Goal: Transaction & Acquisition: Purchase product/service

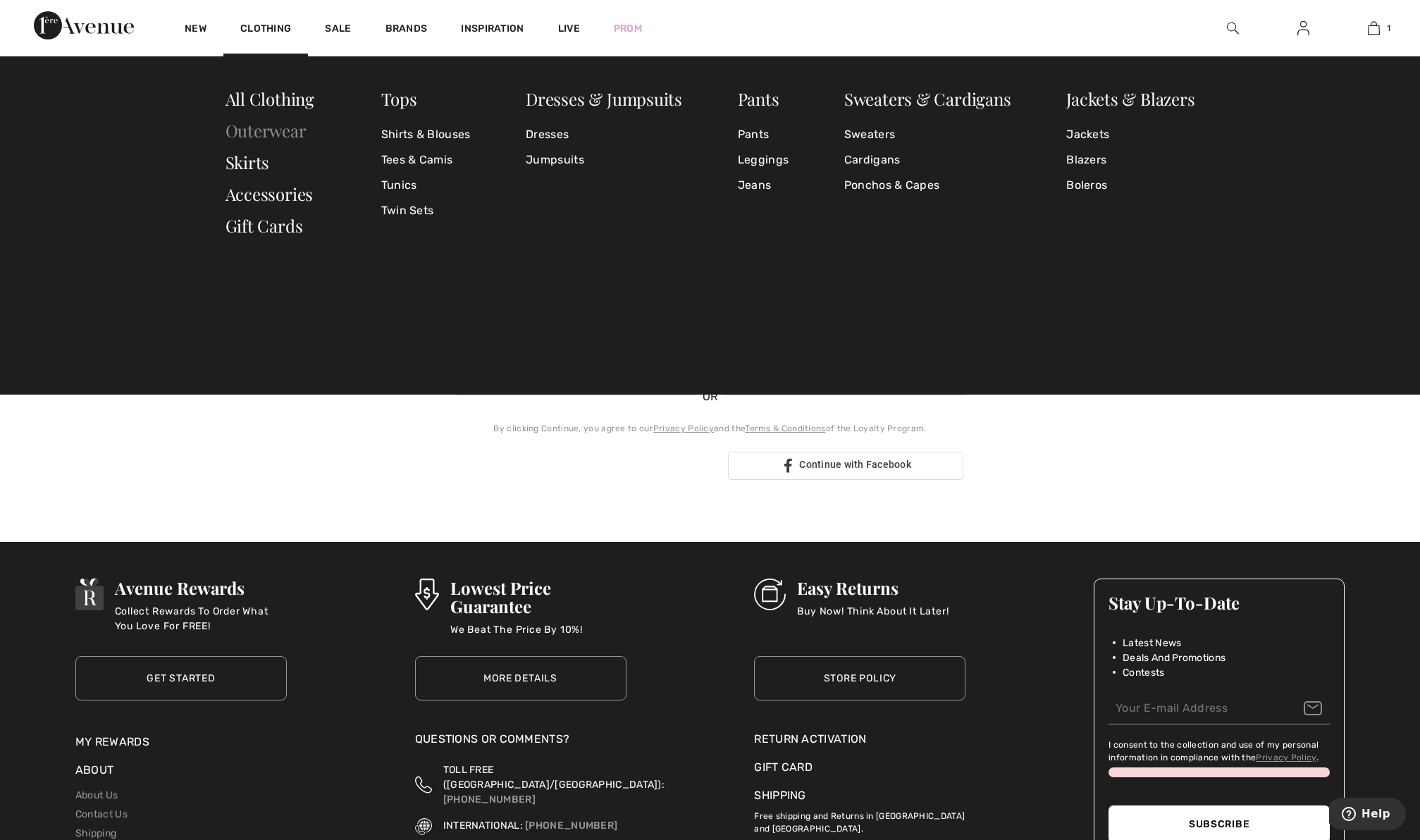
click at [273, 134] on link "Outerwear" at bounding box center [266, 130] width 81 height 22
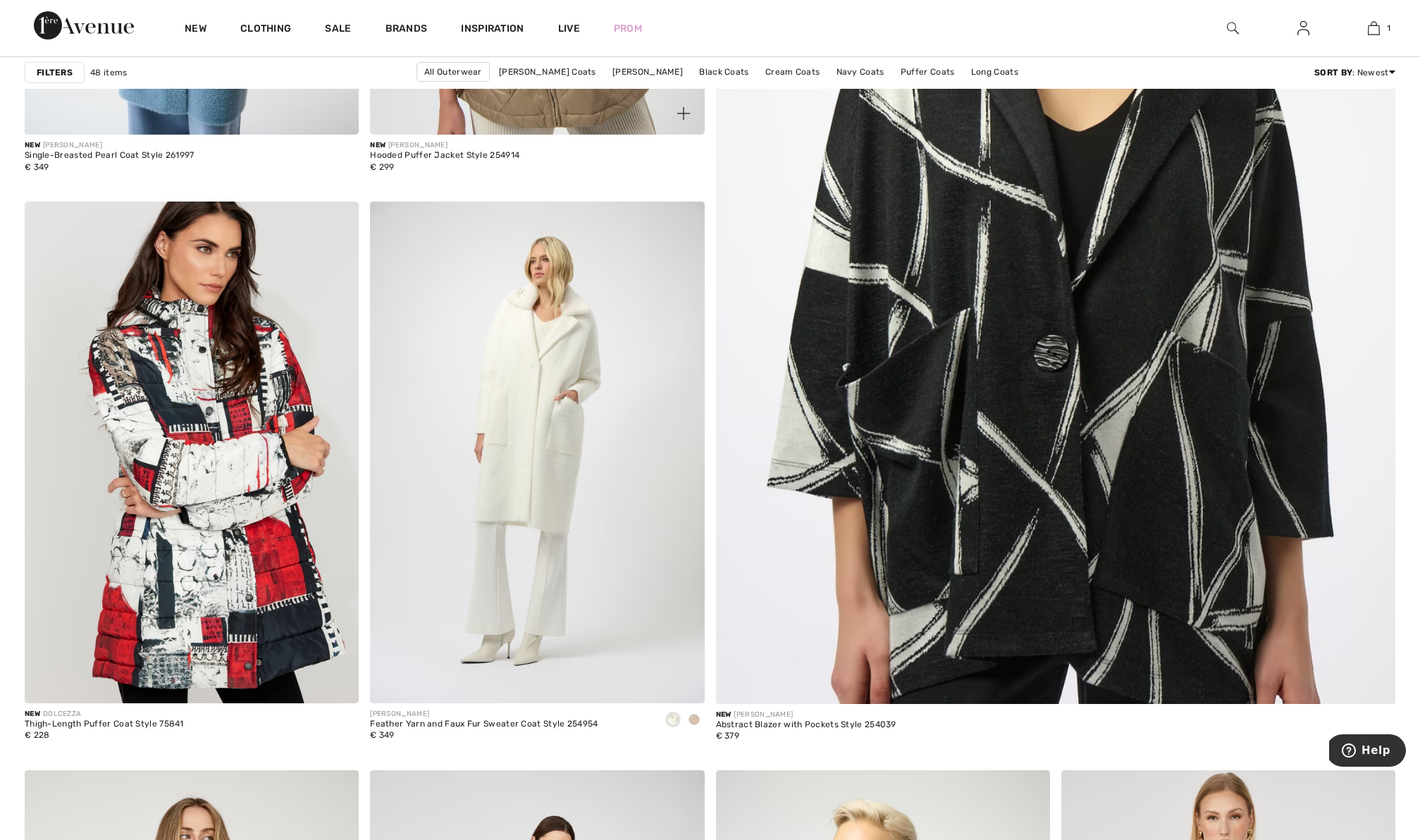
scroll to position [680, 0]
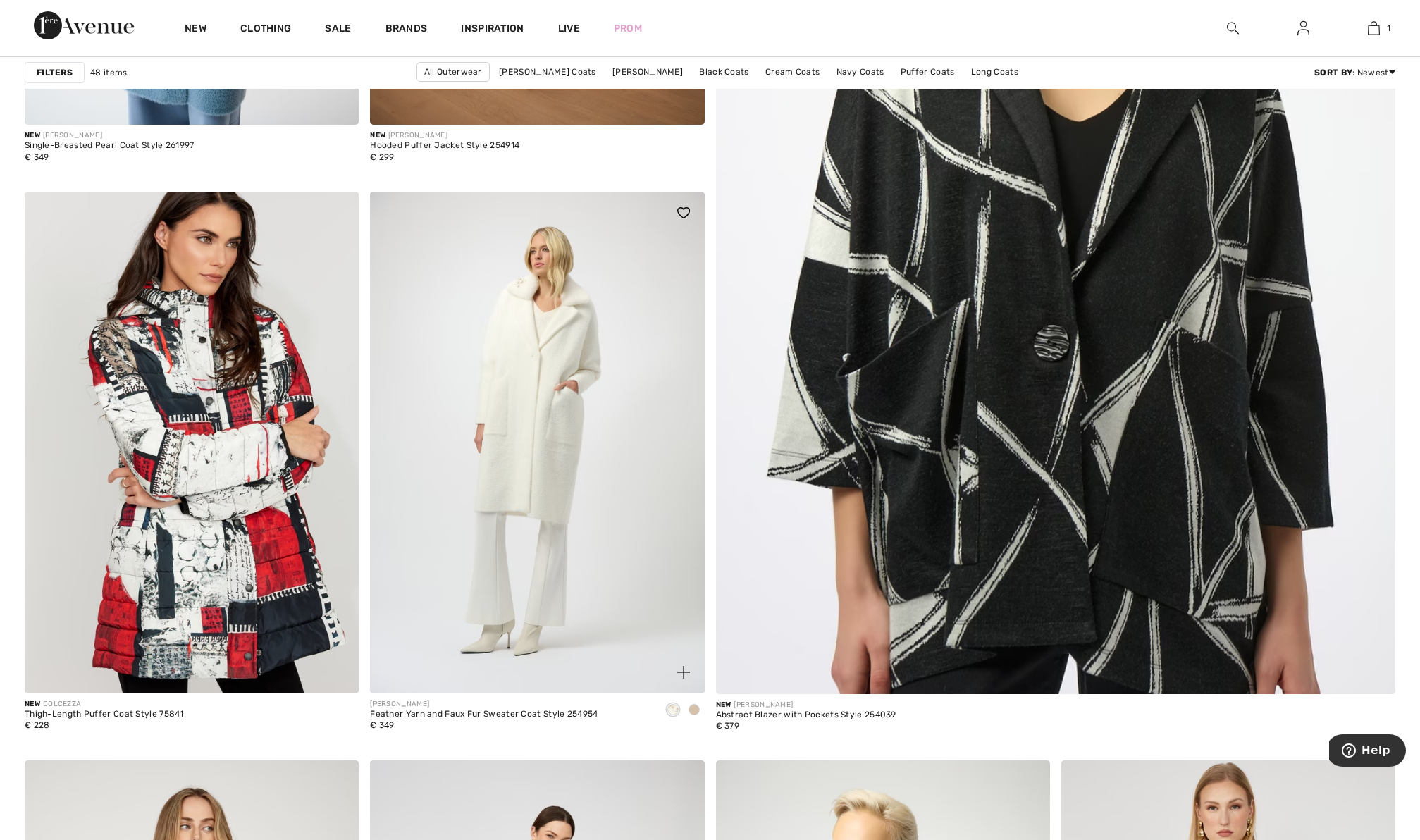
click at [693, 708] on span at bounding box center [694, 710] width 11 height 11
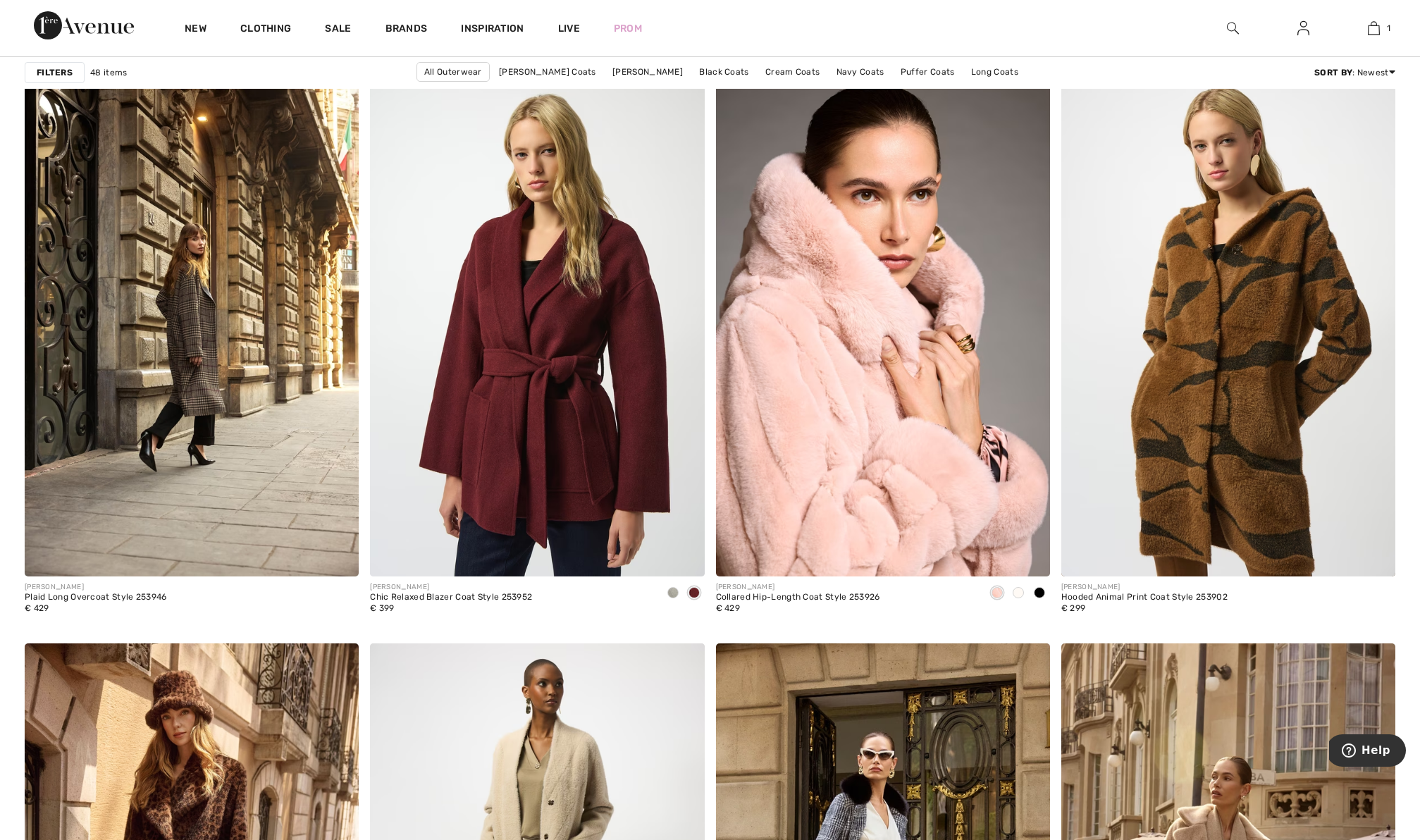
scroll to position [2755, 0]
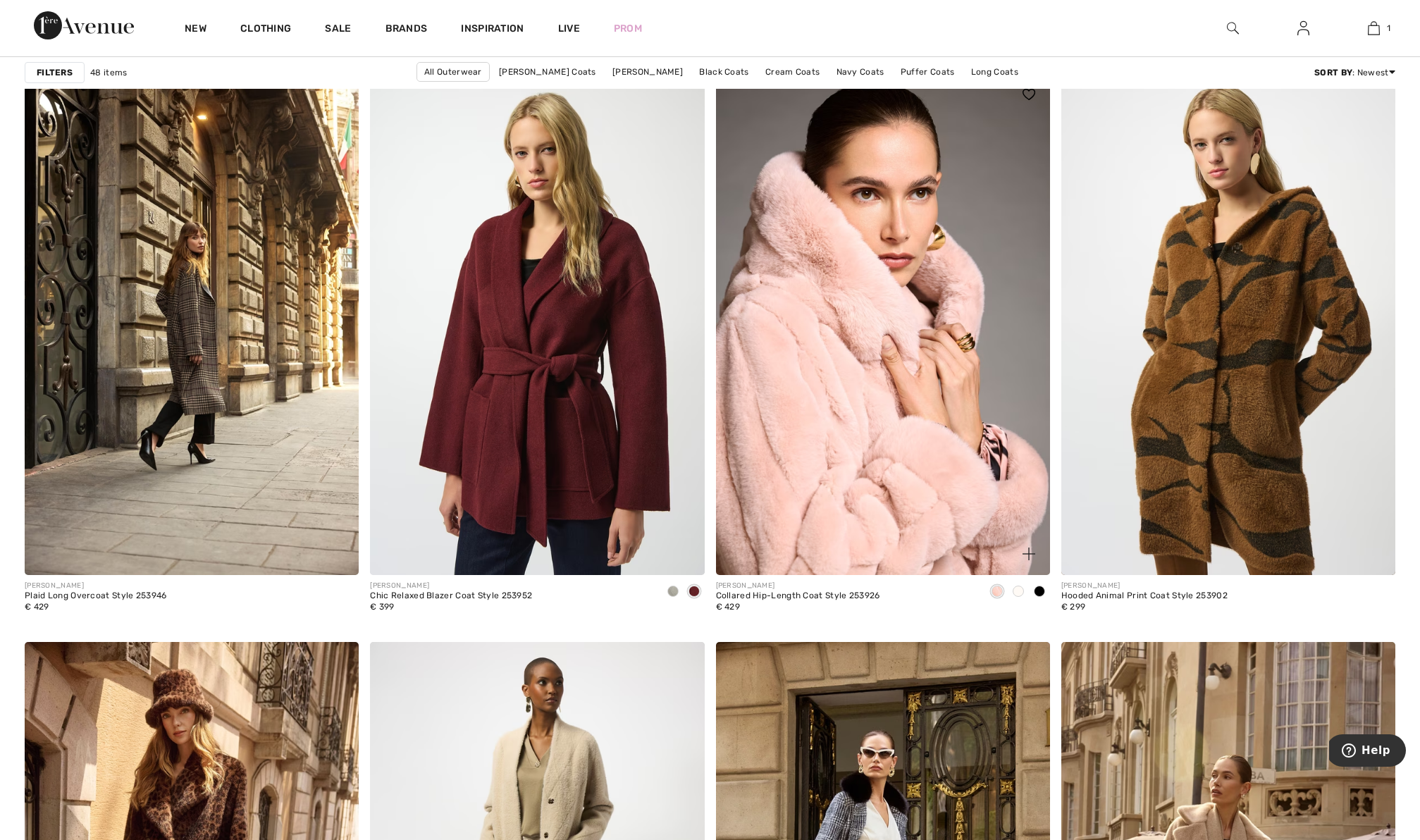
click at [1042, 591] on span at bounding box center [1039, 591] width 11 height 11
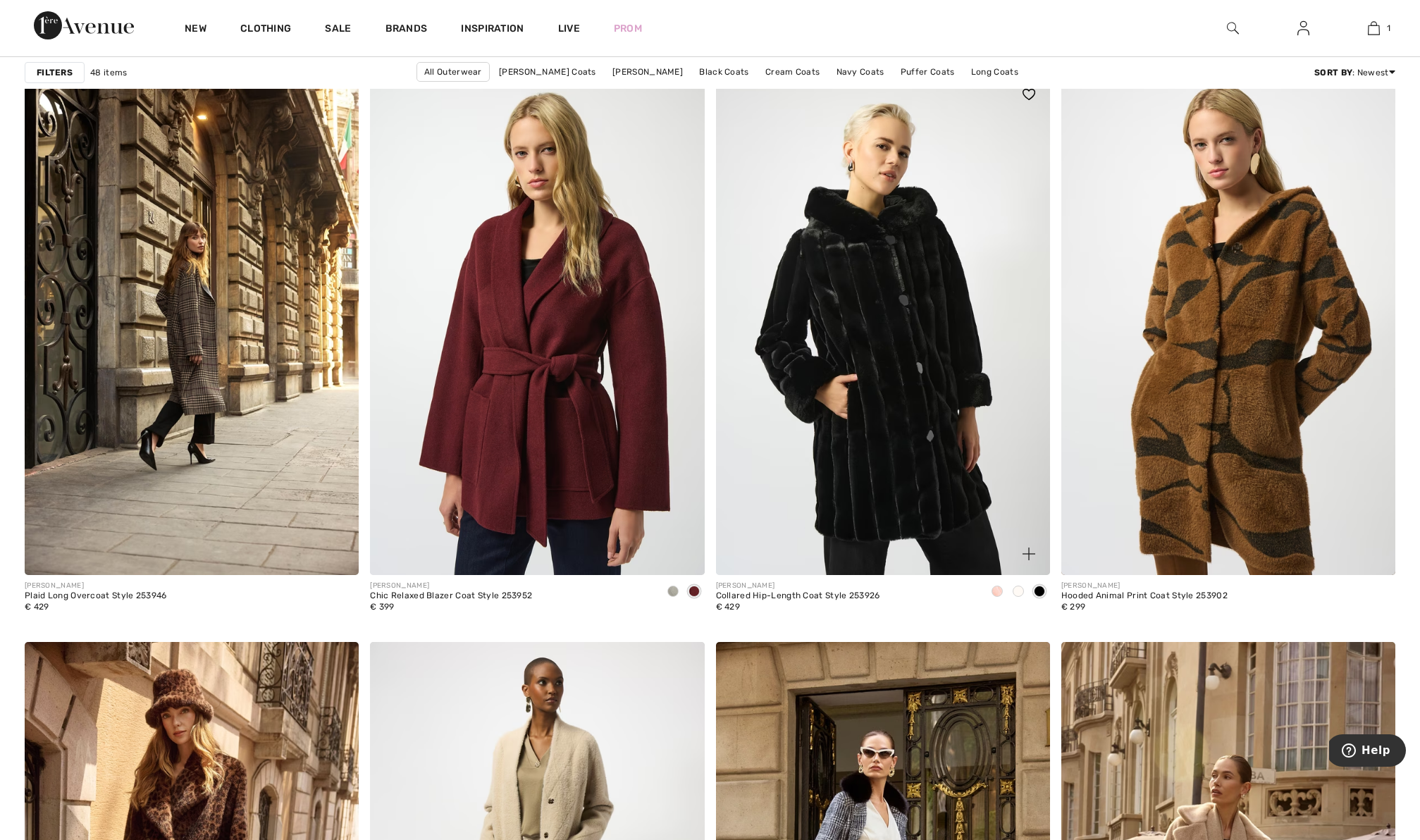
click at [1016, 588] on span at bounding box center [1019, 591] width 11 height 11
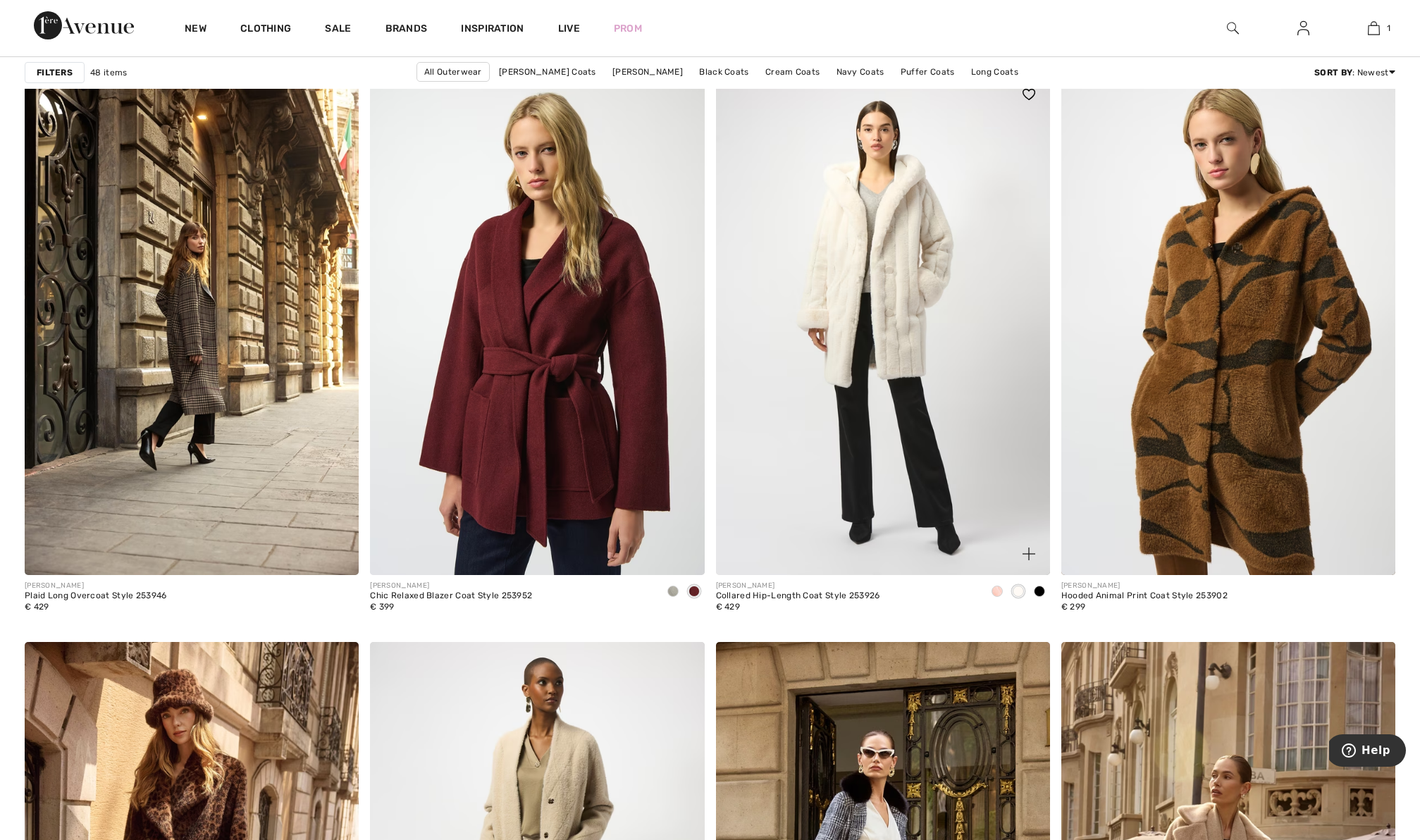
click at [999, 591] on span at bounding box center [998, 591] width 11 height 11
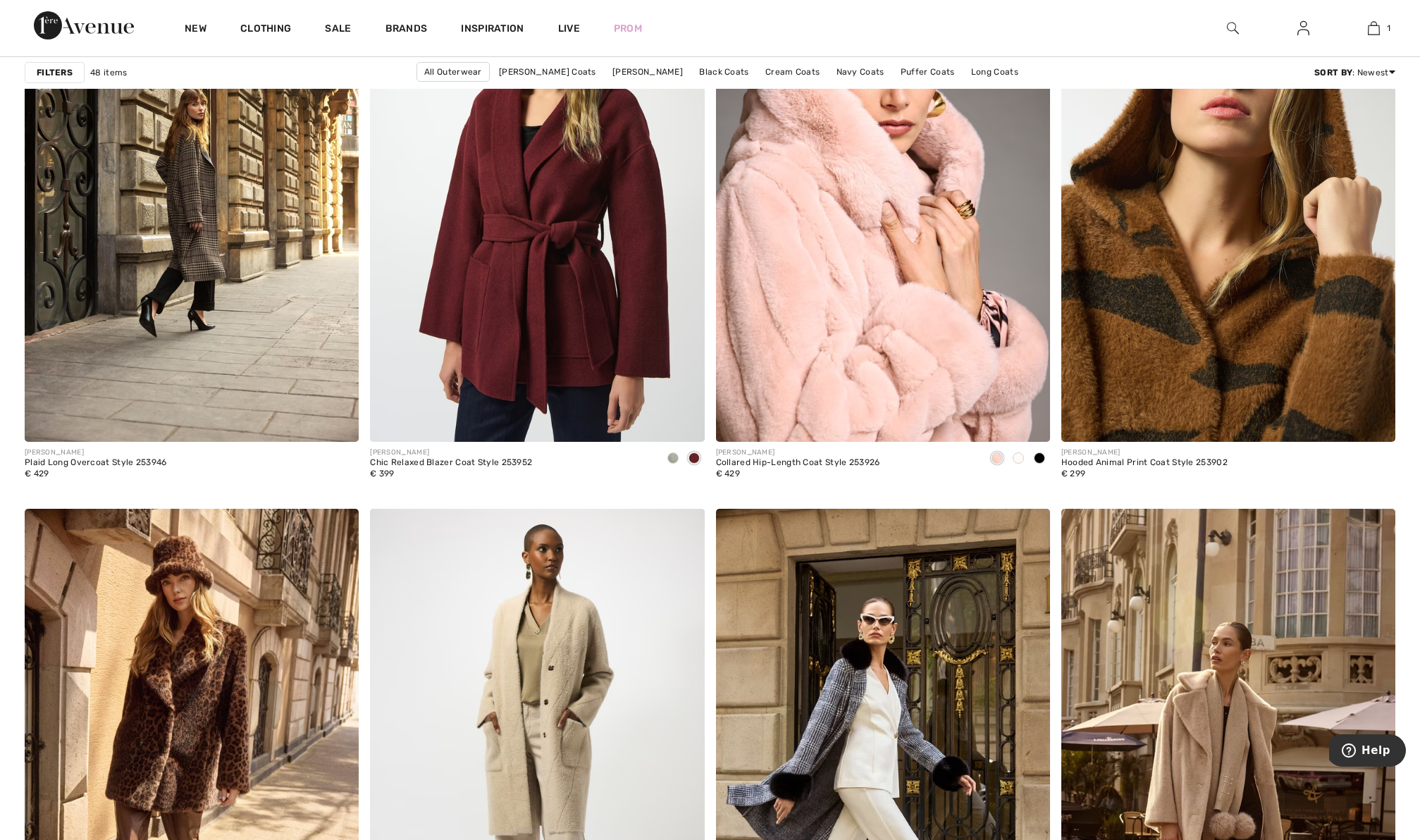
scroll to position [2891, 0]
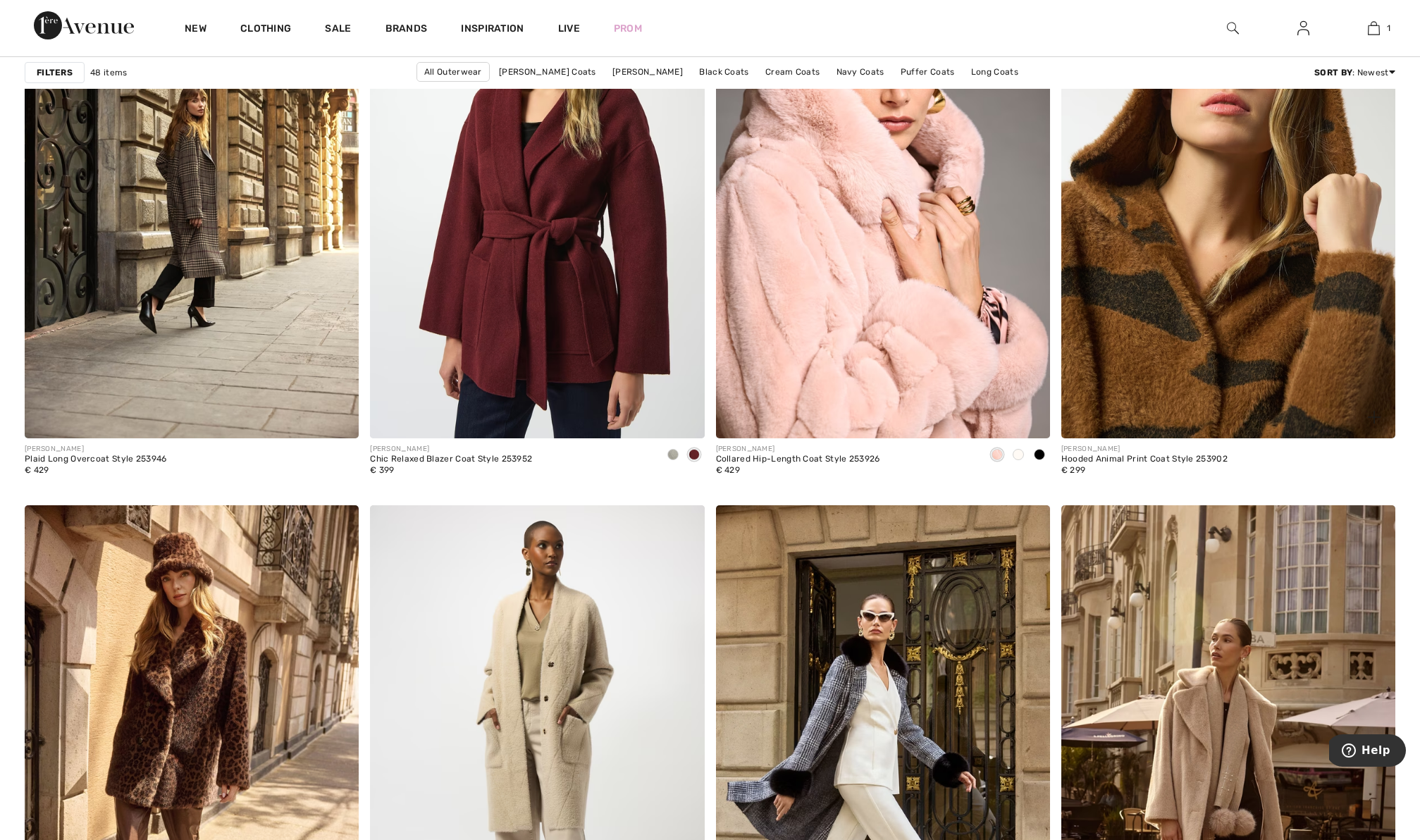
click at [1202, 375] on img at bounding box center [1228, 187] width 334 height 501
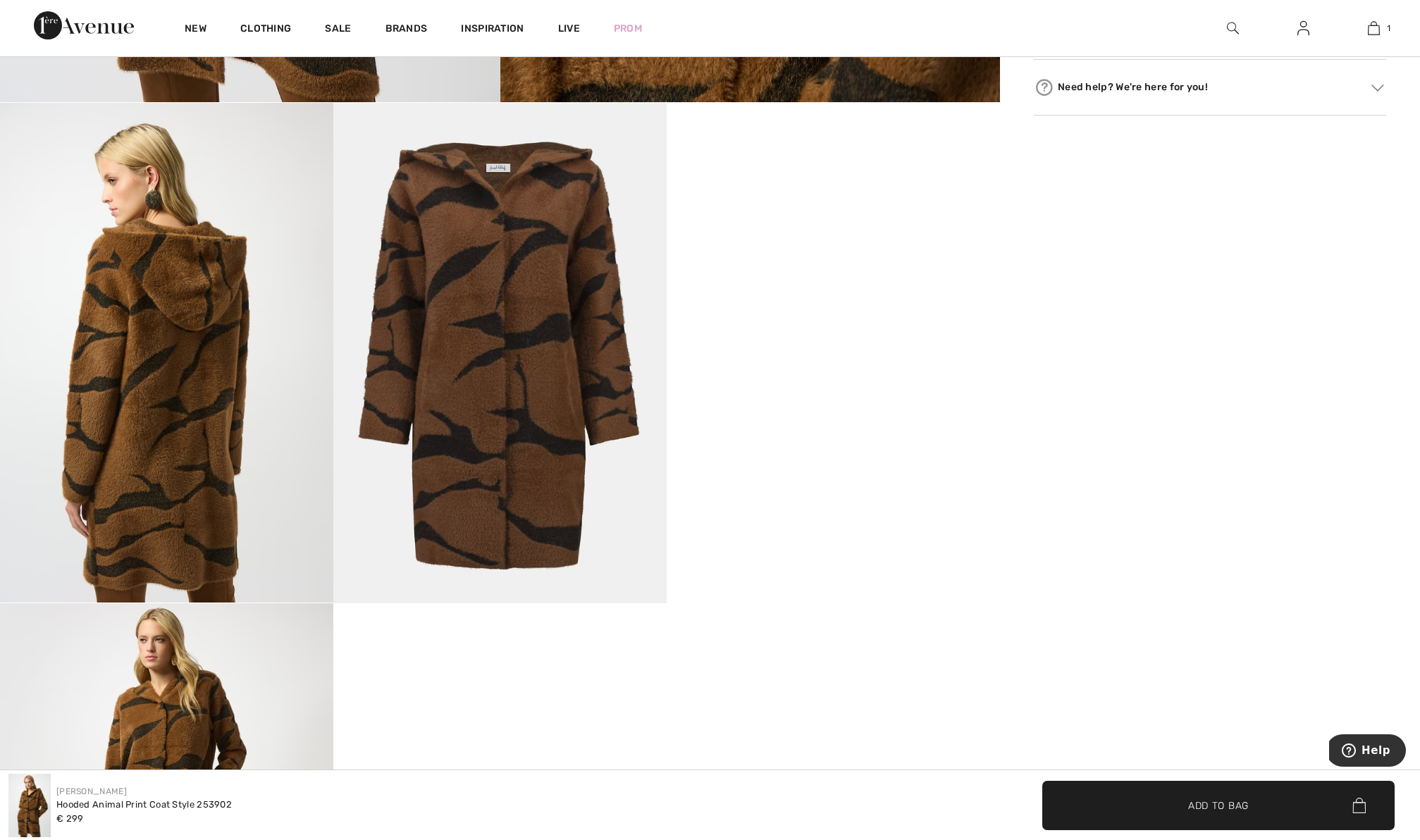
scroll to position [835, 0]
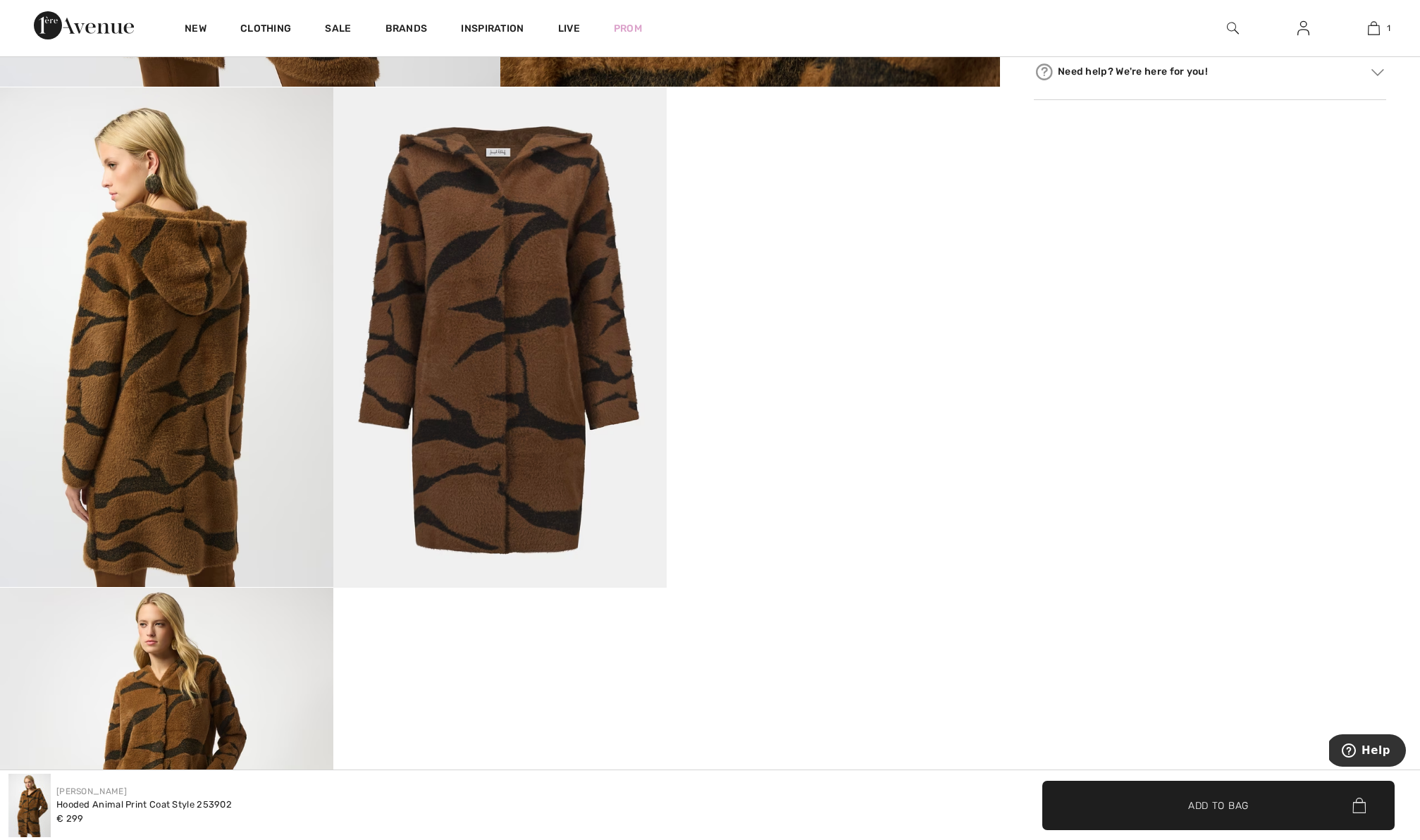
click at [503, 349] on img at bounding box center [500, 338] width 333 height 500
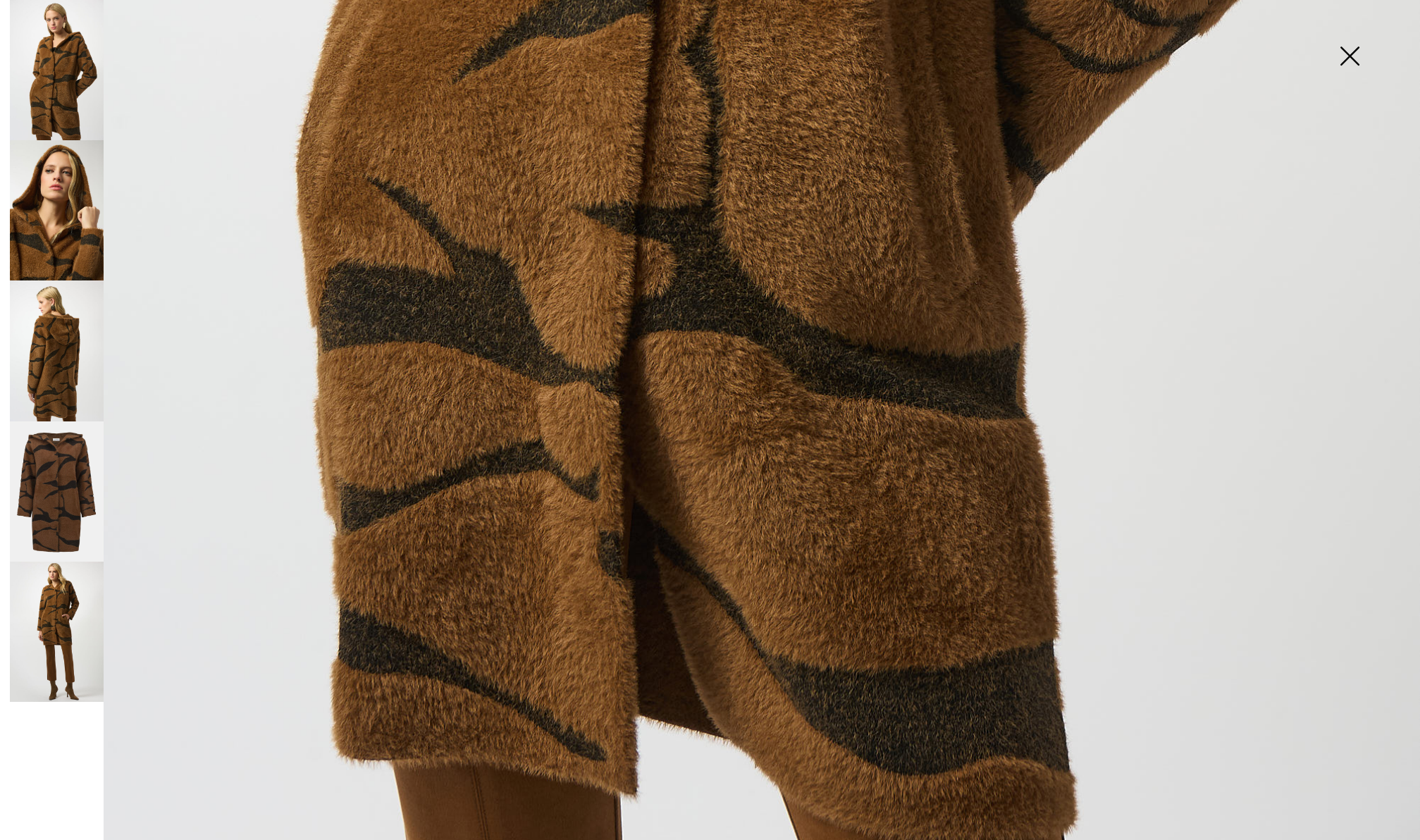
scroll to position [1288, 0]
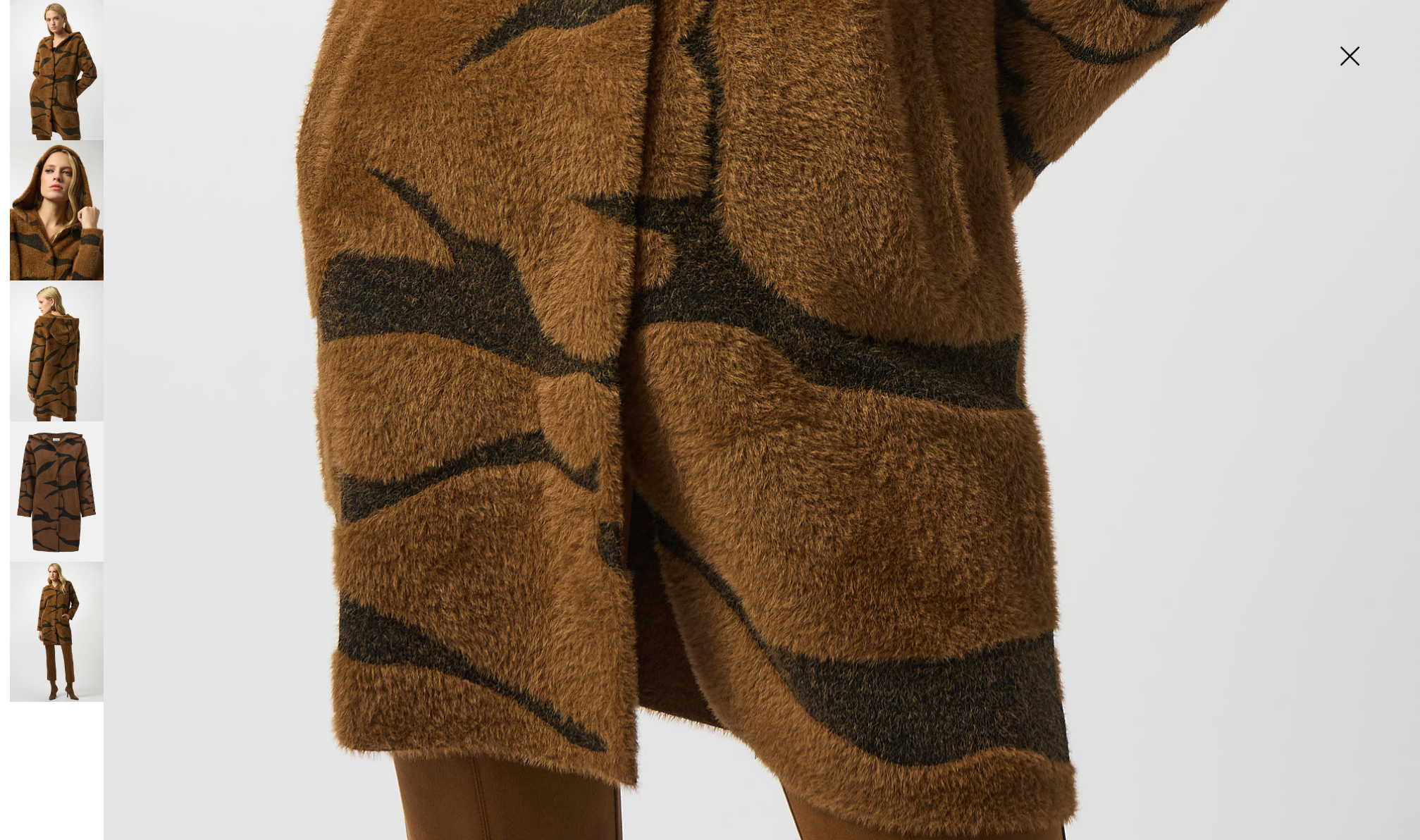
click at [82, 480] on img at bounding box center [57, 492] width 94 height 141
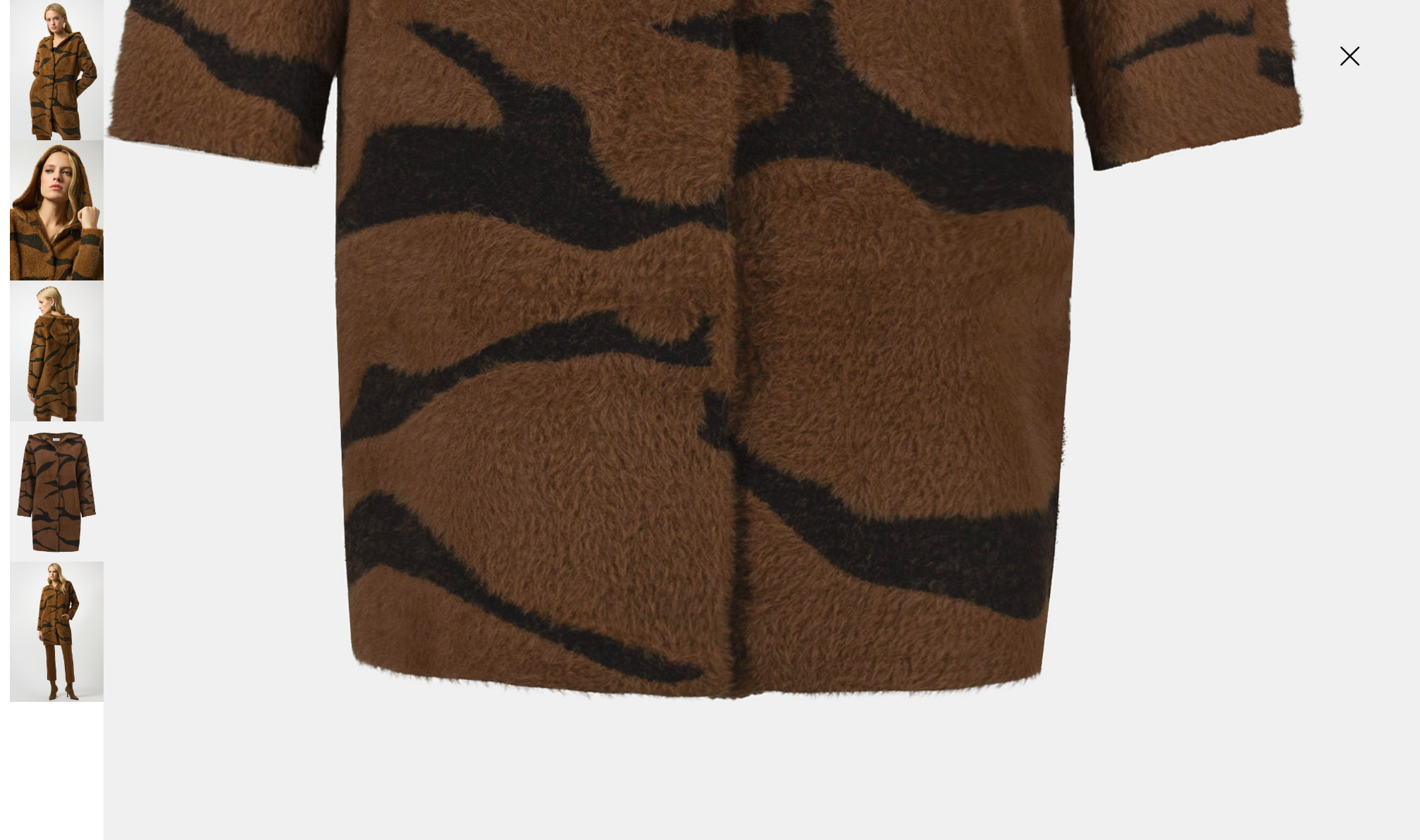
click at [61, 603] on img at bounding box center [57, 632] width 94 height 140
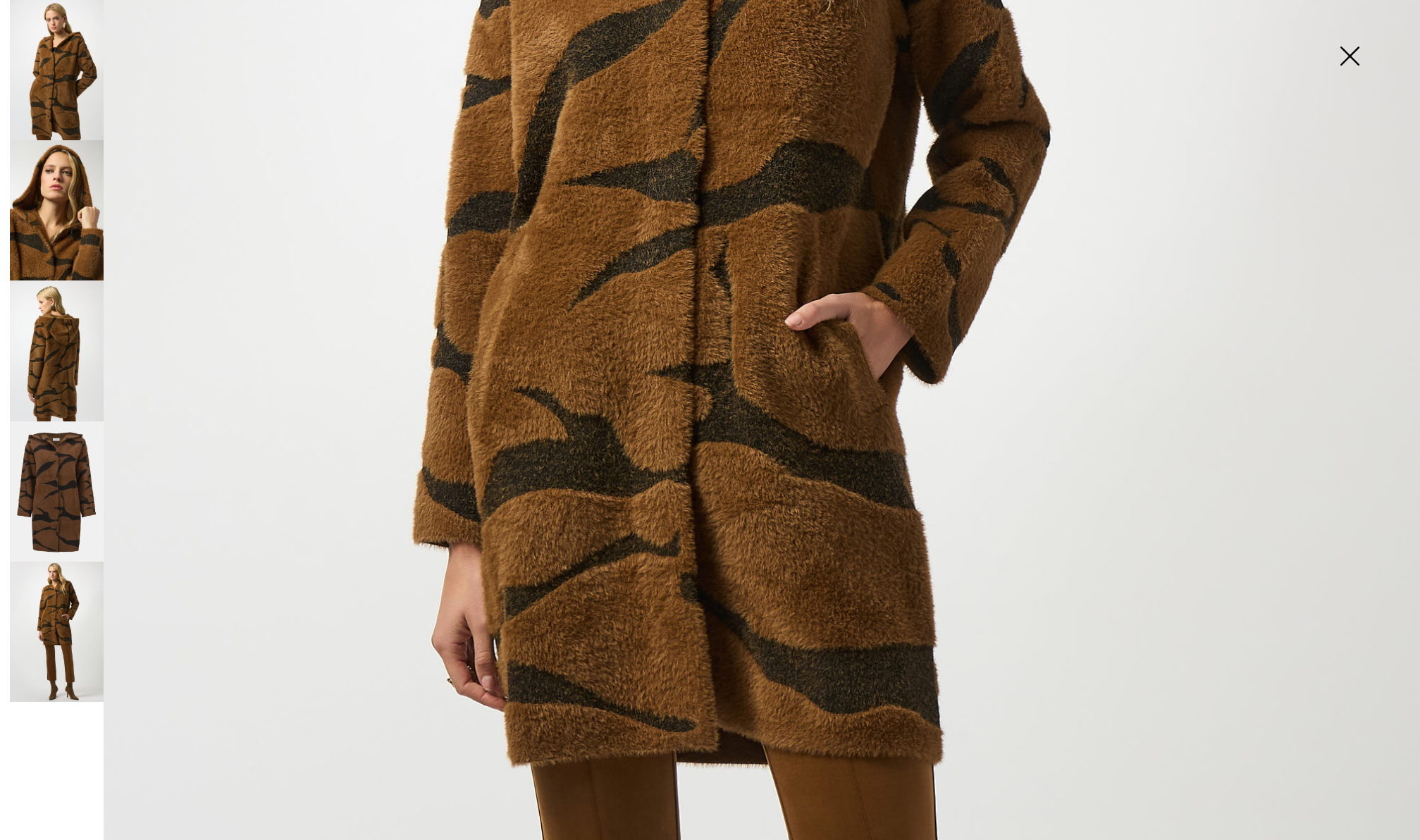
scroll to position [504, 0]
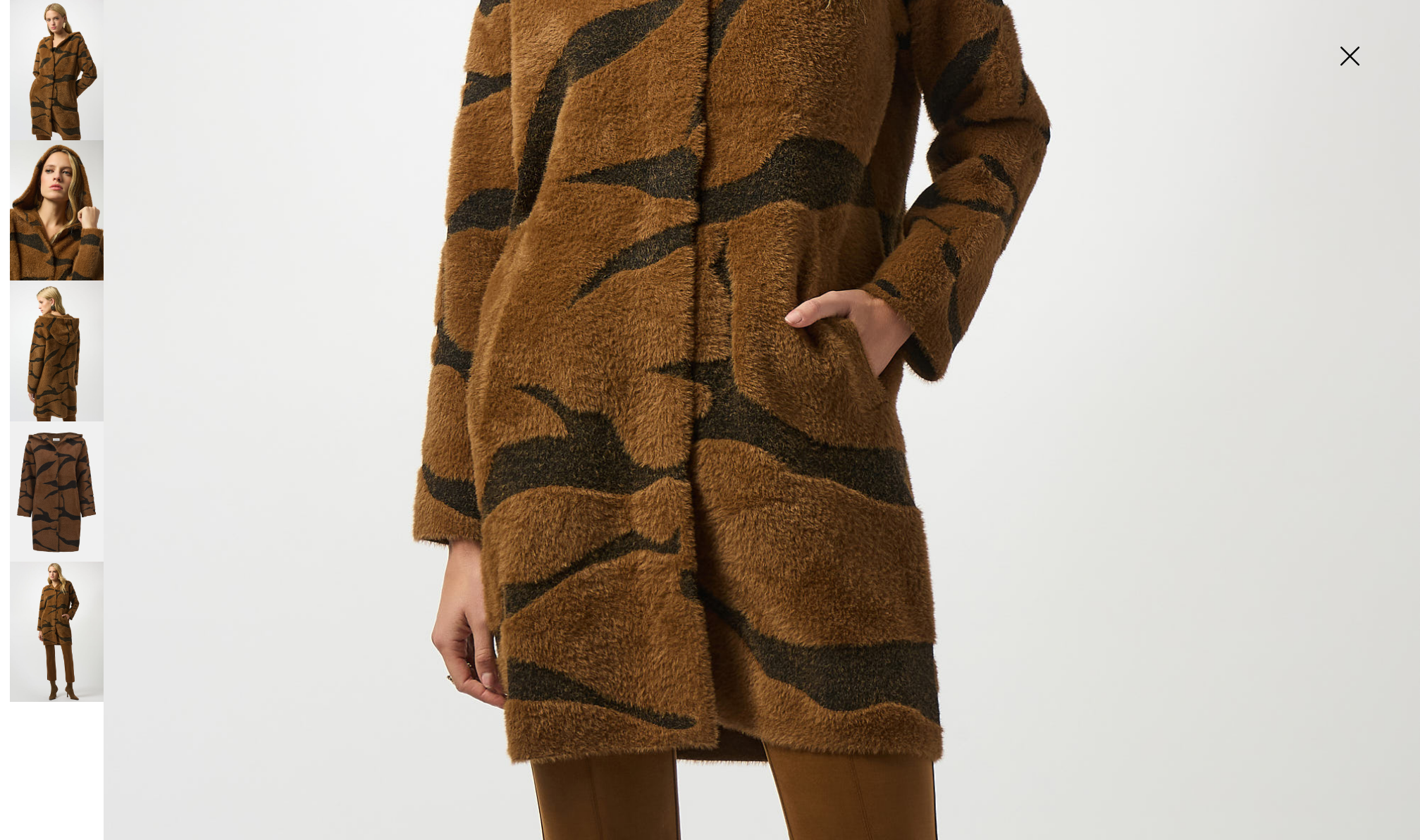
click at [1354, 57] on img at bounding box center [1349, 57] width 71 height 72
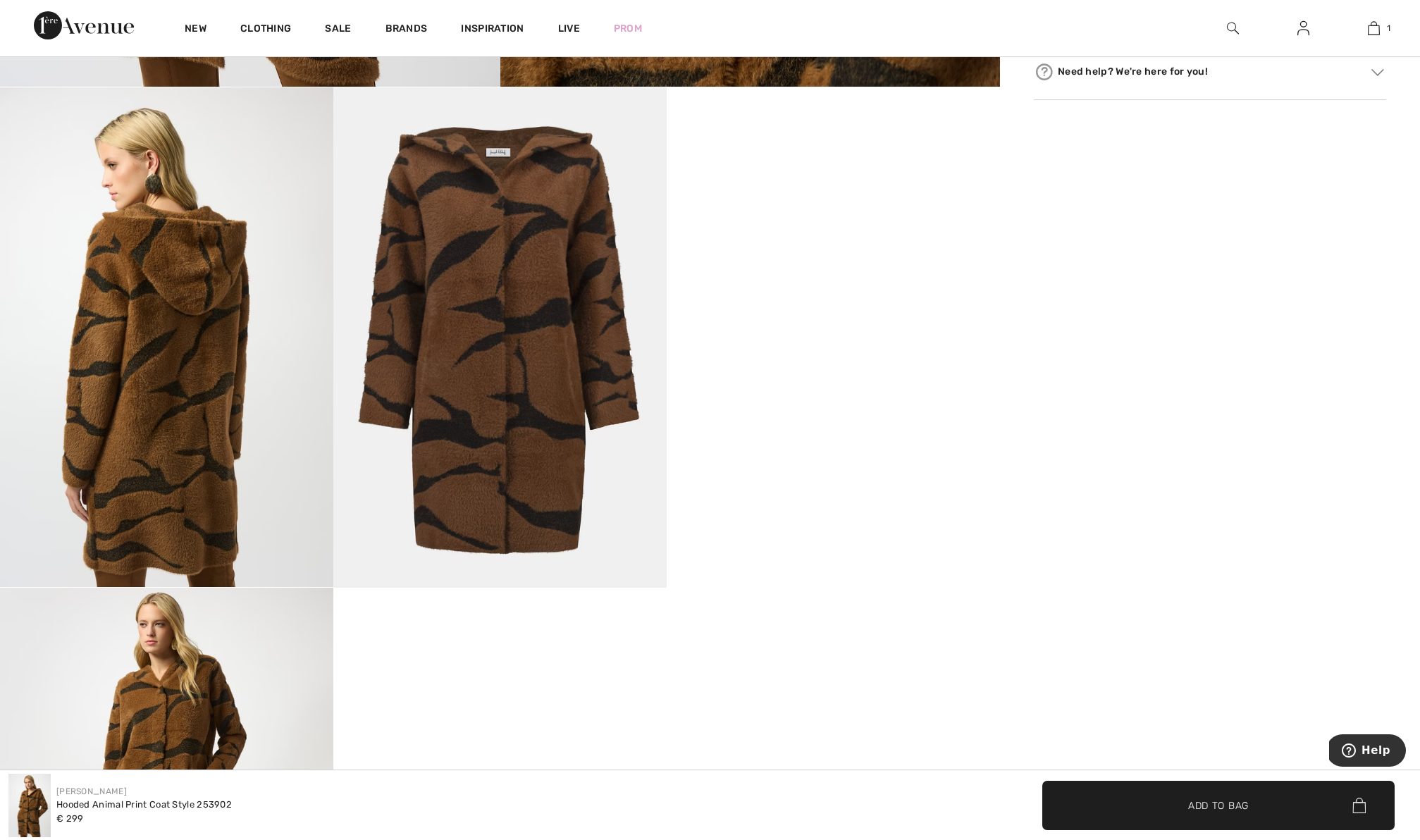
scroll to position [508, 0]
click at [1200, 809] on span "Add to Bag" at bounding box center [1219, 806] width 61 height 15
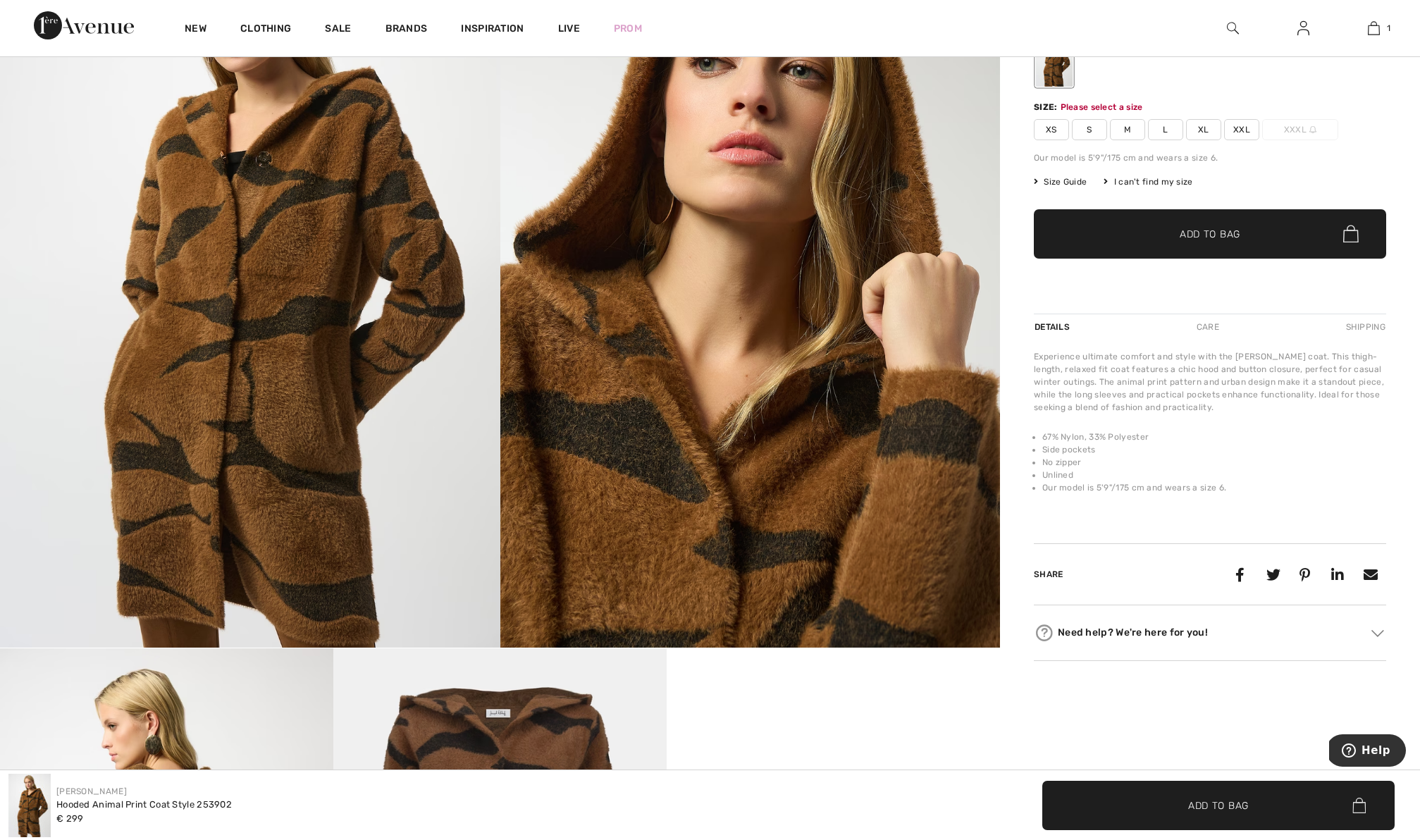
scroll to position [262, 0]
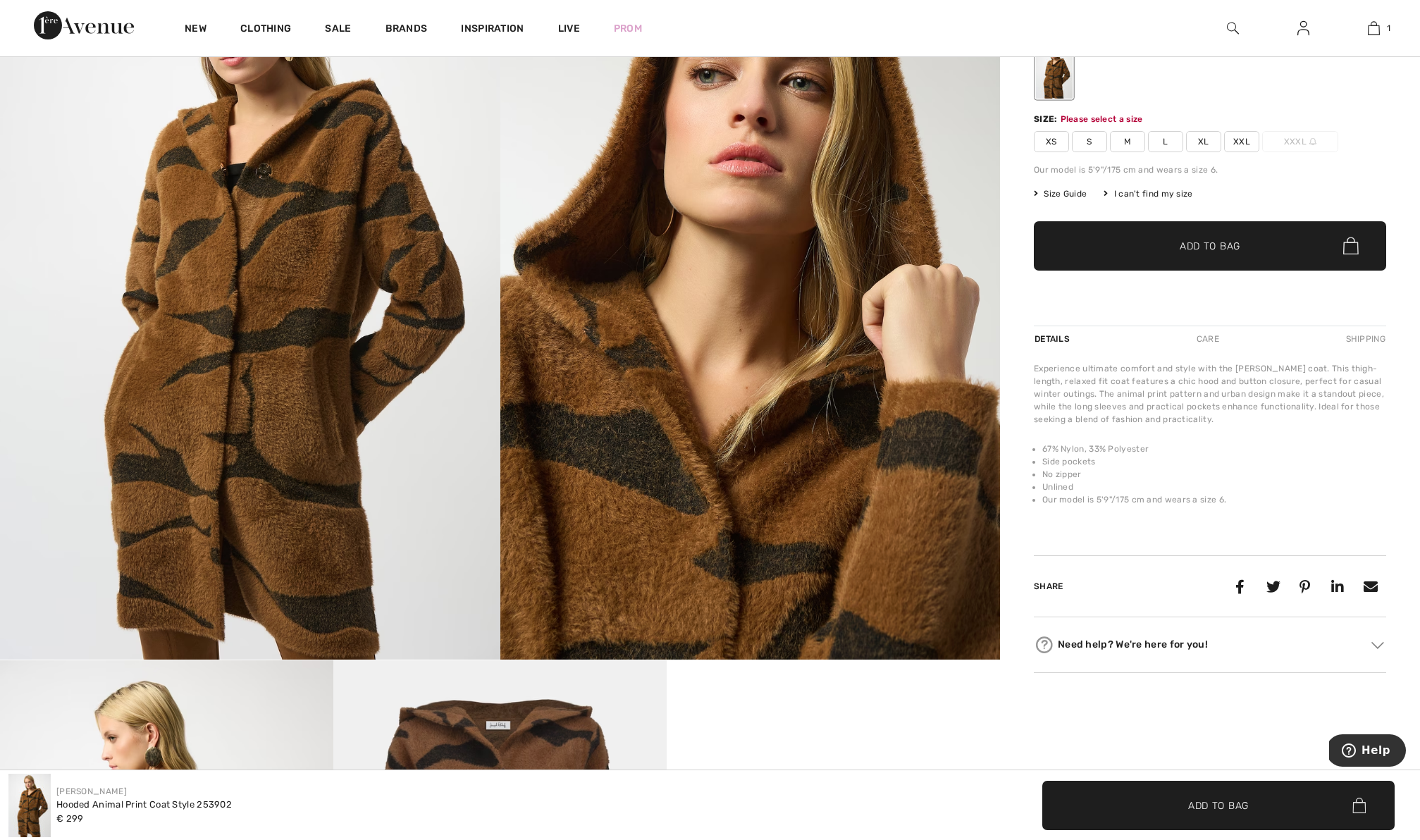
click at [1123, 139] on span "M" at bounding box center [1127, 142] width 35 height 21
click at [1180, 248] on span "Add to Bag" at bounding box center [1210, 245] width 61 height 15
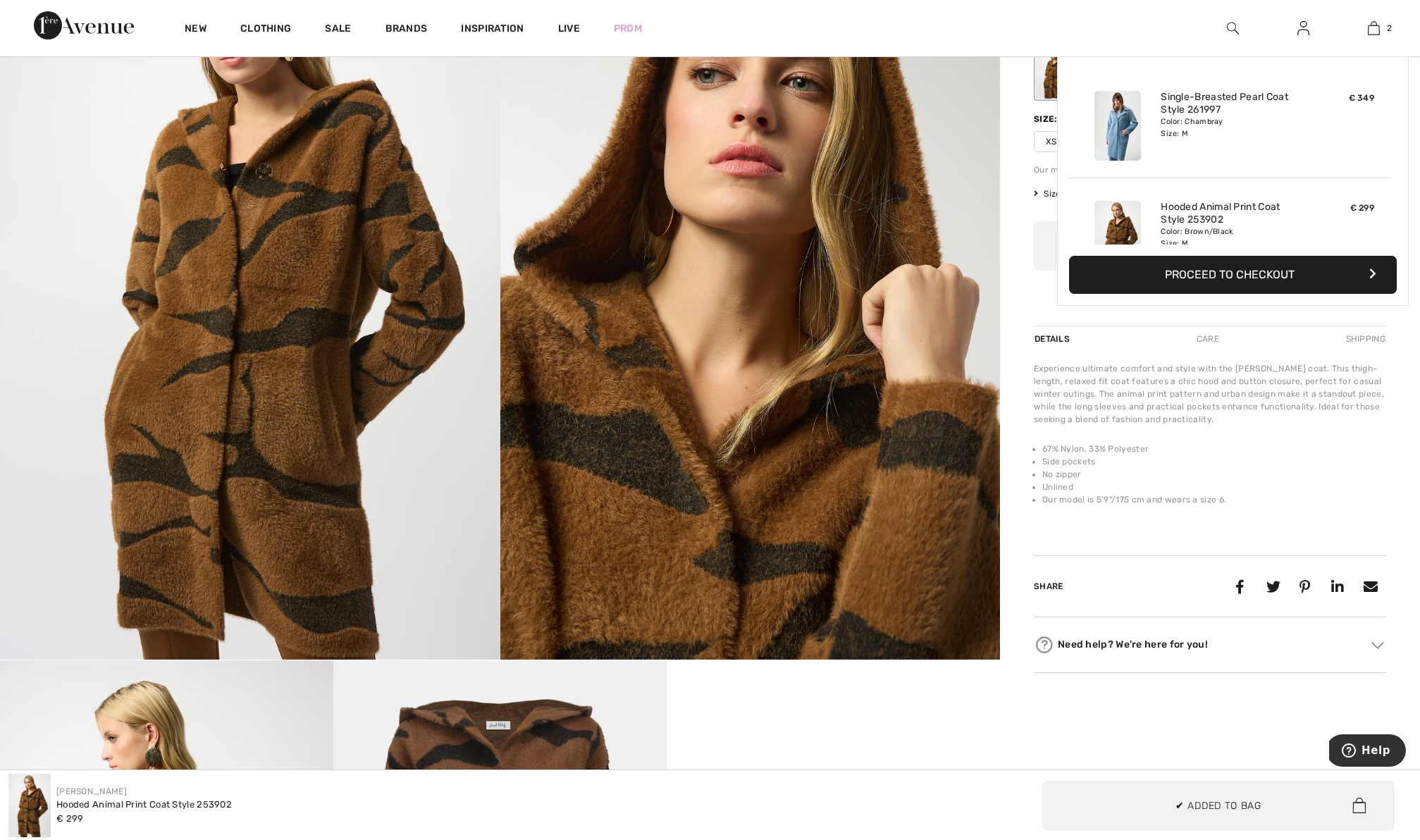
scroll to position [43, 0]
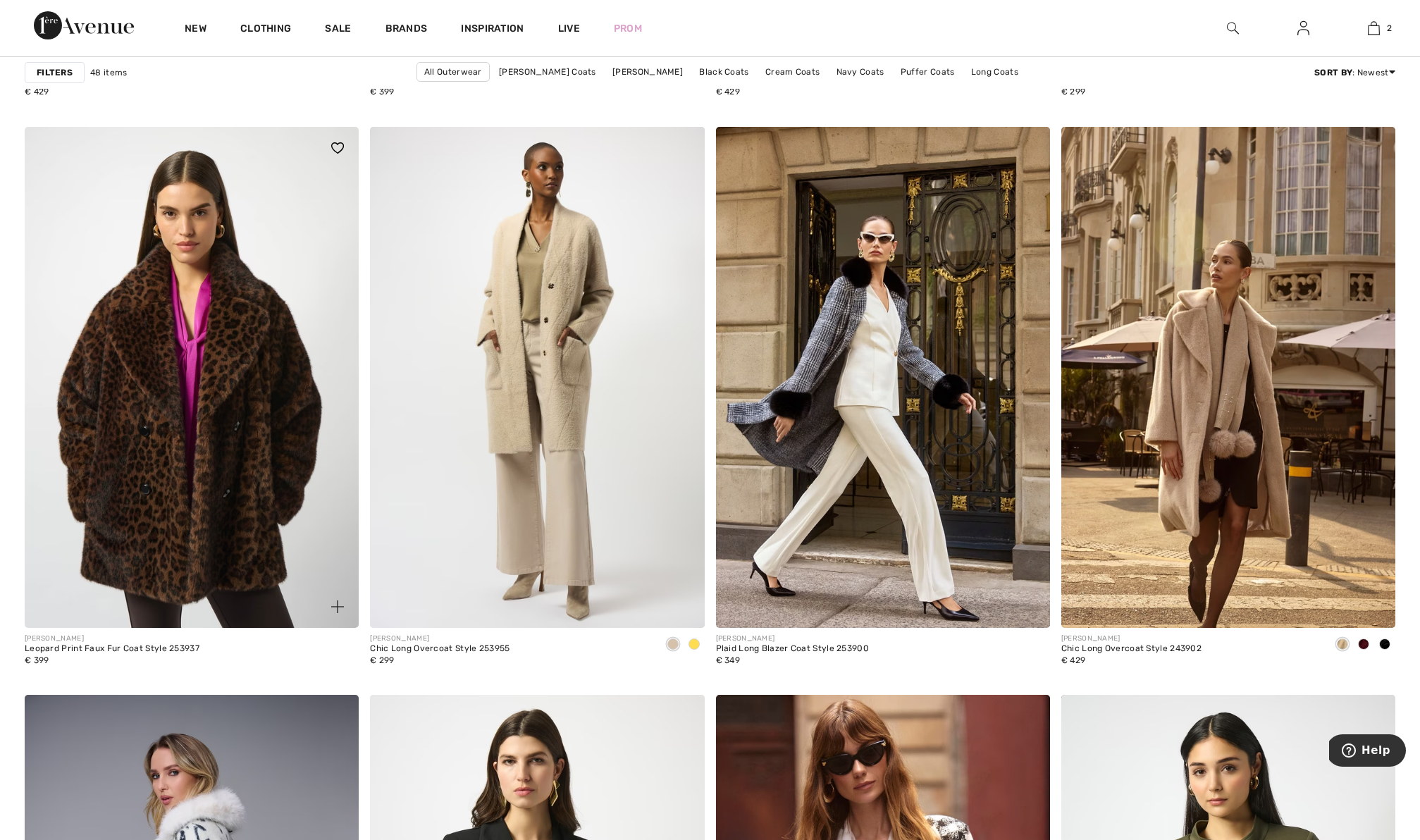
scroll to position [3238, 0]
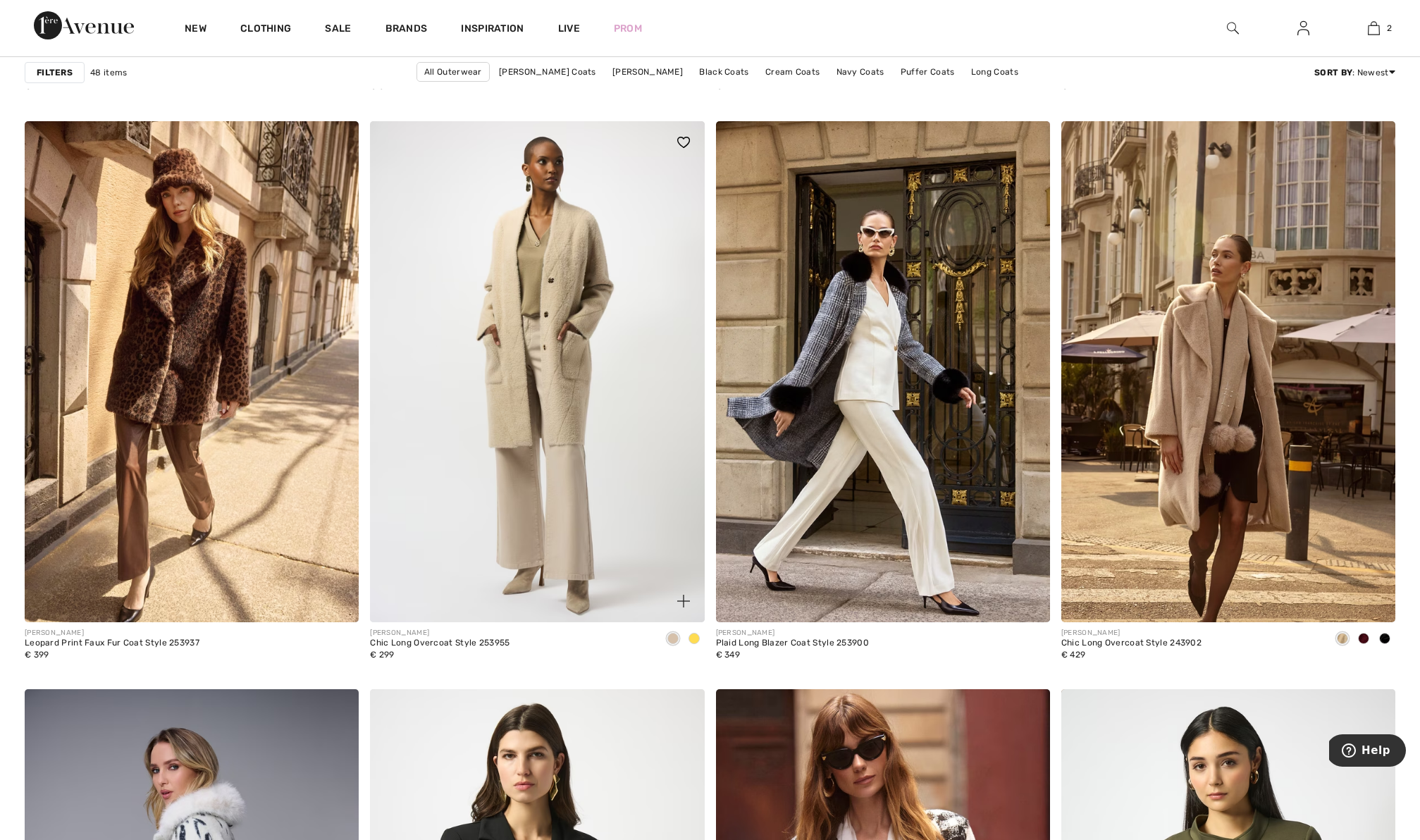
click at [696, 639] on span at bounding box center [694, 639] width 11 height 11
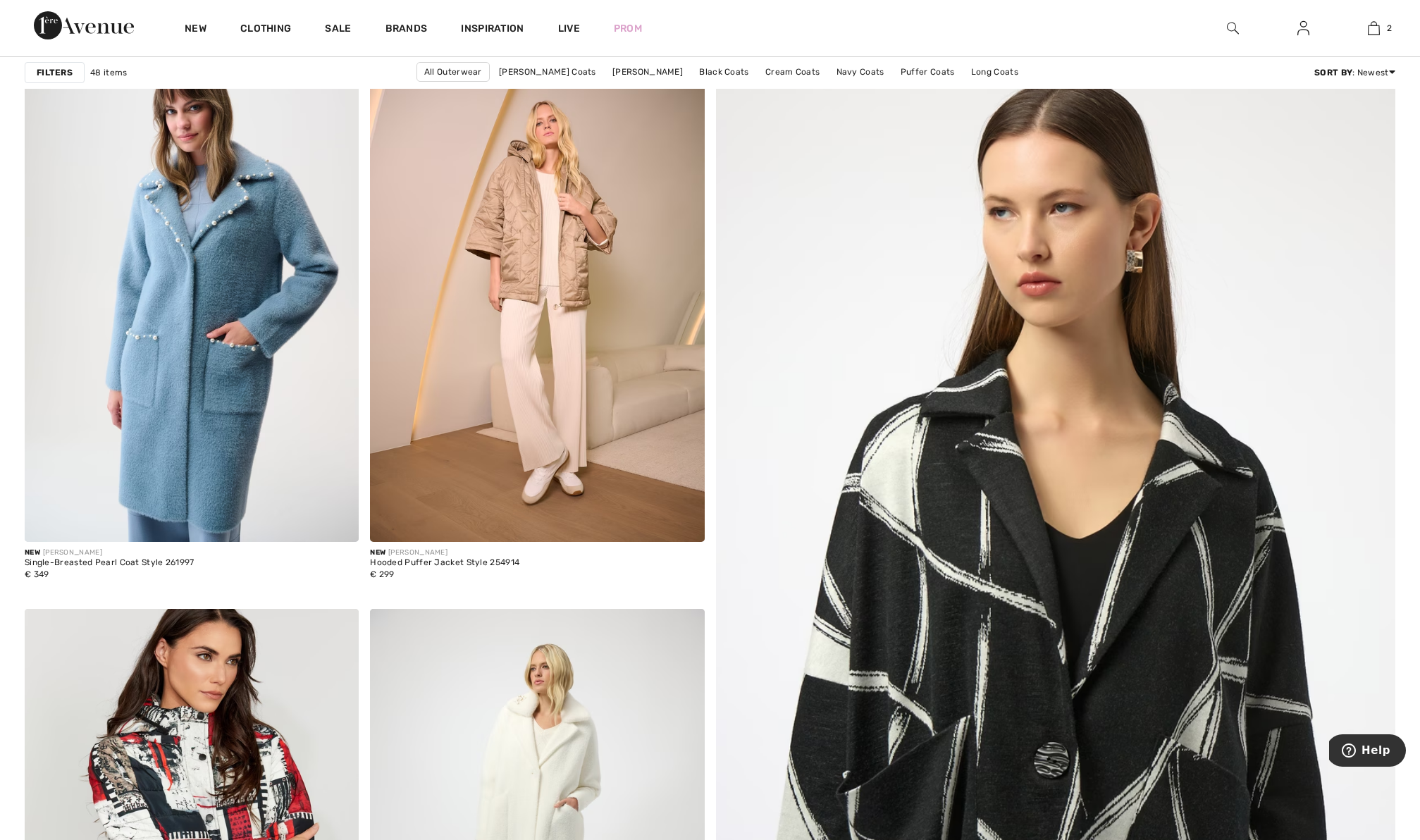
scroll to position [0, 0]
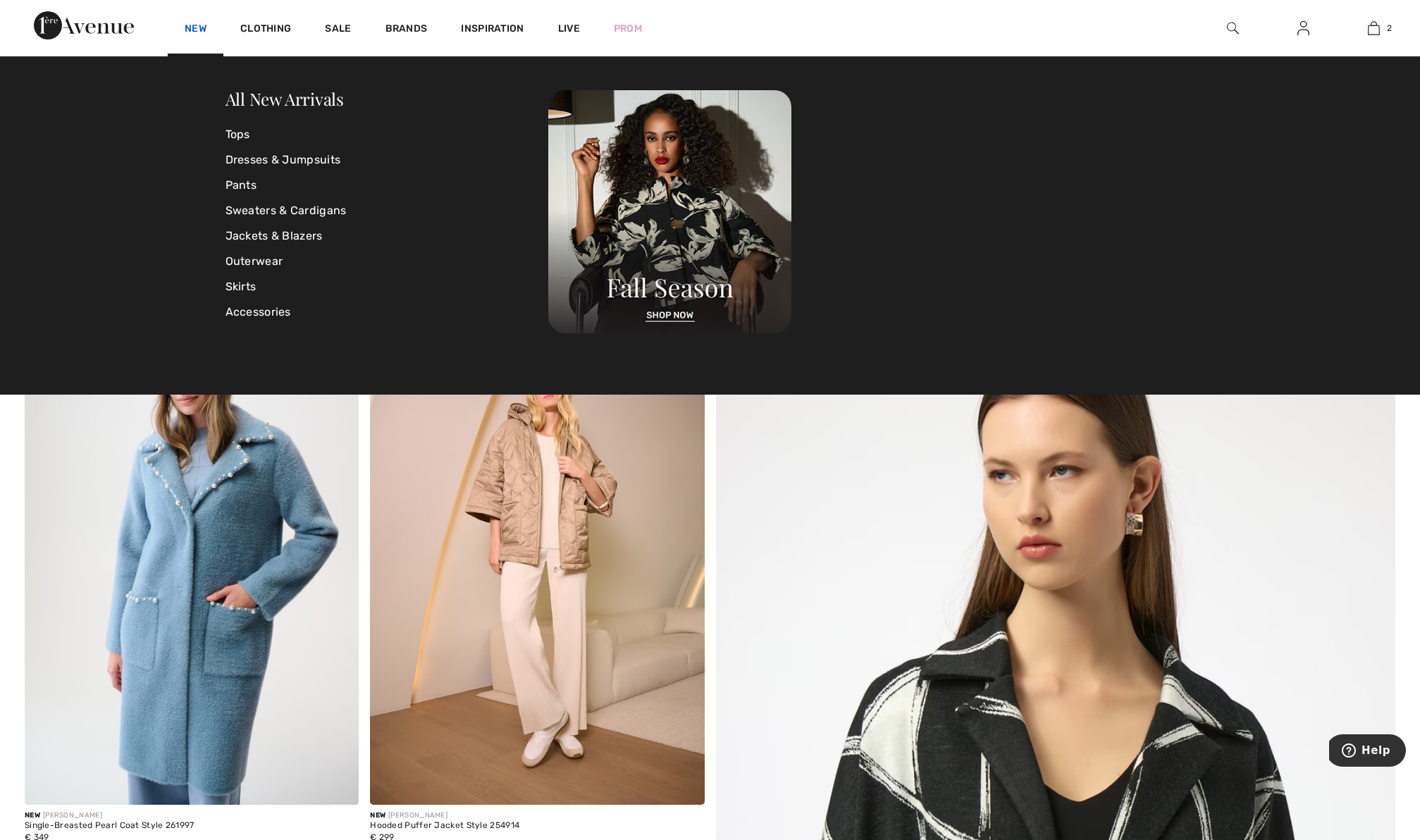
click at [189, 25] on link "New" at bounding box center [195, 30] width 22 height 15
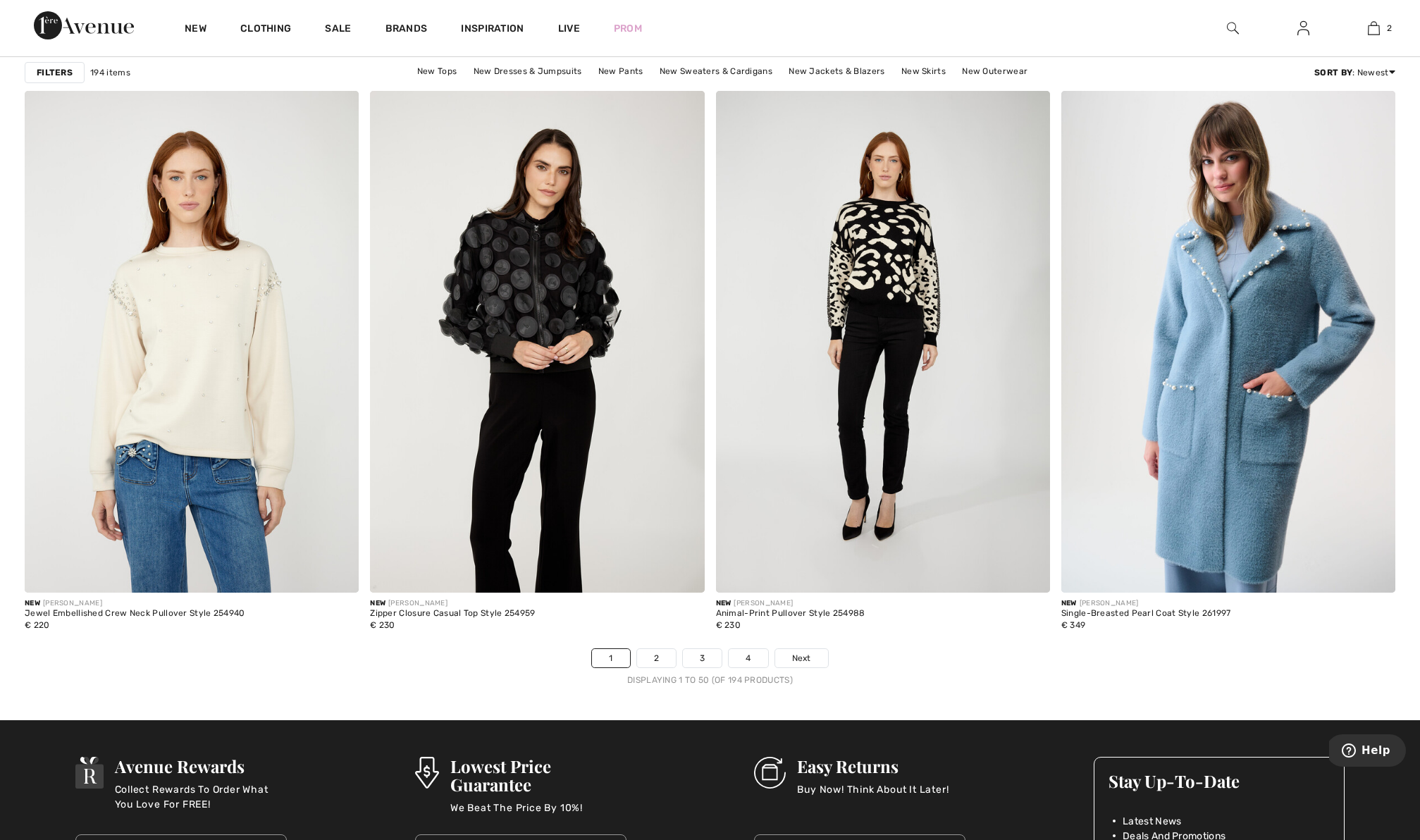
scroll to position [8337, 0]
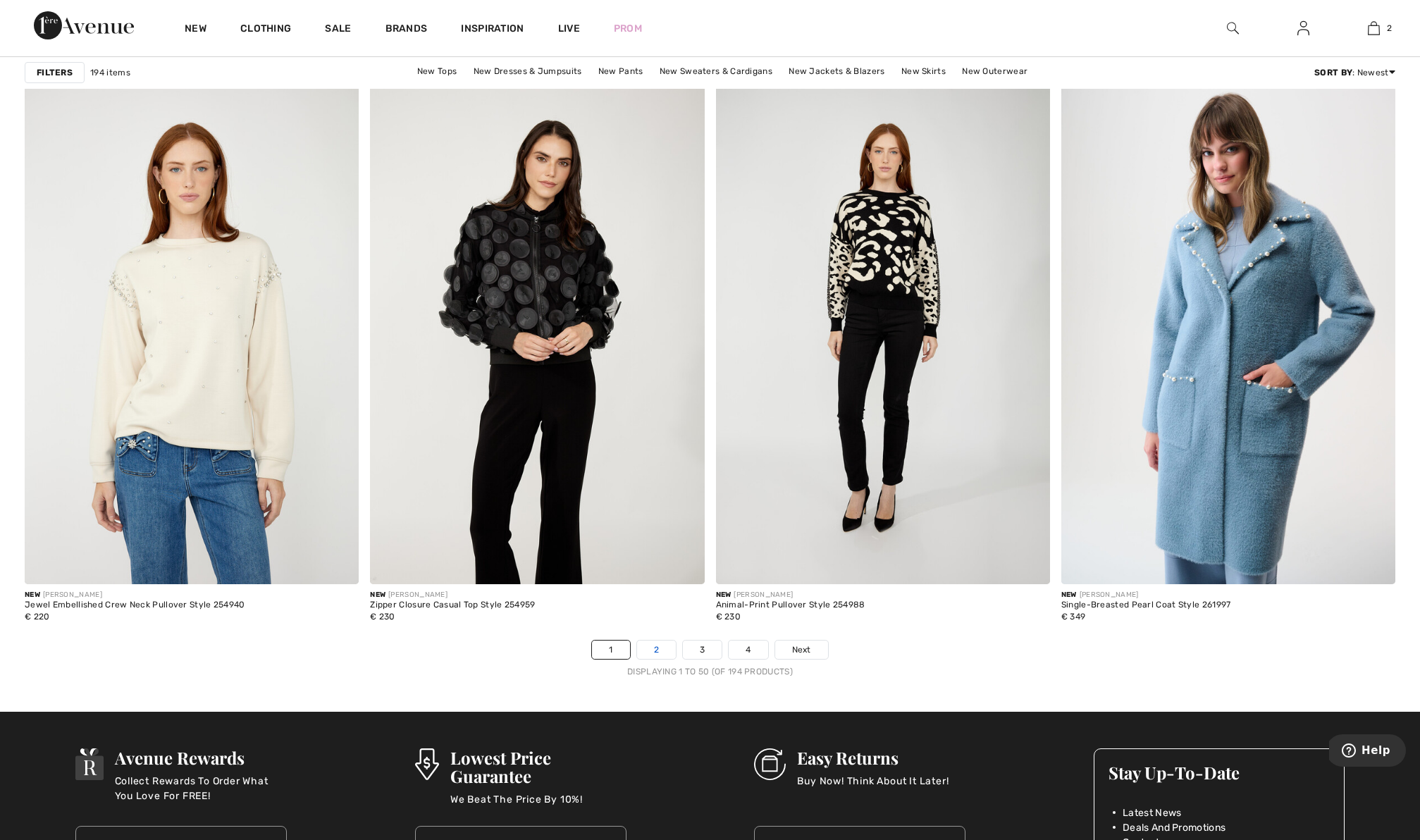
click at [655, 653] on link "2" at bounding box center [656, 650] width 39 height 18
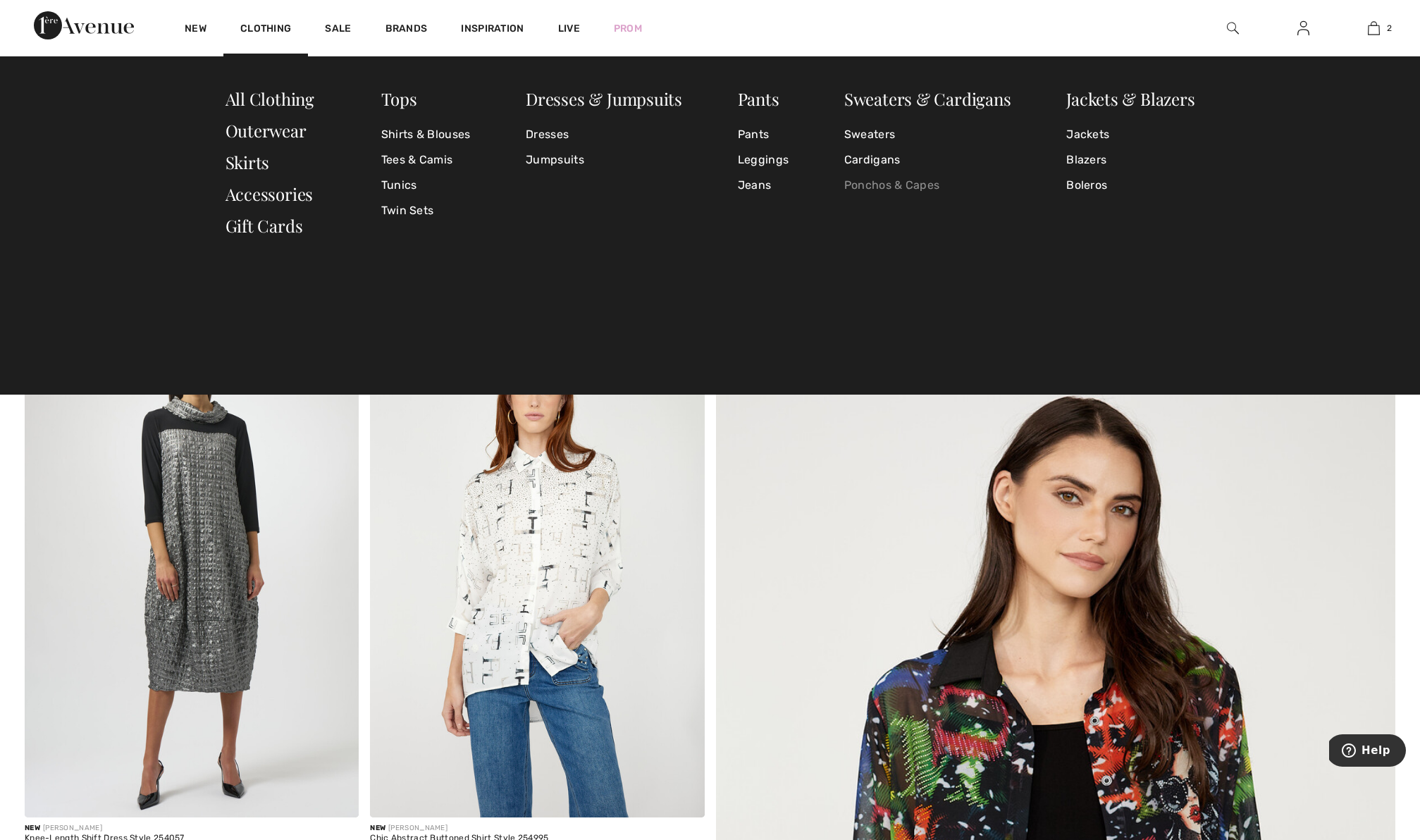
click at [865, 185] on link "Ponchos & Capes" at bounding box center [928, 185] width 167 height 25
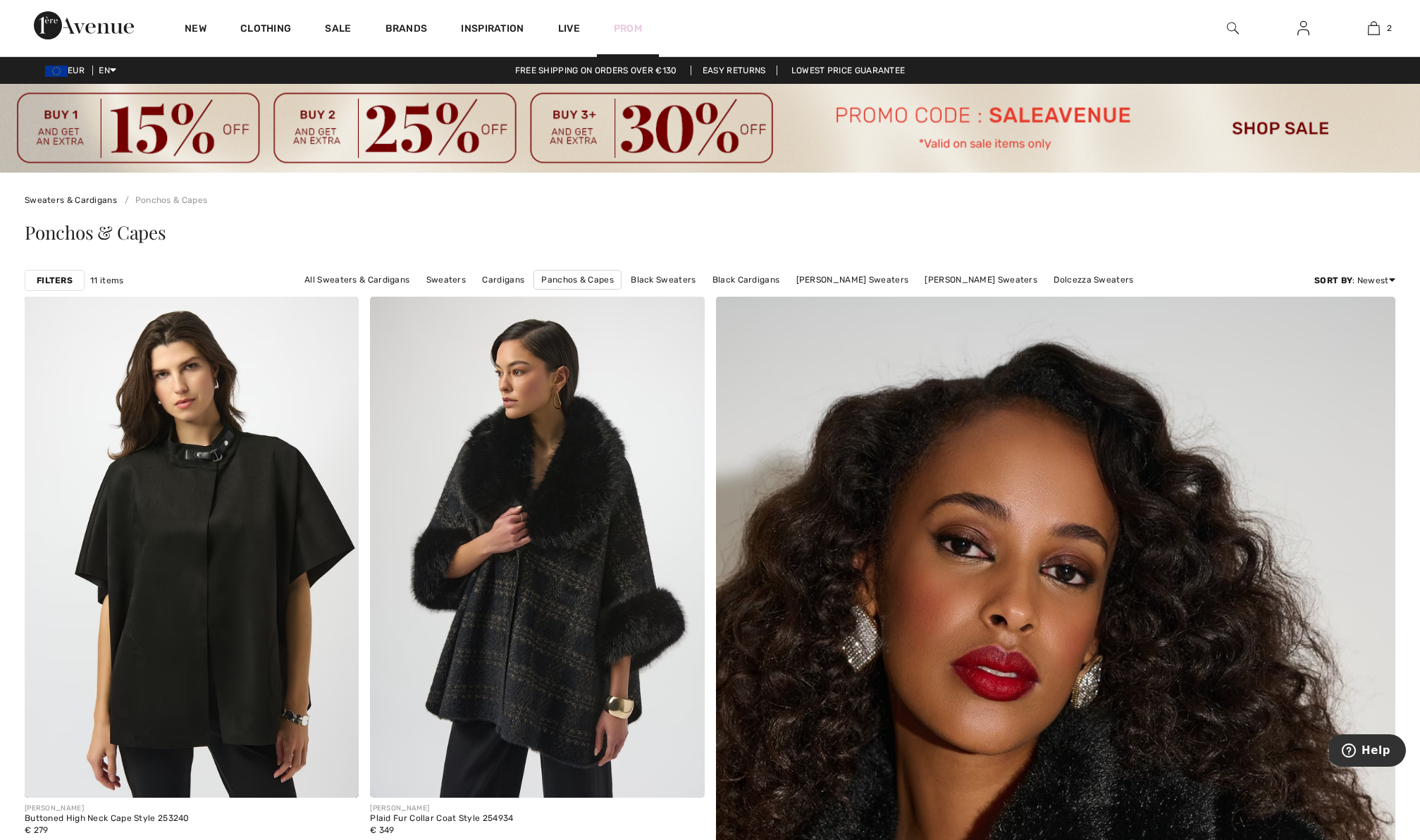
click at [634, 29] on link "Prom" at bounding box center [628, 29] width 28 height 15
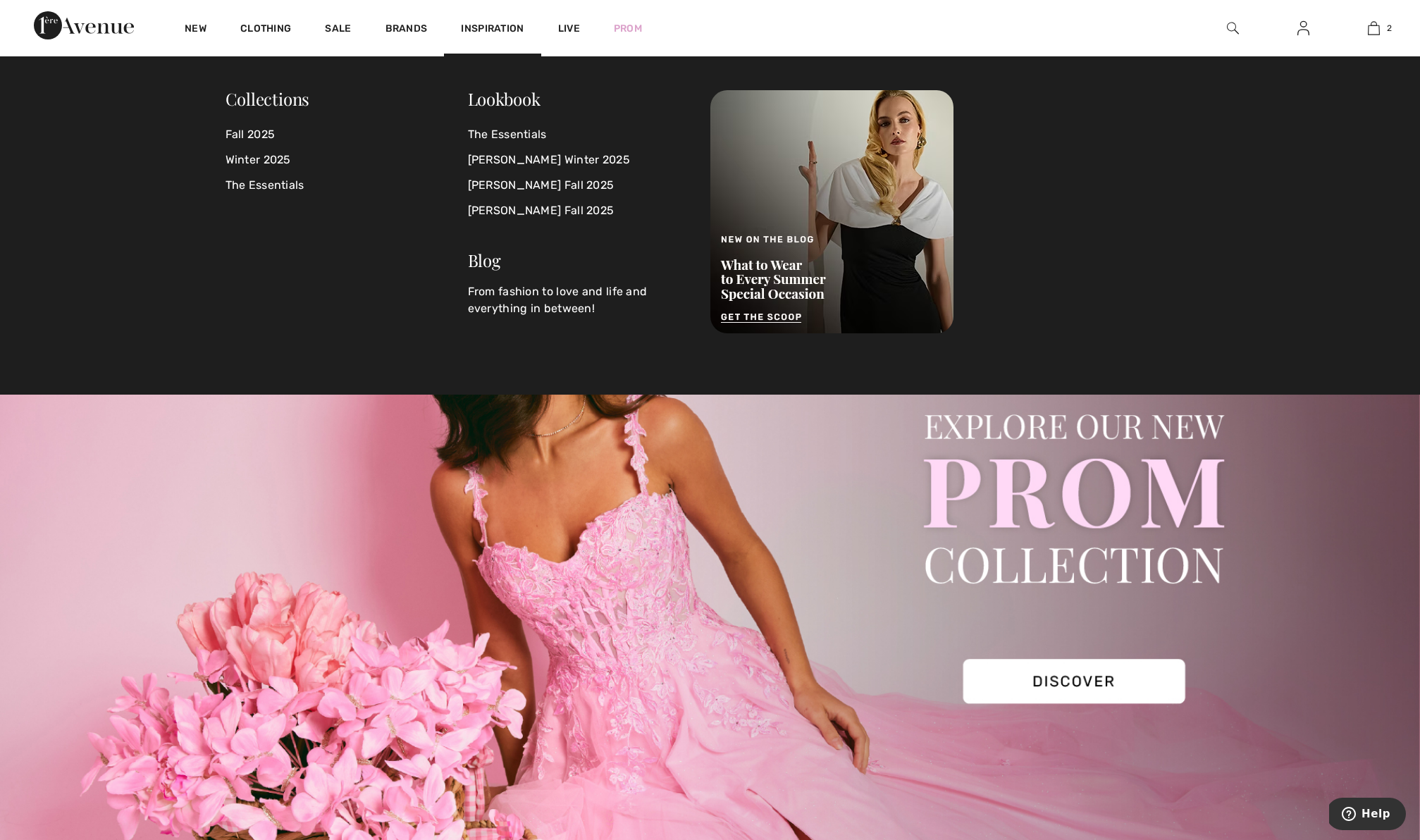
scroll to position [1, 0]
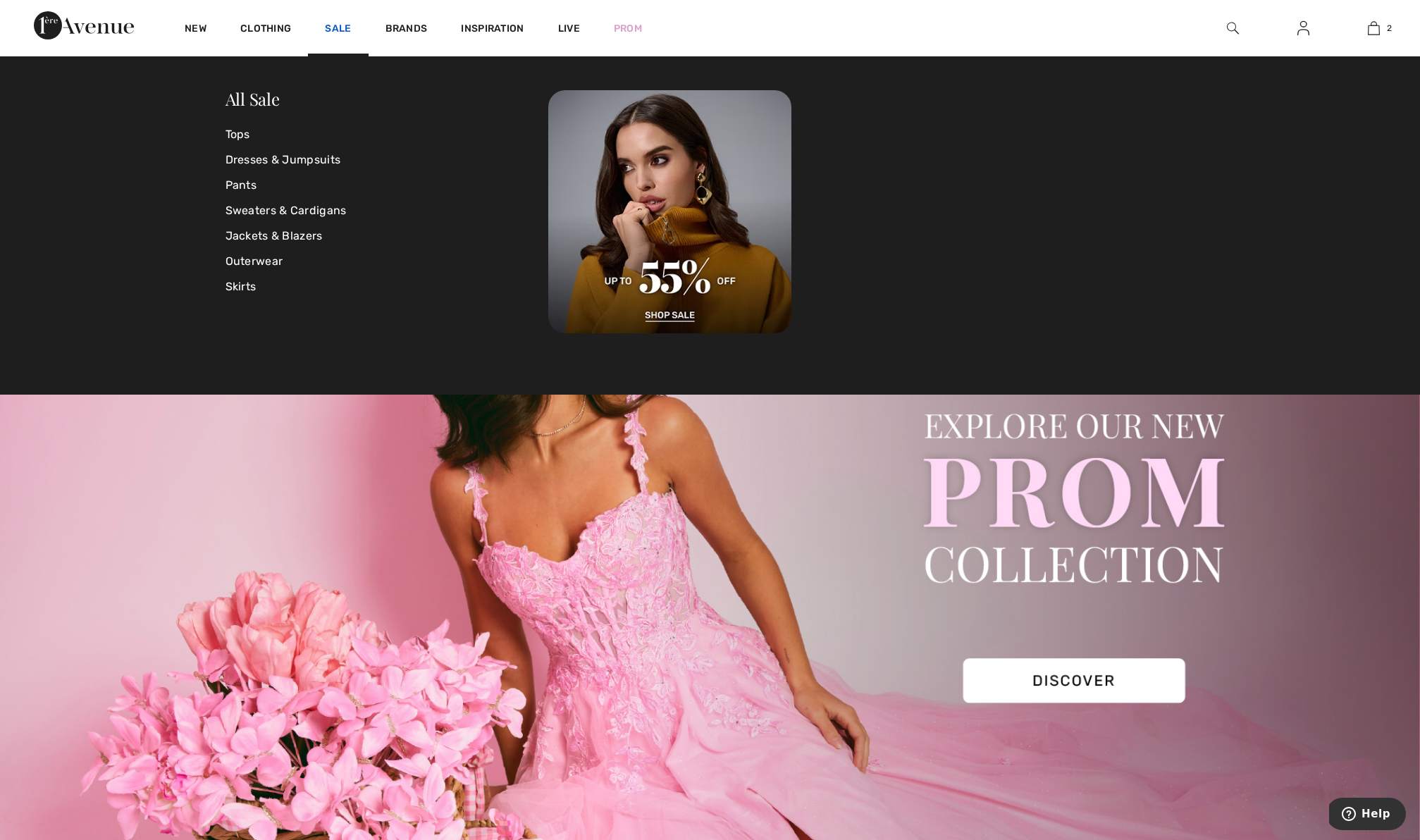
click at [337, 28] on link "Sale" at bounding box center [338, 30] width 26 height 15
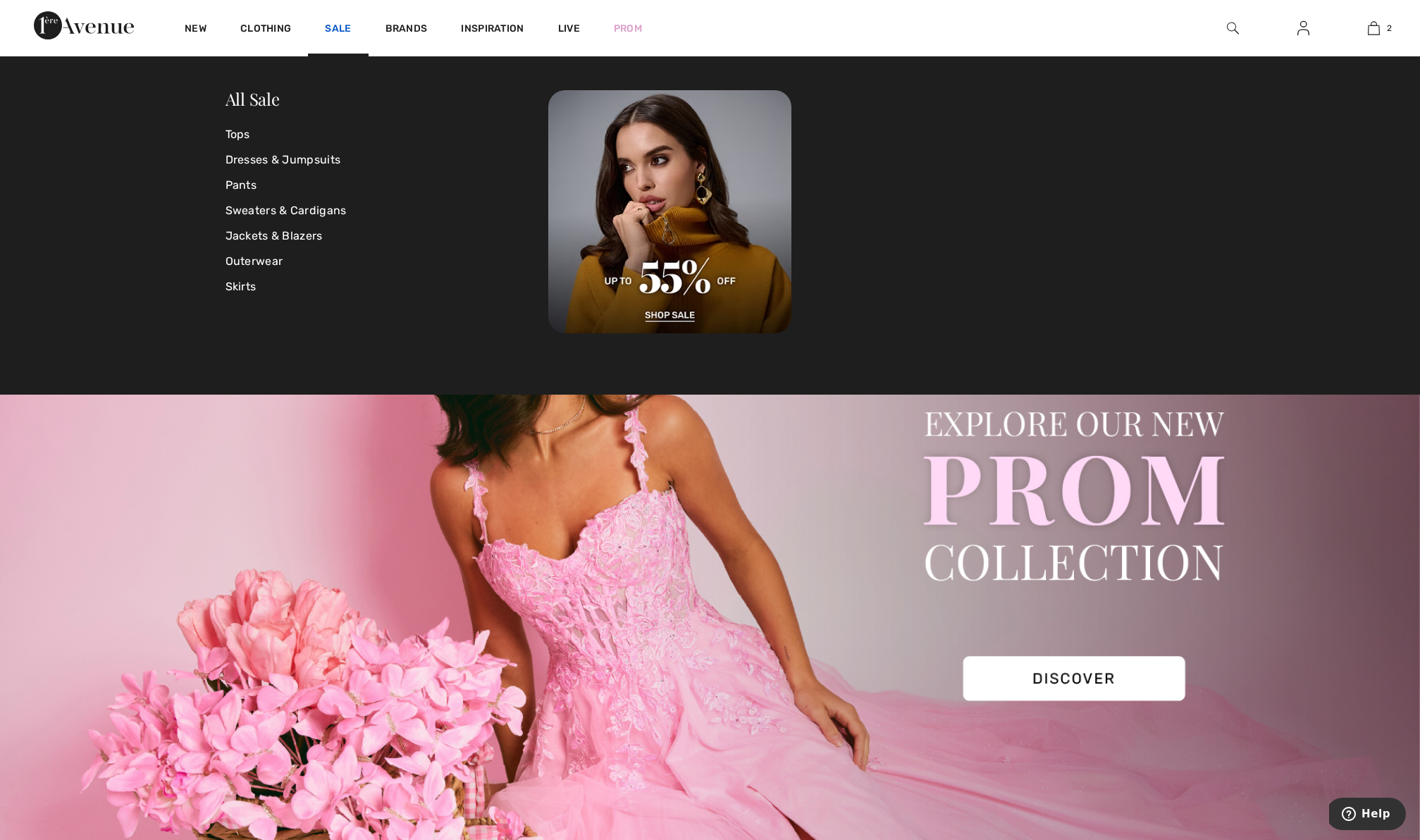
scroll to position [2, 0]
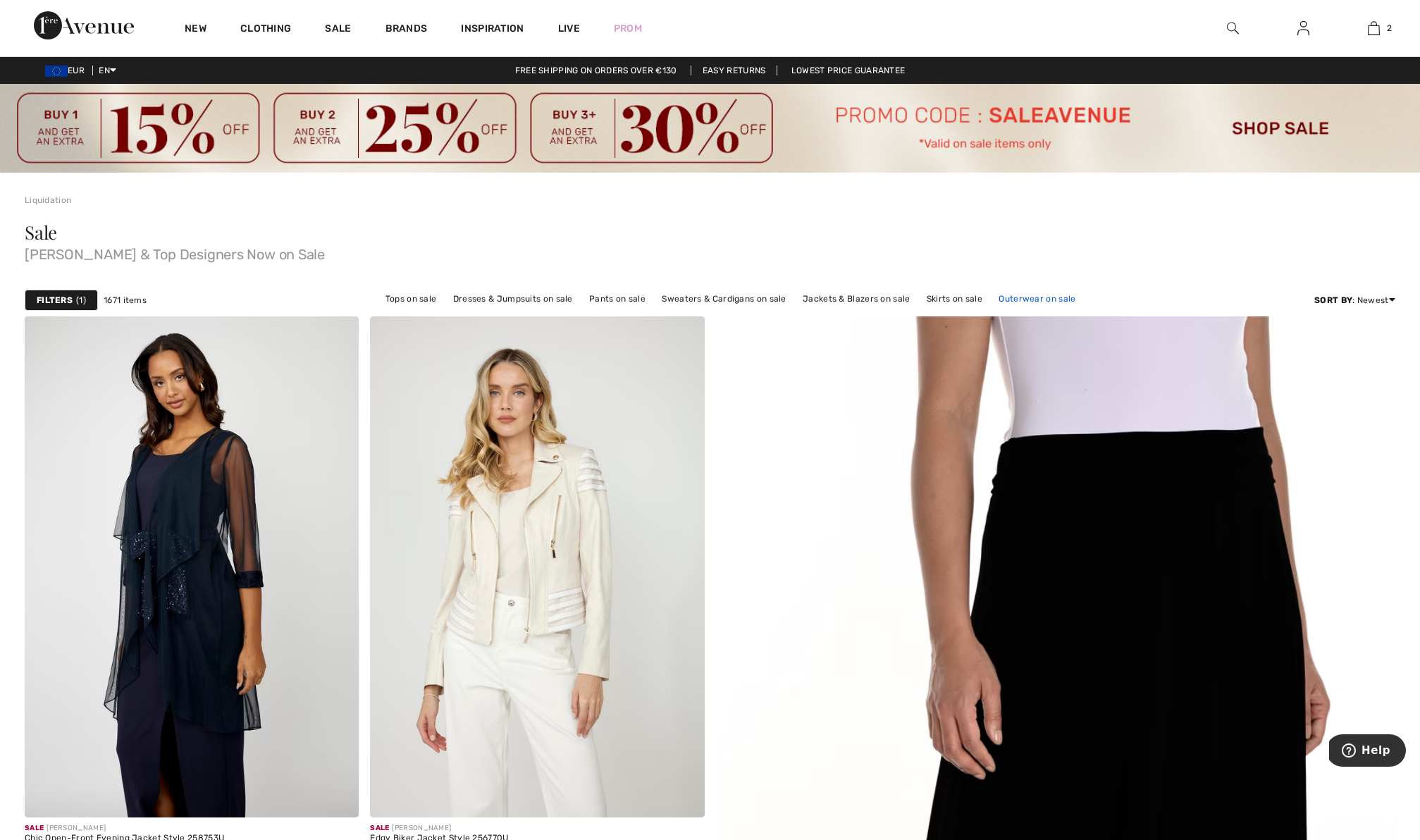
click at [1025, 301] on link "Outerwear on sale" at bounding box center [1037, 299] width 91 height 18
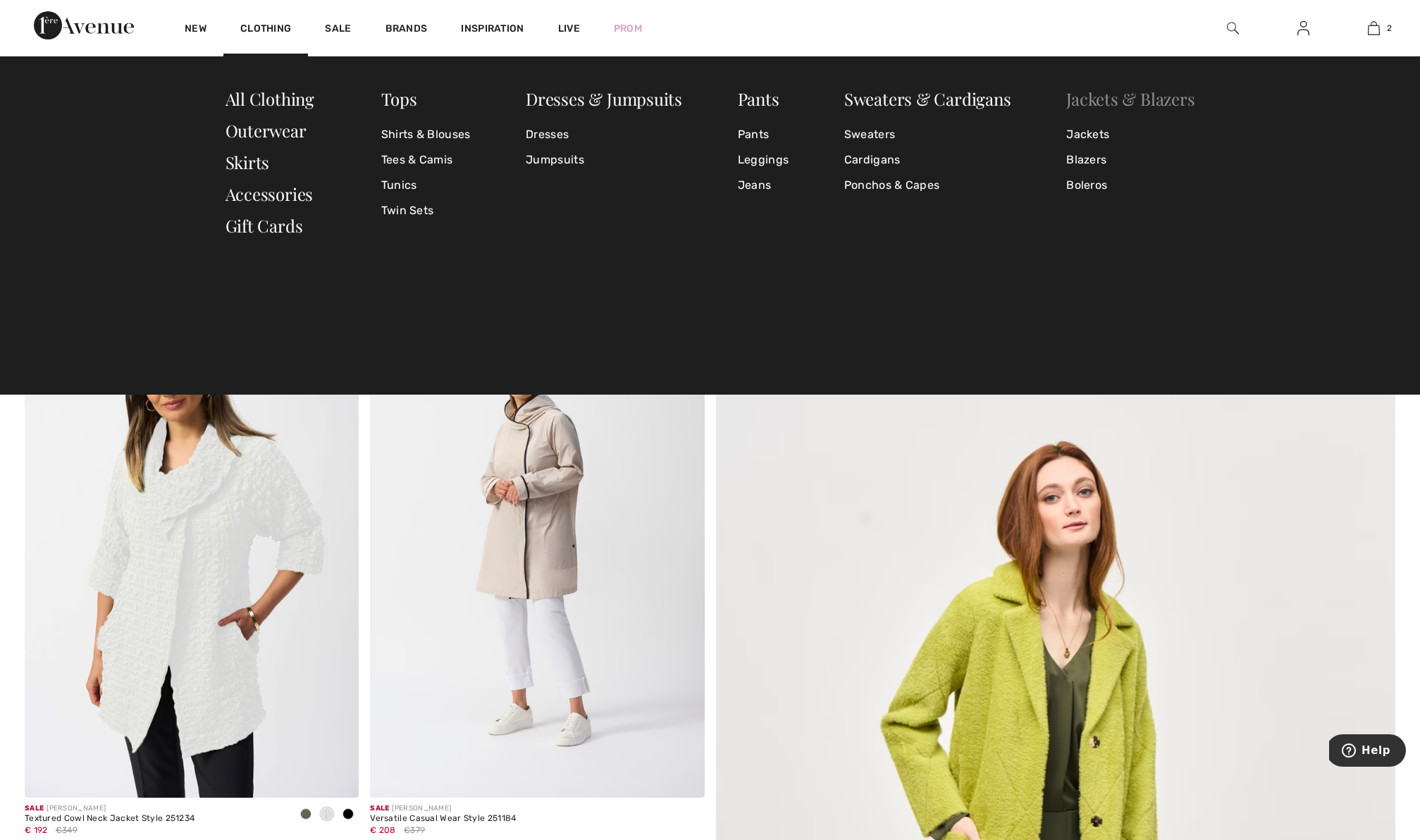
click at [1108, 100] on link "Jackets & Blazers" at bounding box center [1130, 98] width 128 height 22
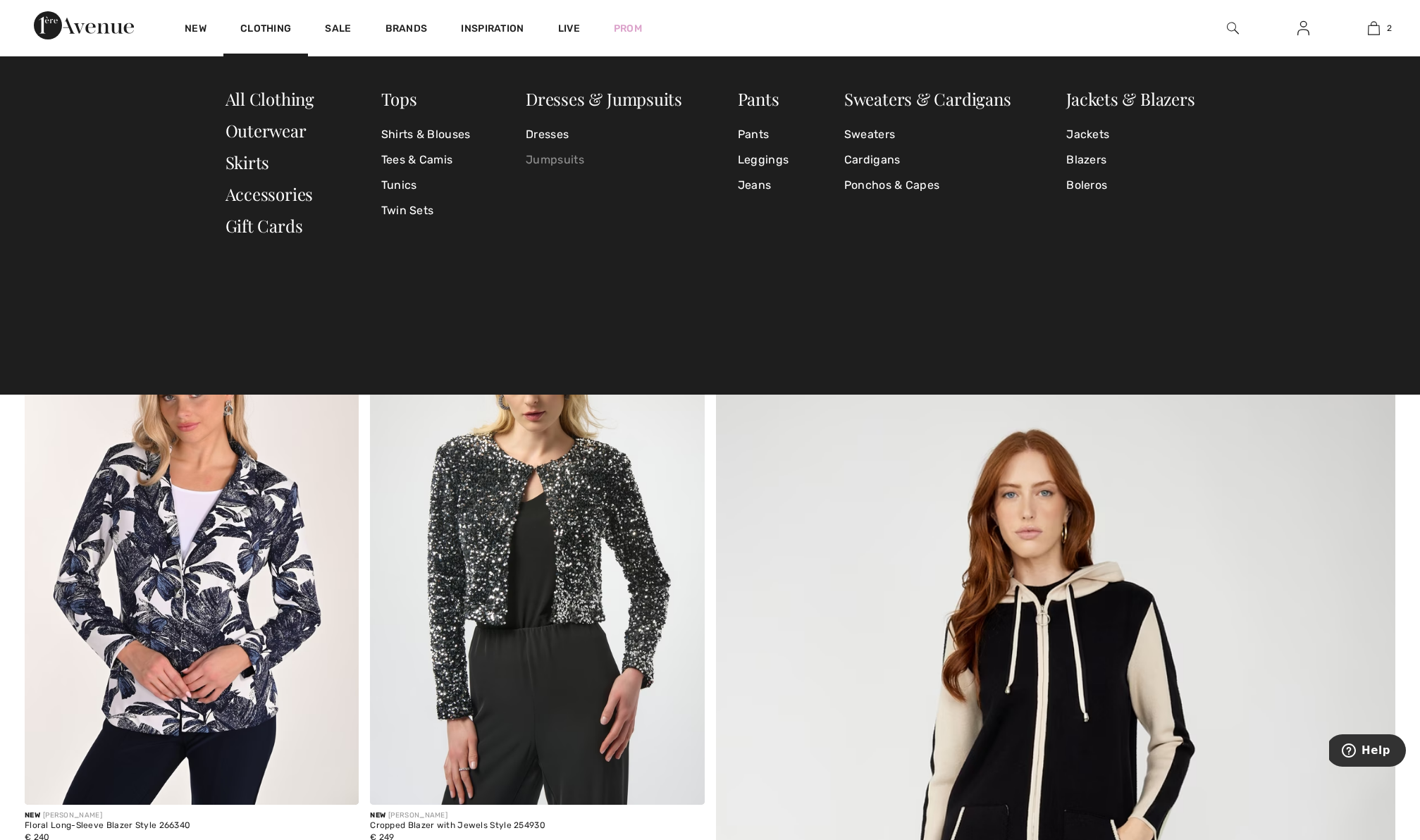
click at [559, 158] on link "Jumpsuits" at bounding box center [604, 160] width 157 height 25
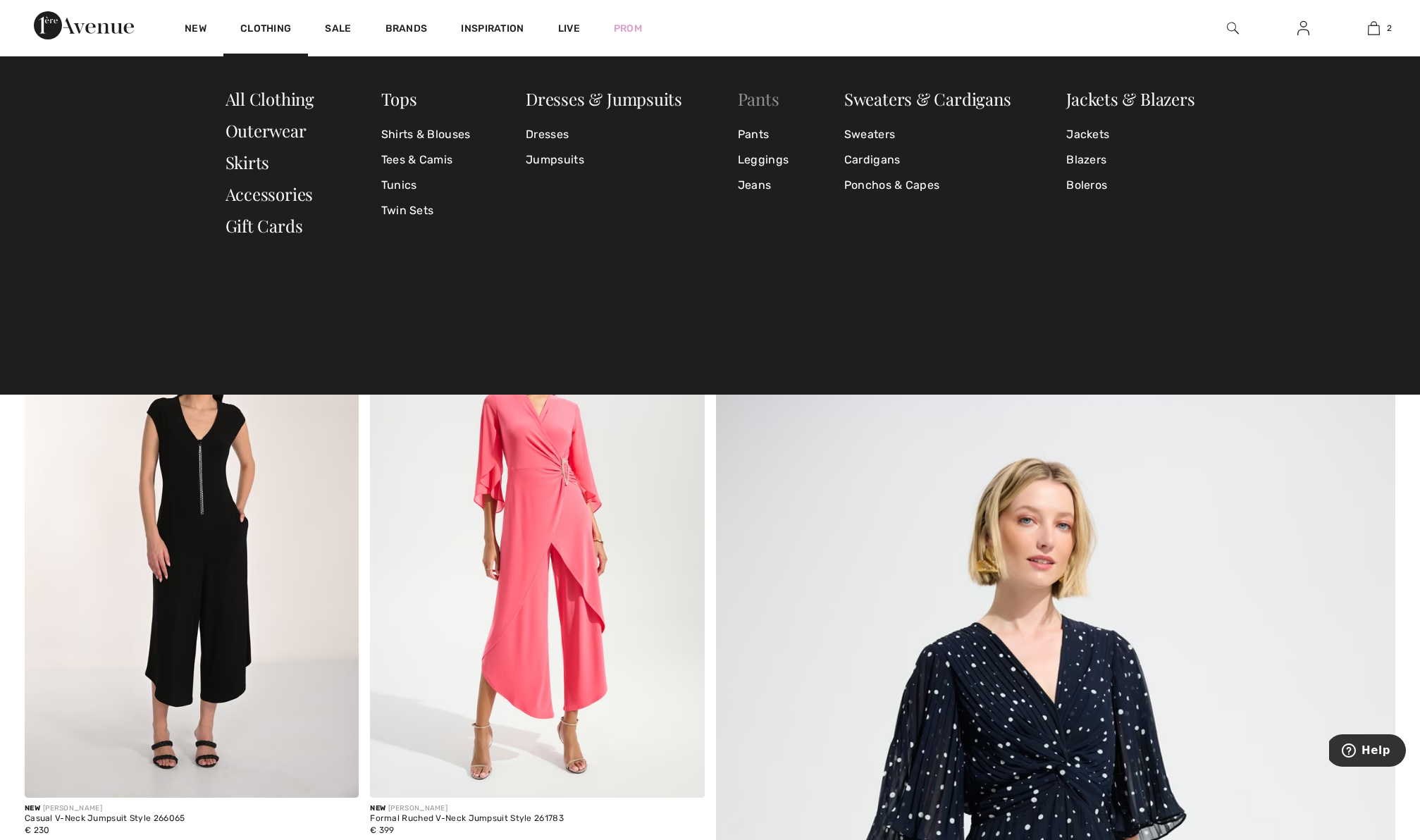
click at [761, 103] on link "Pants" at bounding box center [759, 98] width 42 height 22
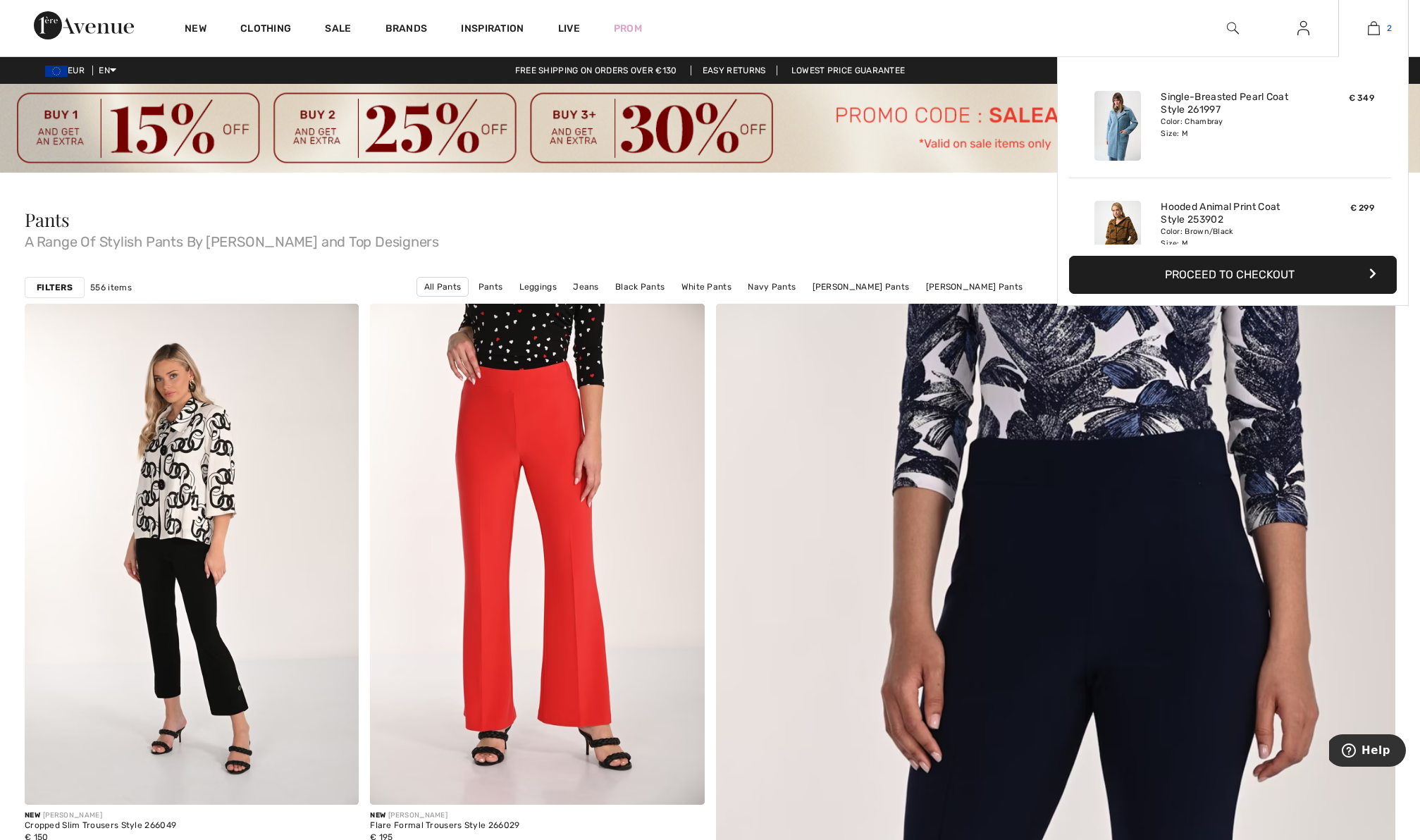
click at [1371, 27] on img at bounding box center [1374, 28] width 12 height 17
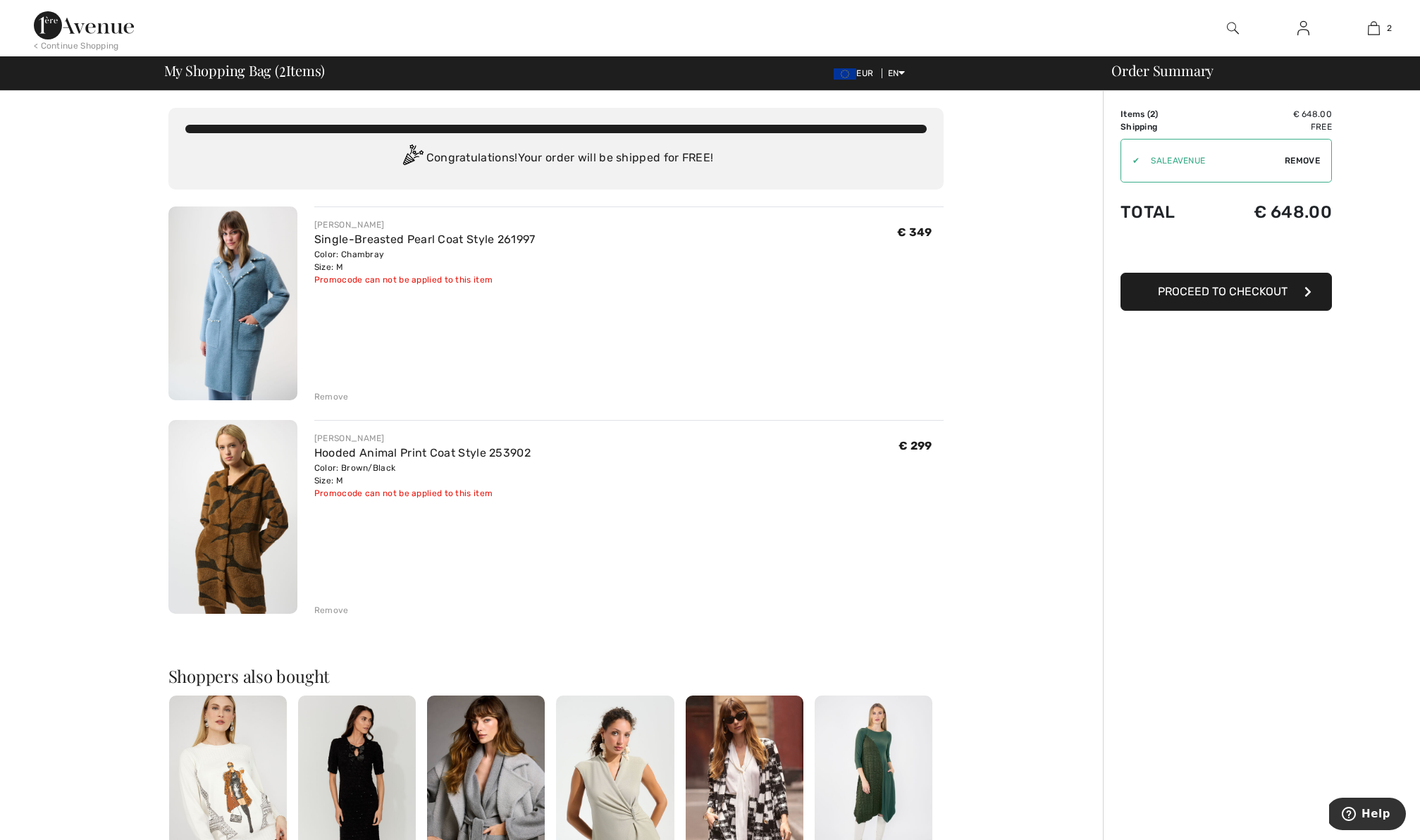
click at [229, 309] on img at bounding box center [232, 304] width 129 height 194
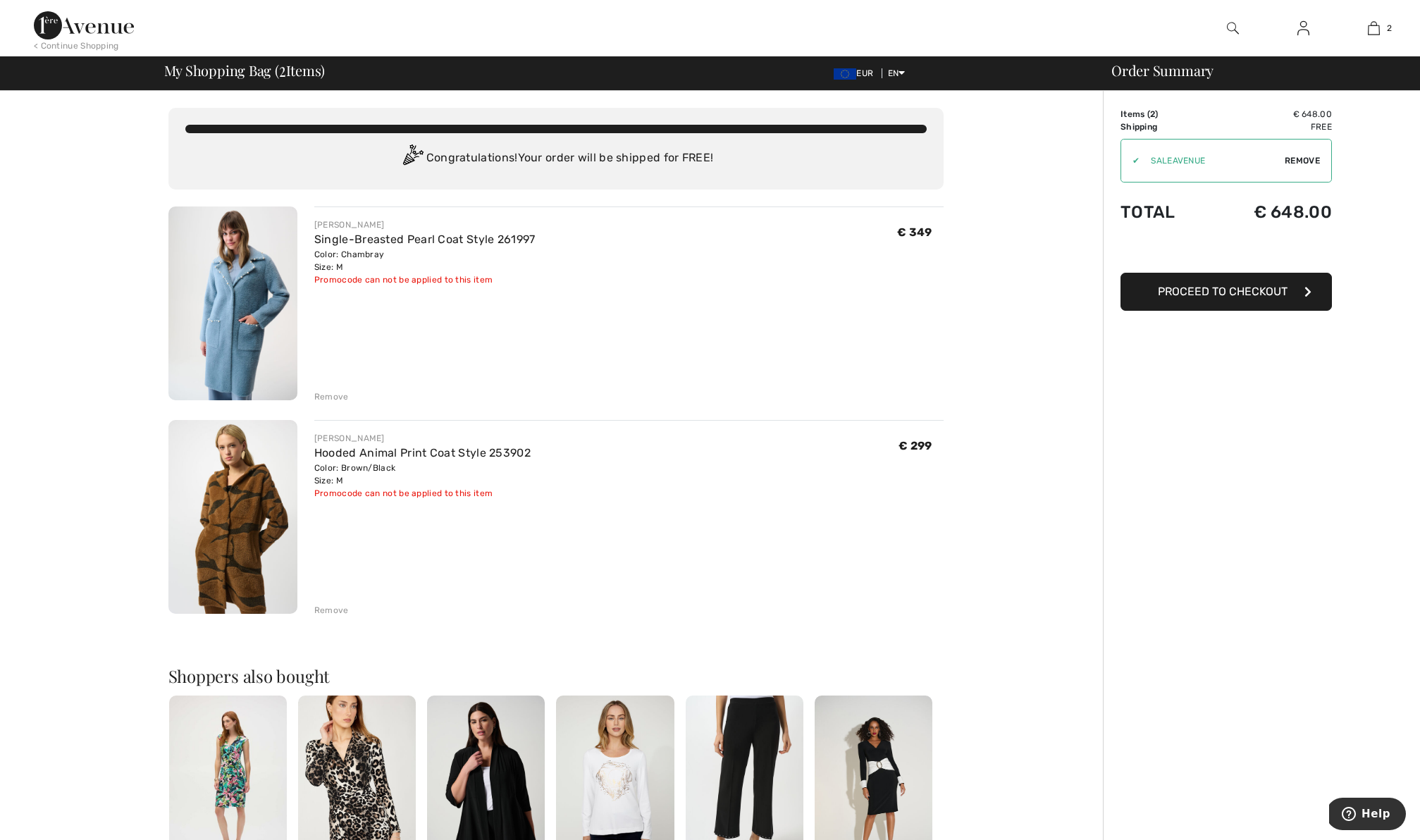
click at [258, 568] on img at bounding box center [232, 517] width 129 height 194
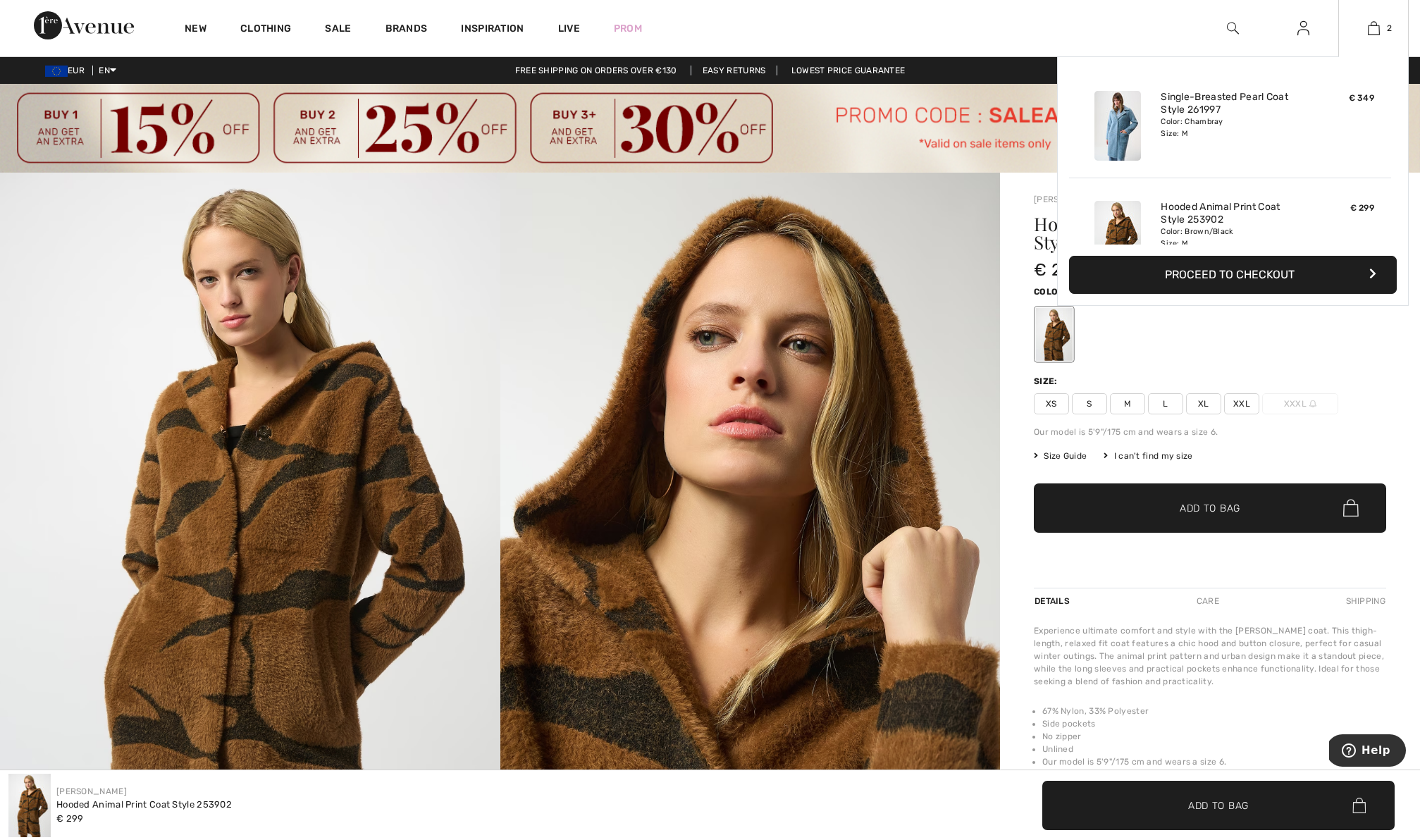
click at [1290, 266] on button "Proceed to Checkout" at bounding box center [1233, 275] width 328 height 38
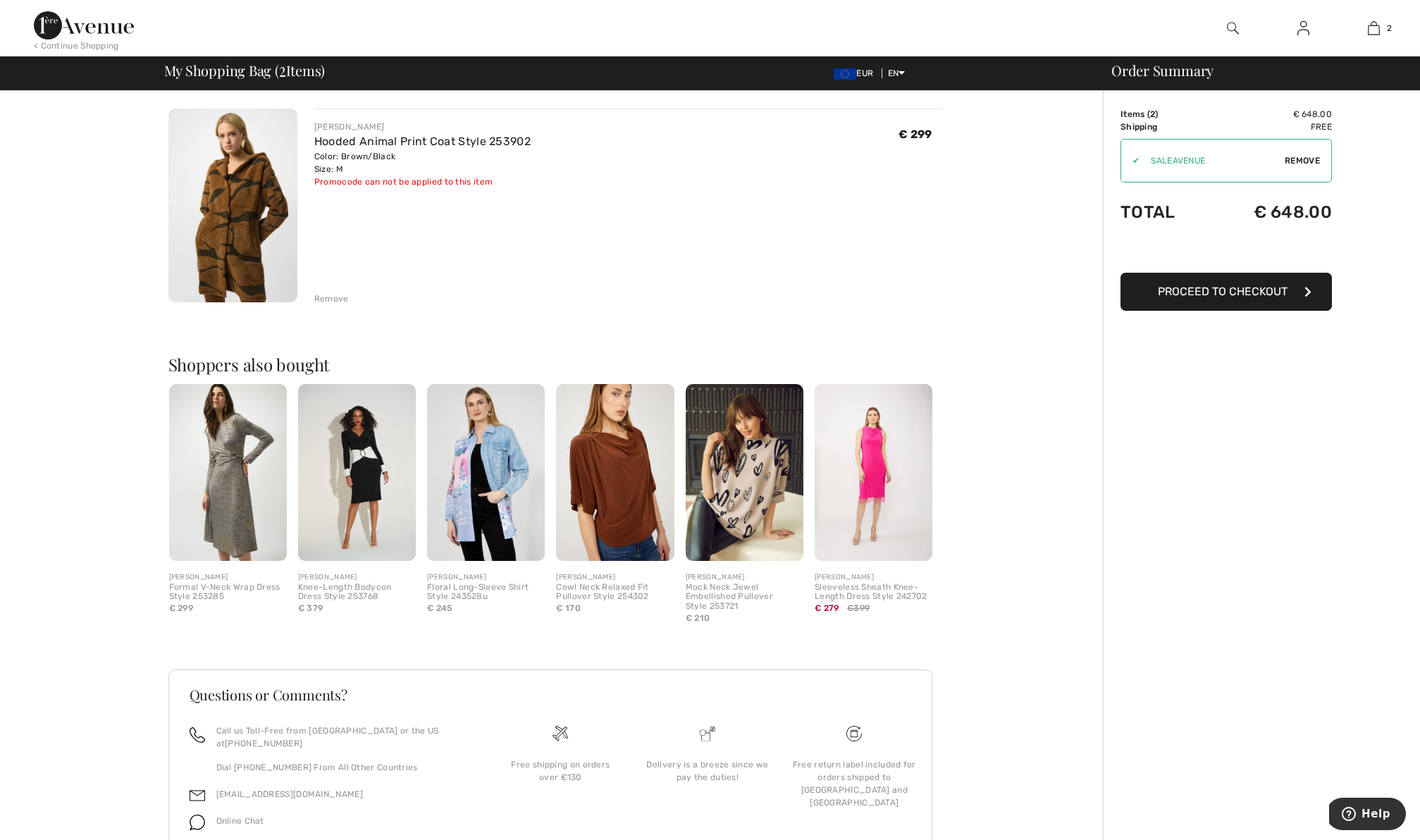
scroll to position [363, 0]
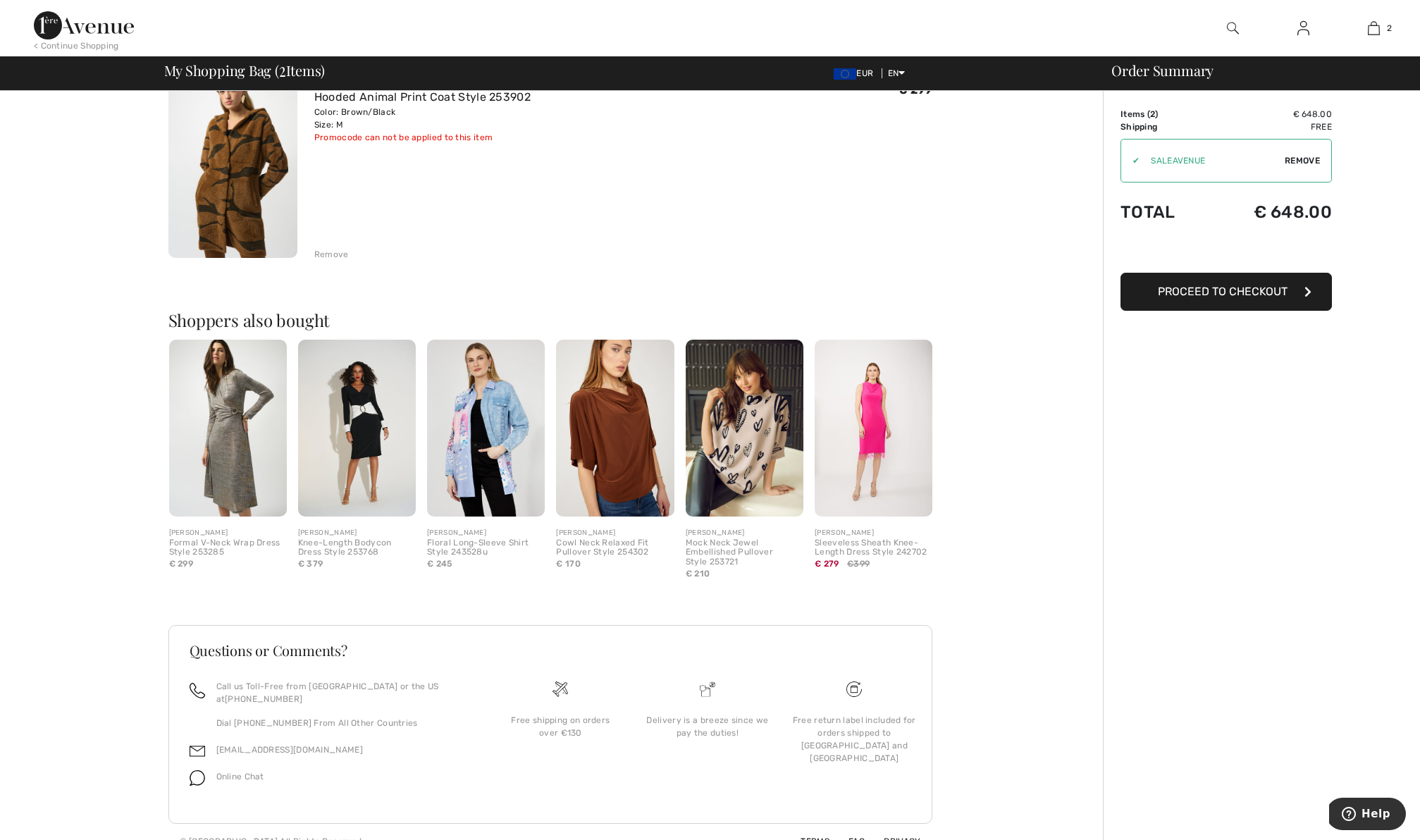
click at [1221, 295] on span "Proceed to Checkout" at bounding box center [1223, 291] width 130 height 13
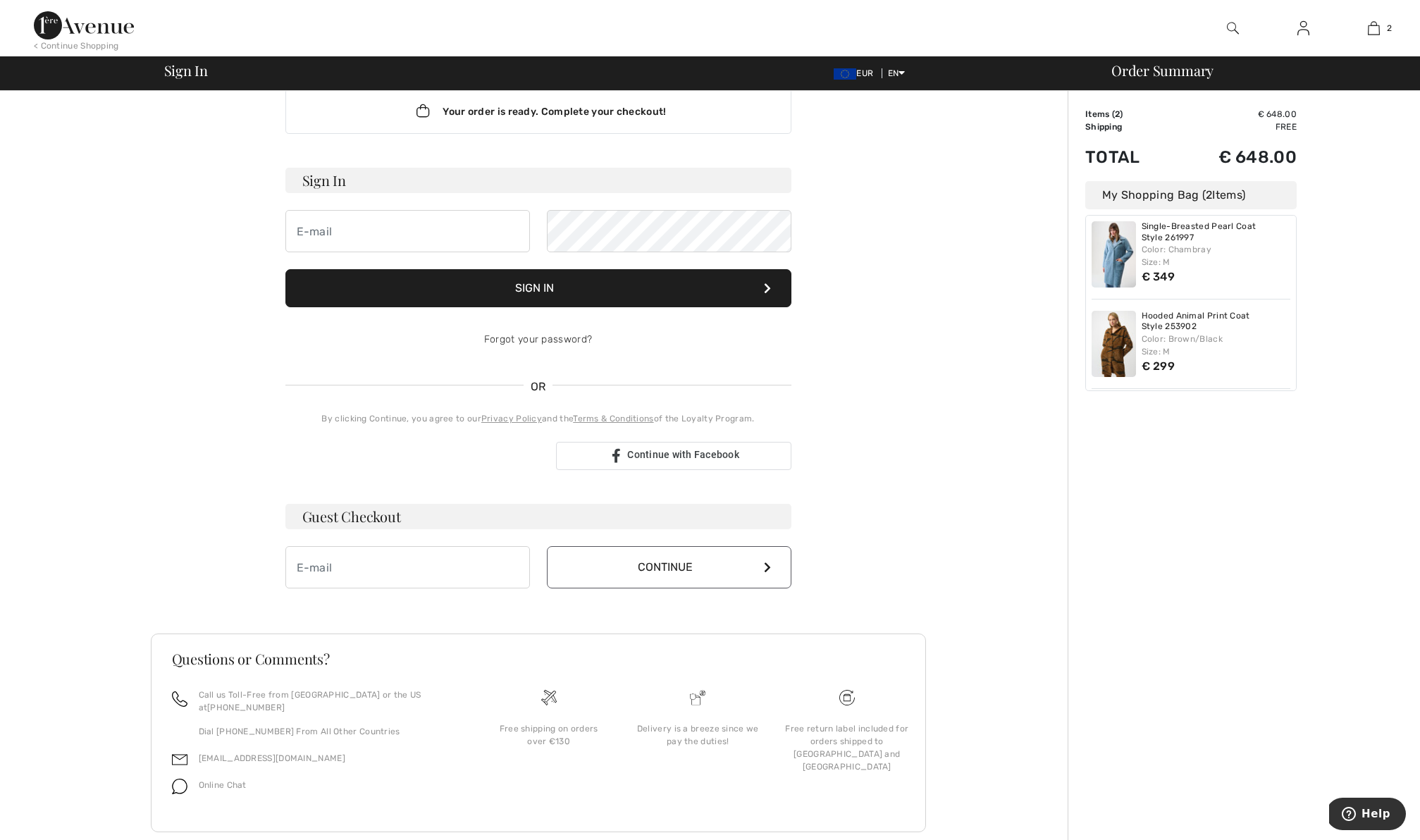
scroll to position [45, 0]
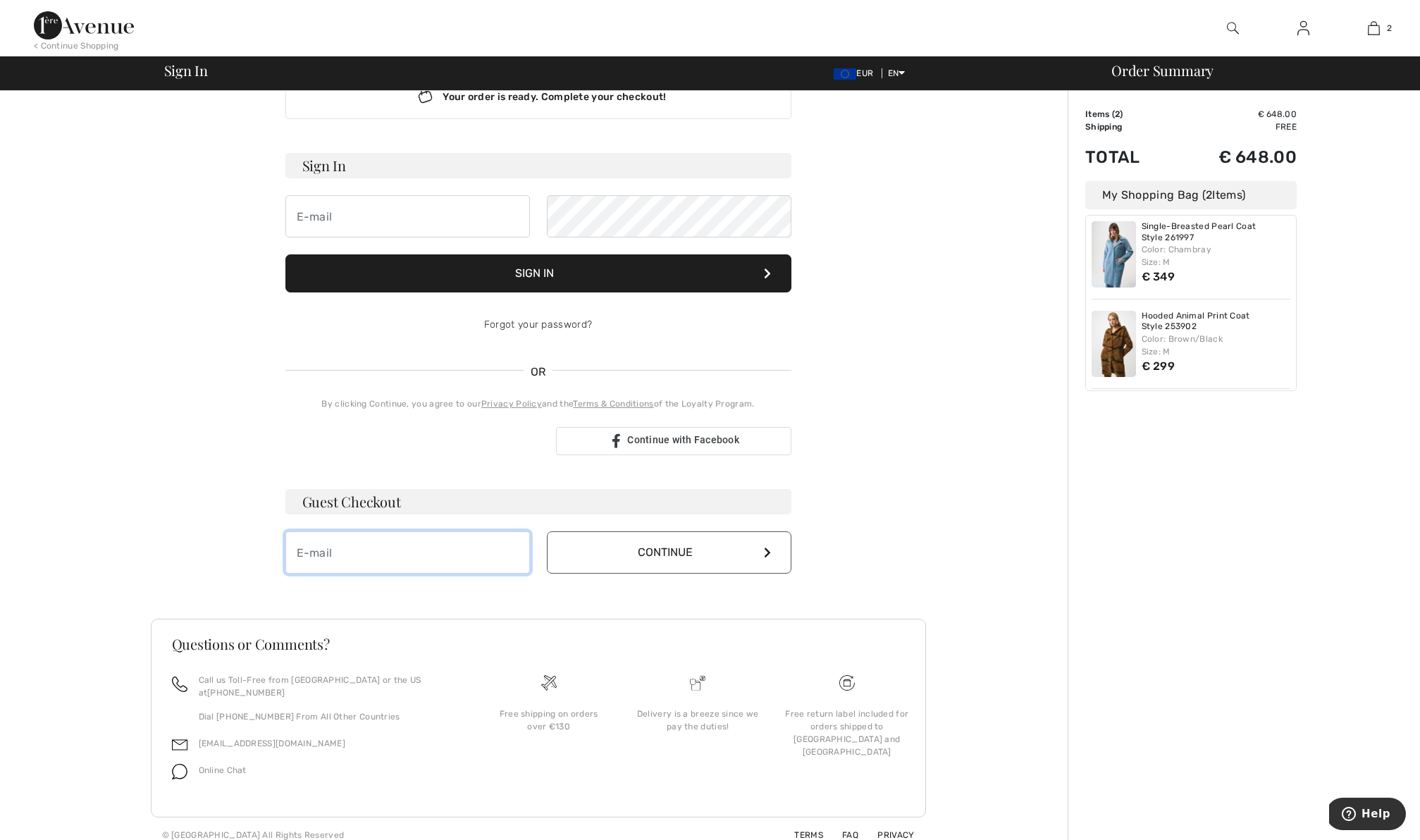
click at [479, 547] on input "email" at bounding box center [408, 553] width 244 height 43
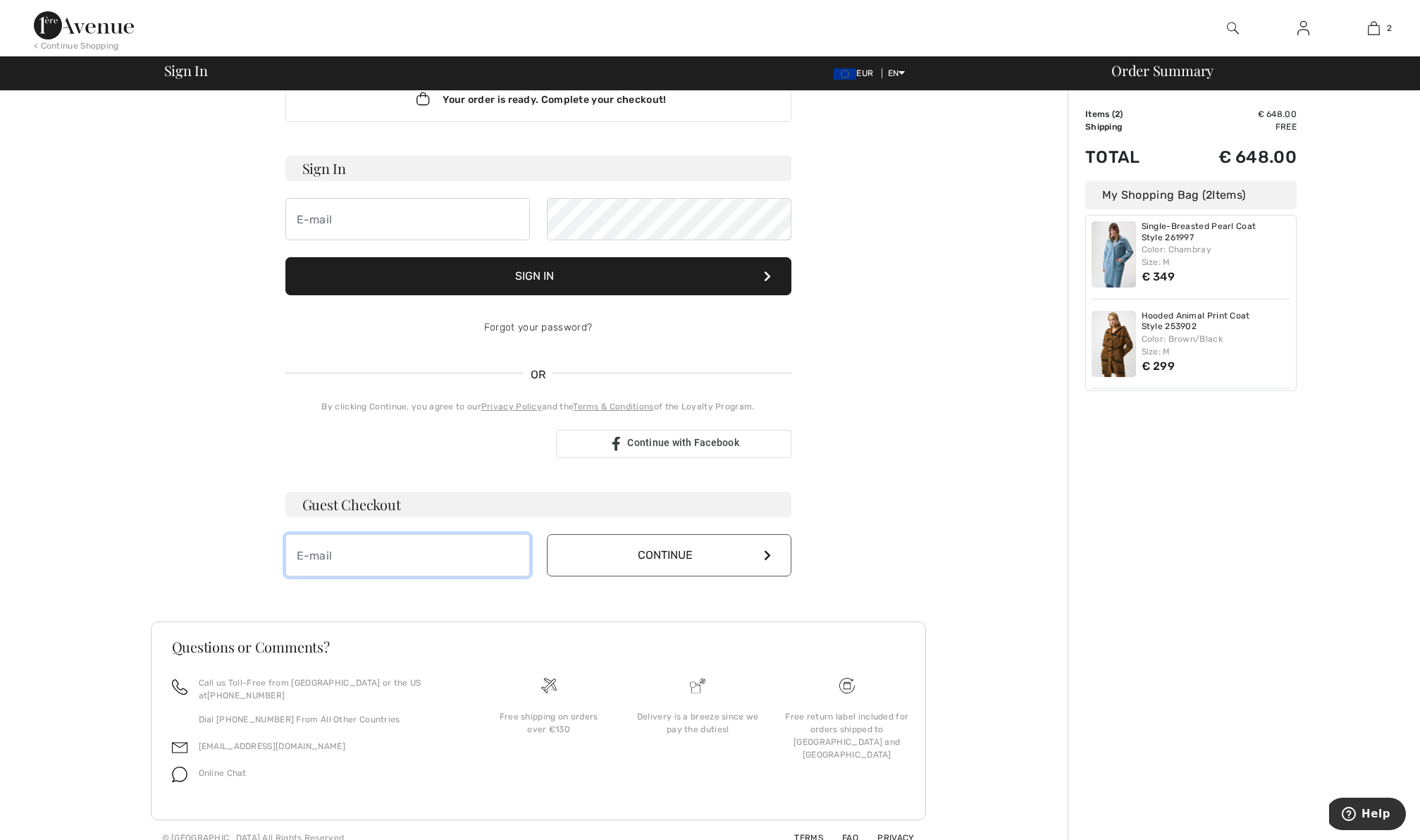
click at [457, 558] on input "email" at bounding box center [408, 555] width 244 height 43
click at [441, 550] on input "email" at bounding box center [408, 556] width 244 height 43
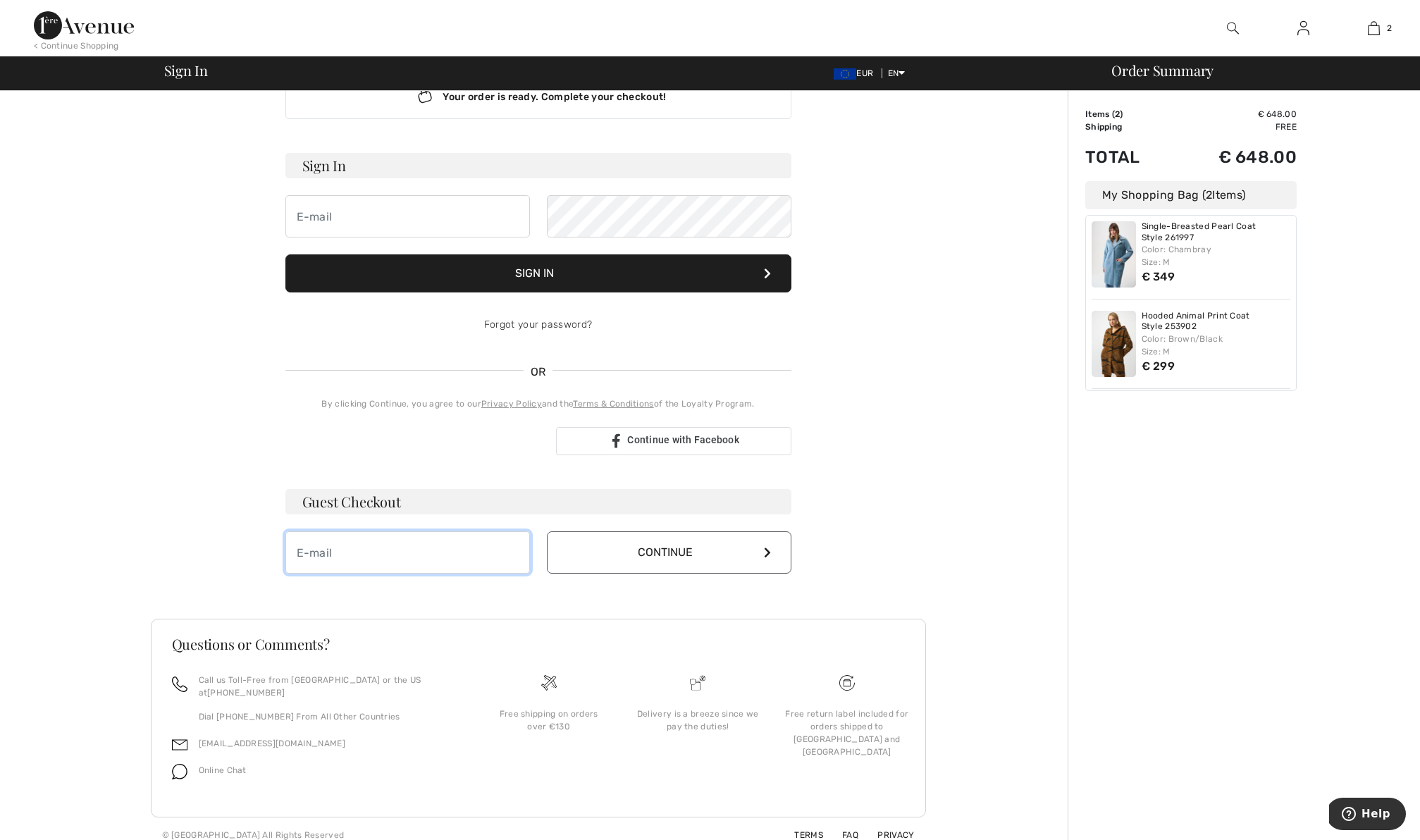
click at [321, 550] on input "email" at bounding box center [408, 553] width 244 height 43
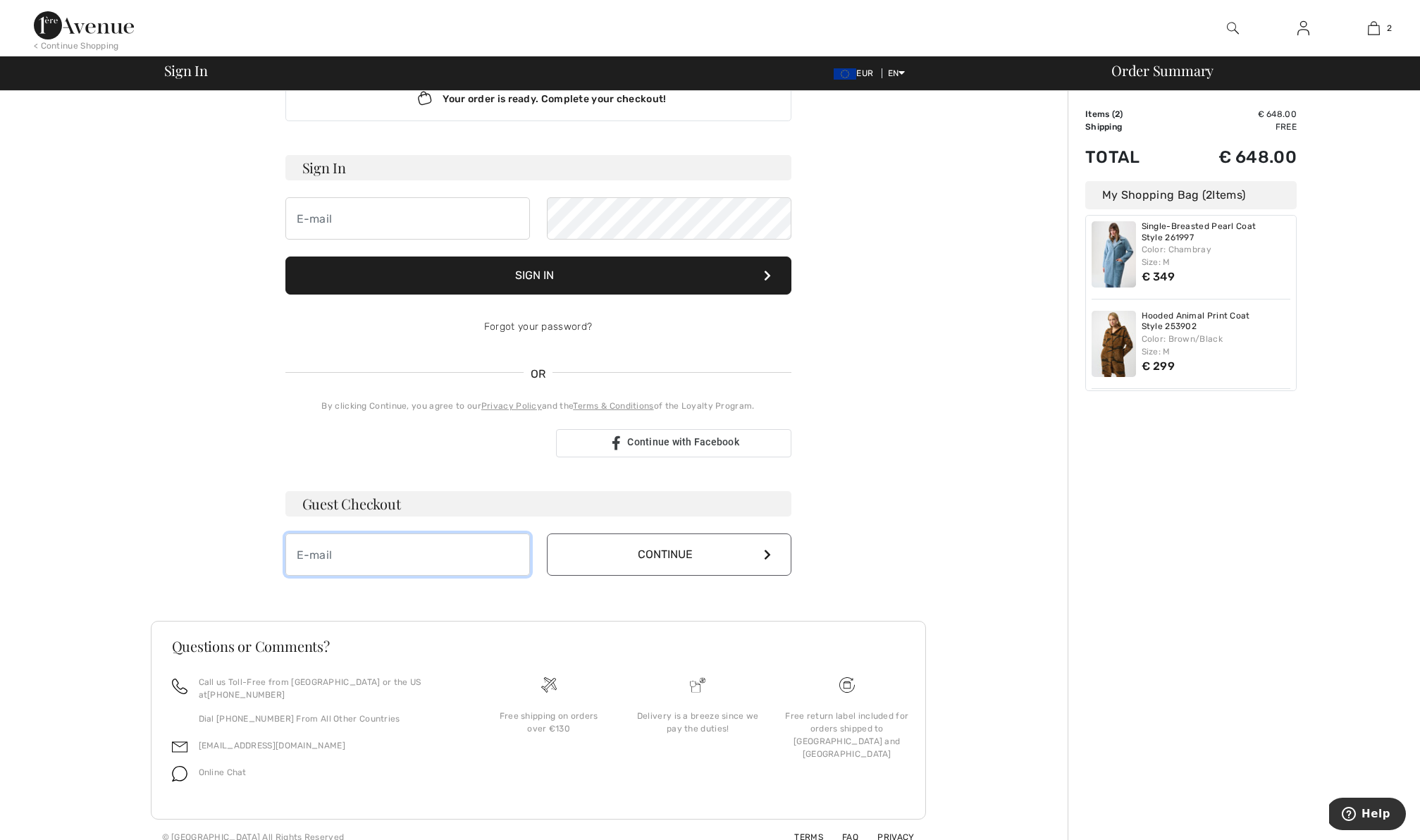
click at [305, 550] on input "email" at bounding box center [408, 555] width 244 height 43
type input "meti.venisnik@siol.net"
click at [683, 559] on button "Continue" at bounding box center [669, 555] width 244 height 43
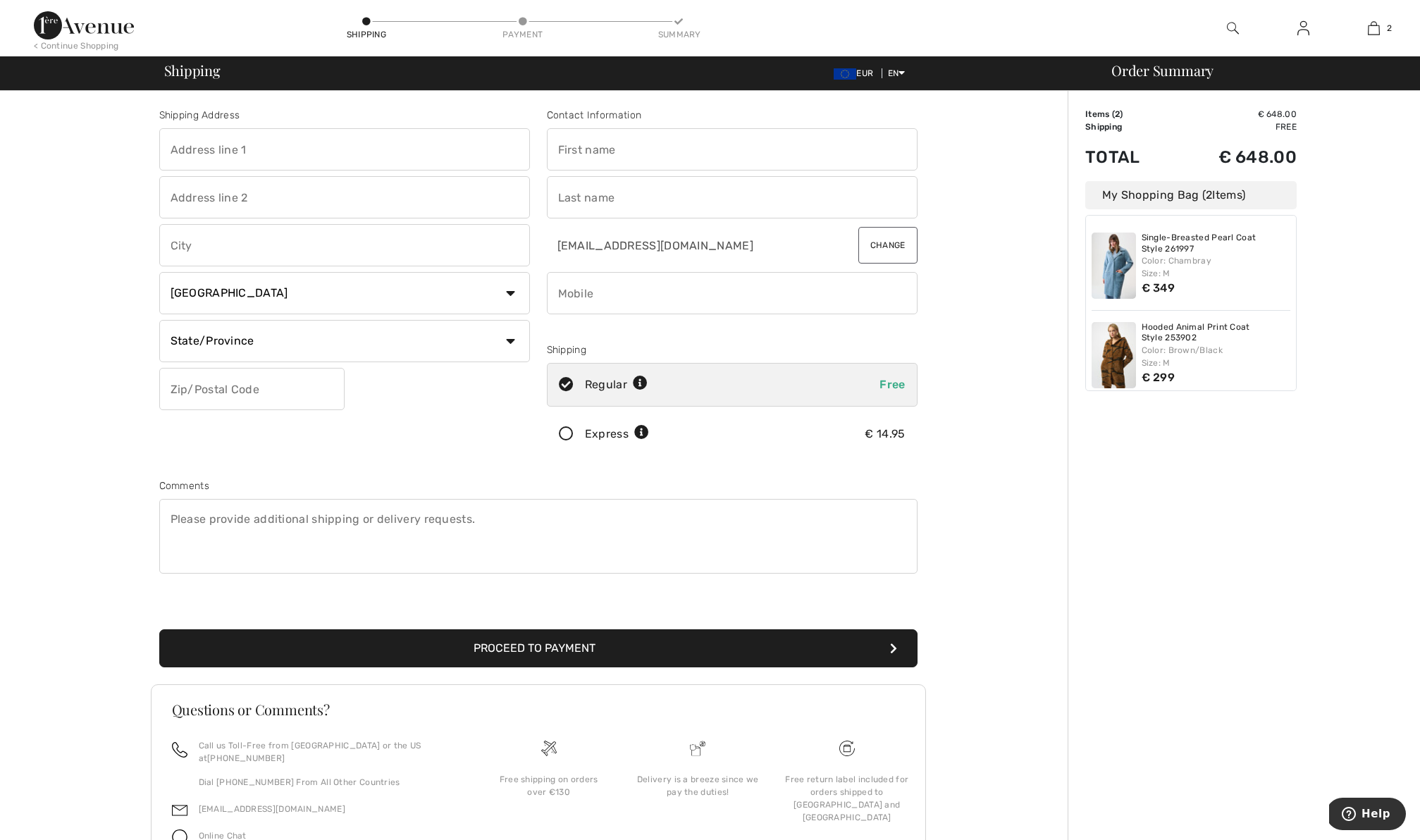
click at [723, 148] on input "text" at bounding box center [733, 149] width 371 height 43
type input "METKA"
type input "JURCKOVA CESTA"
type input "21 C"
type input "LJUBLJANA"
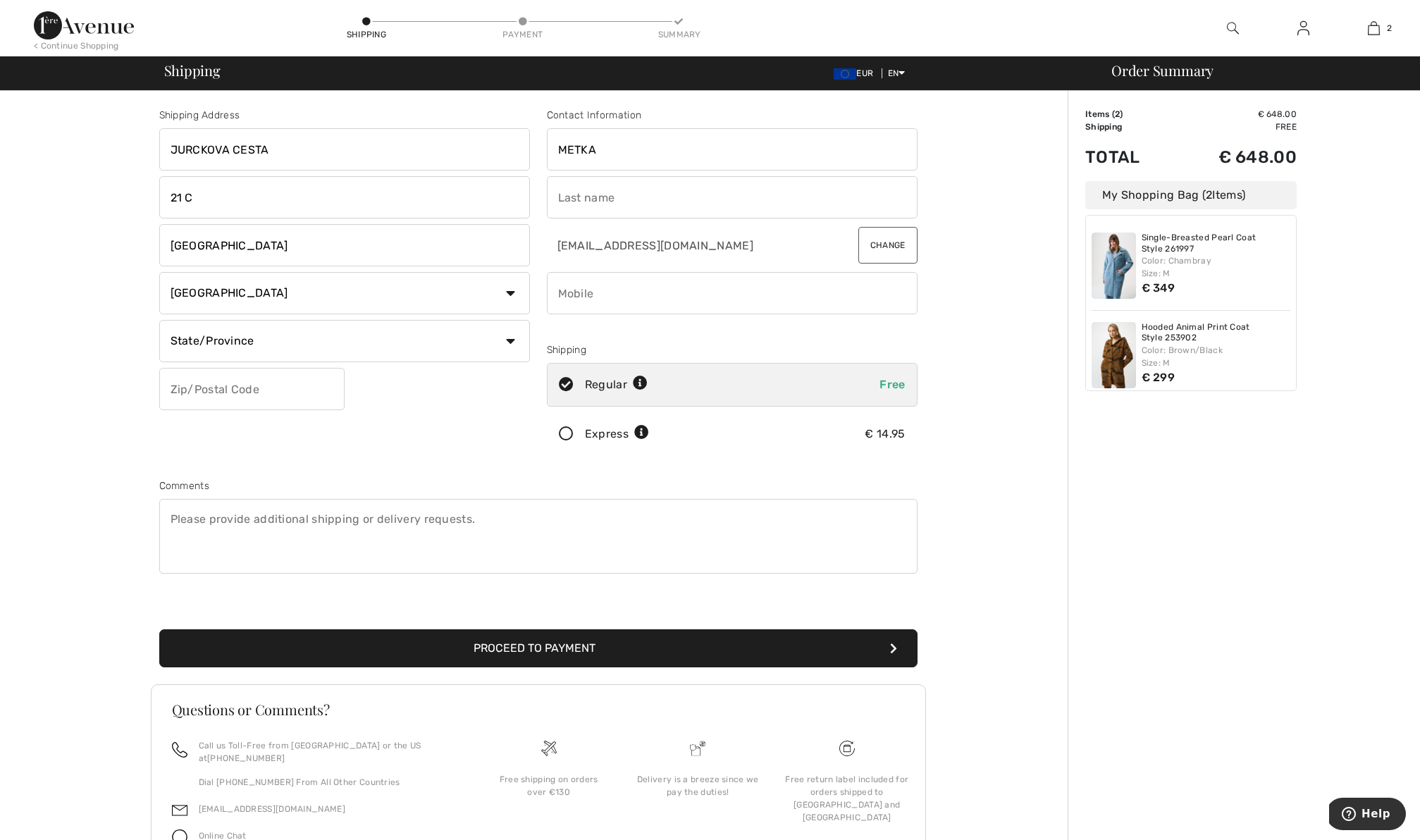
select select "SI"
type input "1000"
type input "VENIŠNIK"
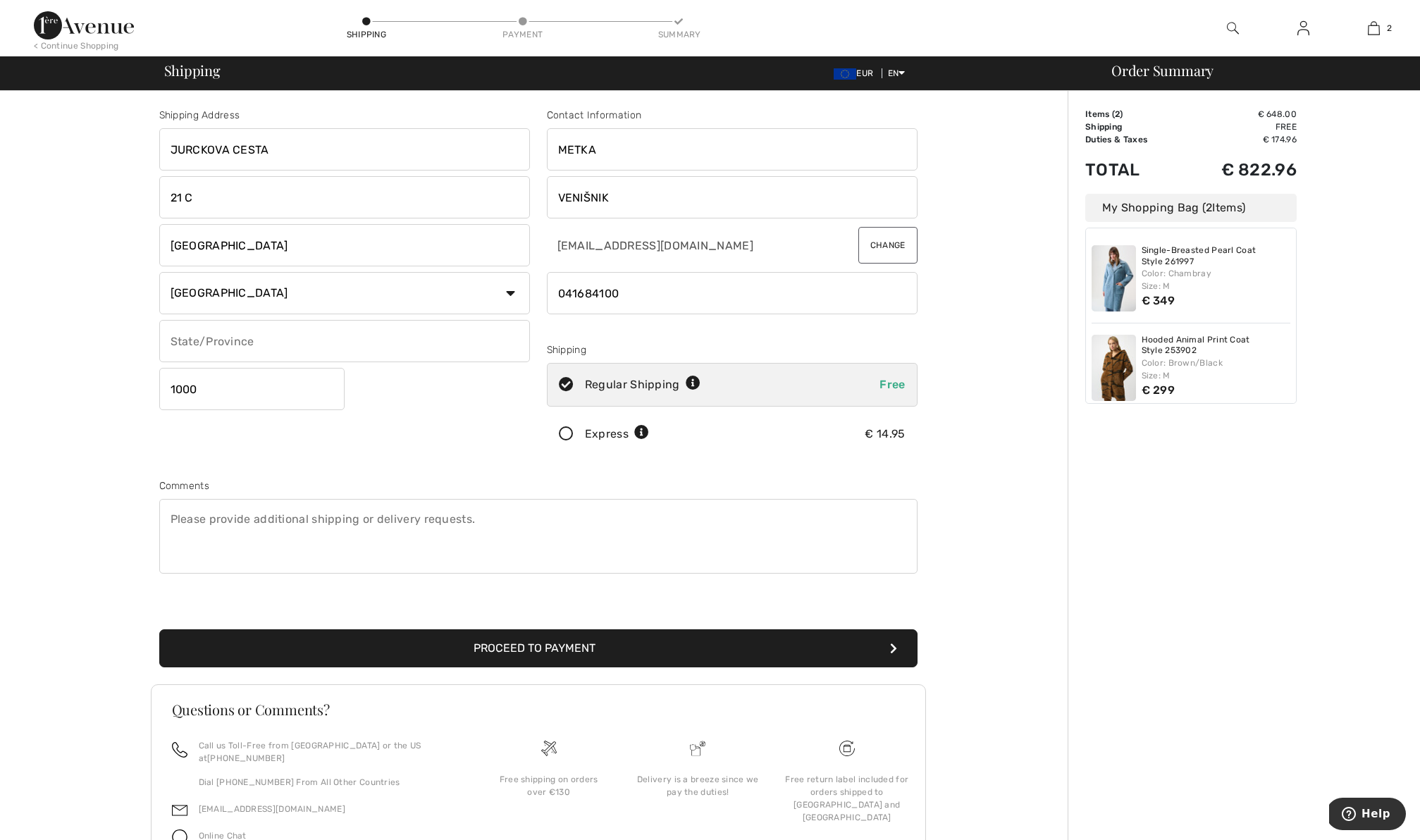
click at [565, 293] on input "phone" at bounding box center [733, 294] width 371 height 43
type input "0038641684100"
click at [565, 432] on icon at bounding box center [567, 435] width 38 height 15
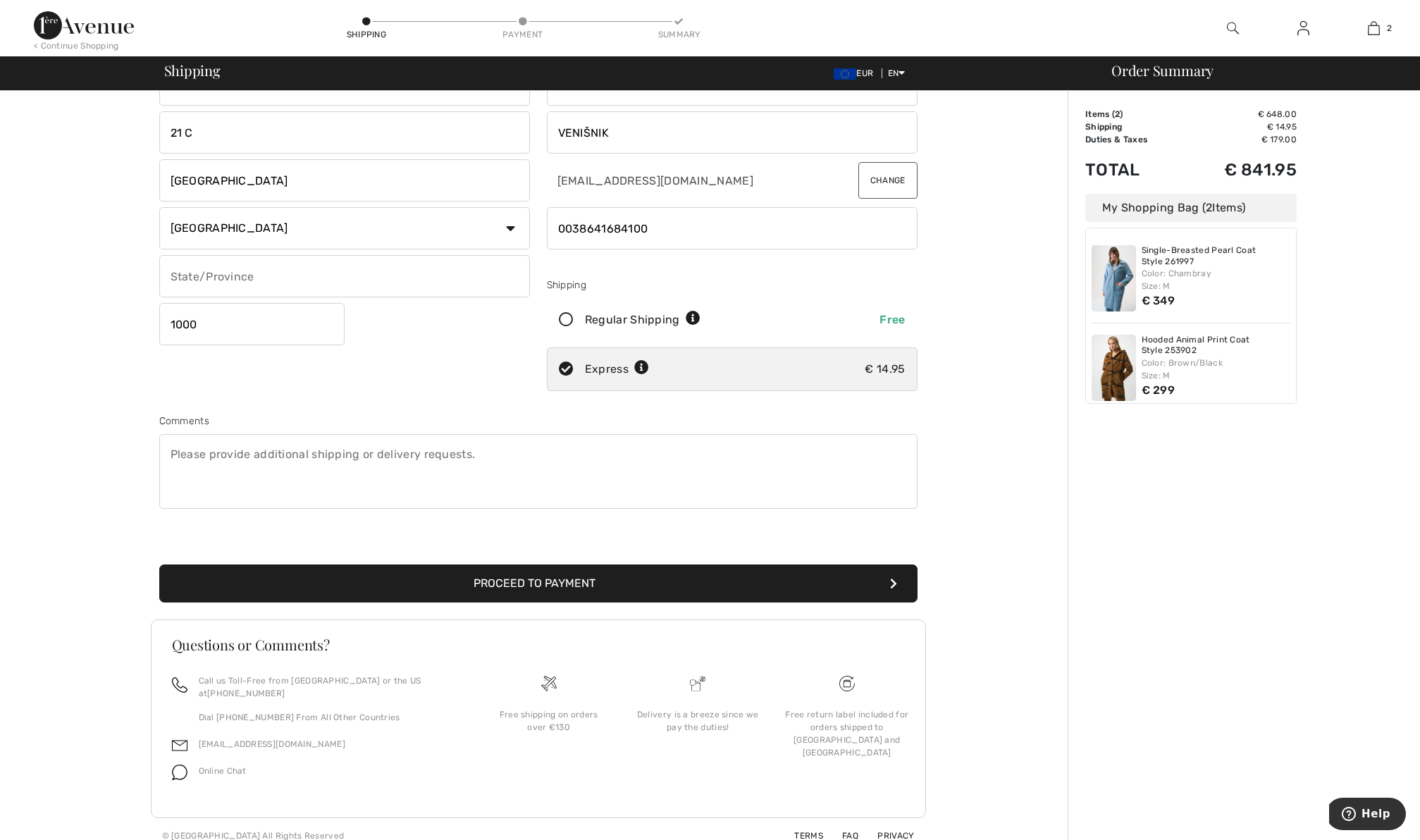
scroll to position [40, 0]
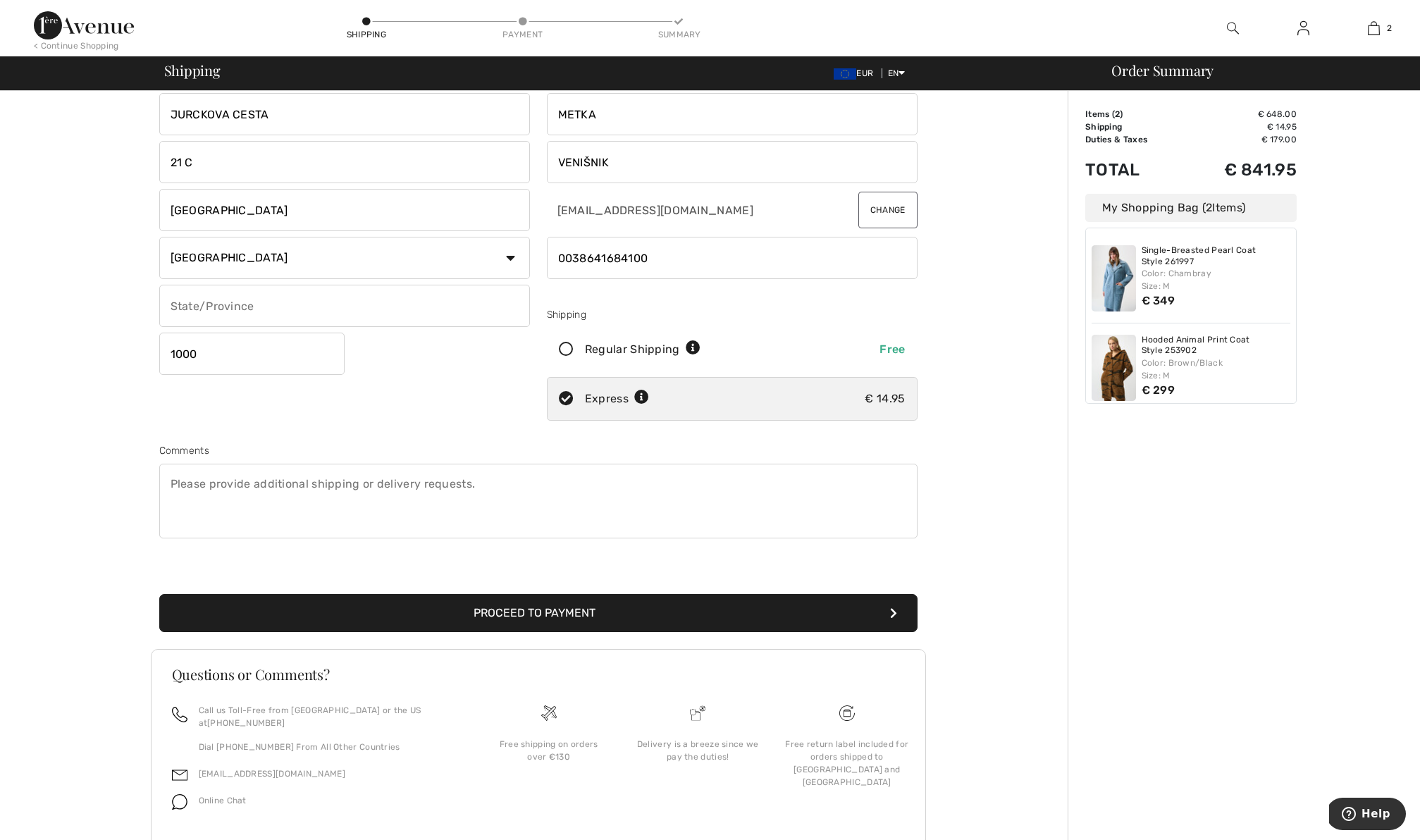
click at [596, 608] on button "Proceed to Payment" at bounding box center [538, 613] width 758 height 38
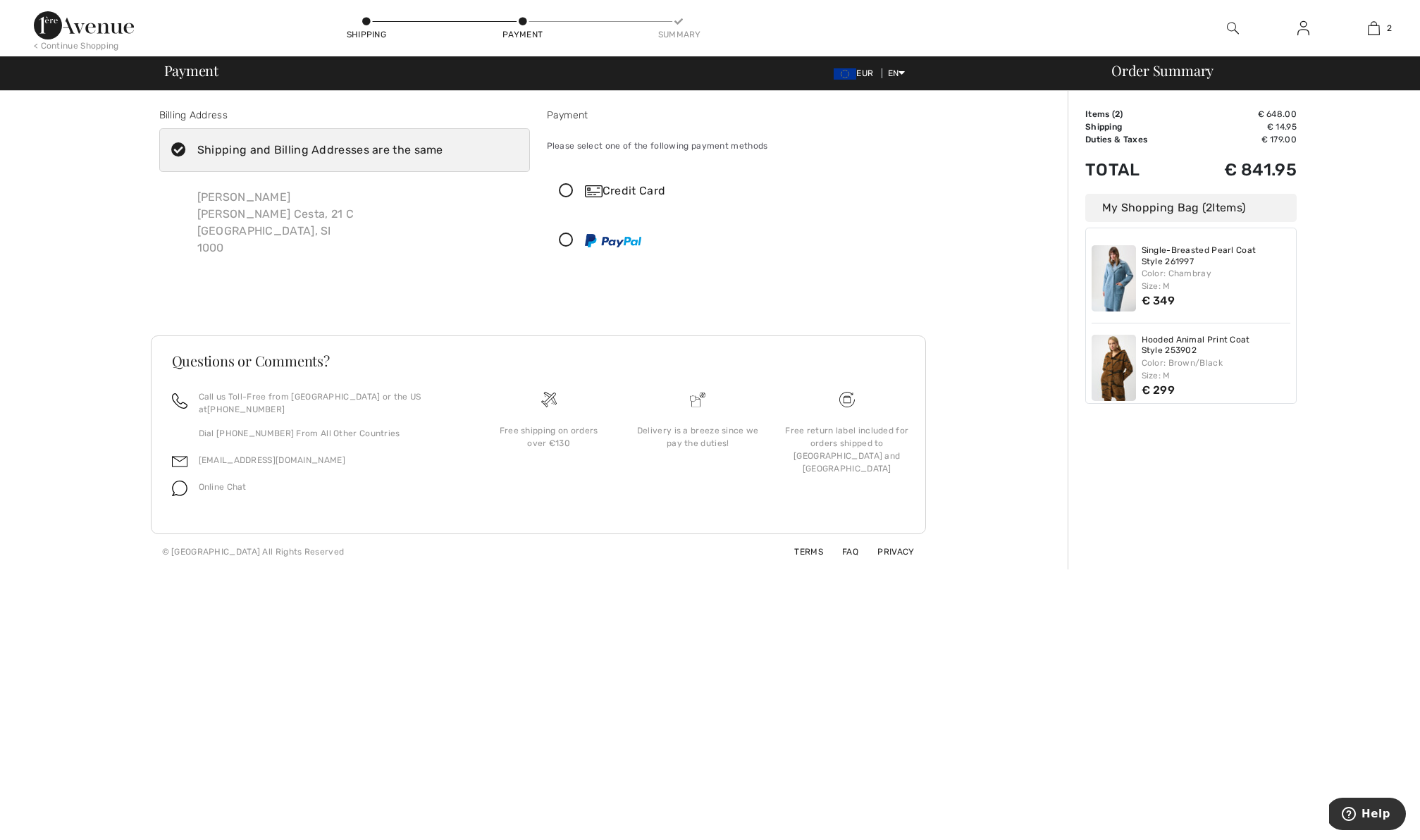
click at [564, 192] on icon at bounding box center [567, 191] width 38 height 15
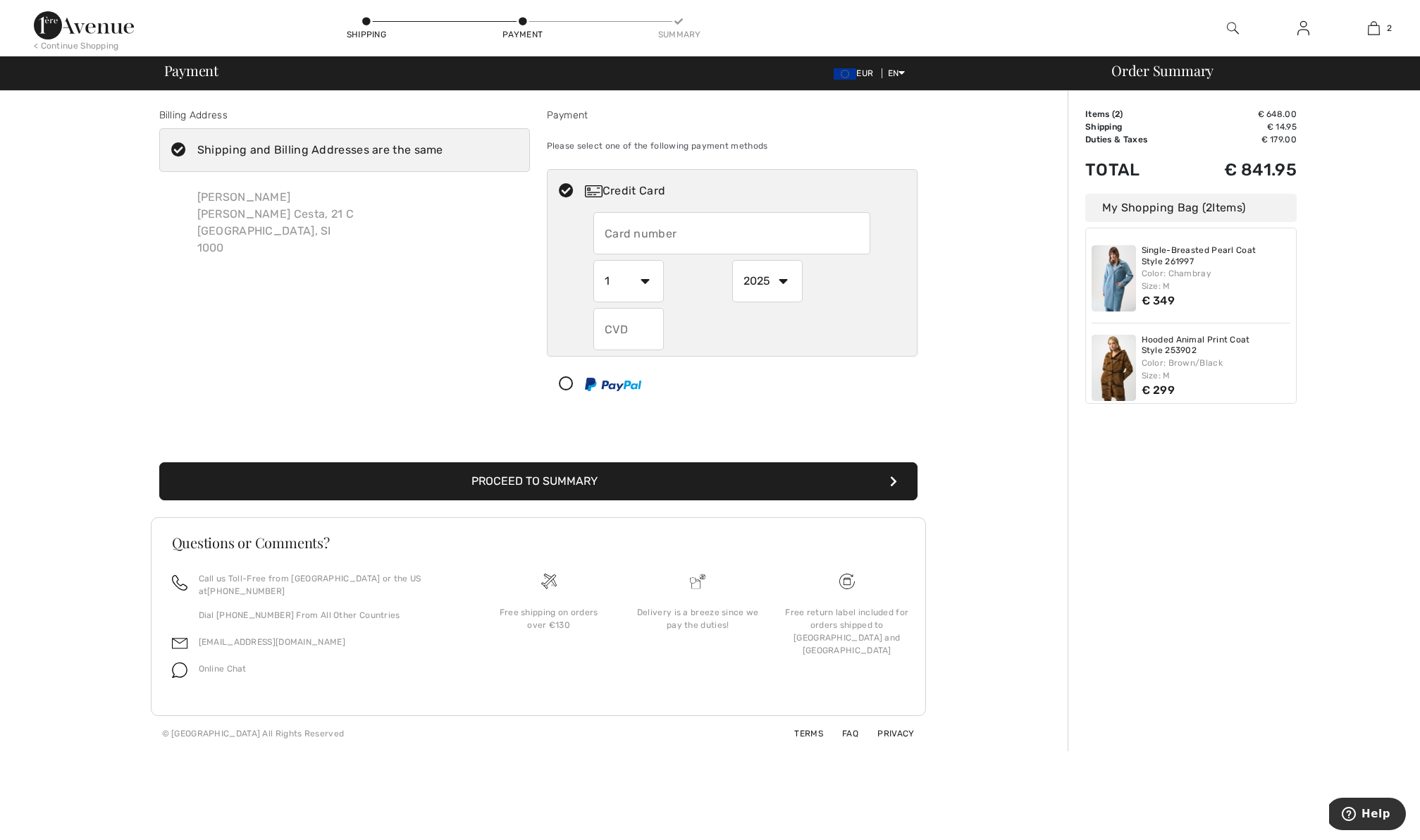
click at [646, 222] on input "text" at bounding box center [732, 234] width 277 height 43
type input "5484170012001199"
click at [945, 273] on div "Billing Address Shipping and Billing Addresses are the same Metka Venišnik Jurc…" at bounding box center [537, 421] width 1059 height 660
click at [644, 281] on select "1 2 3 4 5 6 7 8 9 10 11 12" at bounding box center [628, 281] width 71 height 43
click at [784, 281] on select "2025 2026 2027 2028 2029 2030 2031 2032 2033 2034 2035" at bounding box center [768, 281] width 71 height 43
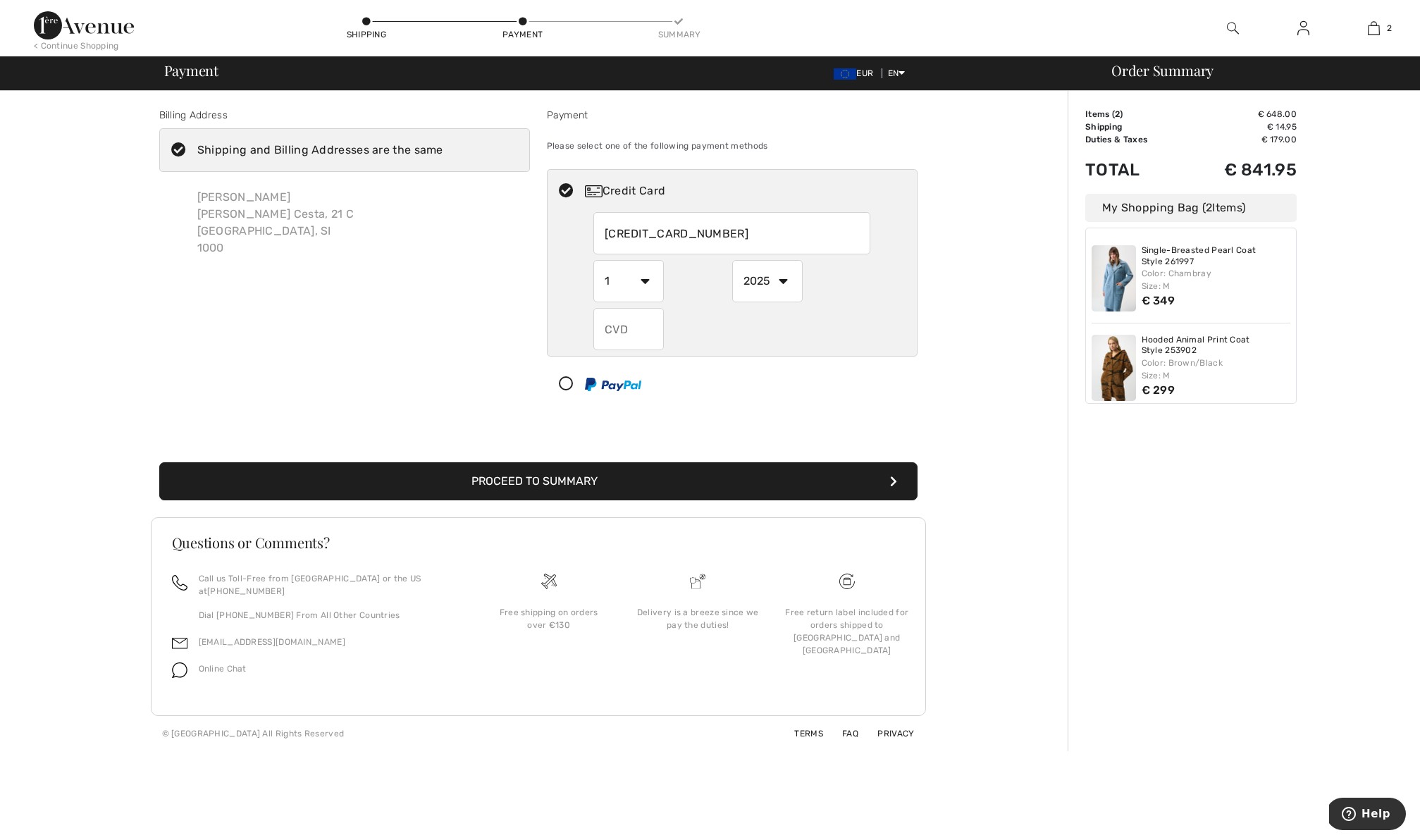
select select "2030"
click at [733, 260] on select "2025 2026 2027 2028 2029 2030 2031 2032 2033 2034 2035" at bounding box center [768, 281] width 71 height 43
click at [649, 333] on input "text" at bounding box center [628, 329] width 71 height 43
type input "076"
click at [883, 439] on div "Proceed to Summary Complete Your Order with PayPal Proceed to Summary" at bounding box center [538, 464] width 775 height 72
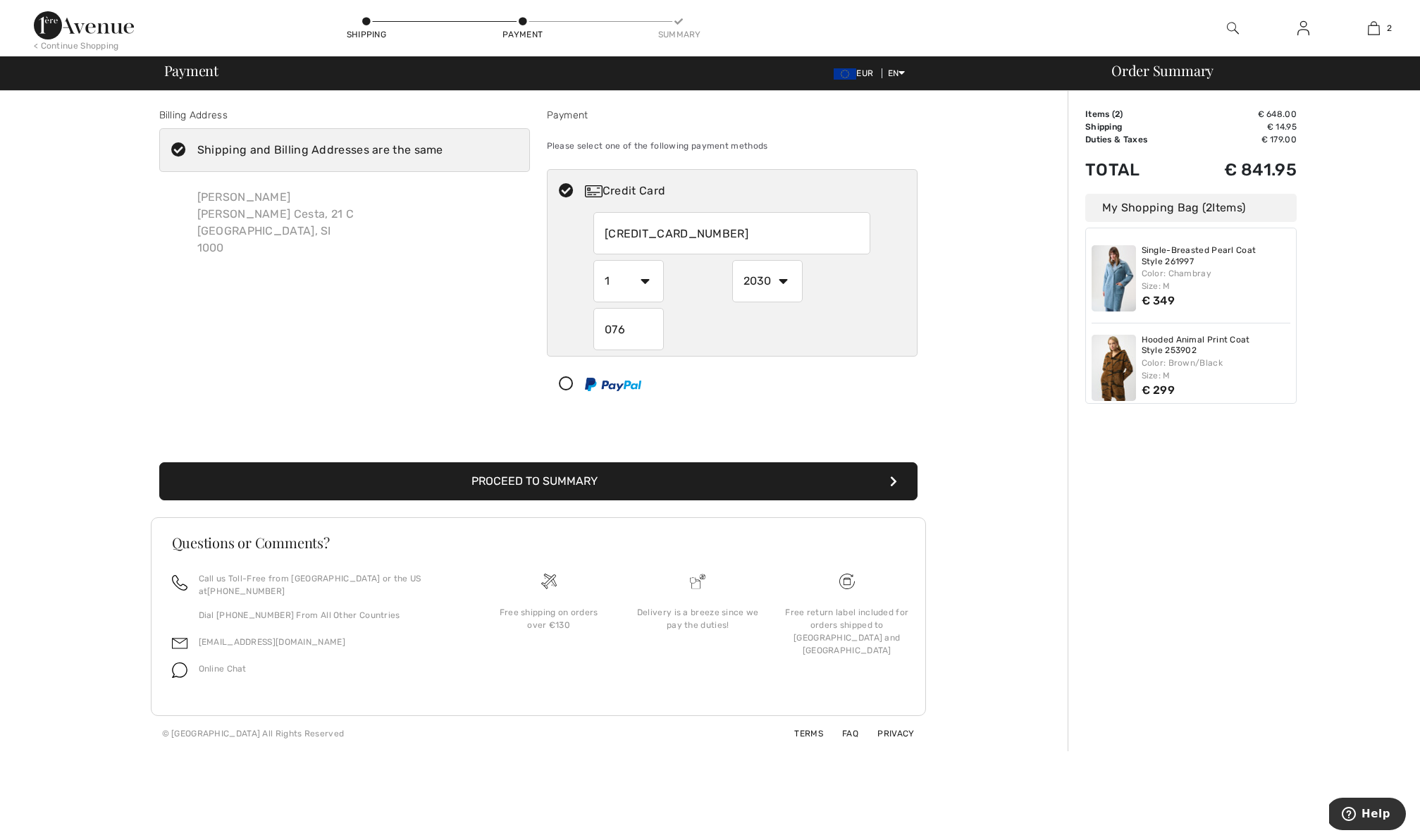
click at [508, 483] on button "Proceed to Summary" at bounding box center [538, 482] width 758 height 38
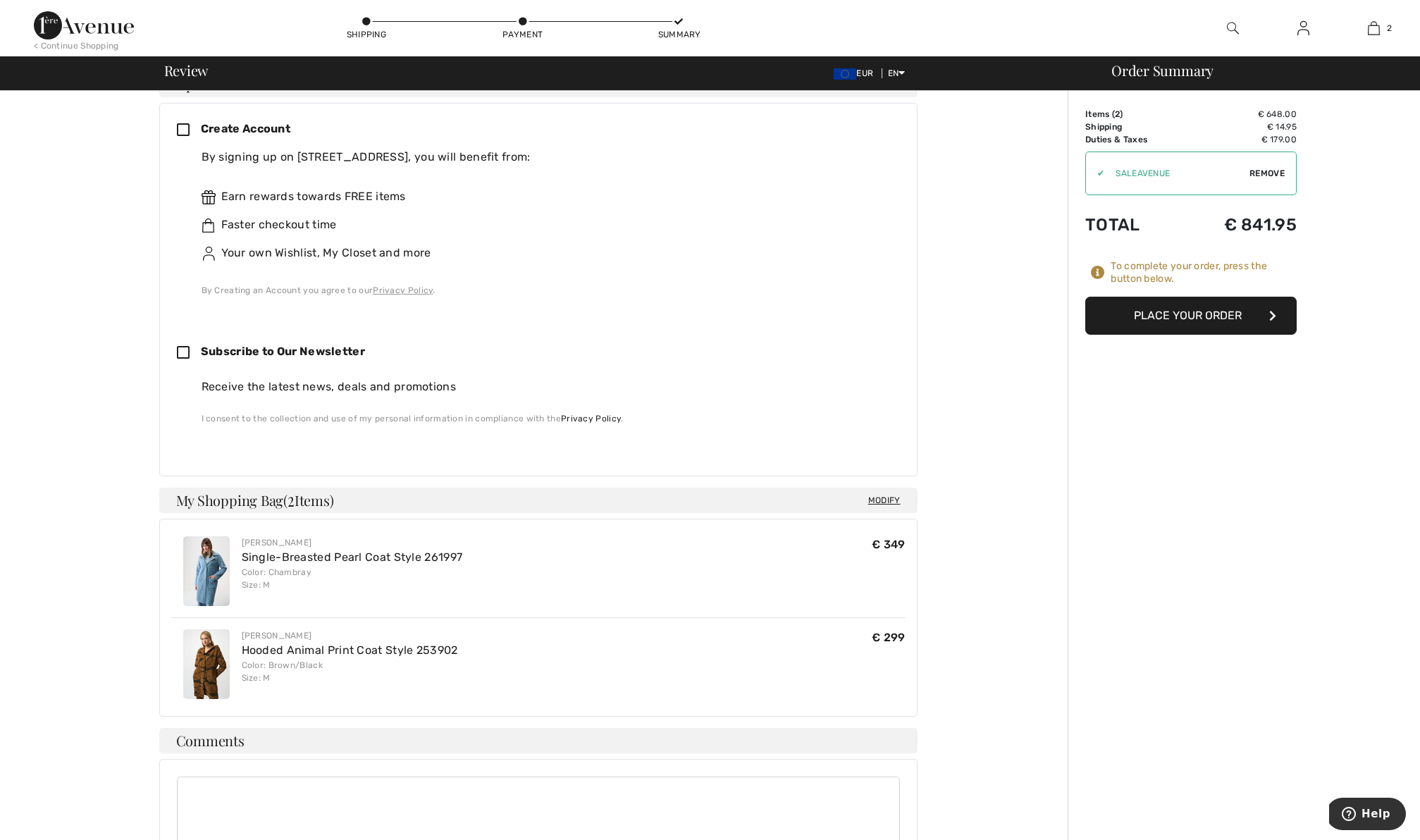
scroll to position [383, 0]
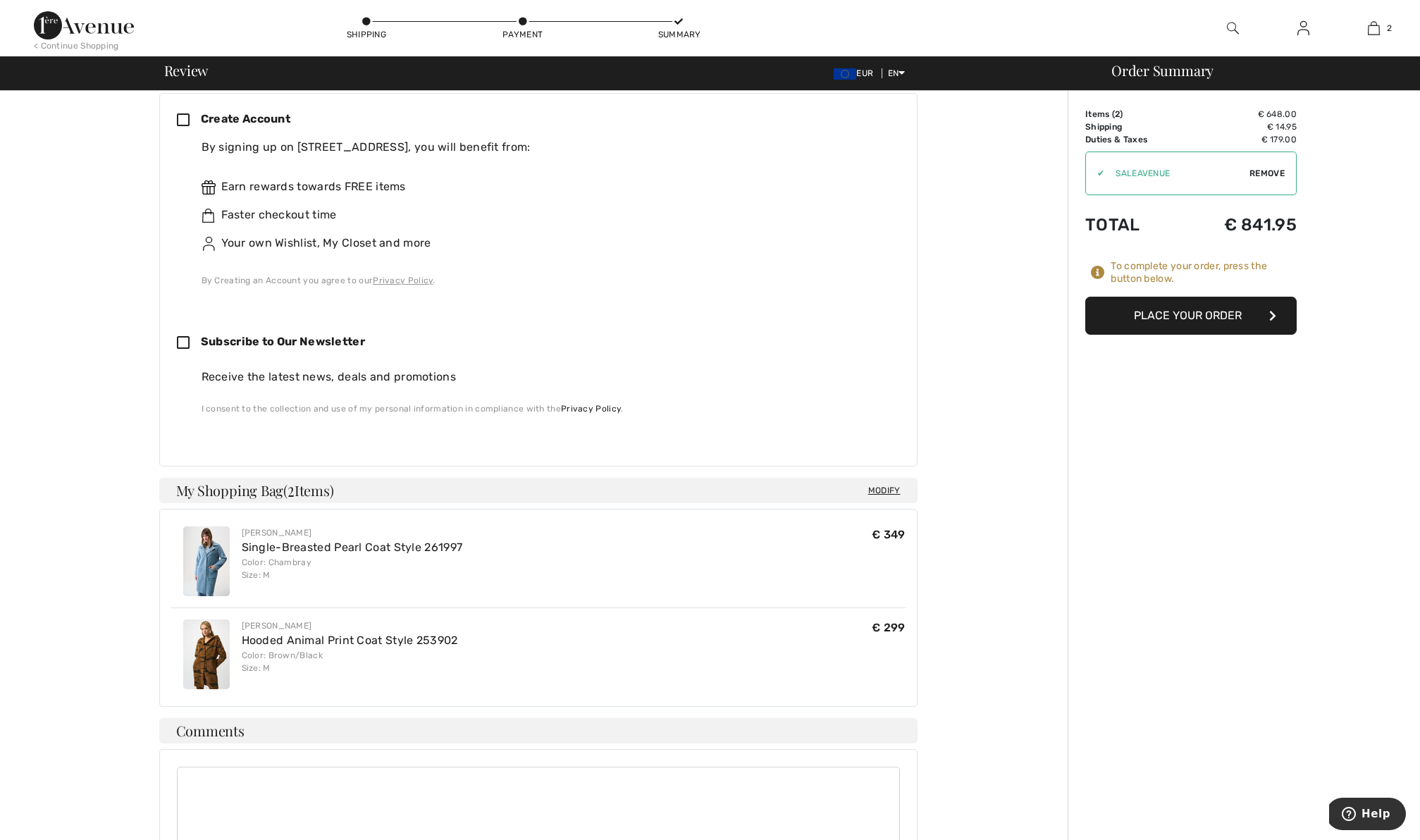
click at [187, 344] on icon at bounding box center [189, 344] width 24 height 15
checkbox input "true"
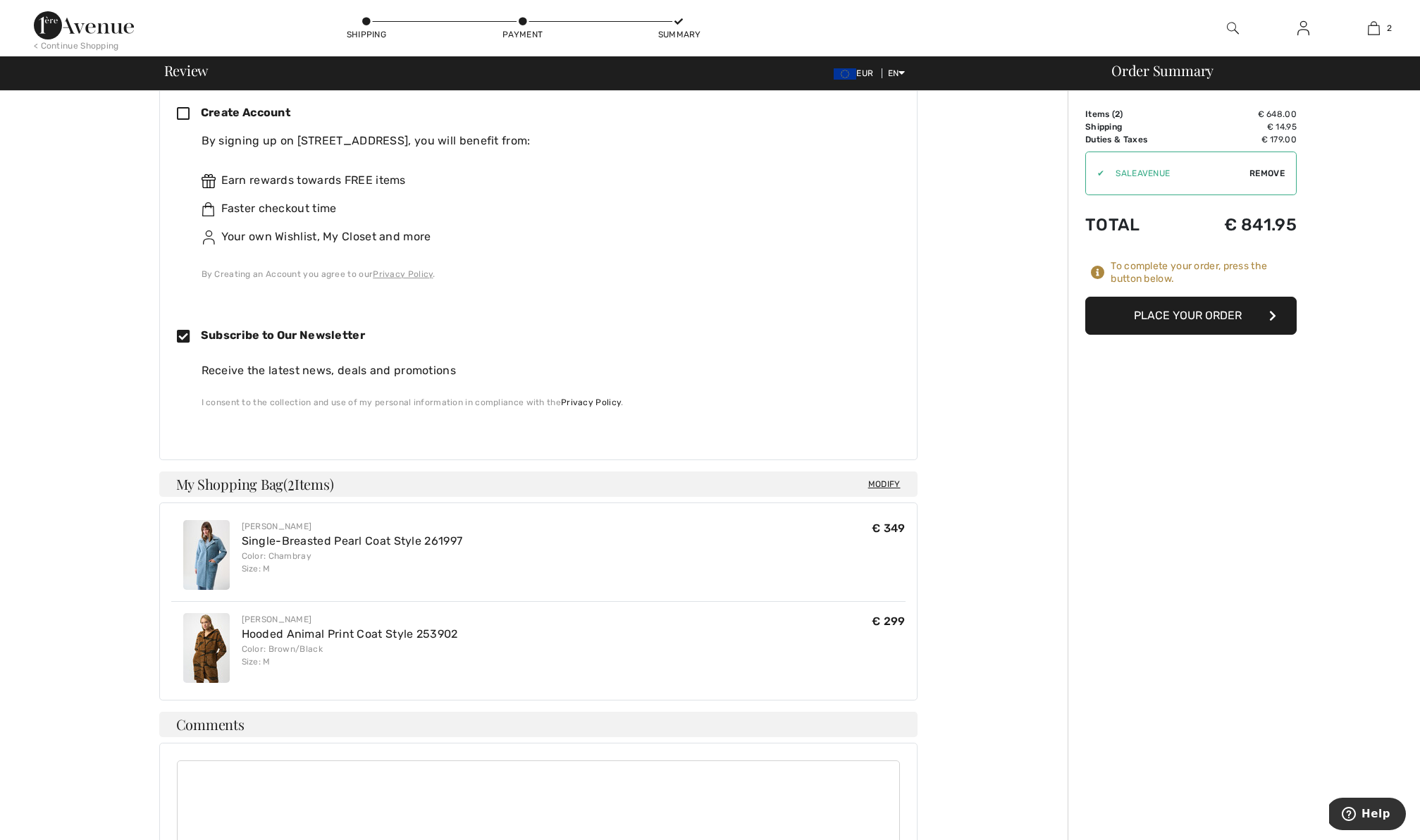
scroll to position [0, 0]
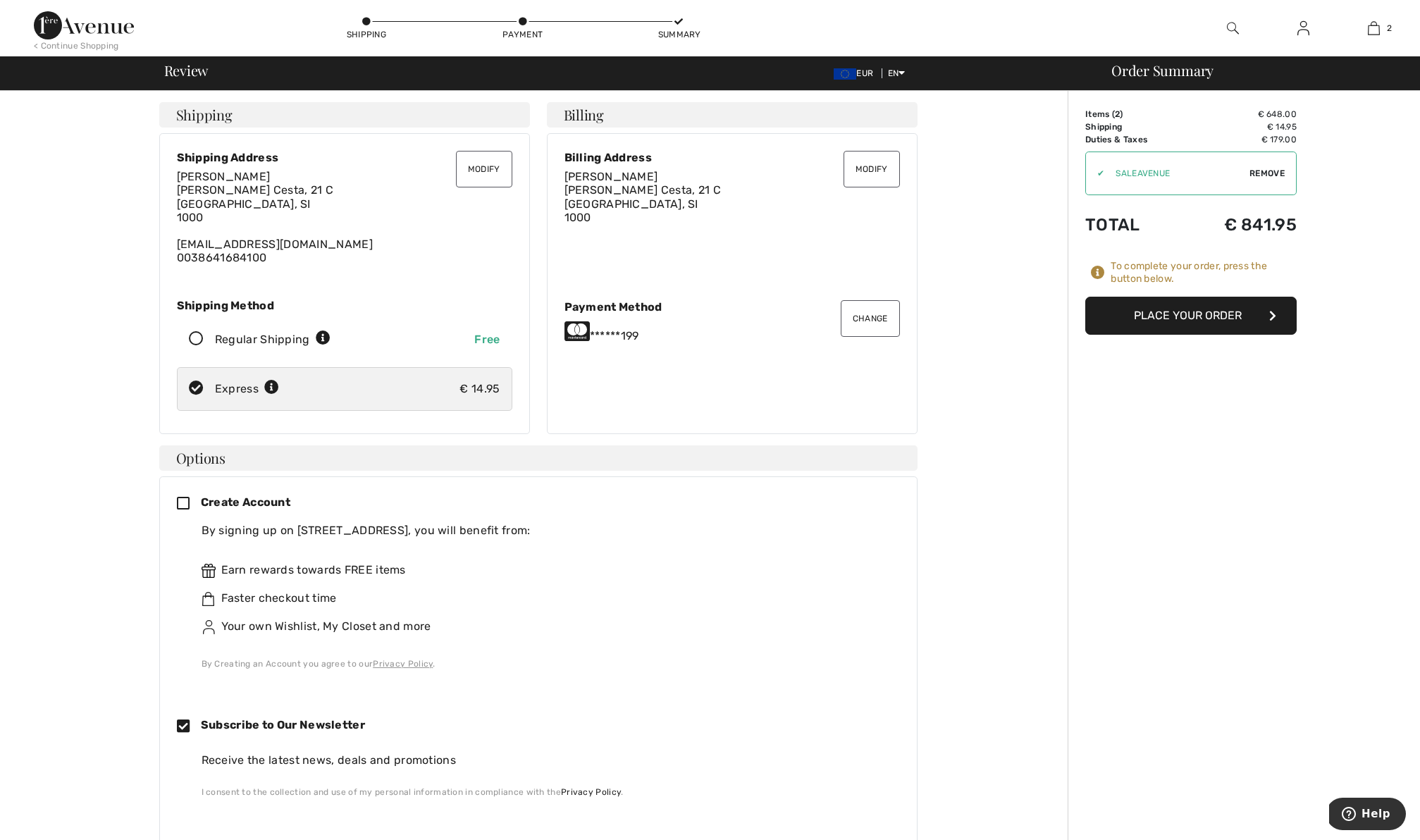
click at [1171, 320] on button "Place Your Order" at bounding box center [1191, 316] width 212 height 38
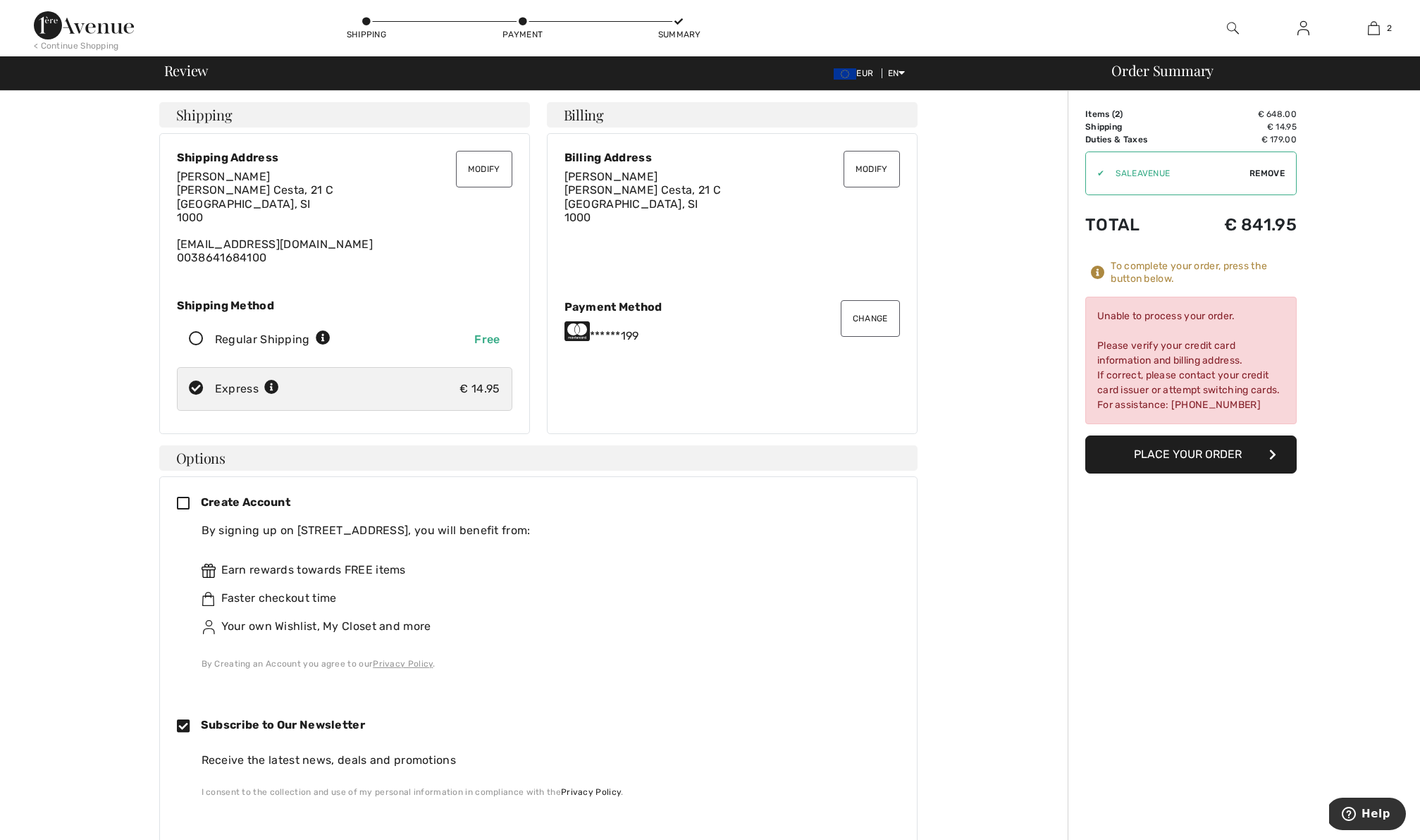
click at [1179, 463] on button "Place Your Order" at bounding box center [1191, 454] width 212 height 38
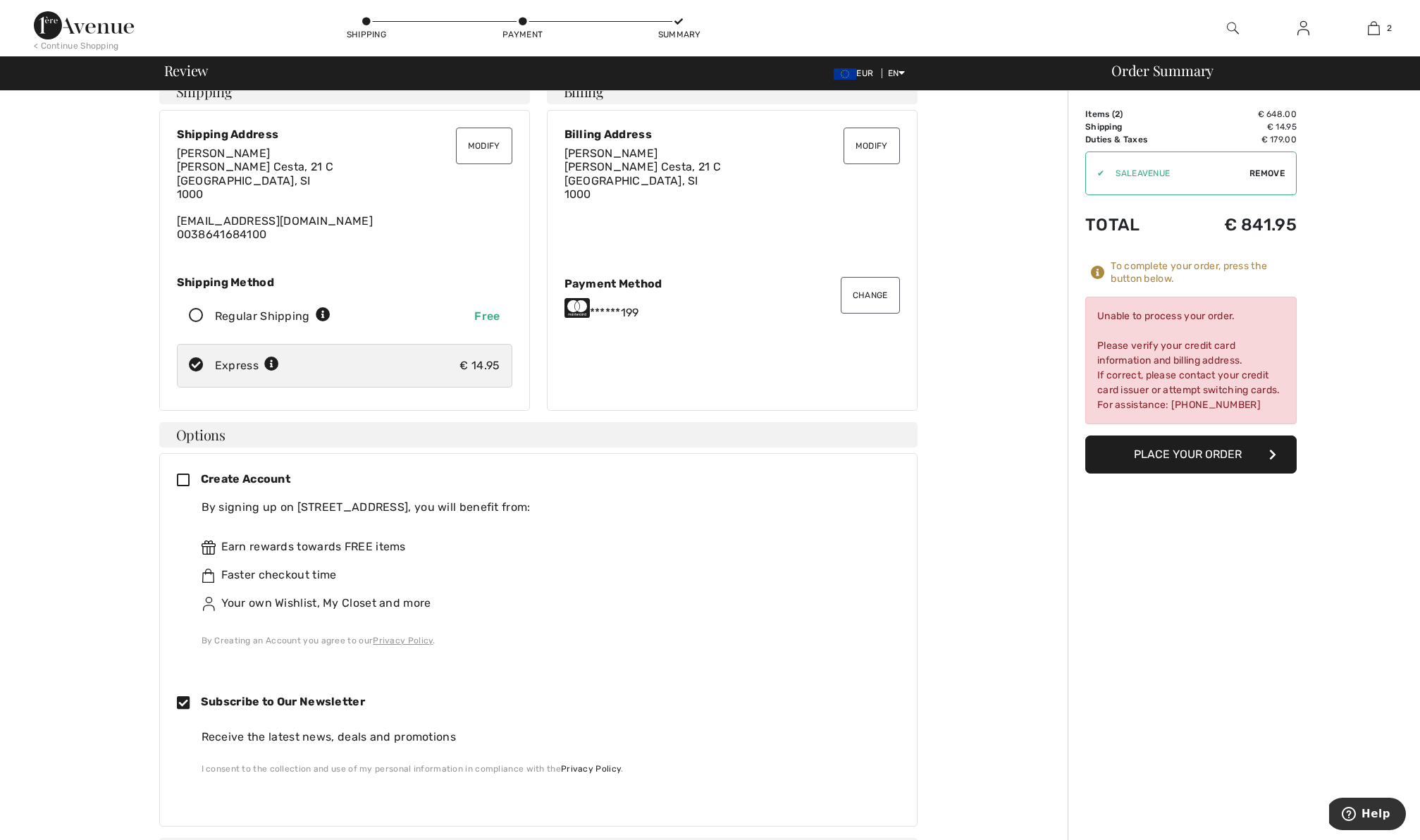
scroll to position [13, 0]
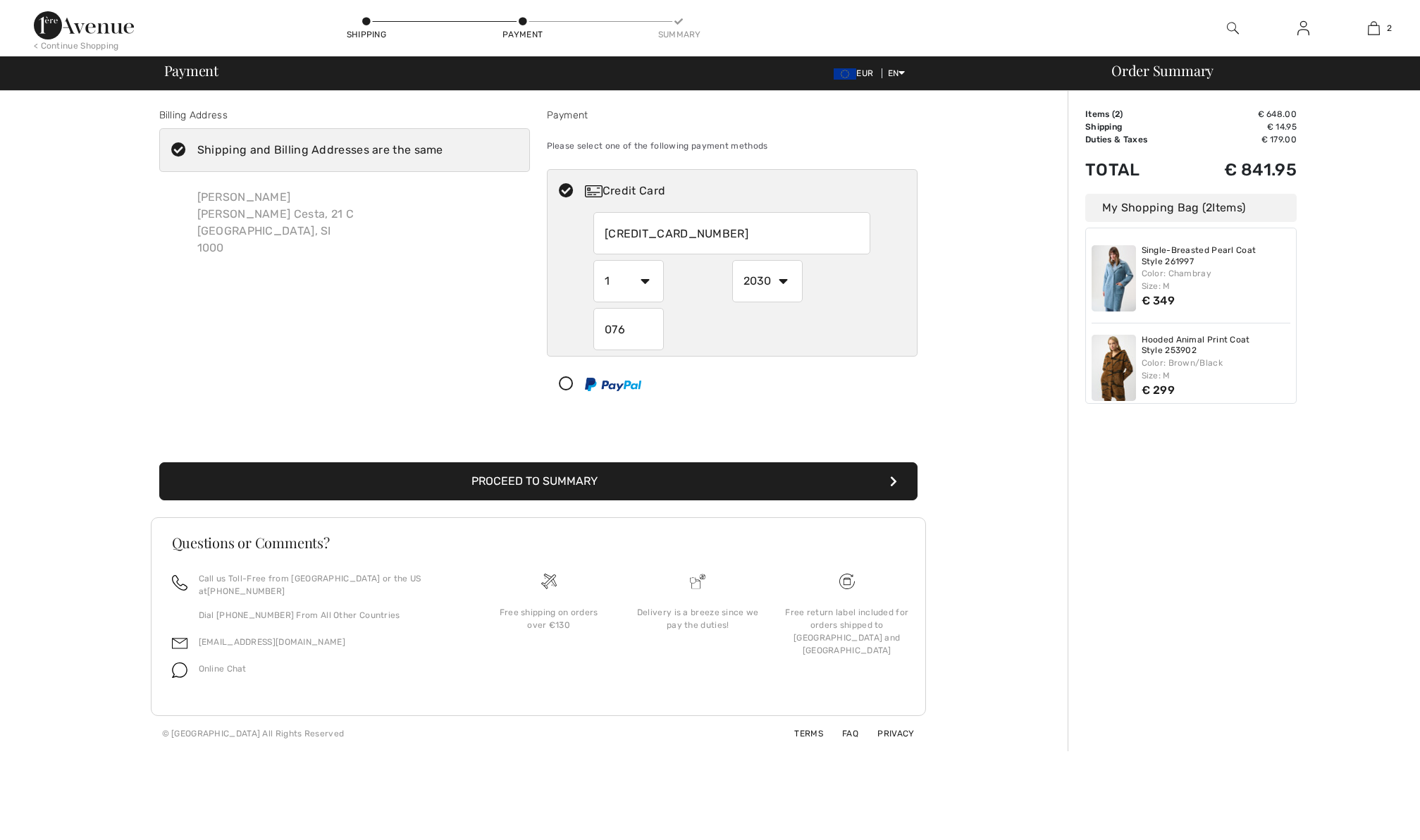
select select "2030"
click at [1274, 357] on div "Color: Brown/Black Size: M" at bounding box center [1217, 369] width 149 height 25
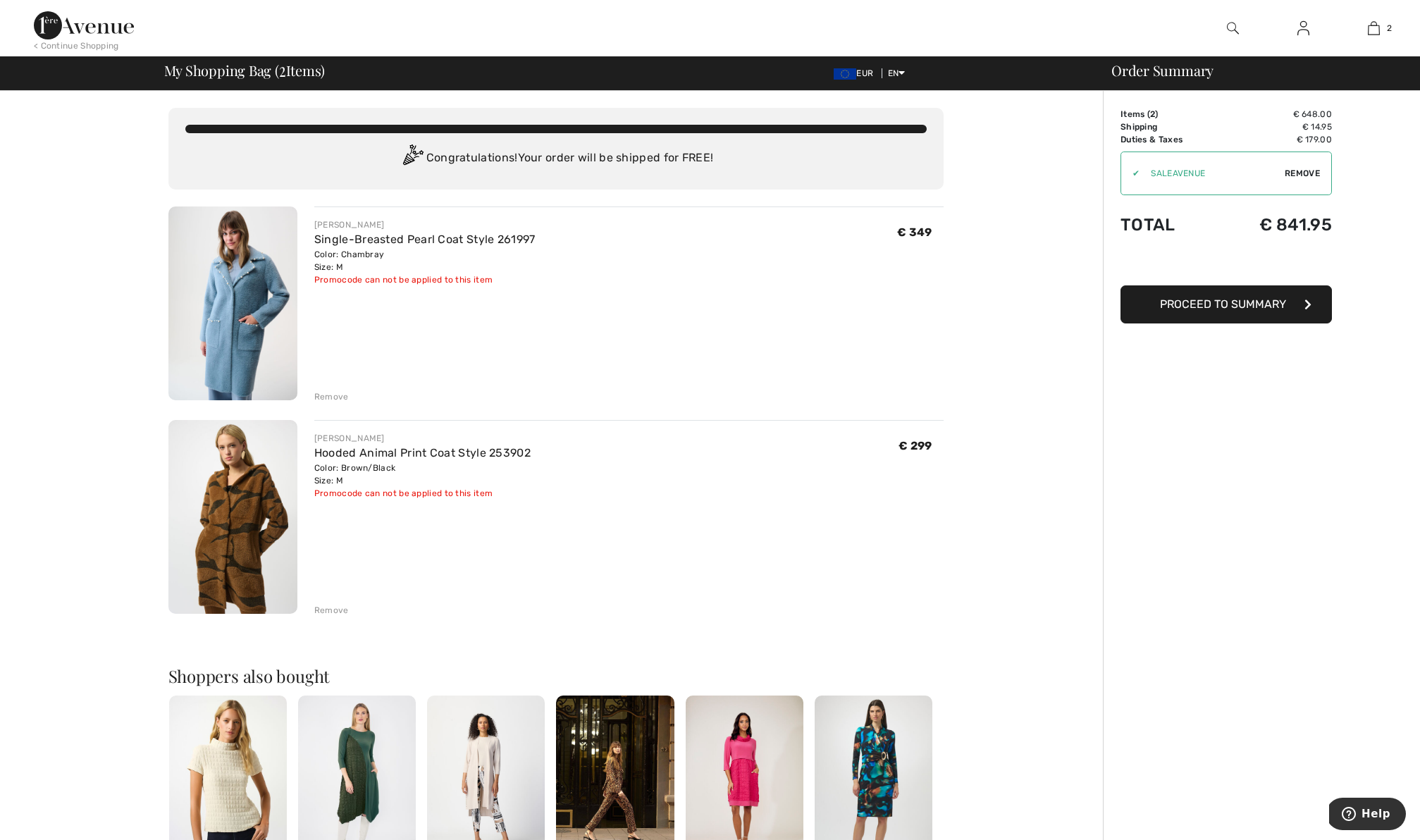
click at [330, 607] on div "Remove" at bounding box center [331, 609] width 34 height 12
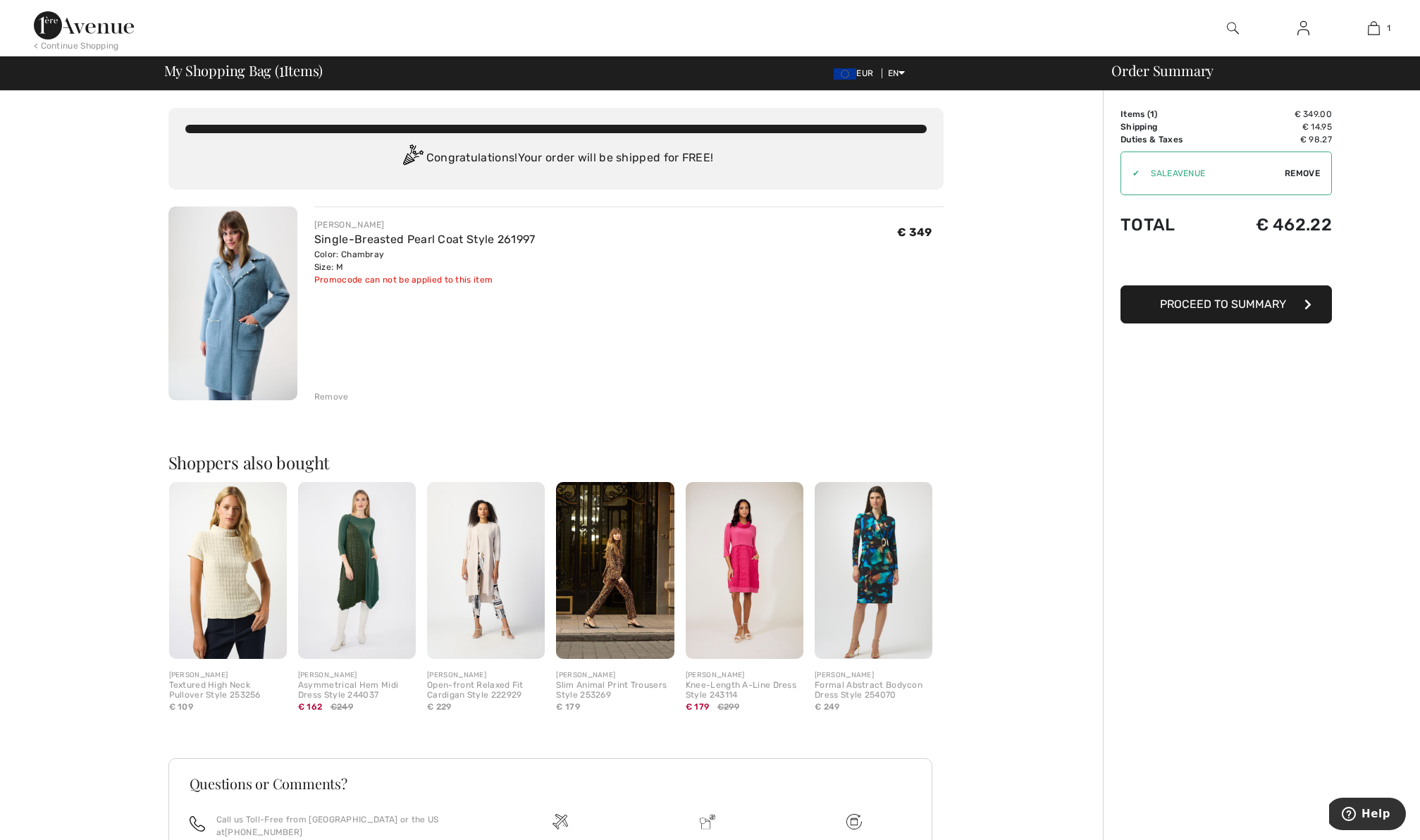
click at [1262, 308] on span "Proceed to Summary" at bounding box center [1223, 304] width 126 height 13
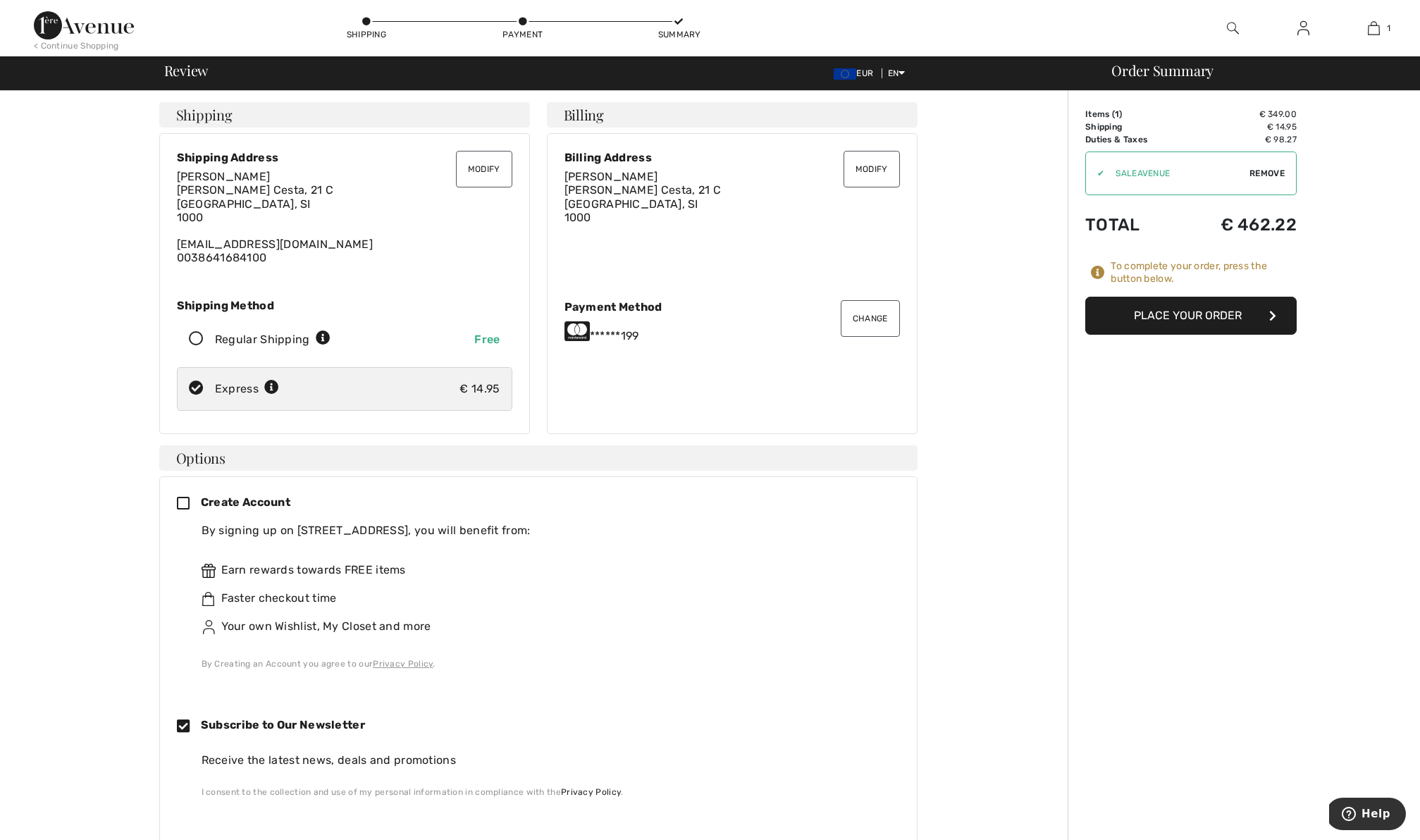
click at [477, 171] on button "Modify" at bounding box center [484, 169] width 57 height 37
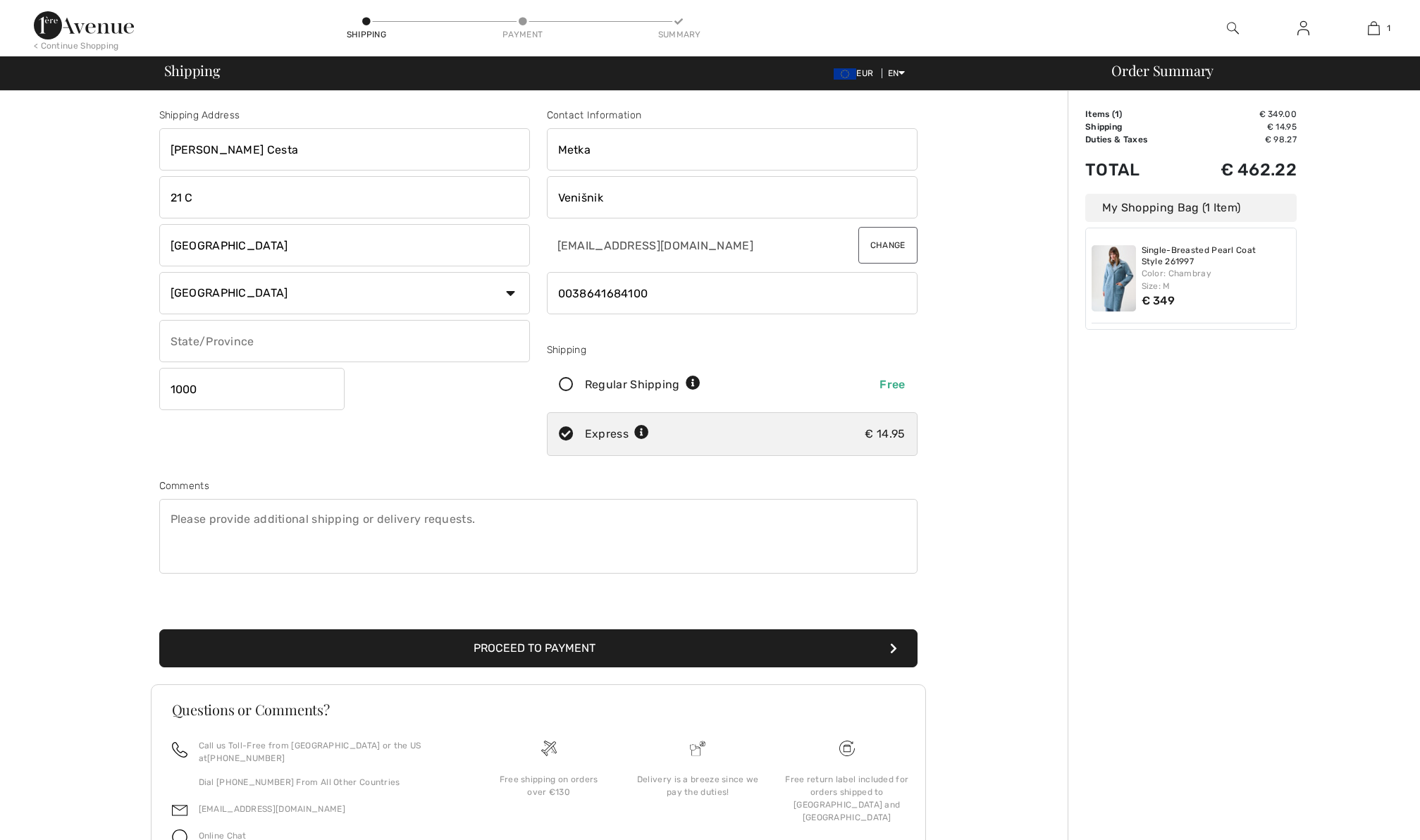
checkbox input "true"
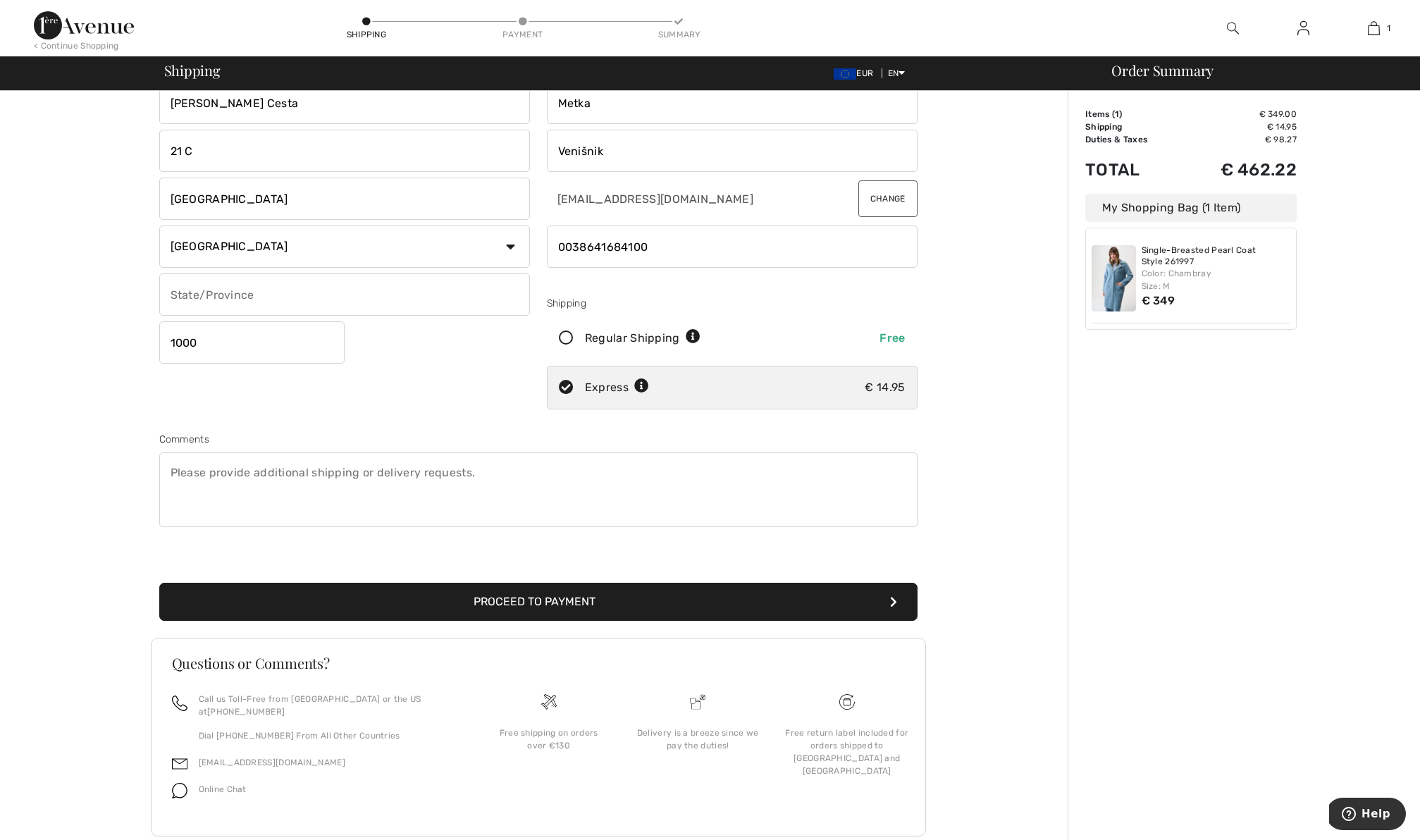
scroll to position [65, 0]
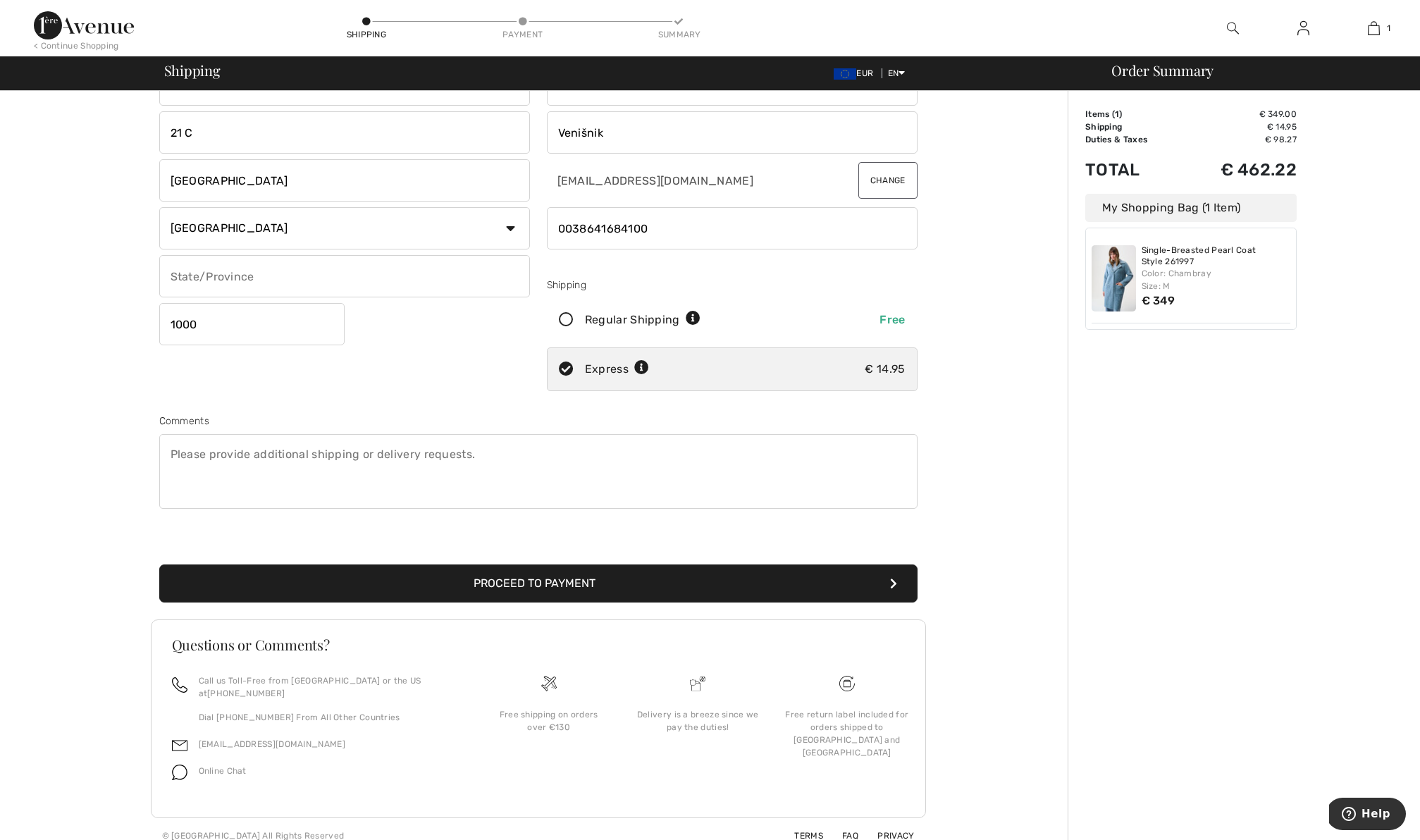
click at [587, 572] on button "Proceed to Payment" at bounding box center [538, 583] width 758 height 38
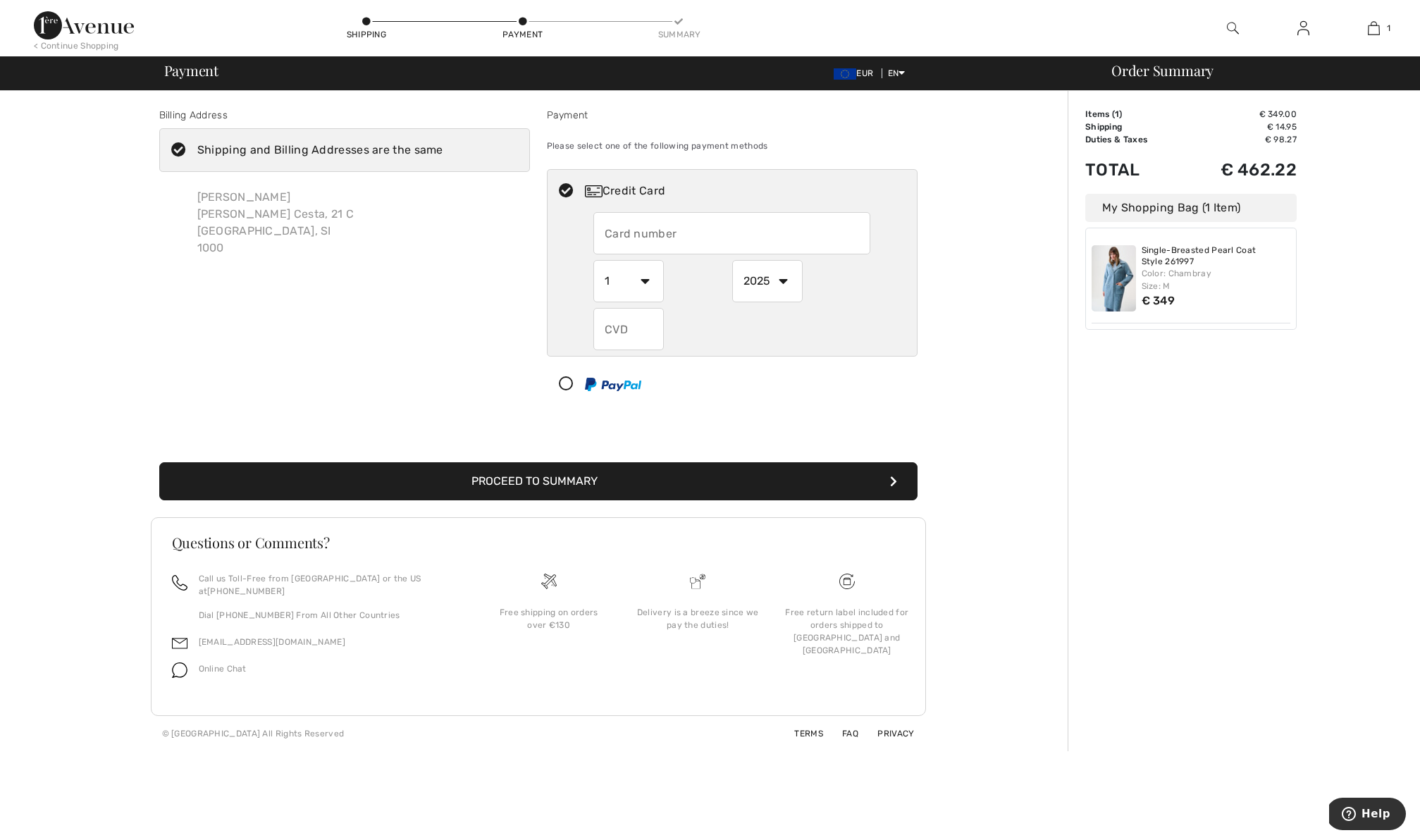
click at [685, 228] on input "text" at bounding box center [732, 234] width 277 height 43
radio input "true"
type input "5484170012001199"
click at [818, 240] on input "5484170012001199" at bounding box center [732, 234] width 277 height 43
radio input "true"
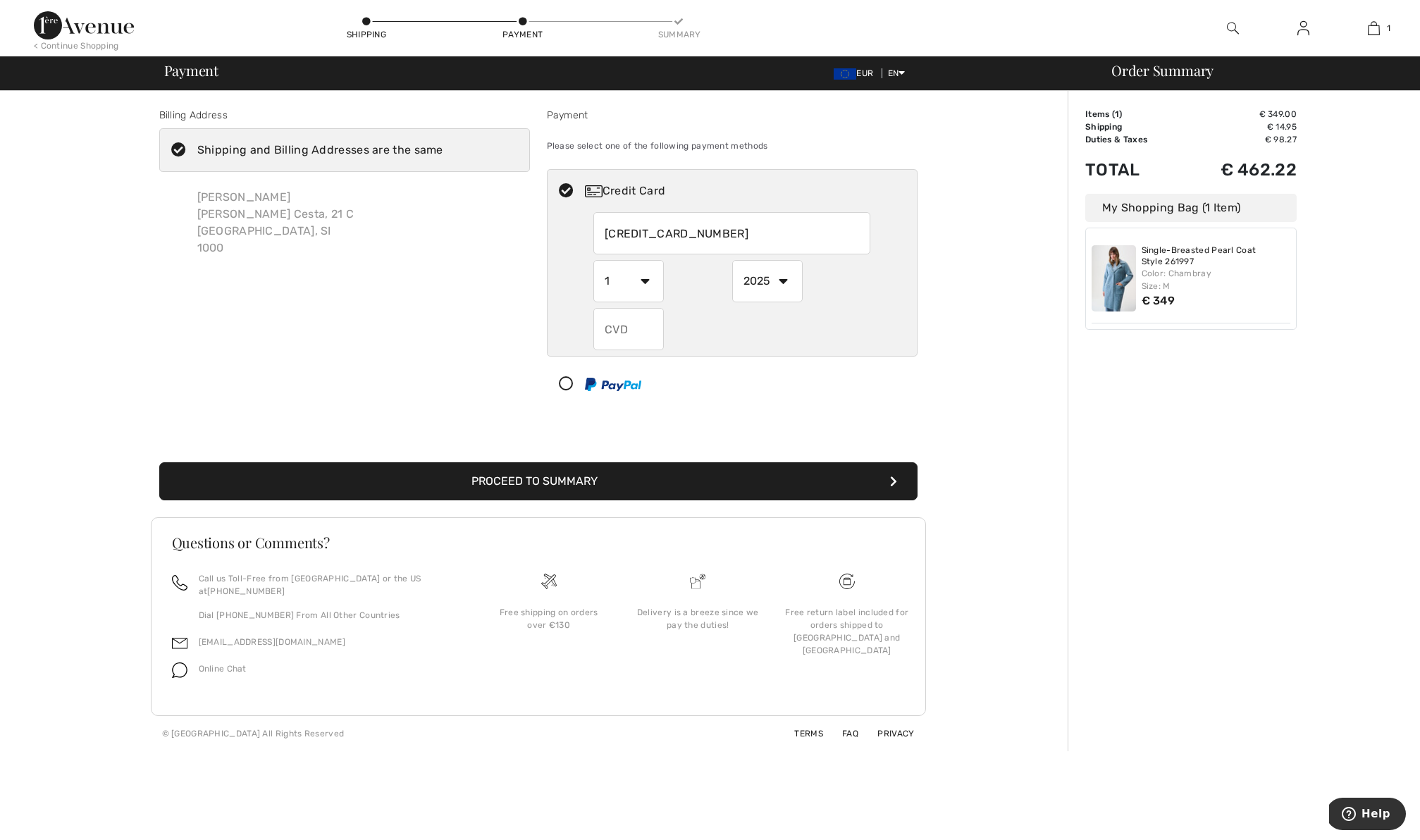
type input "5484170012001199"
click at [953, 372] on div "Billing Address Shipping and Billing Addresses are the same Metka Venišnik Jurc…" at bounding box center [537, 421] width 1059 height 660
click at [783, 284] on select "2025 2026 2027 2028 2029 2030 2031 2032 2033 2034 2035" at bounding box center [768, 281] width 71 height 43
radio input "true"
select select "2030"
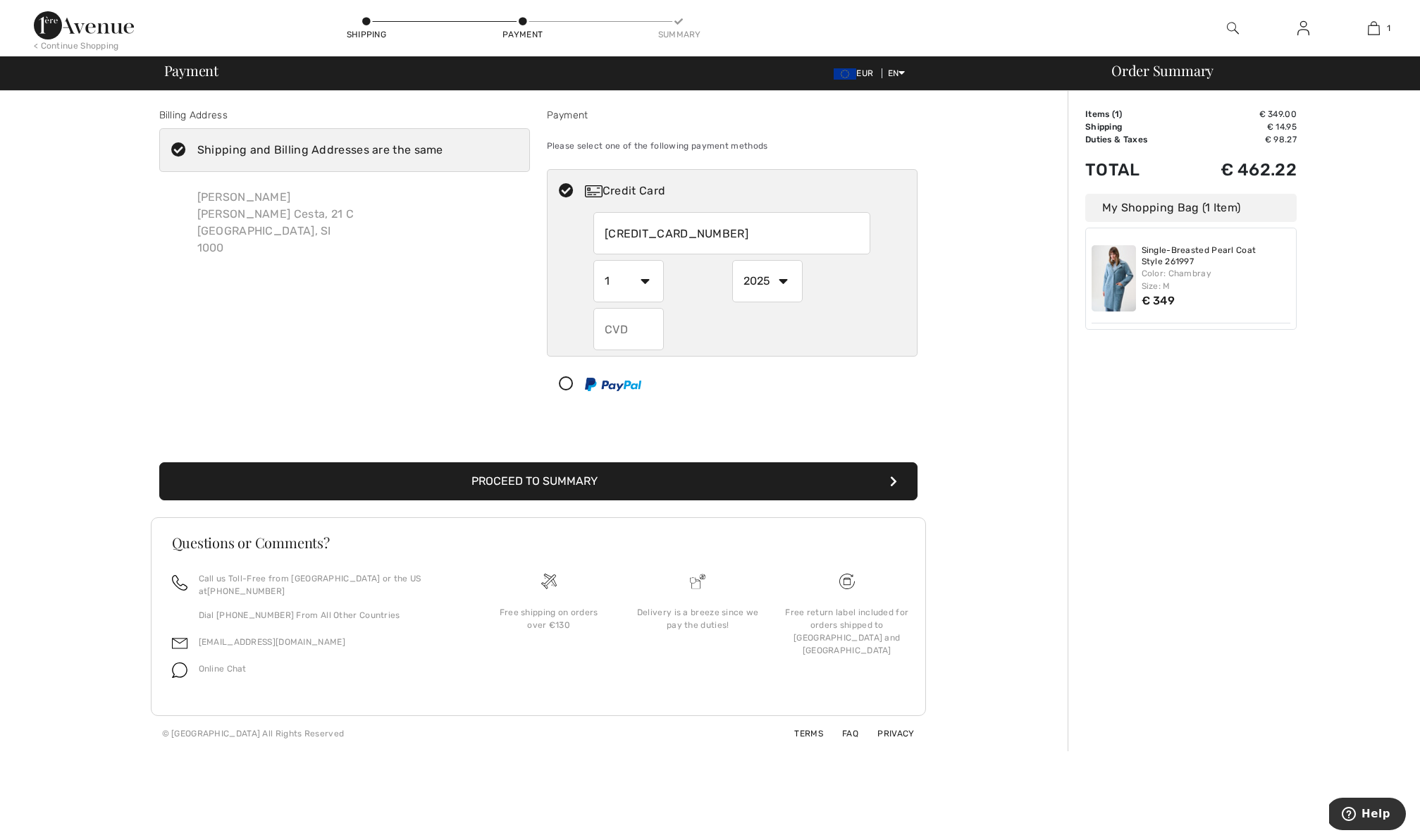
click at [733, 260] on select "2025 2026 2027 2028 2029 2030 2031 2032 2033 2034 2035" at bounding box center [768, 281] width 71 height 43
click at [633, 322] on input "text" at bounding box center [628, 329] width 71 height 43
radio input "true"
type input "076"
click at [842, 403] on div at bounding box center [727, 384] width 358 height 43
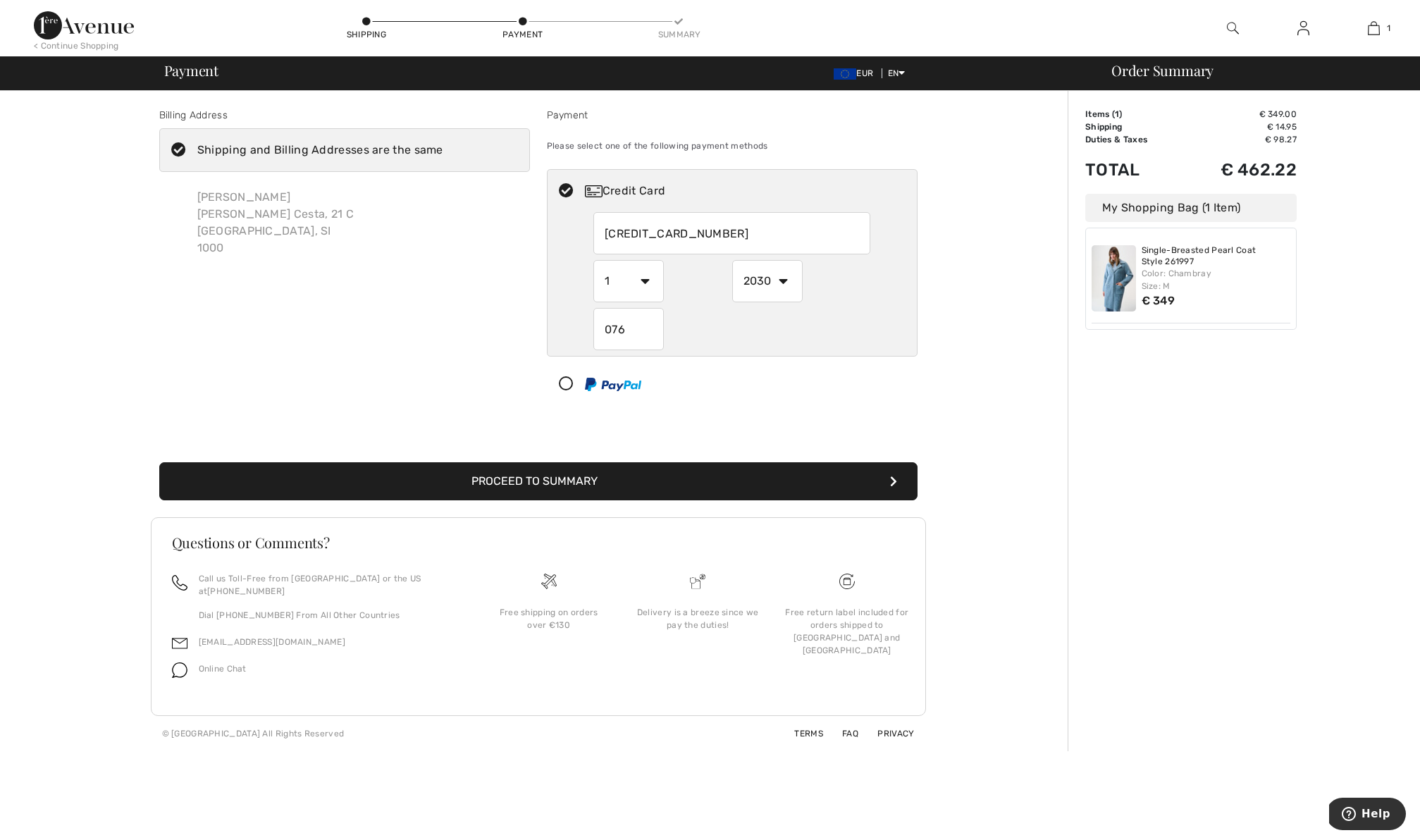
select select "1"
select select "2025"
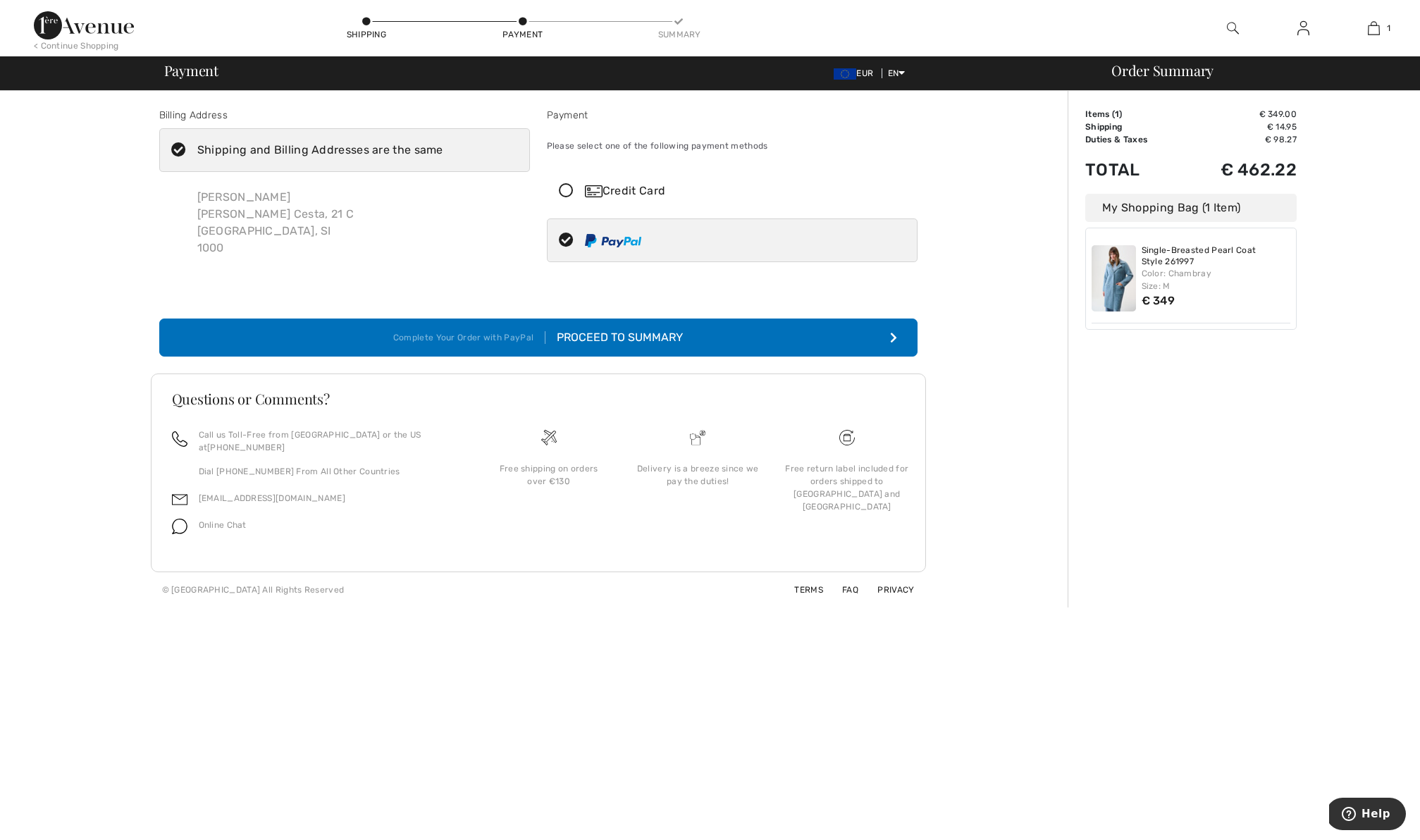
click at [728, 341] on button "Complete Your Order with PayPal Proceed to Summary" at bounding box center [538, 337] width 758 height 38
click at [564, 192] on icon at bounding box center [567, 191] width 38 height 15
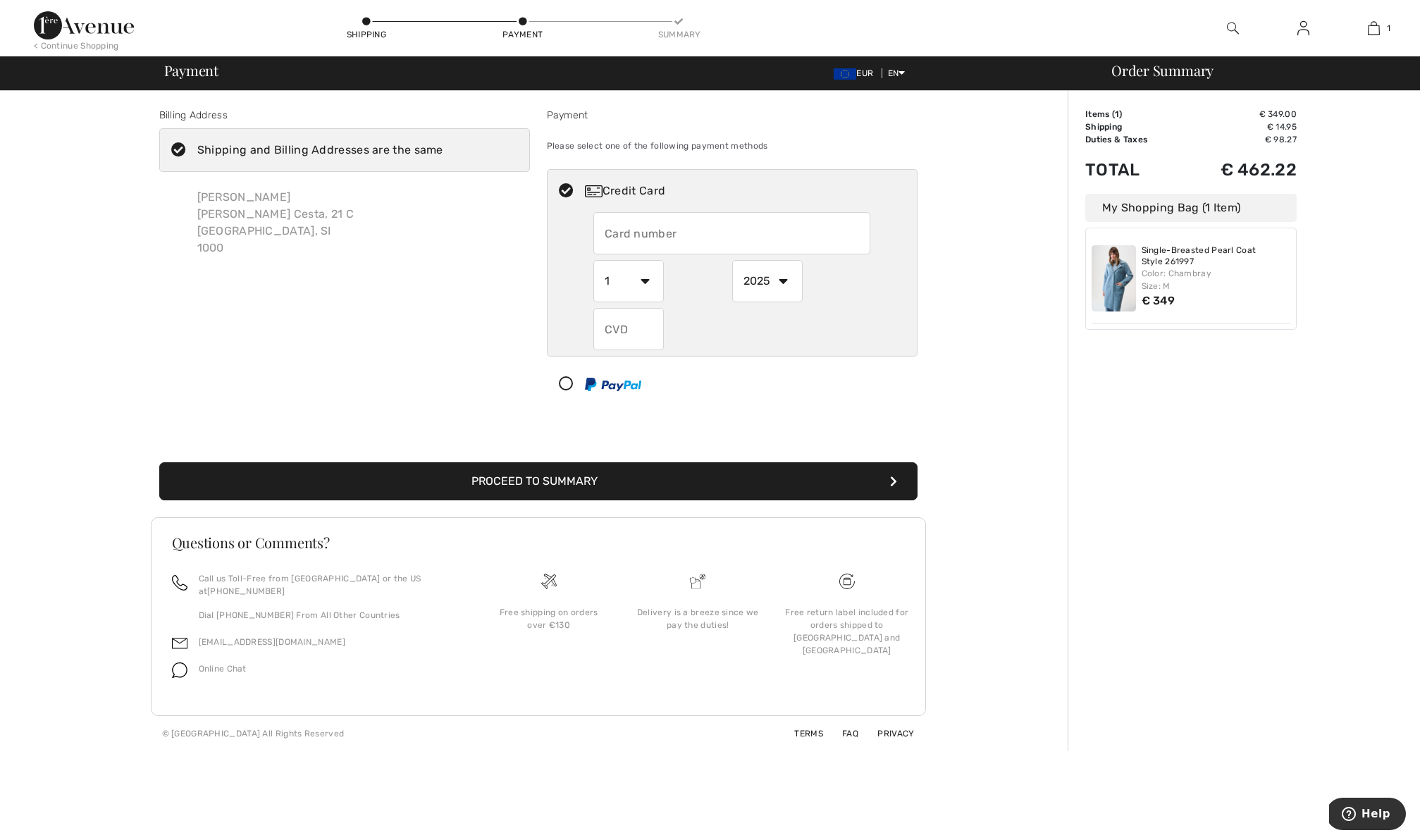
click at [687, 233] on input "text" at bounding box center [732, 234] width 277 height 43
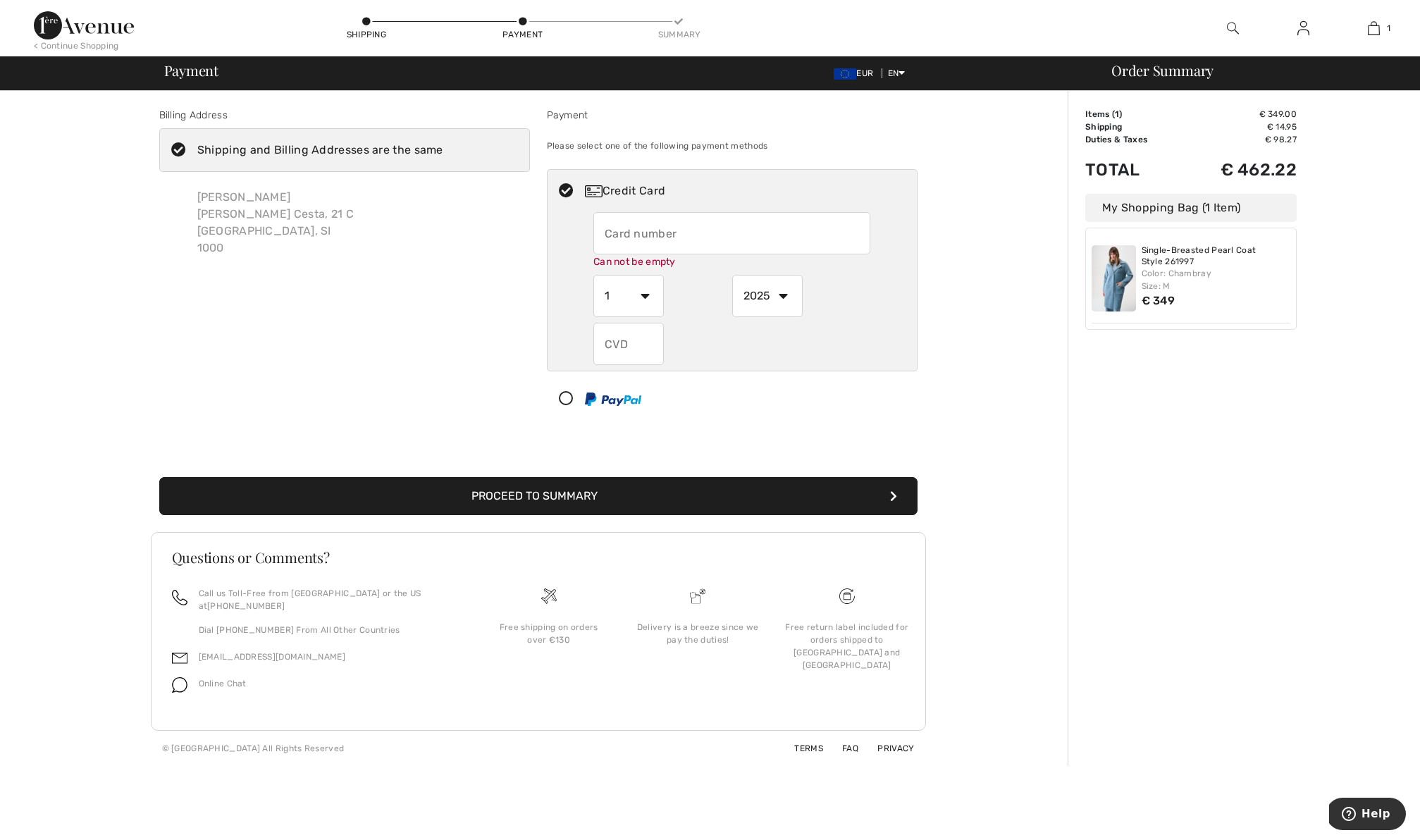
type input "5436612002147036"
select select "11"
select select "2029"
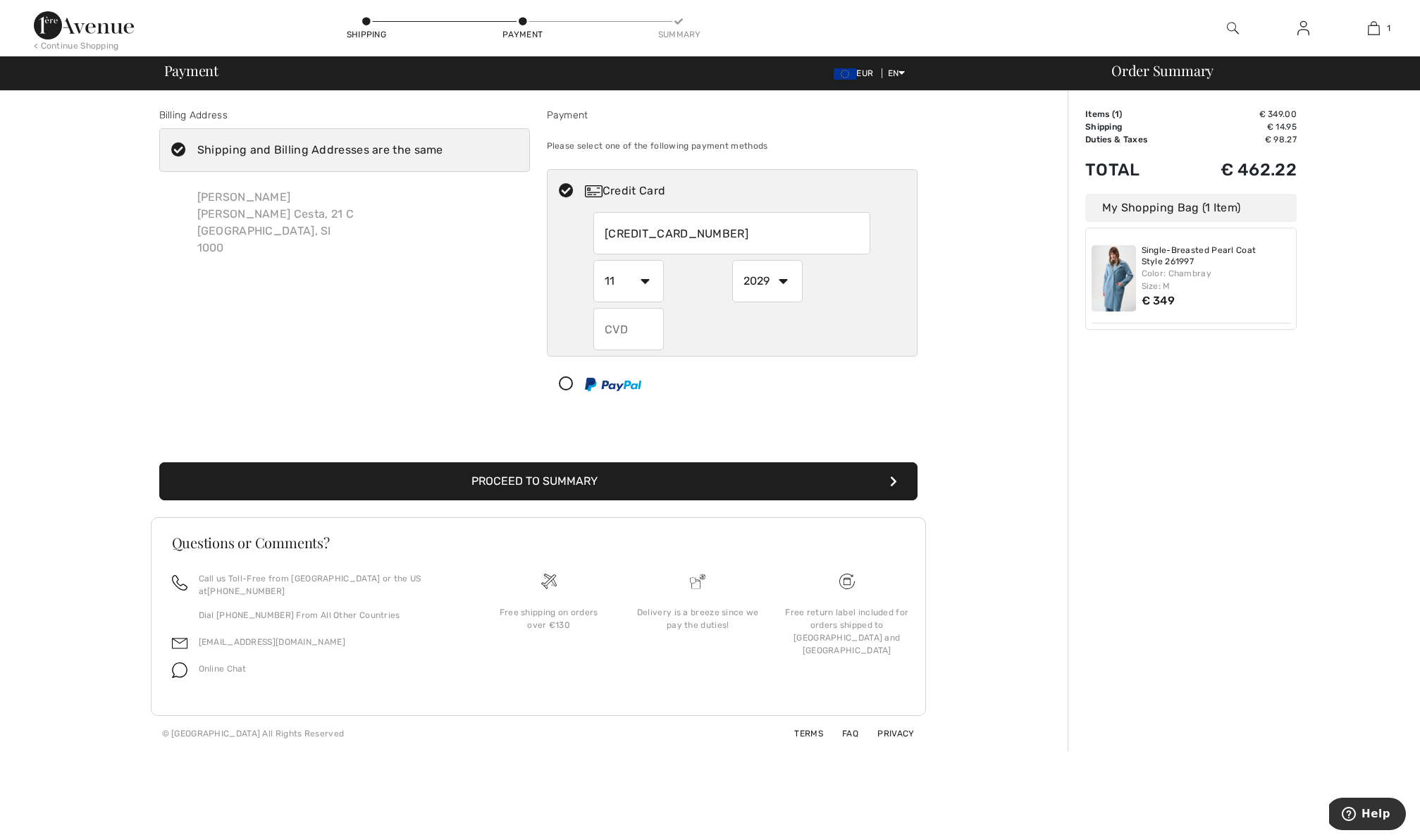
click at [645, 323] on input "text" at bounding box center [628, 329] width 71 height 43
type input "877"
click at [662, 480] on button "Proceed to Summary" at bounding box center [538, 482] width 758 height 38
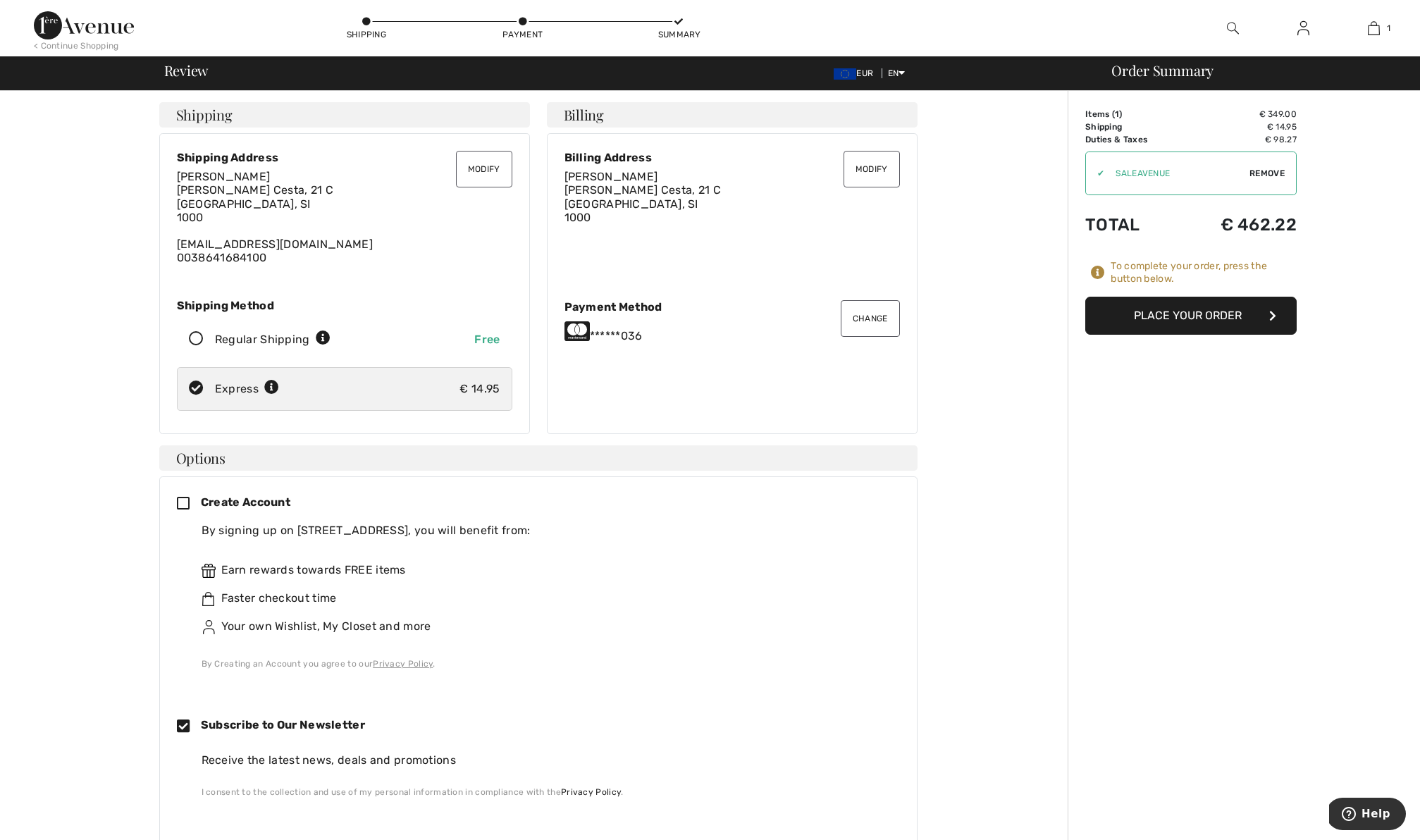
click at [1209, 312] on button "Place Your Order" at bounding box center [1191, 316] width 212 height 38
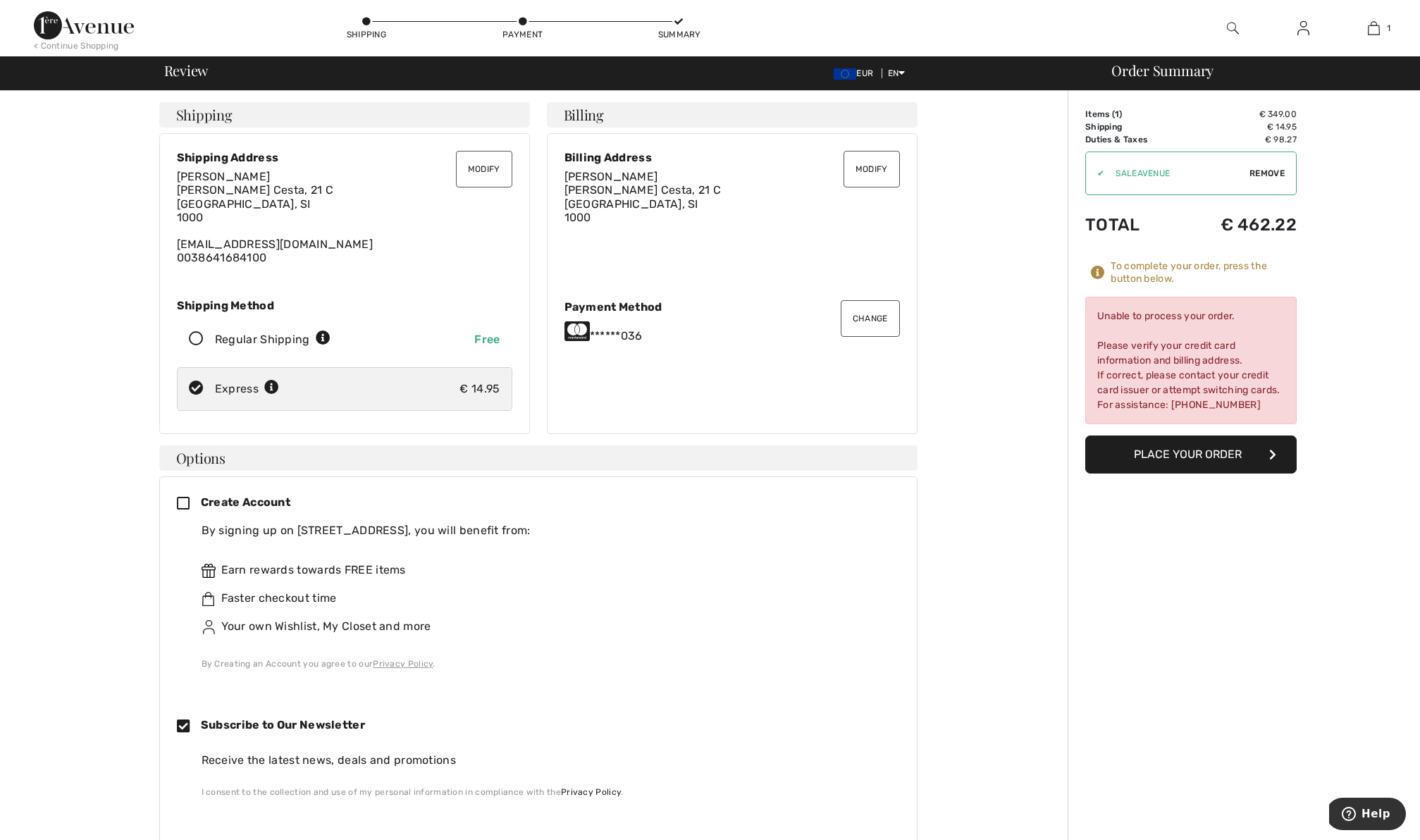
click at [1301, 28] on img at bounding box center [1304, 28] width 12 height 17
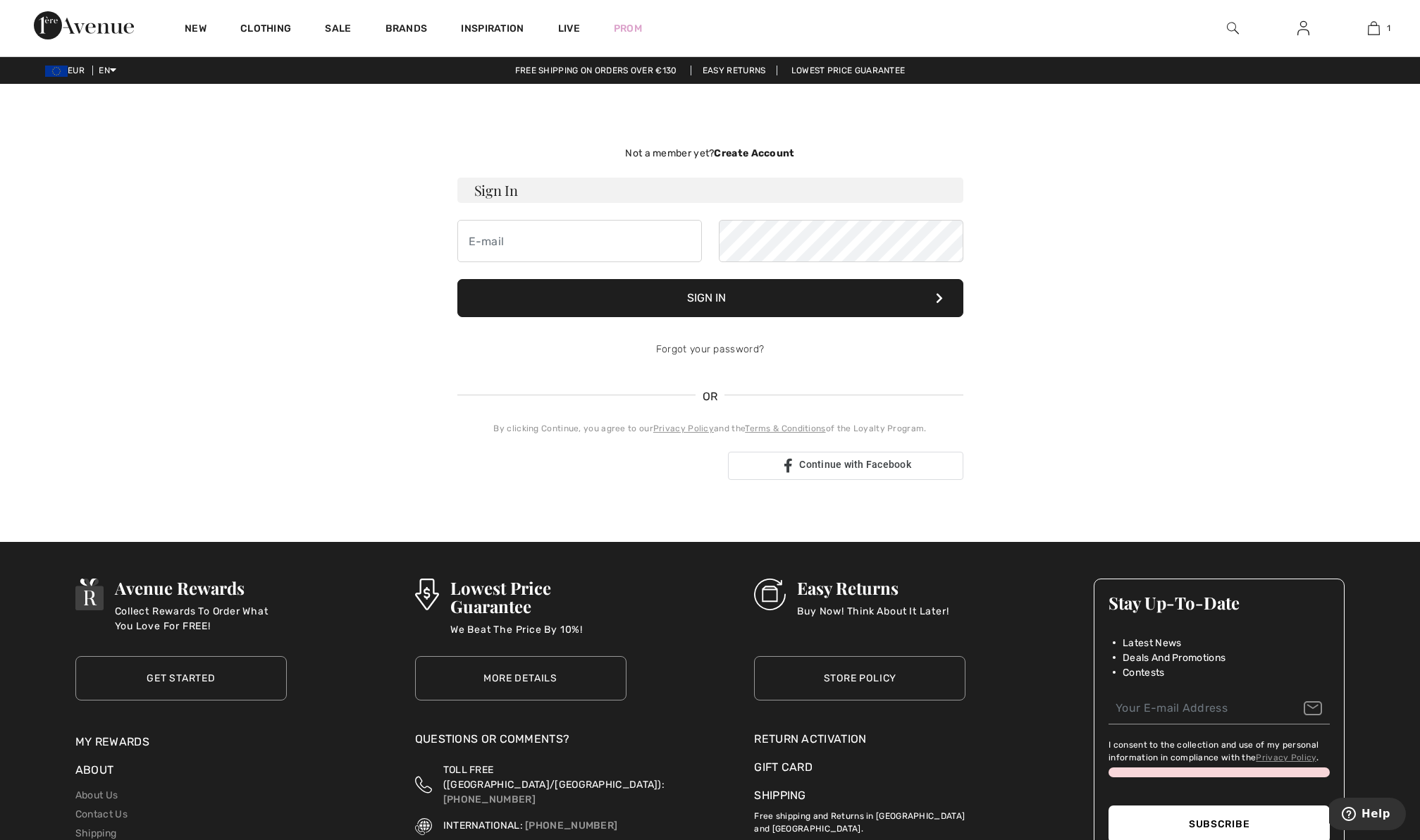
click at [630, 188] on h3 "Sign In" at bounding box center [710, 190] width 506 height 25
click at [608, 239] on input "email" at bounding box center [580, 241] width 244 height 43
type input "meti.venisnik@siol.net"
click at [792, 304] on button "Sign In" at bounding box center [710, 298] width 506 height 38
click at [776, 463] on div "Continue with Facebook" at bounding box center [846, 466] width 235 height 28
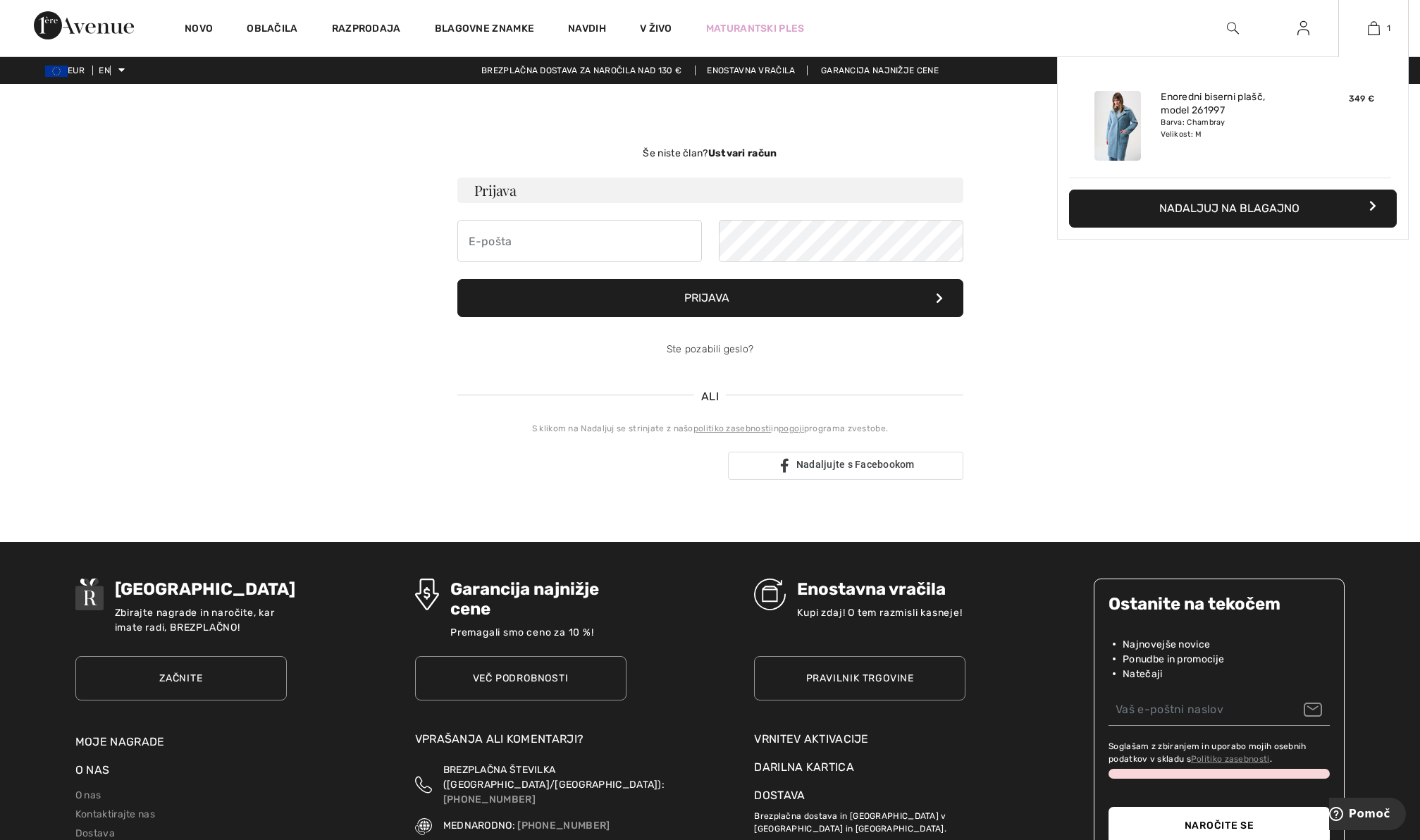
click at [1289, 208] on font "Nadaljuj na blagajno" at bounding box center [1229, 208] width 140 height 13
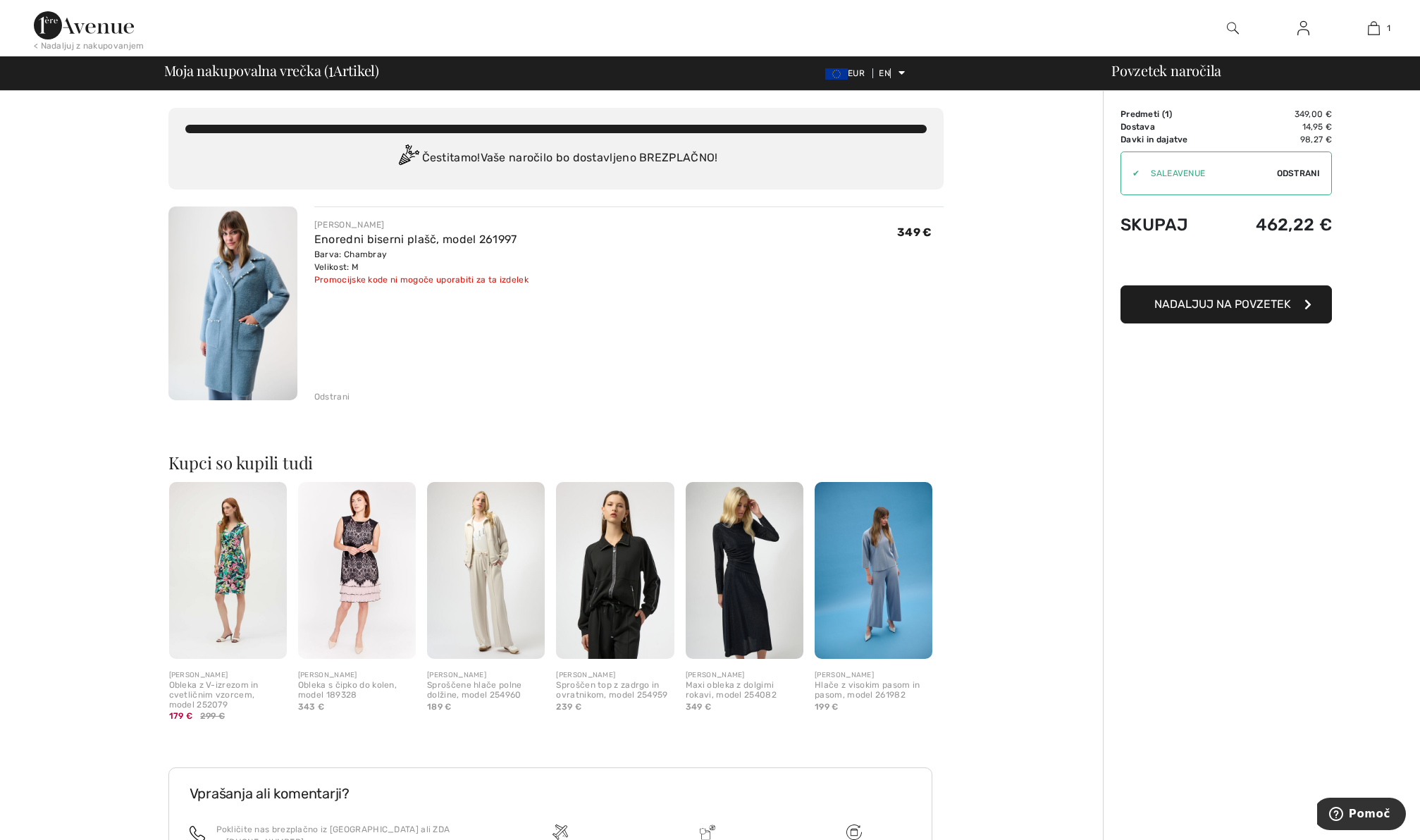
click at [1258, 313] on button "Nadaljuj na povzetek" at bounding box center [1226, 304] width 212 height 38
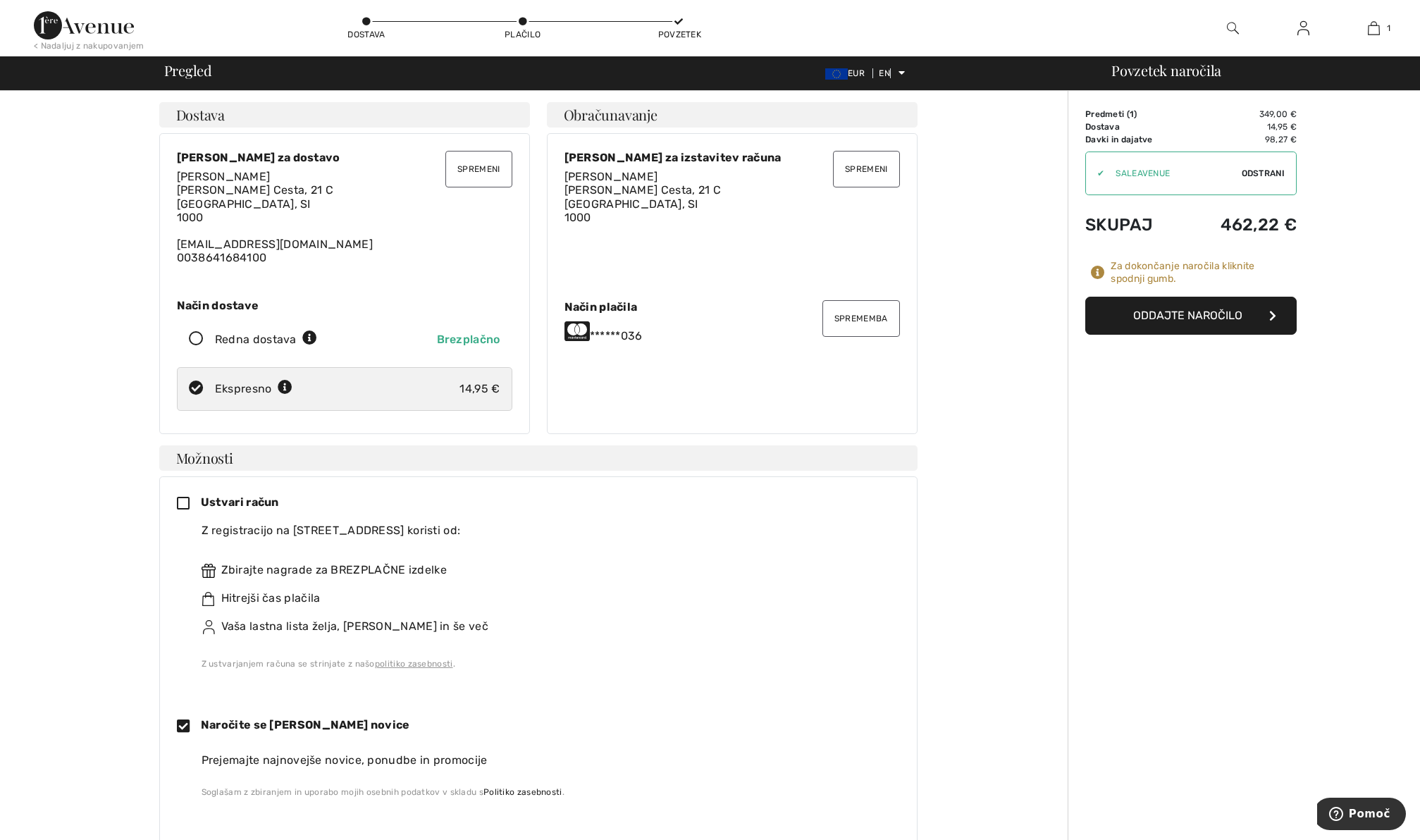
click at [198, 338] on icon at bounding box center [197, 340] width 38 height 15
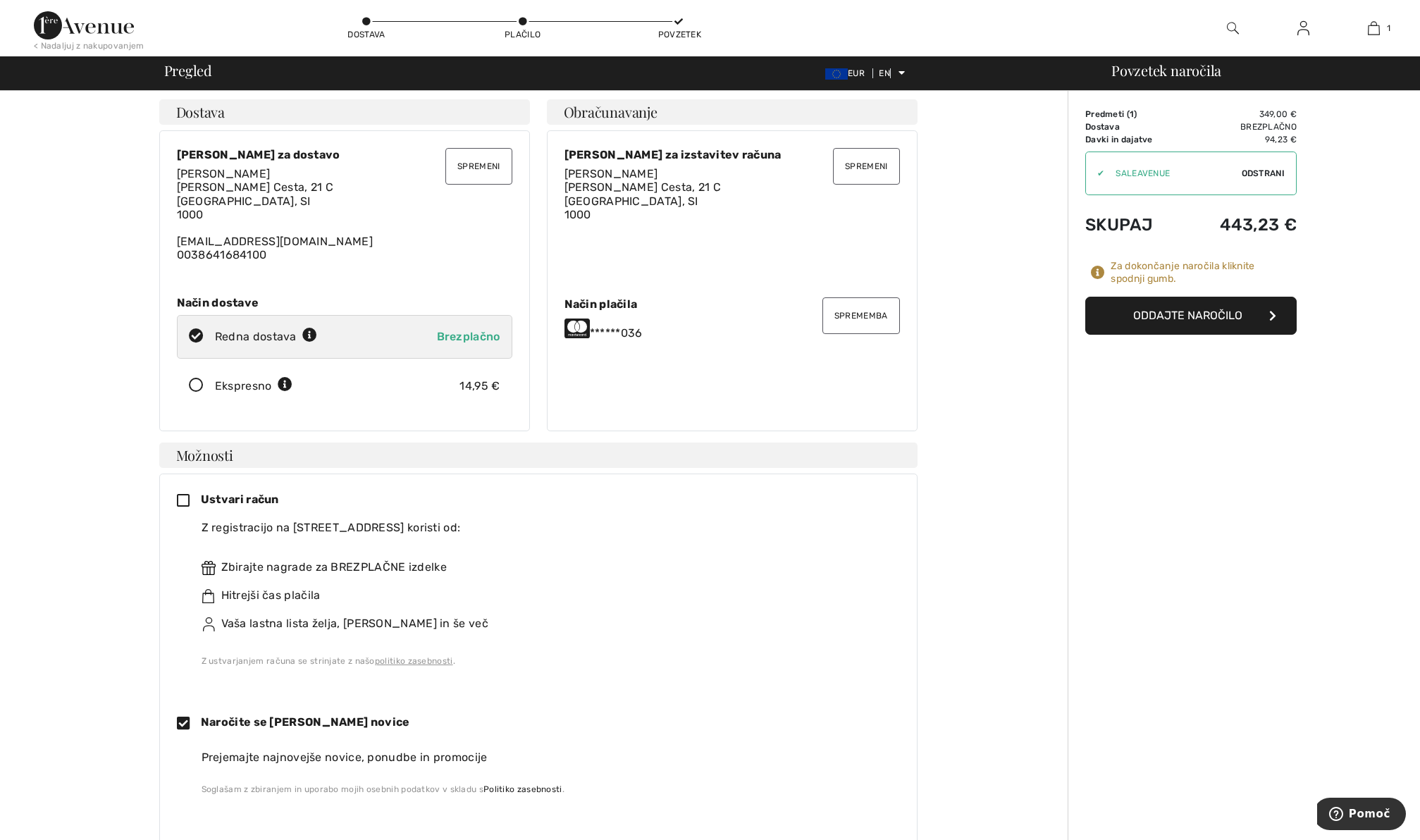
scroll to position [6, 0]
click at [854, 325] on button "Sprememba" at bounding box center [861, 313] width 78 height 37
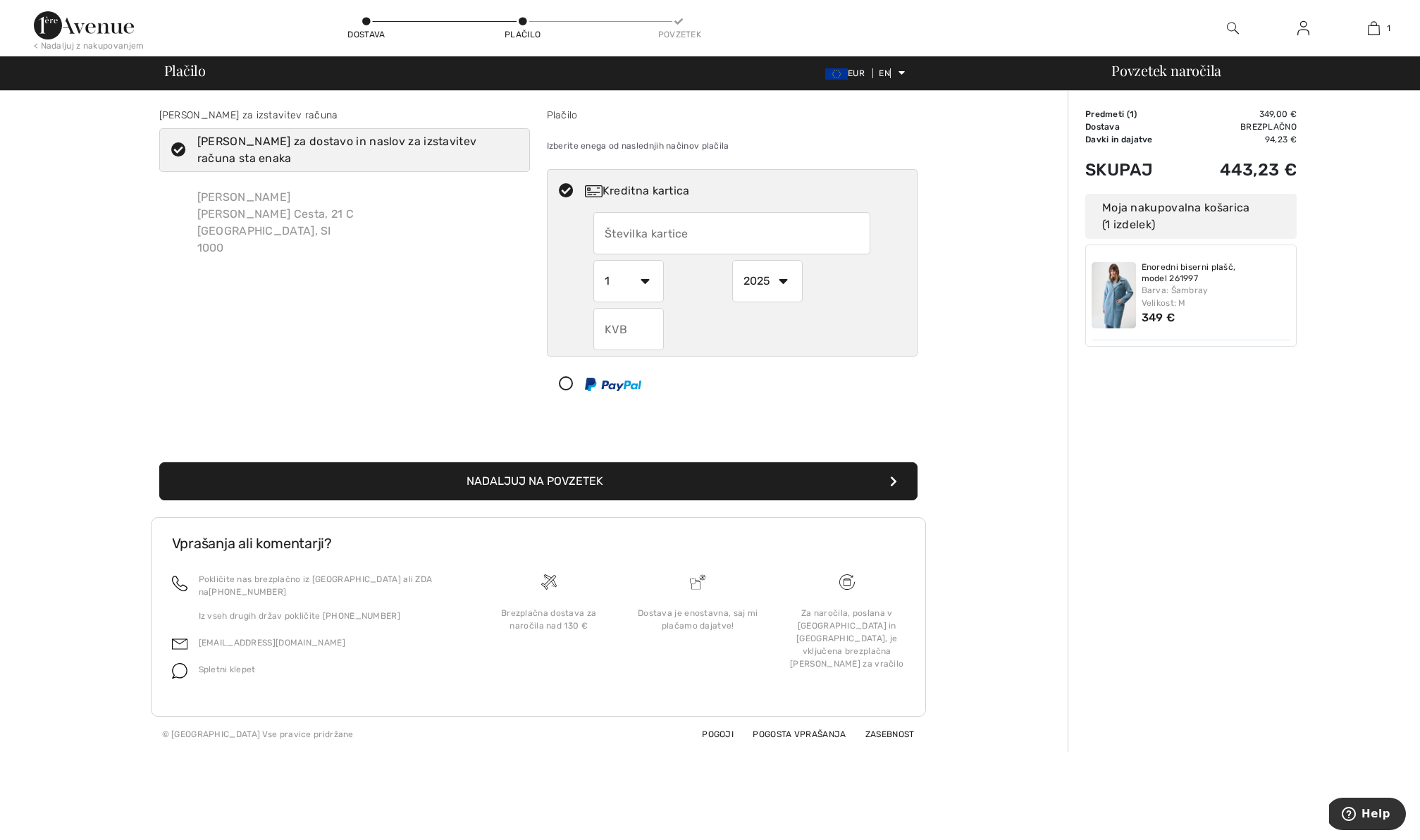
click at [694, 229] on input "text" at bounding box center [732, 234] width 277 height 43
radio input "true"
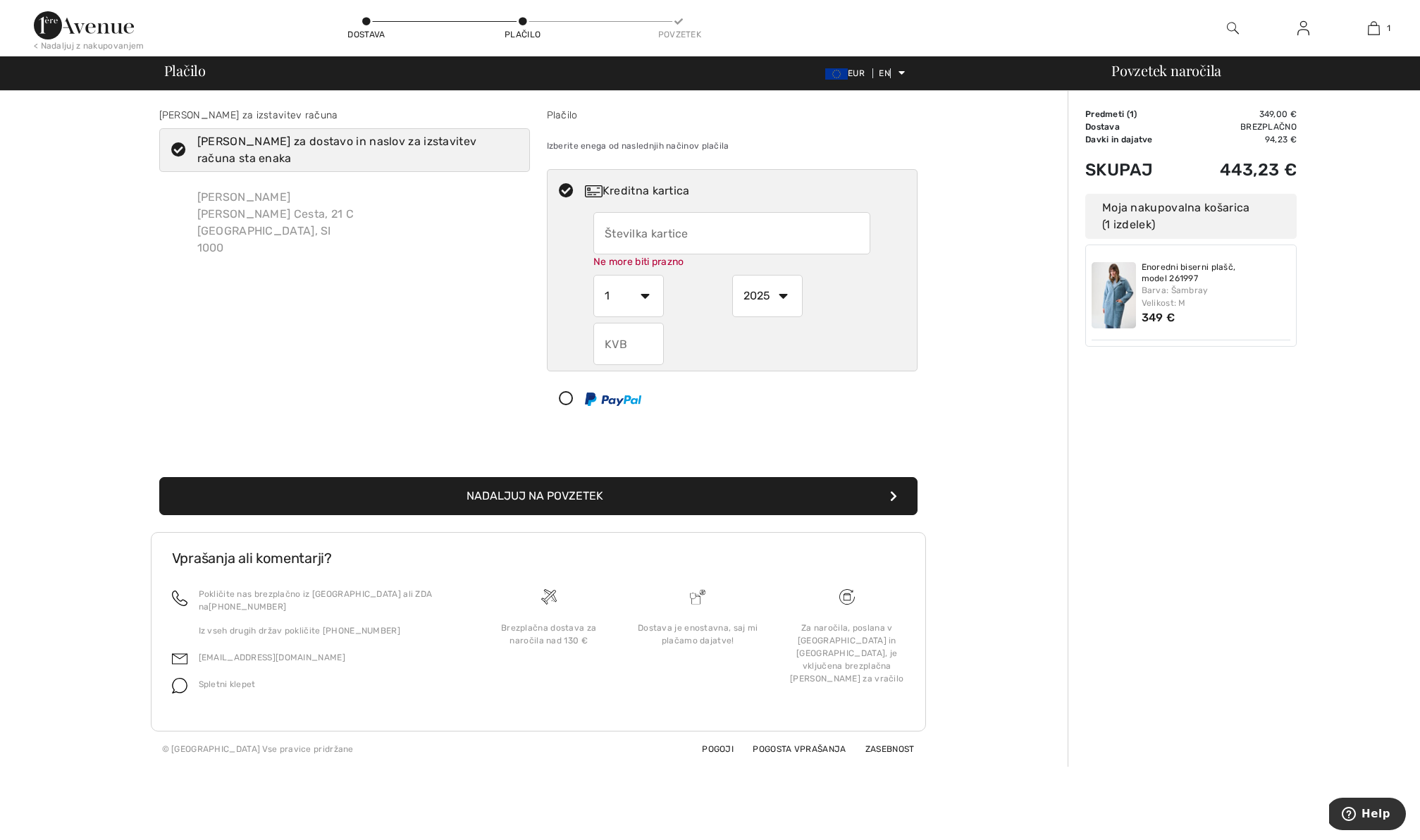
type input "5436612002147036"
select select "11"
select select "2029"
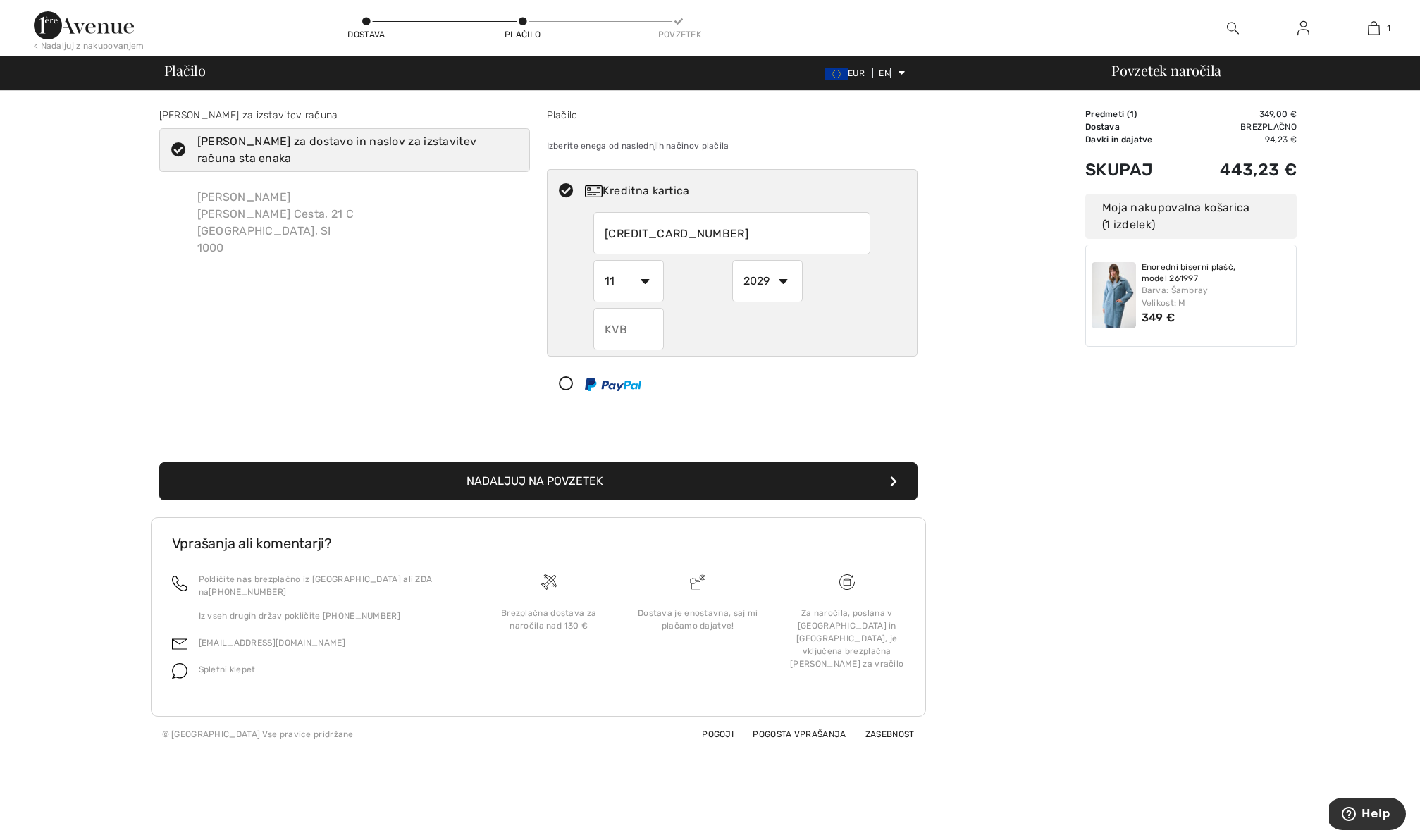
click at [645, 333] on input "text" at bounding box center [628, 329] width 71 height 43
radio input "true"
type input "877"
click at [579, 489] on button "Nadaljuj na povzetek" at bounding box center [538, 482] width 758 height 38
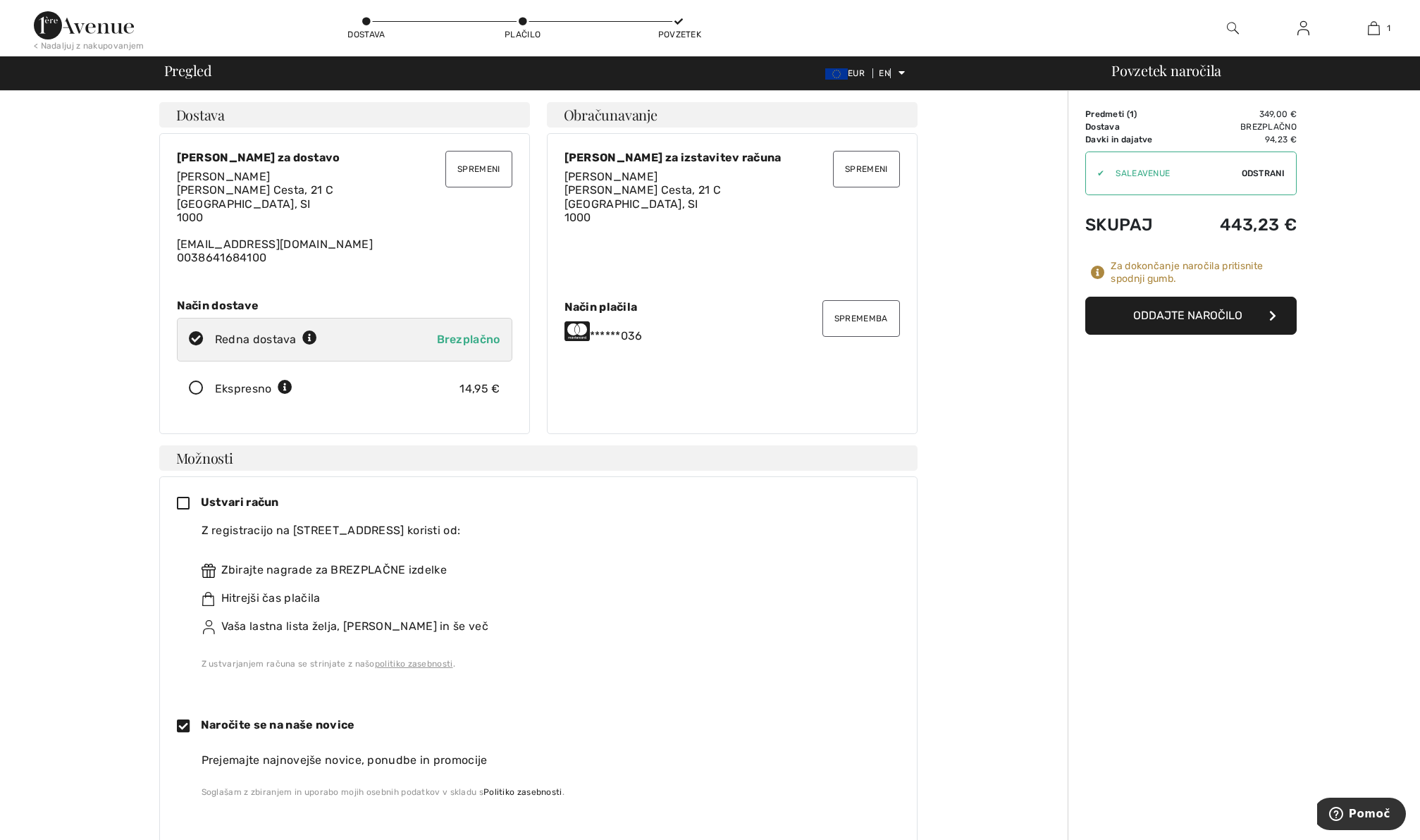
click at [1190, 311] on font "Oddajte naročilo" at bounding box center [1188, 315] width 109 height 13
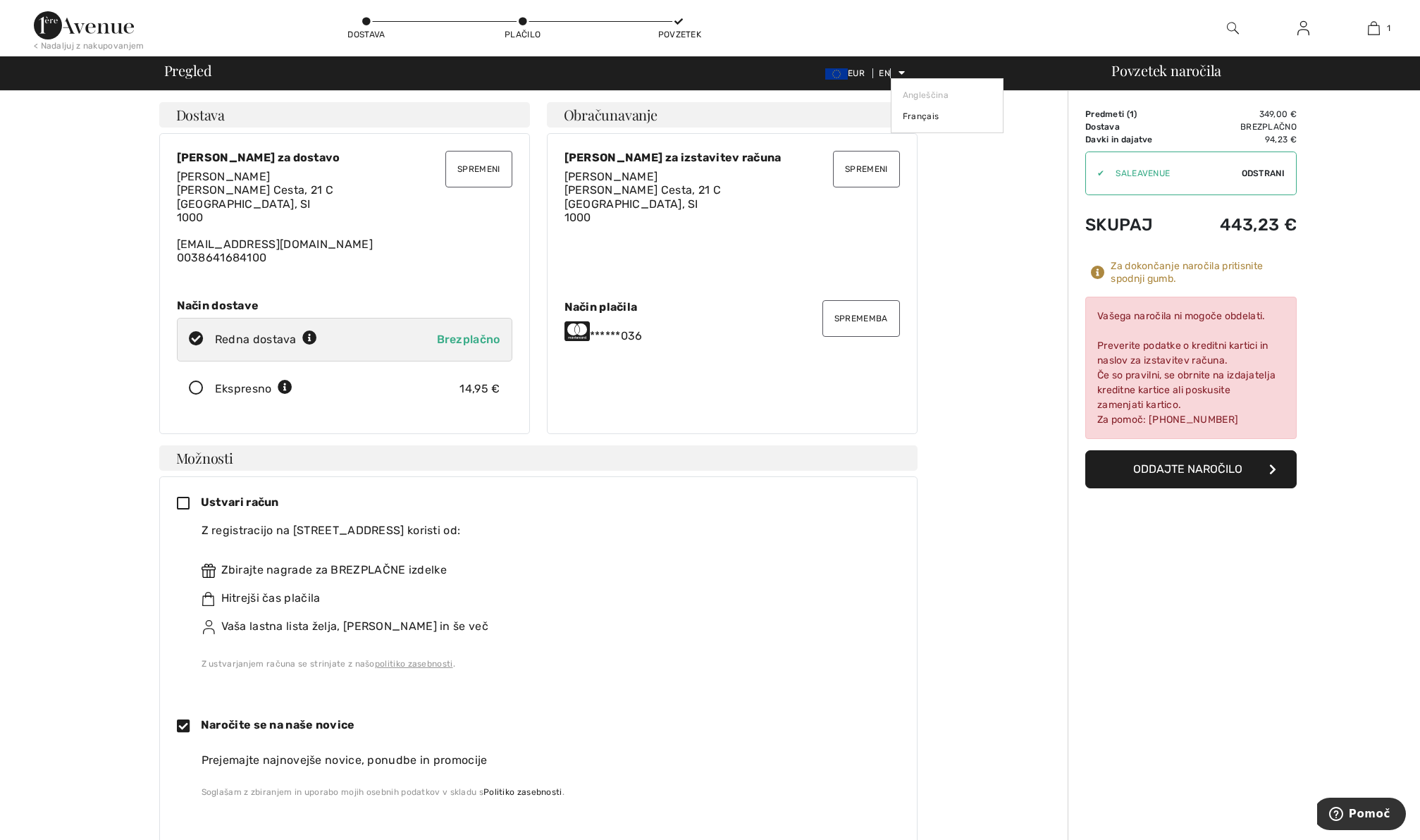
click at [900, 71] on icon at bounding box center [902, 72] width 7 height 10
click at [116, 43] on font "< Nadaljuj z nakupovanjem" at bounding box center [89, 46] width 111 height 10
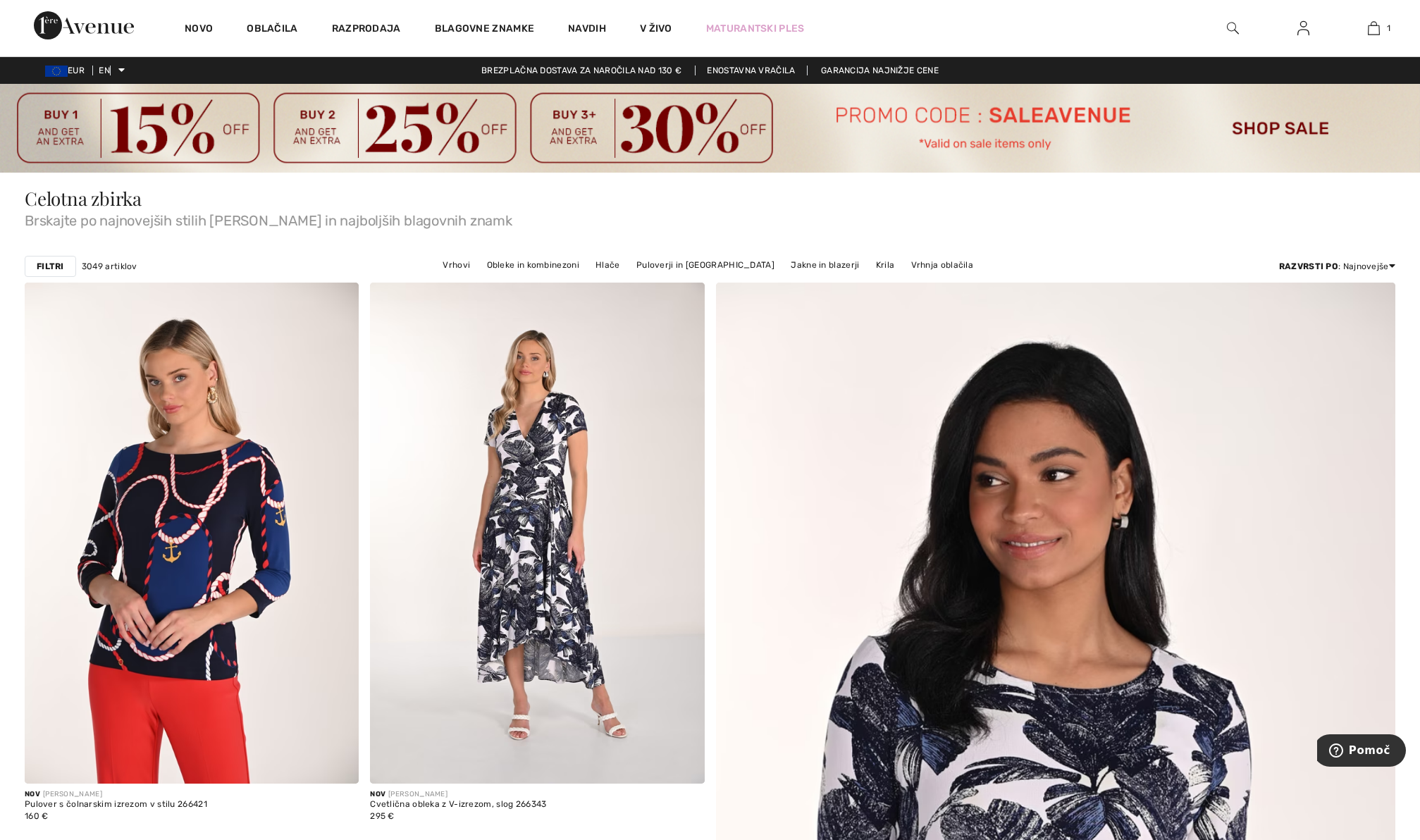
click at [1306, 27] on img at bounding box center [1304, 28] width 12 height 17
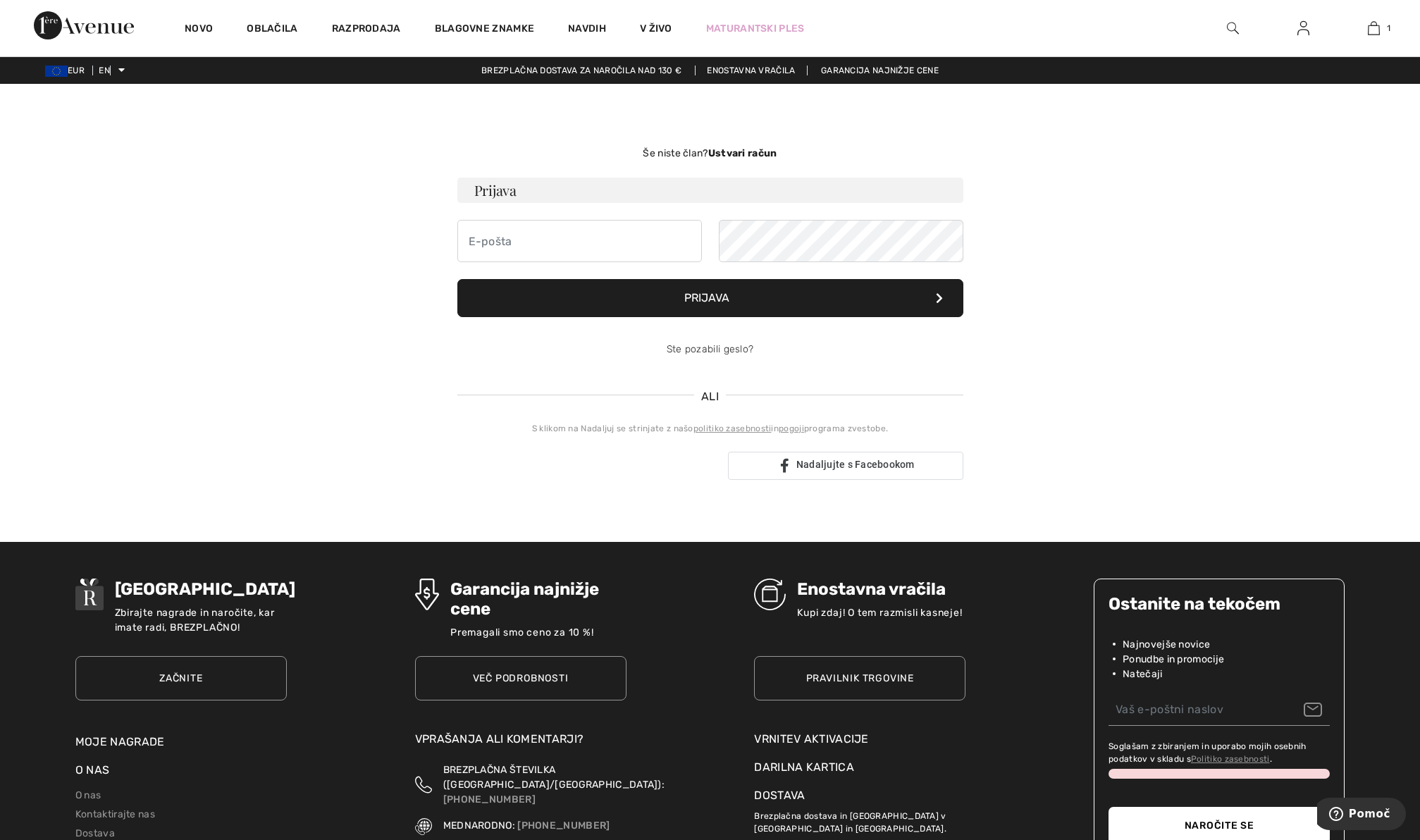
click at [764, 153] on font "Ustvari račun" at bounding box center [742, 153] width 69 height 12
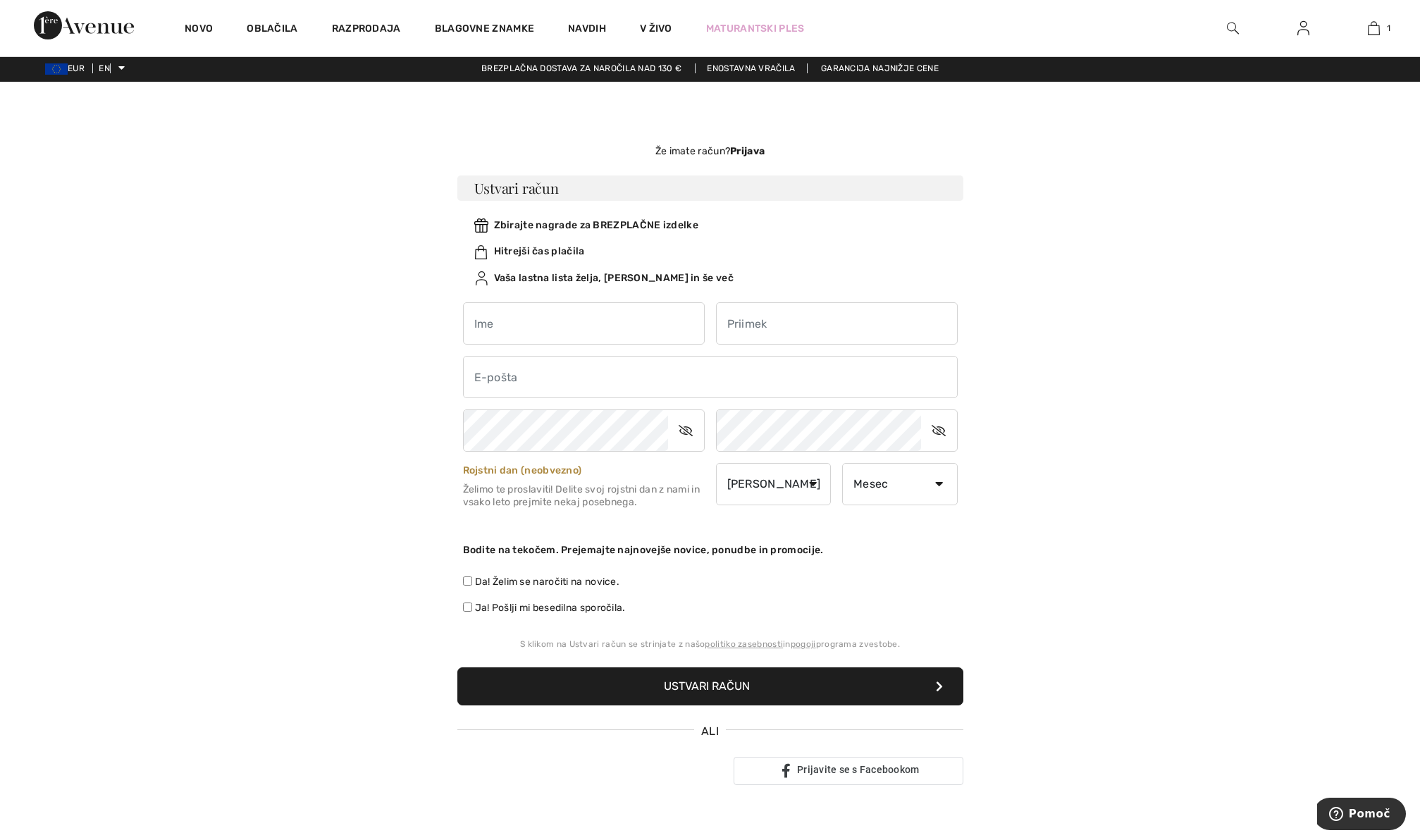
scroll to position [4, 0]
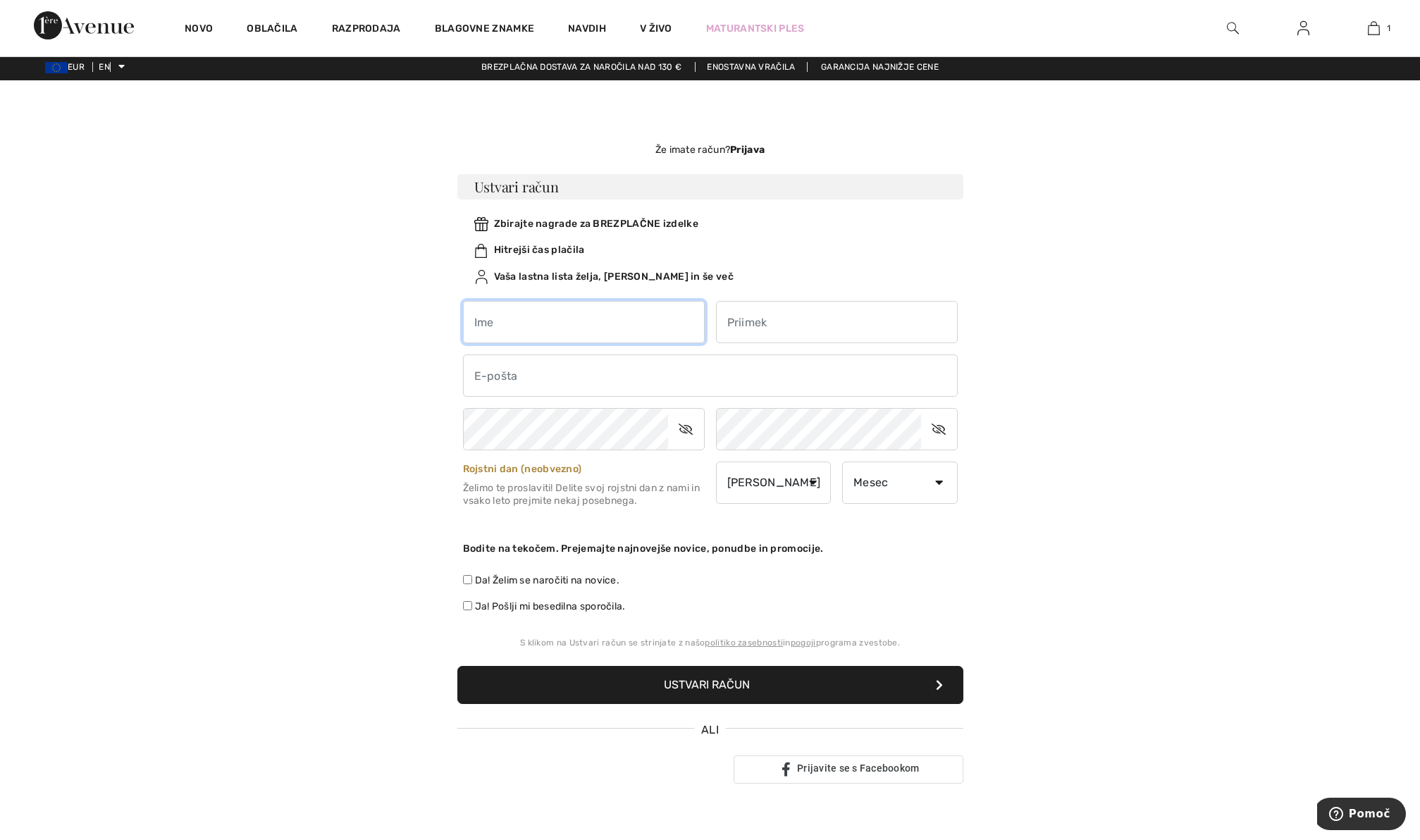
click at [612, 324] on input "text" at bounding box center [583, 322] width 242 height 43
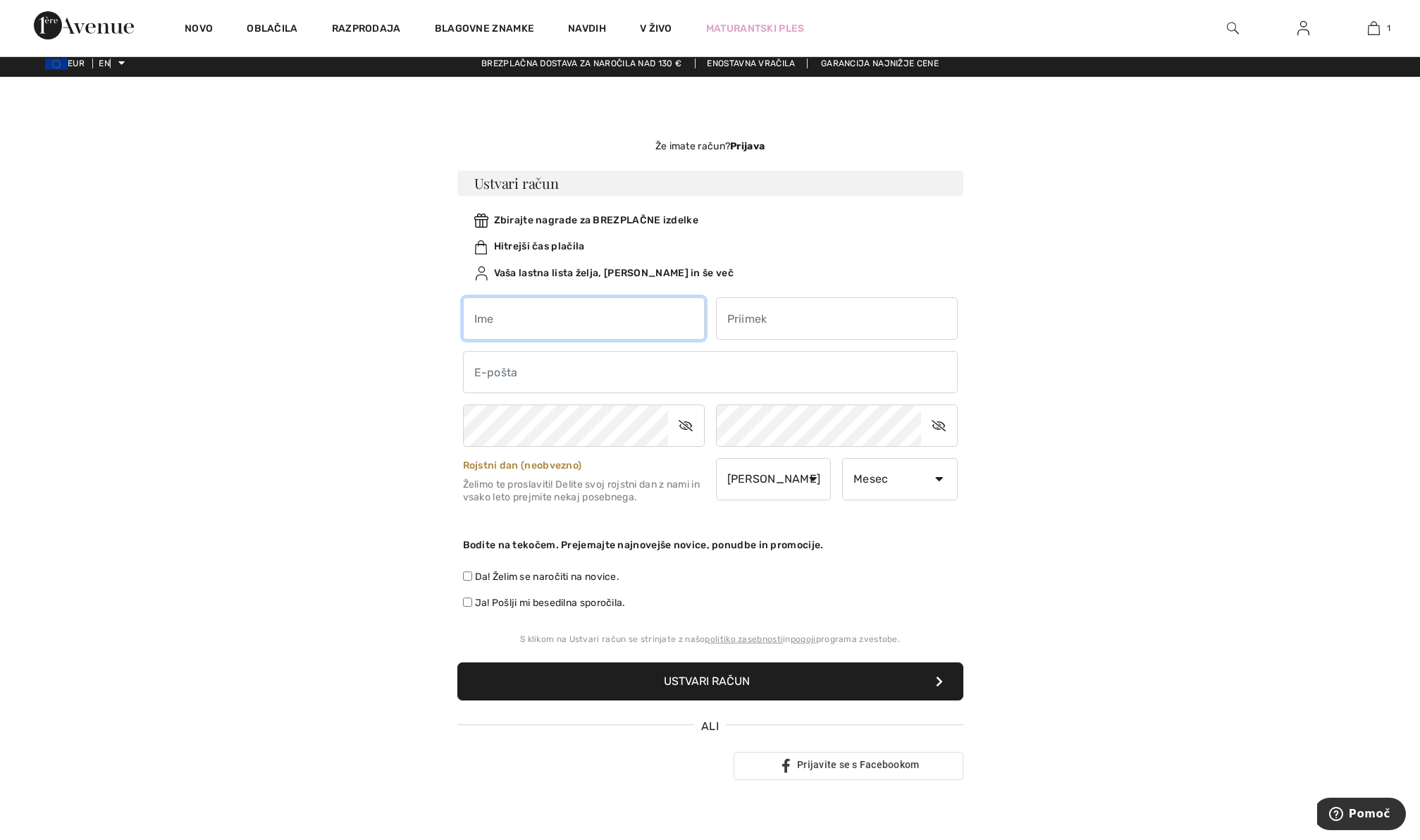
click at [615, 325] on input "text" at bounding box center [583, 319] width 242 height 43
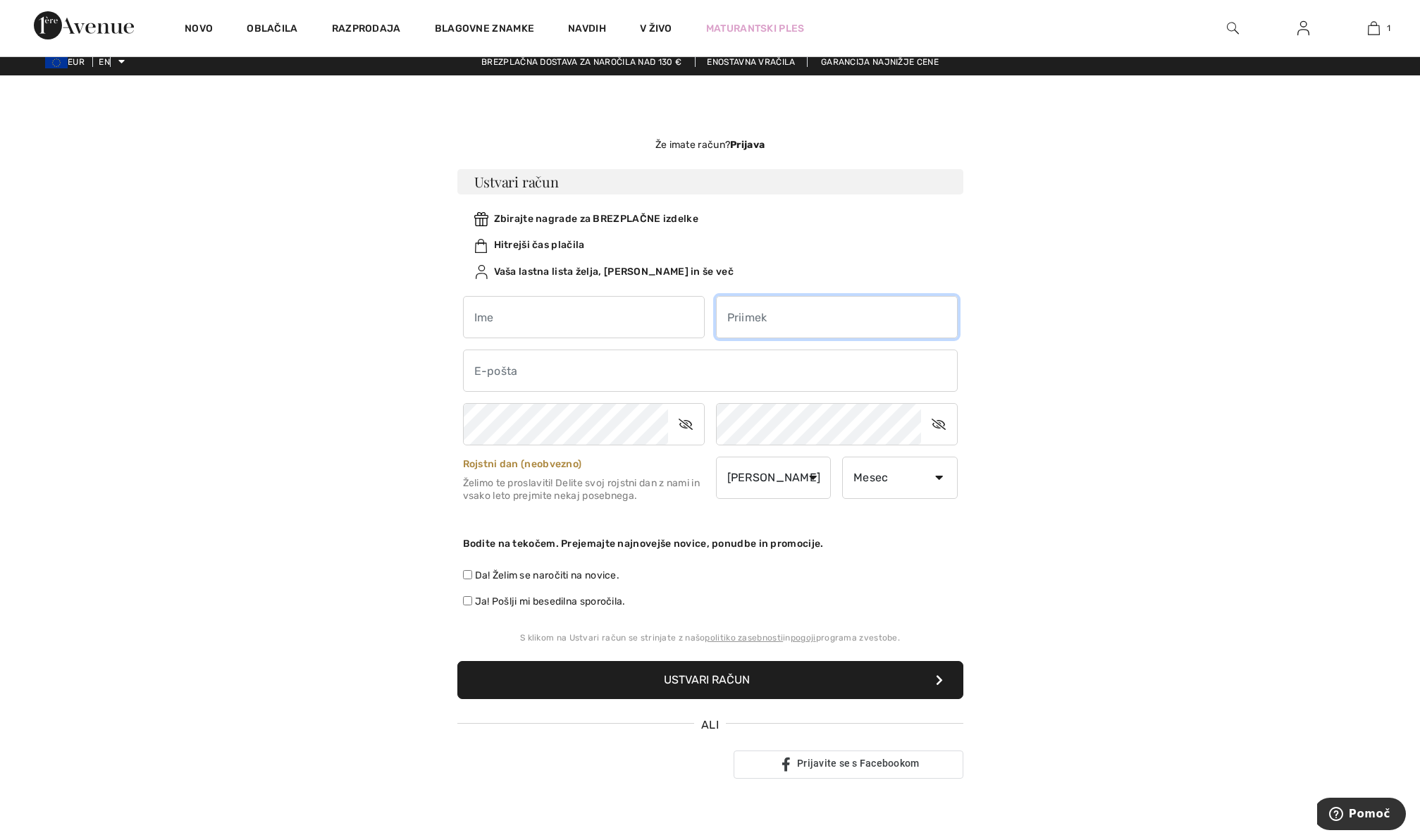
click at [774, 317] on input "text" at bounding box center [837, 317] width 242 height 43
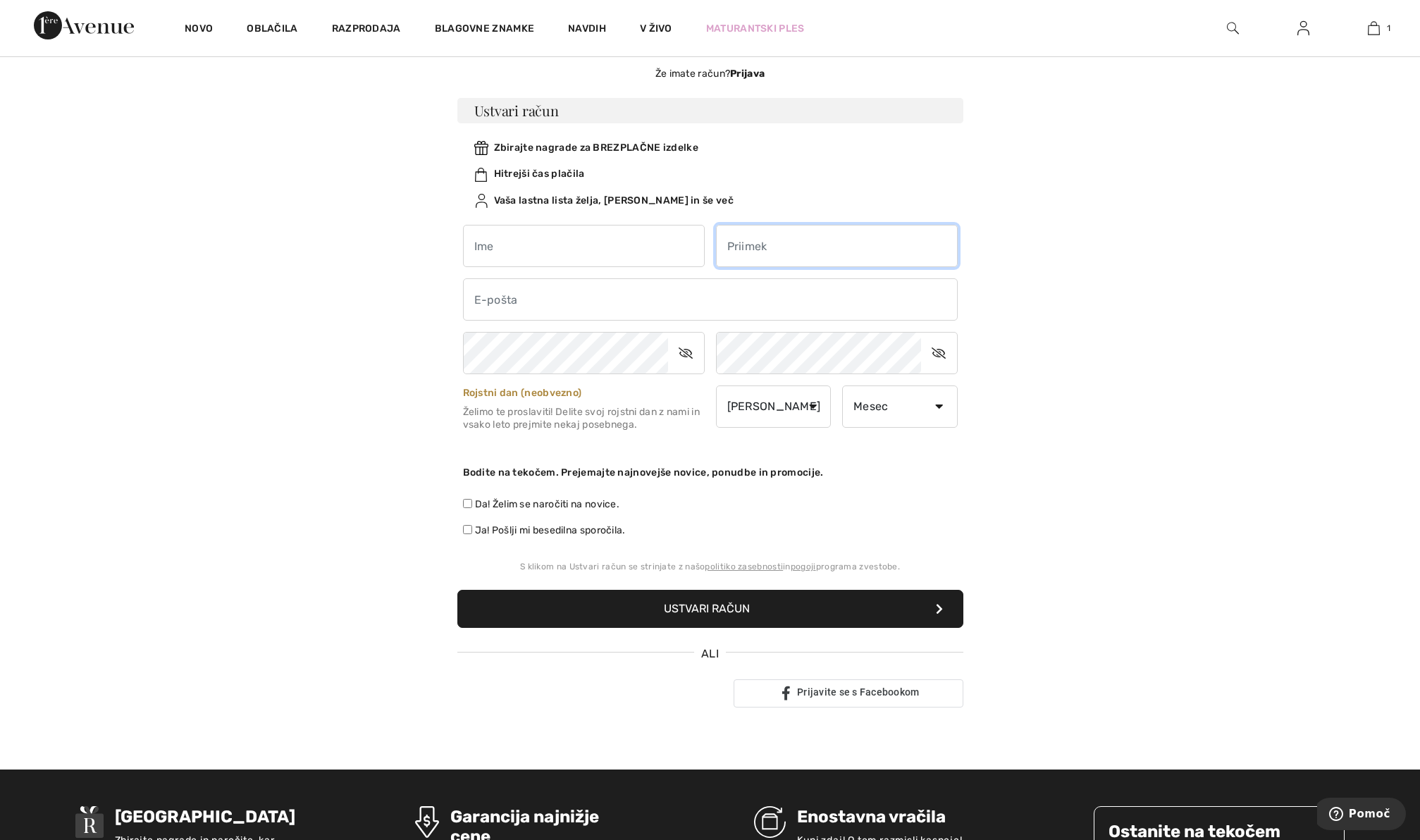
scroll to position [63, 0]
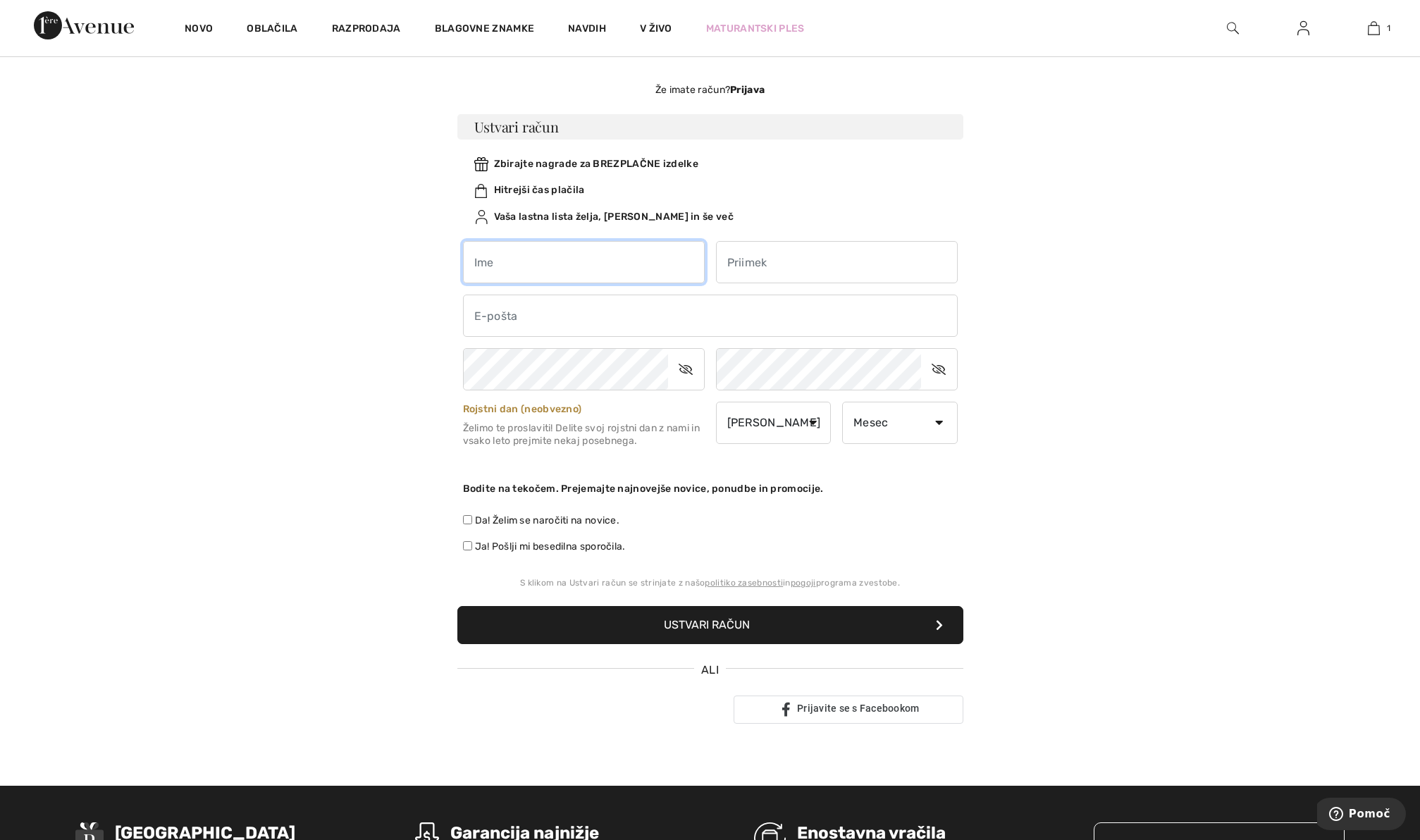
click at [578, 262] on input "text" at bounding box center [583, 262] width 242 height 43
type input "METKA"
type input "VENIŠNIK"
type input "meti.venisnik@siol.net"
click at [813, 422] on select "Dan 1 2 3 4 5 6 7 8 9 10 11 12 13 14 15 16 17 18 let 19 20 21 22 23 24 25 26 27…" at bounding box center [774, 423] width 116 height 43
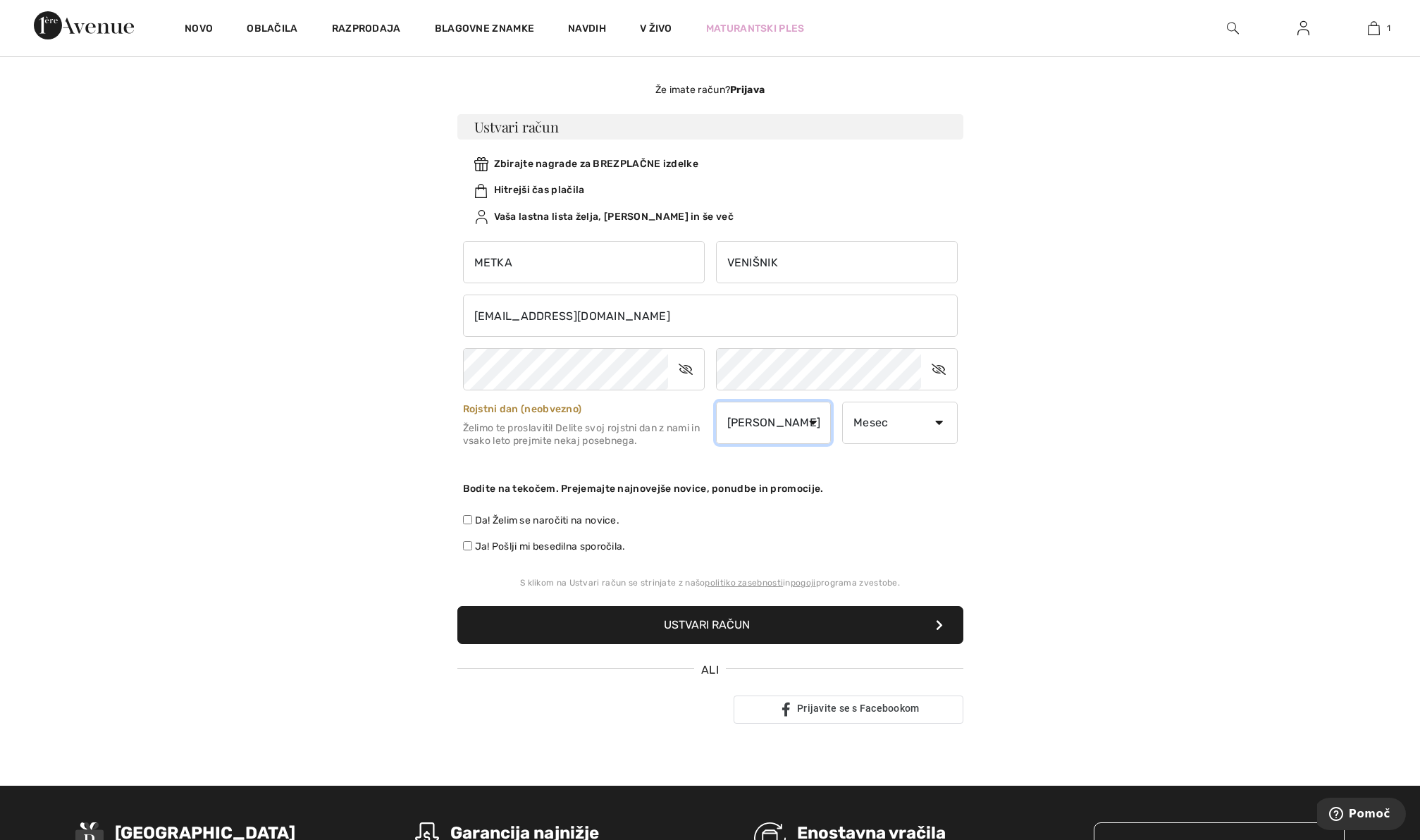
select select "23"
click at [716, 402] on select "Dan 1 2 3 4 5 6 7 8 9 10 11 12 13 14 15 16 17 18 let 19 20 21 22 23 24 25 26 27…" at bounding box center [774, 423] width 116 height 43
click at [937, 423] on select "Mesec Januar Februar Marec April Maj Junij Julij Avgust September Oktober Novem…" at bounding box center [900, 423] width 116 height 43
select select "9"
click at [842, 402] on select "Mesec Januar Februar Marec April Maj Junij Julij Avgust September Oktober Novem…" at bounding box center [900, 423] width 116 height 43
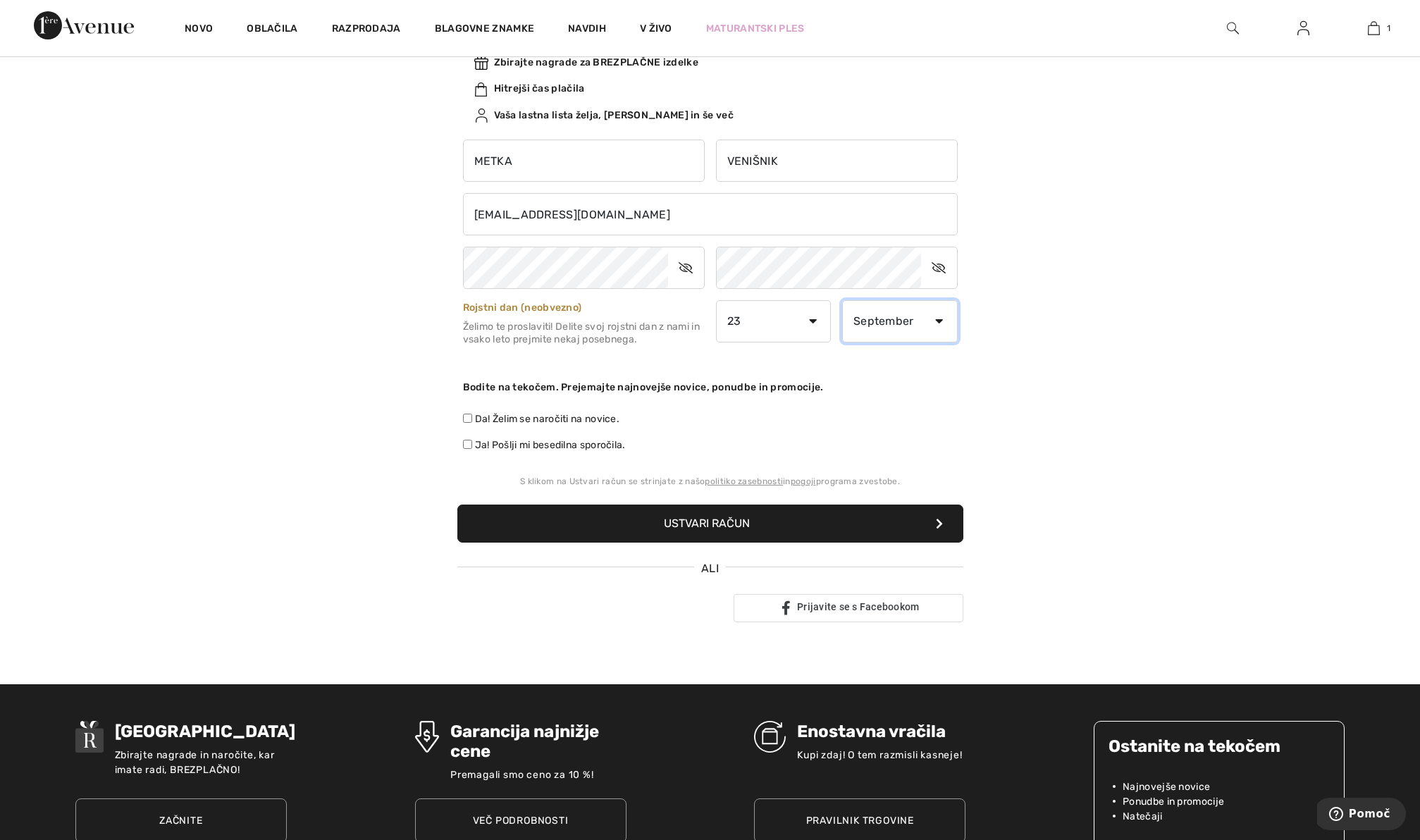
scroll to position [175, 0]
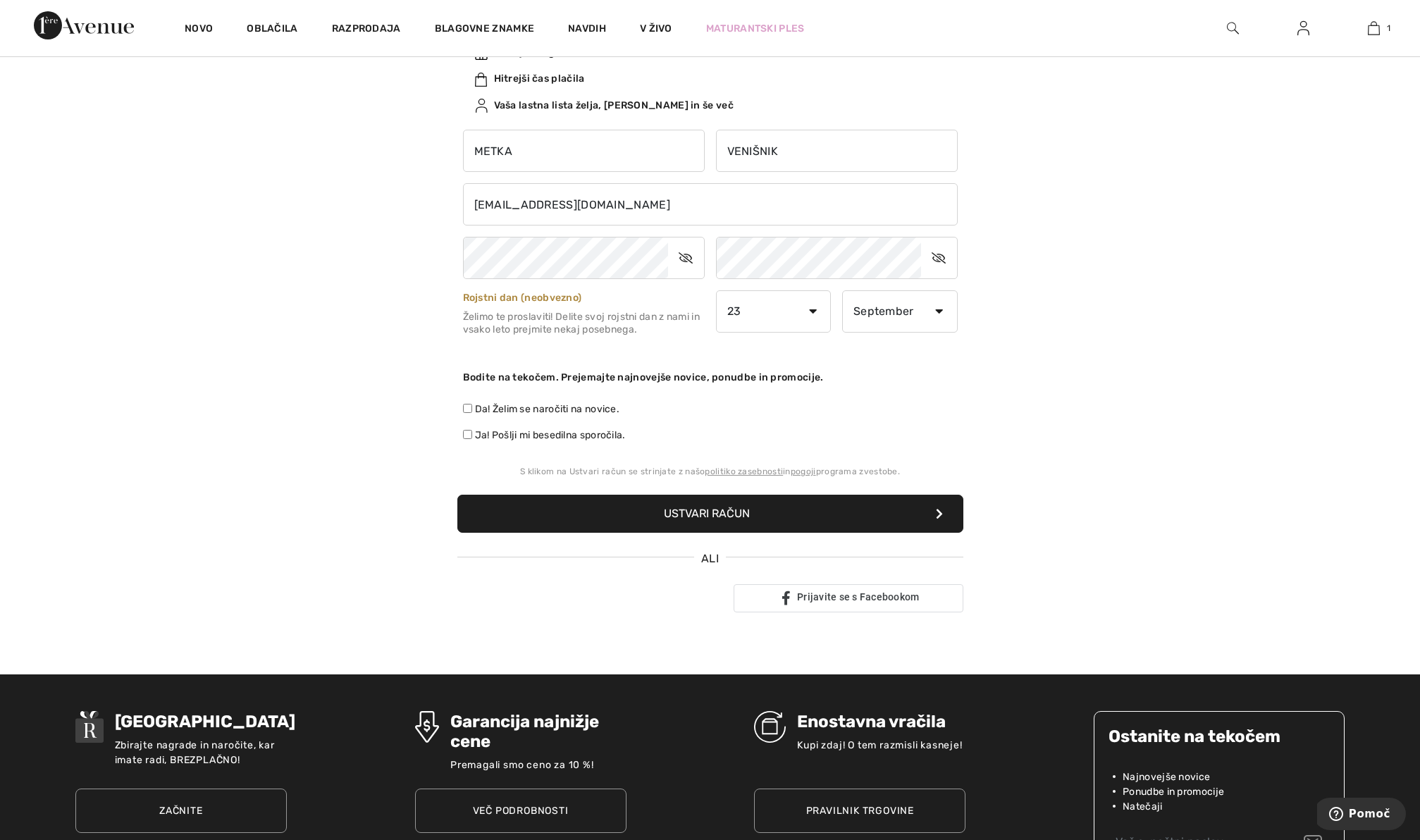
click at [468, 406] on input "Da! Želim se naročiti na novice." at bounding box center [467, 408] width 9 height 9
checkbox input "true"
click at [600, 510] on button "Ustvari račun" at bounding box center [710, 514] width 506 height 38
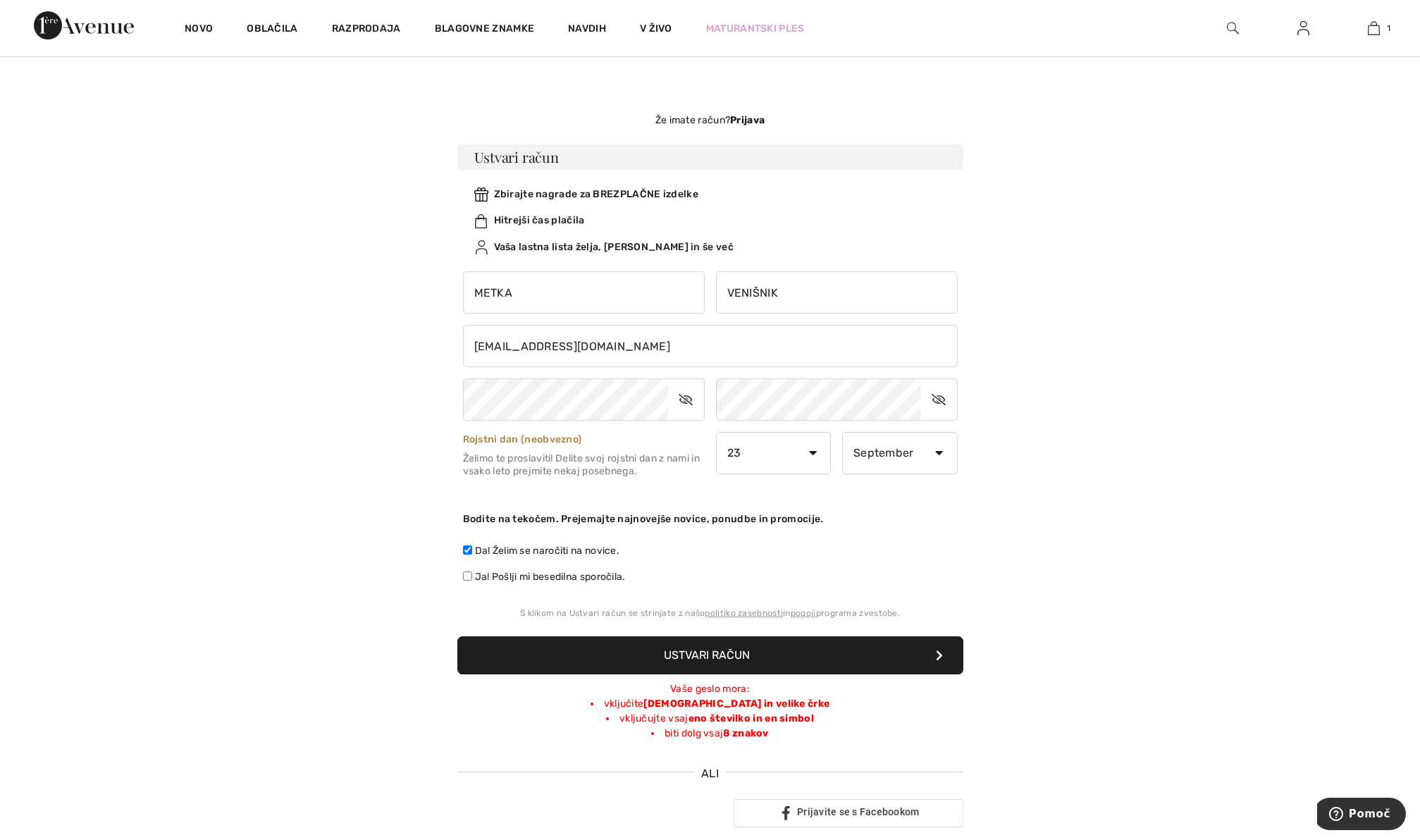
scroll to position [0, 0]
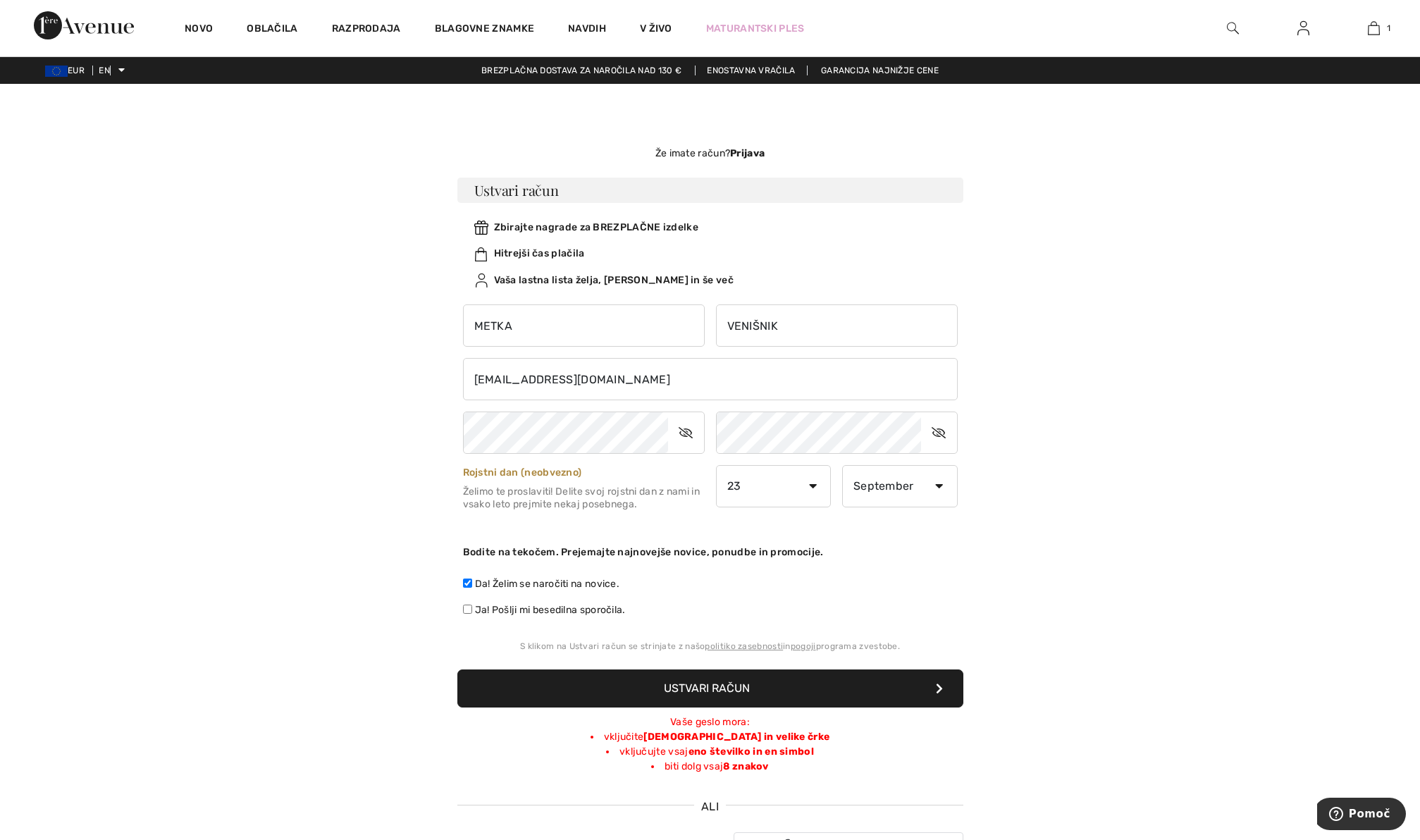
click at [631, 693] on button "Ustvari račun" at bounding box center [710, 688] width 506 height 38
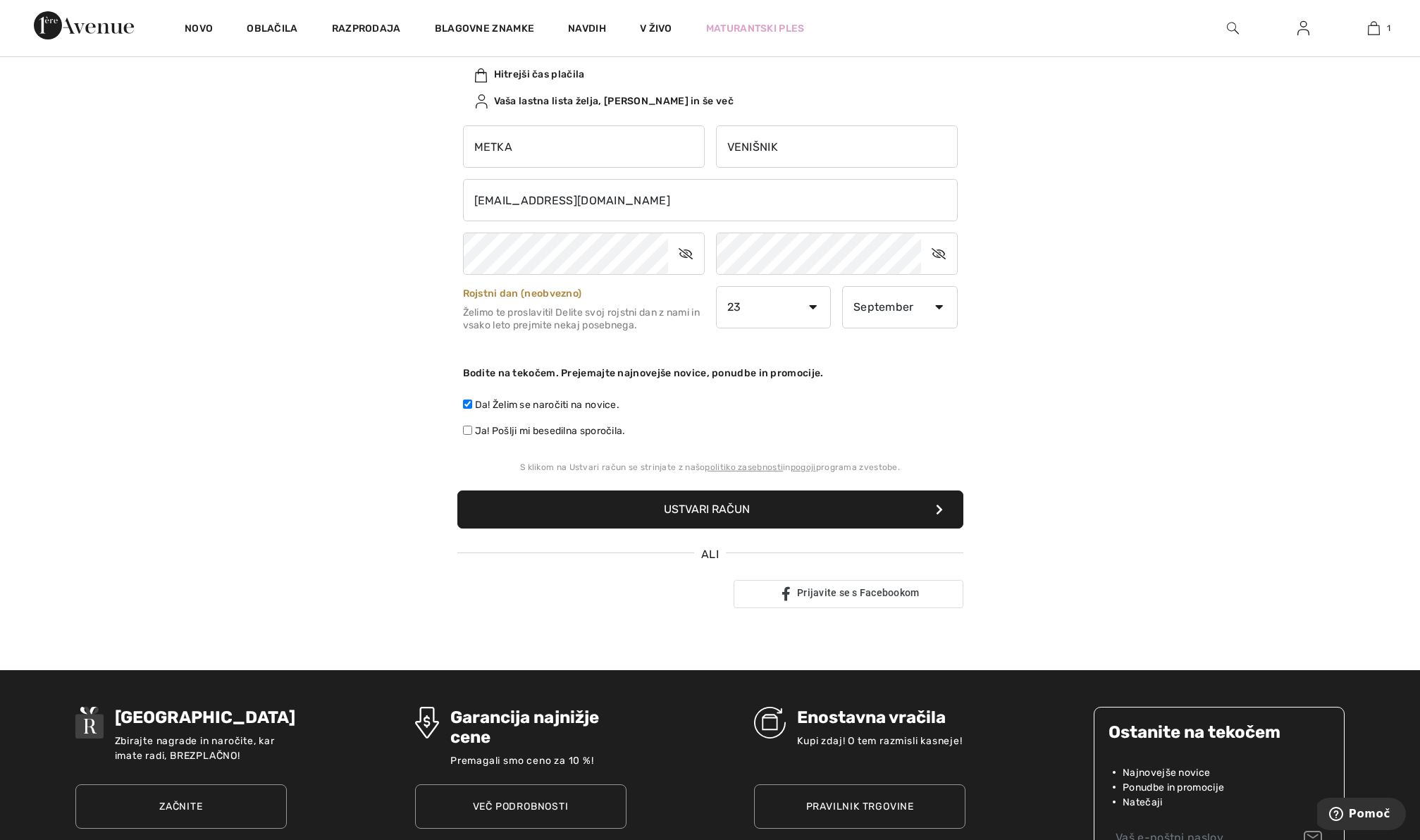
scroll to position [182, 0]
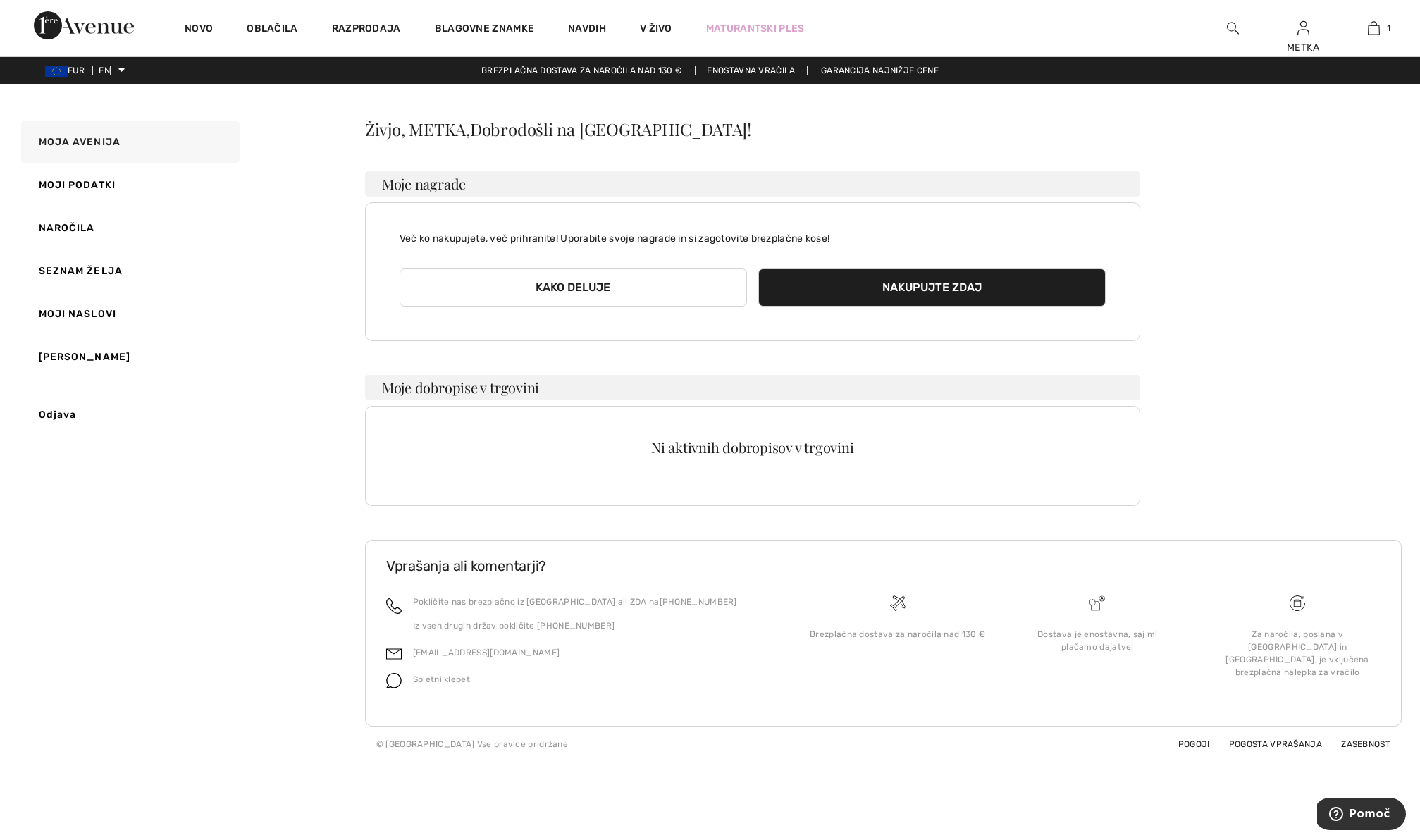
click at [1019, 288] on button "Nakupujte zdaj" at bounding box center [932, 287] width 348 height 38
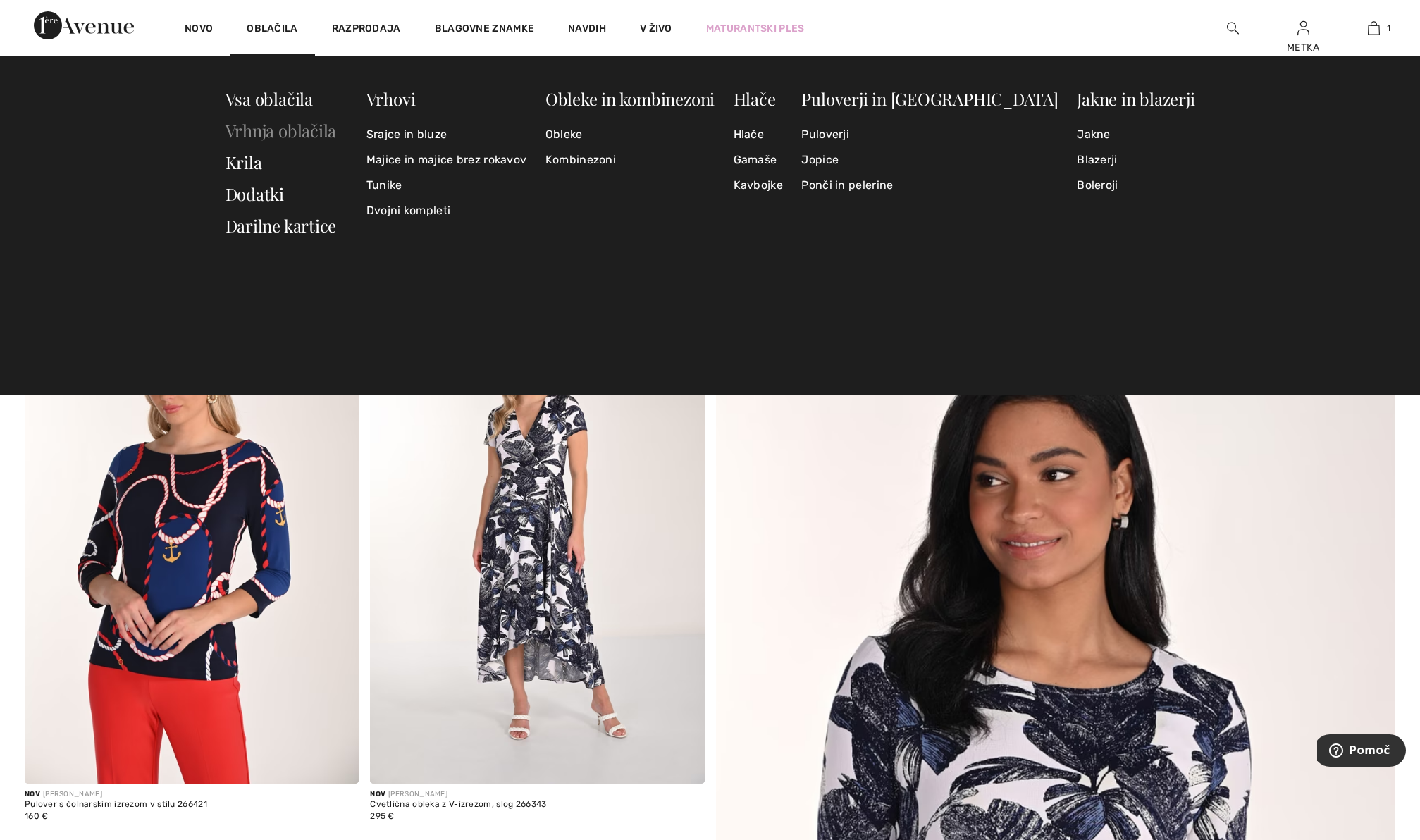
click at [289, 129] on font "Vrhnja oblačila" at bounding box center [281, 130] width 112 height 22
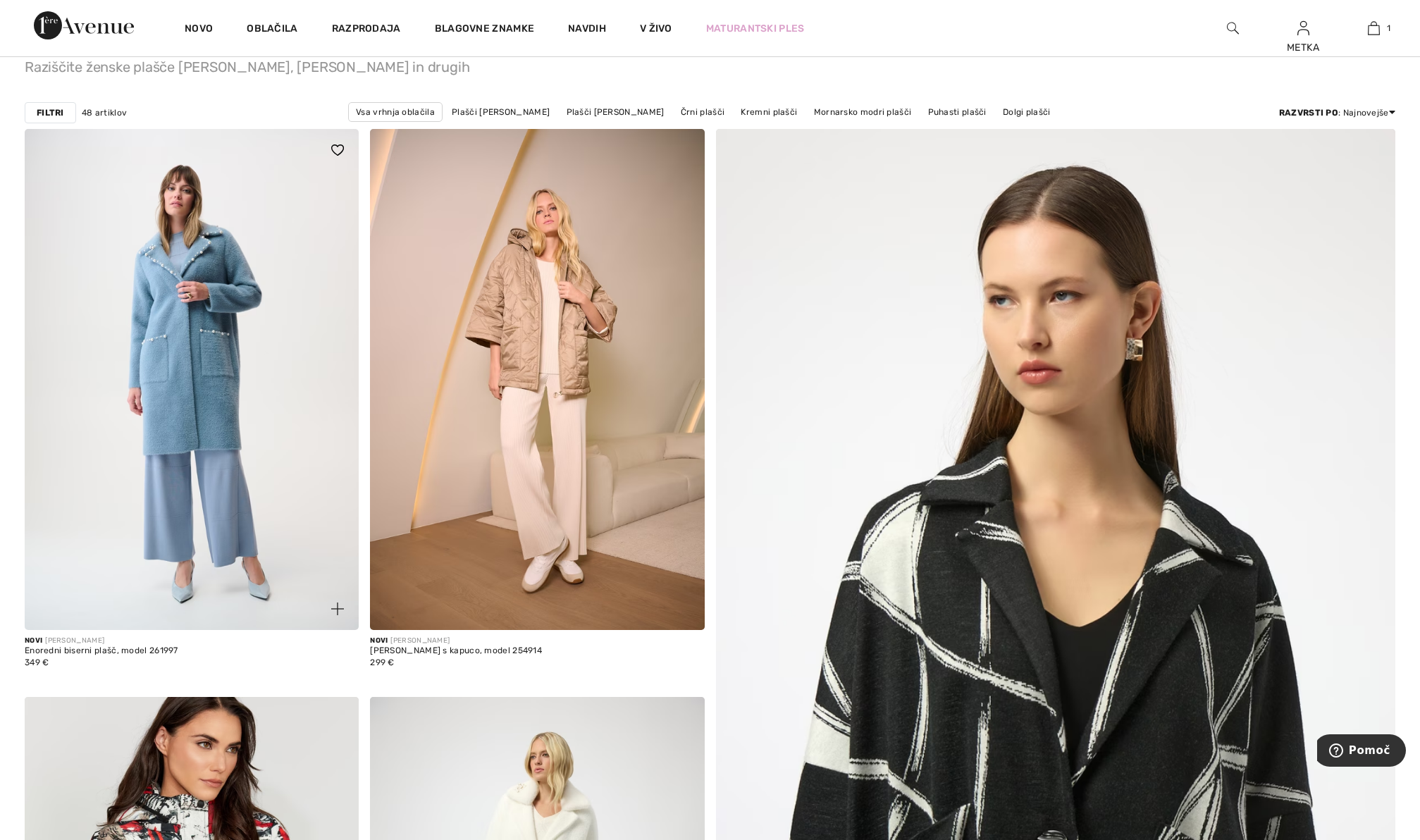
click at [175, 299] on img at bounding box center [191, 379] width 334 height 501
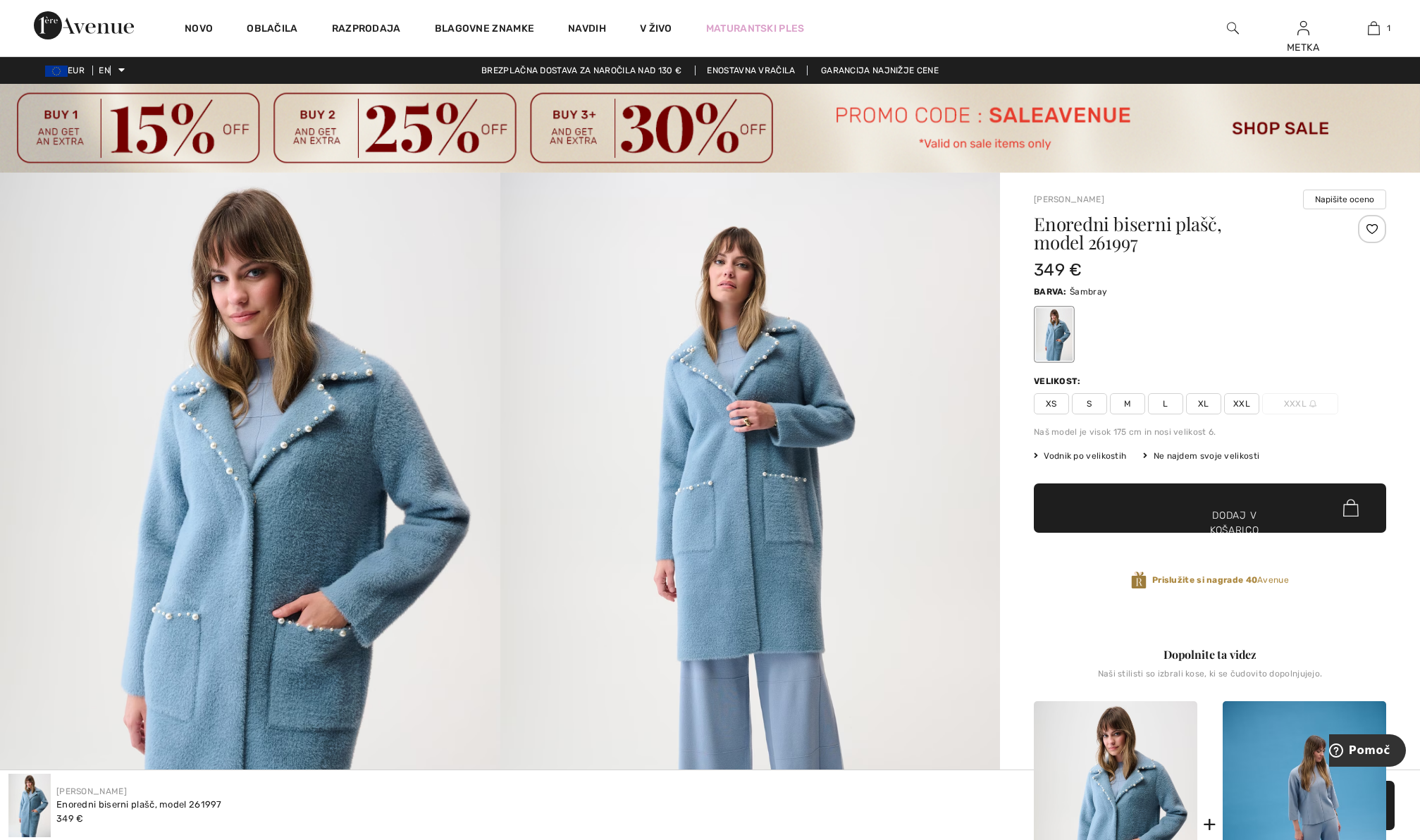
click at [1126, 399] on font "M" at bounding box center [1127, 404] width 7 height 10
click at [1212, 517] on font "Dodaj v košarico" at bounding box center [1235, 523] width 49 height 30
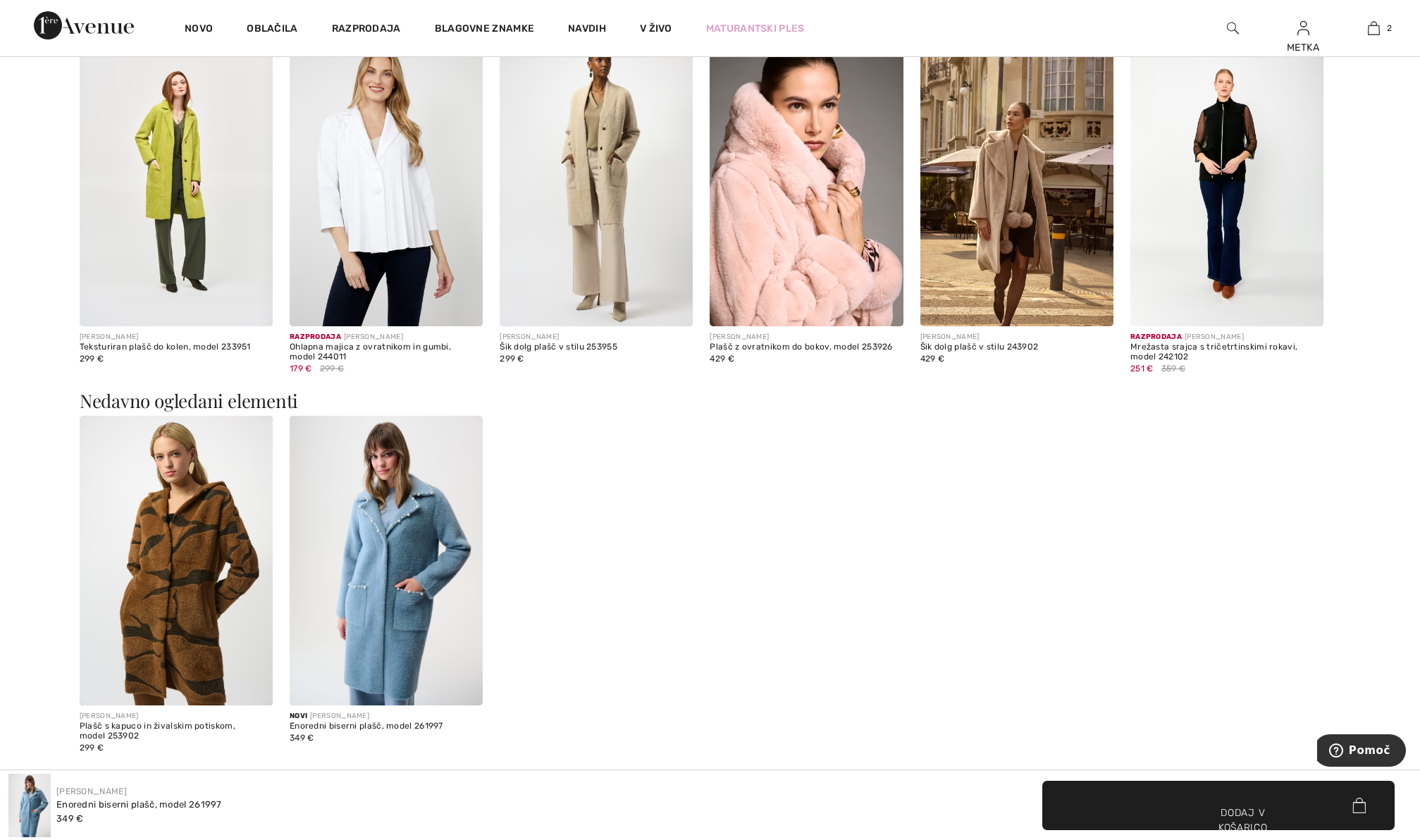
scroll to position [2324, 0]
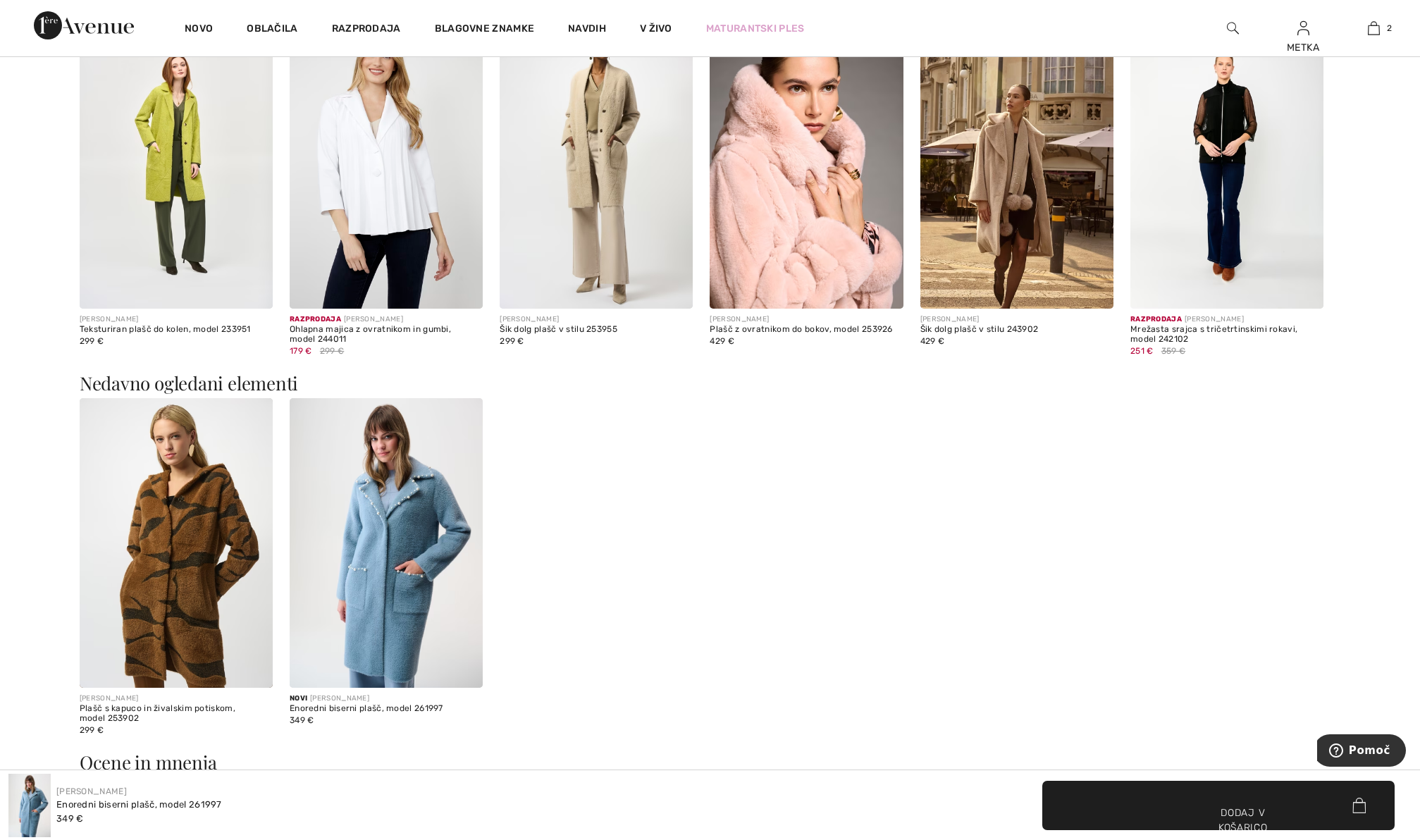
click at [153, 457] on img at bounding box center [176, 542] width 193 height 290
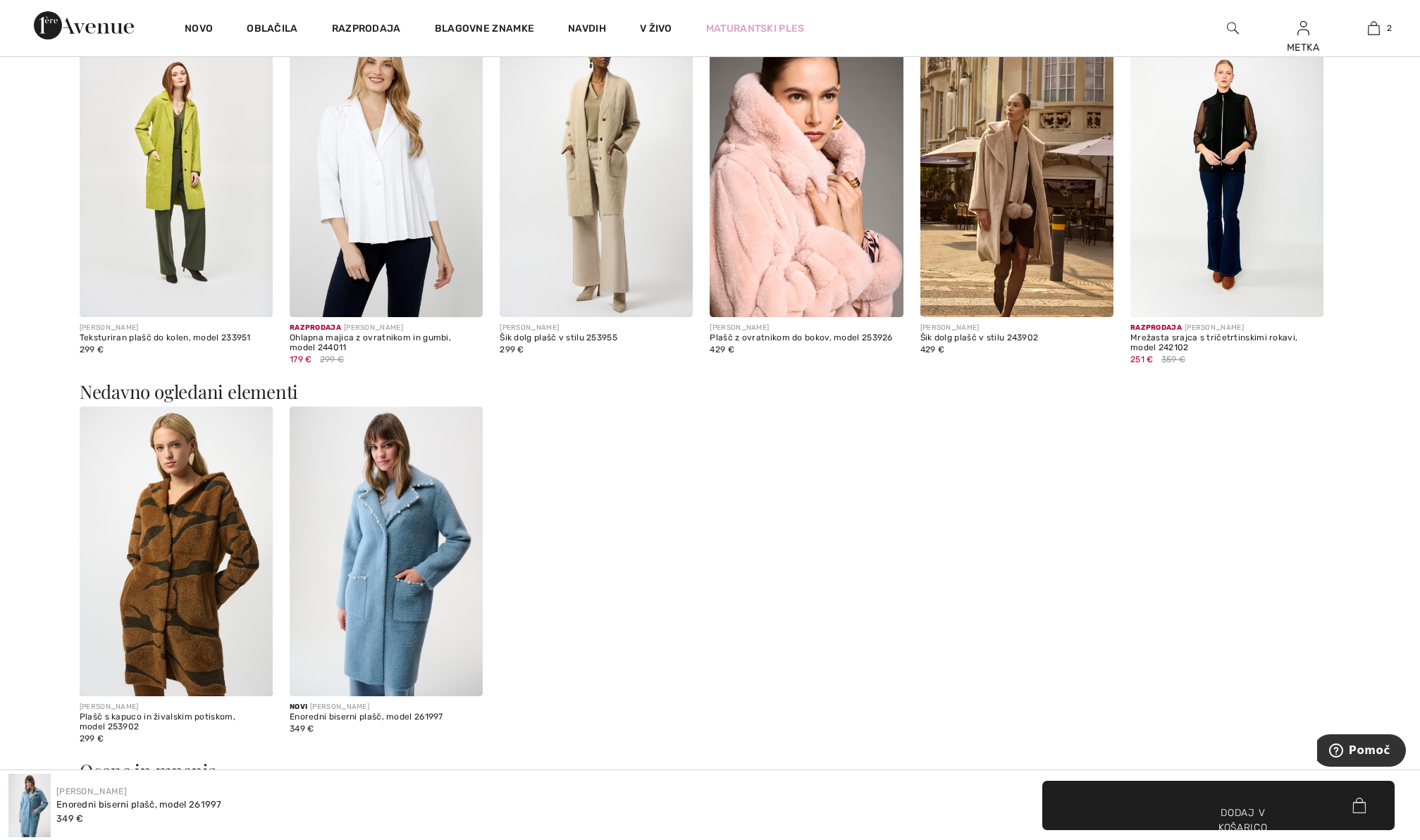
scroll to position [2316, 0]
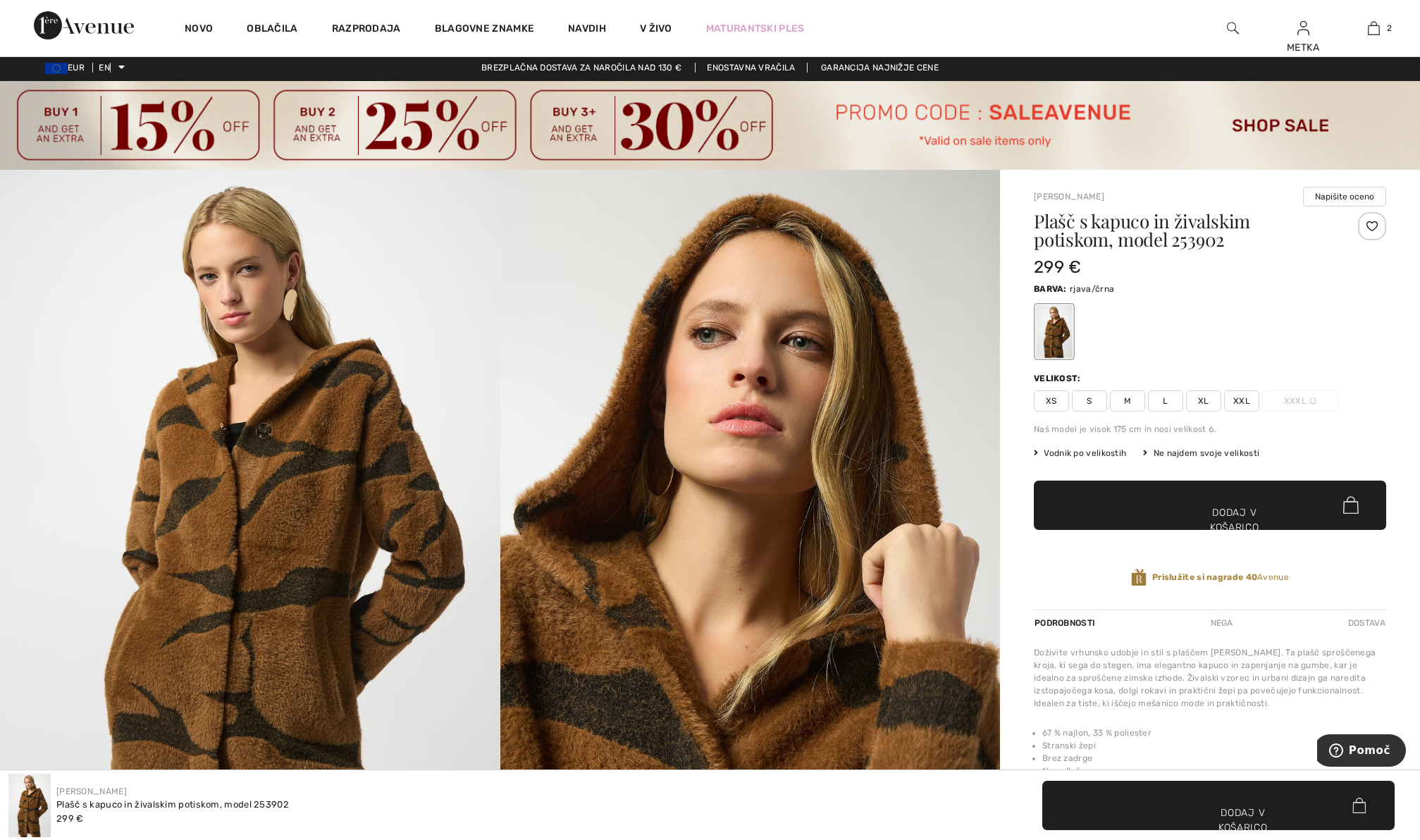
click at [1128, 403] on font "M" at bounding box center [1127, 401] width 7 height 10
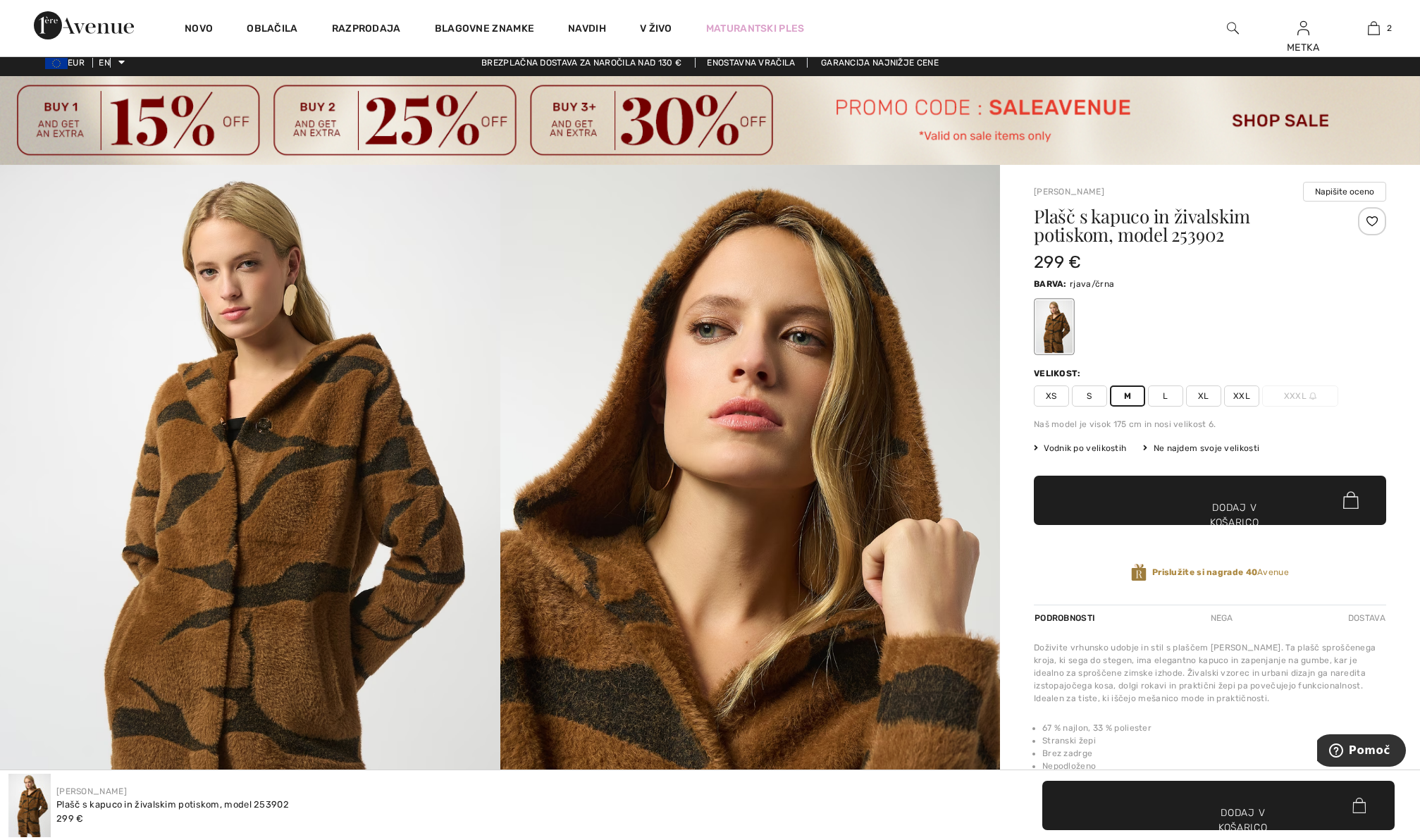
click at [1215, 493] on span "✔ Dodano v košarico Dodaj v košarico" at bounding box center [1210, 500] width 353 height 49
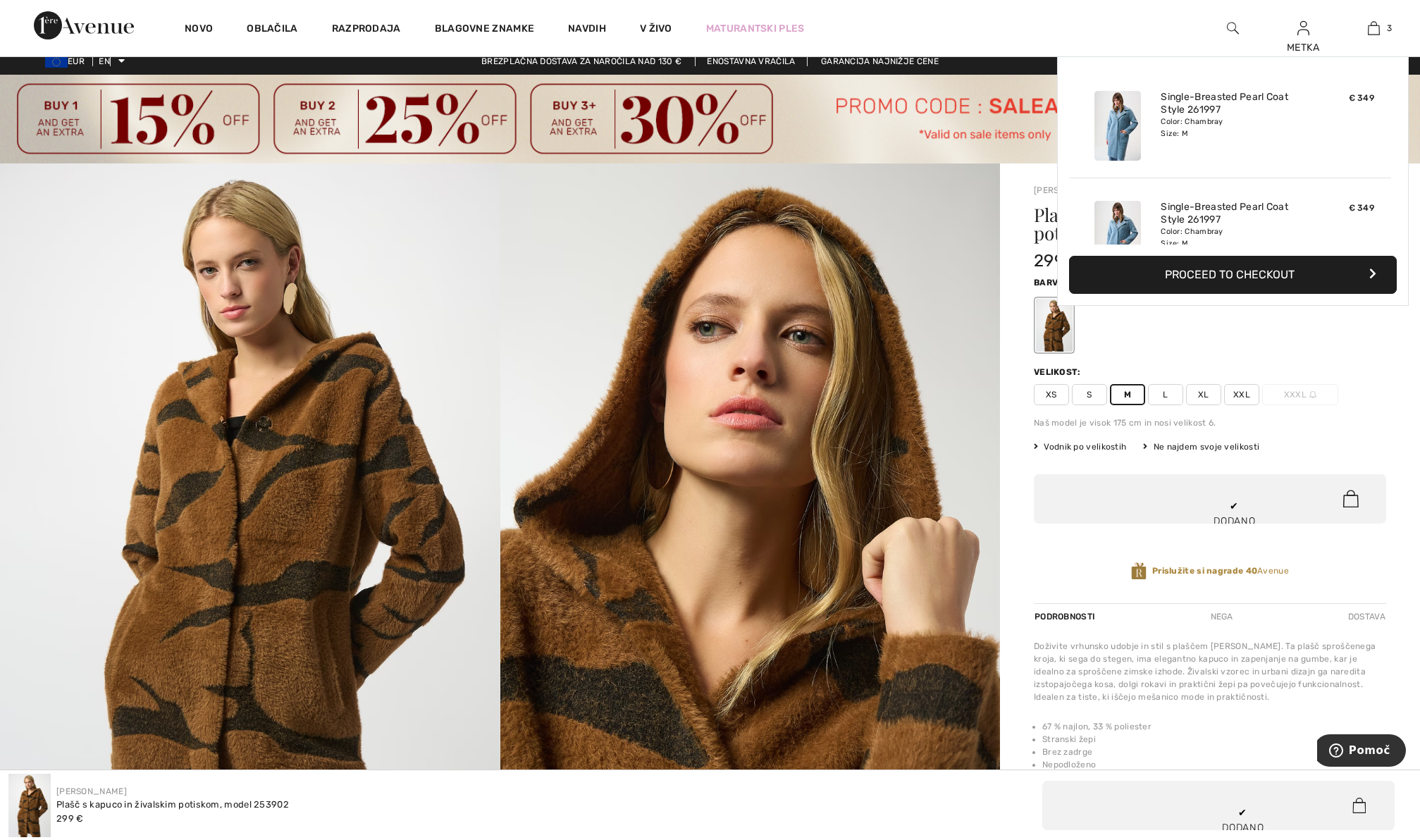
scroll to position [153, 0]
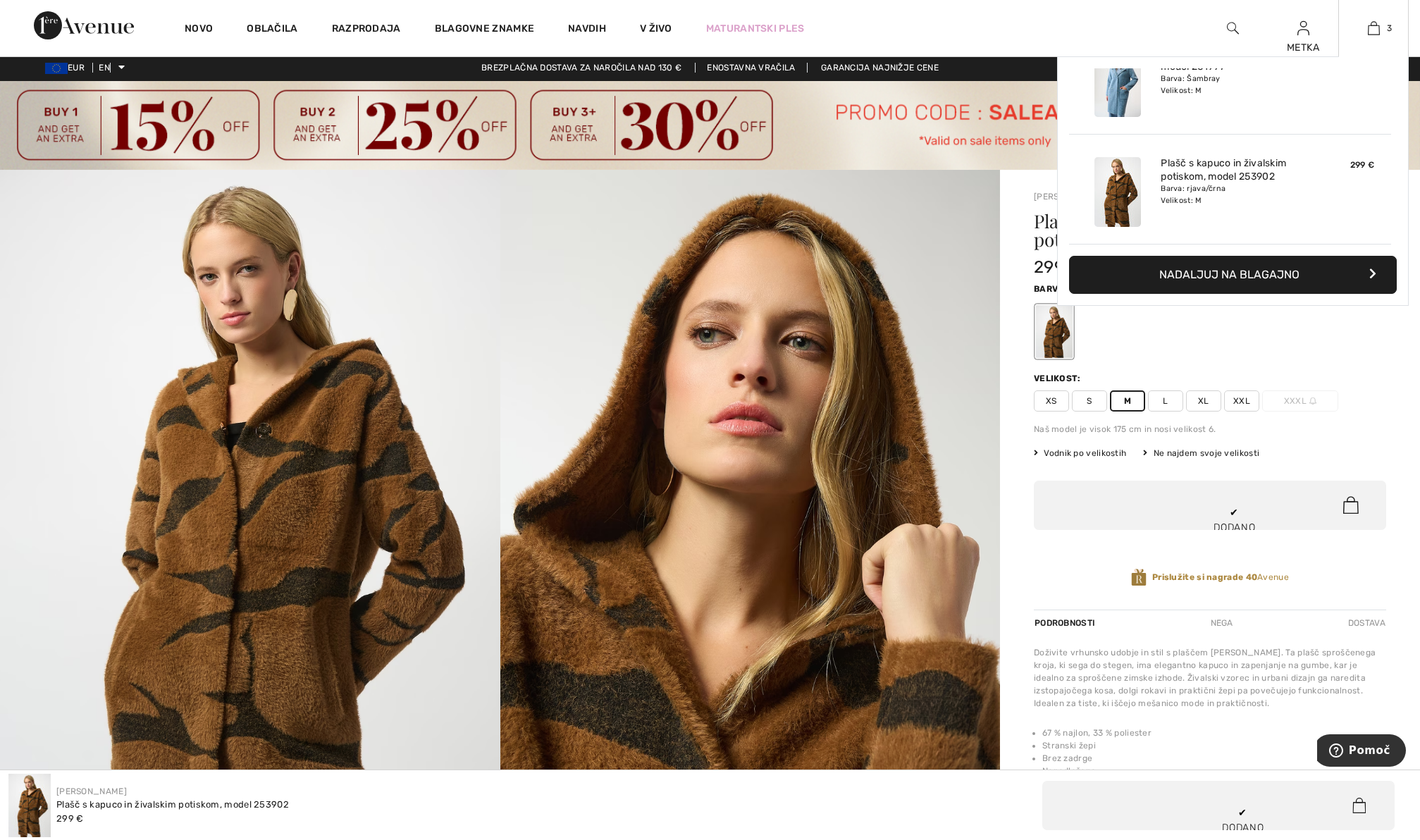
click at [1267, 278] on font "Nadaljuj na blagajno" at bounding box center [1229, 274] width 140 height 13
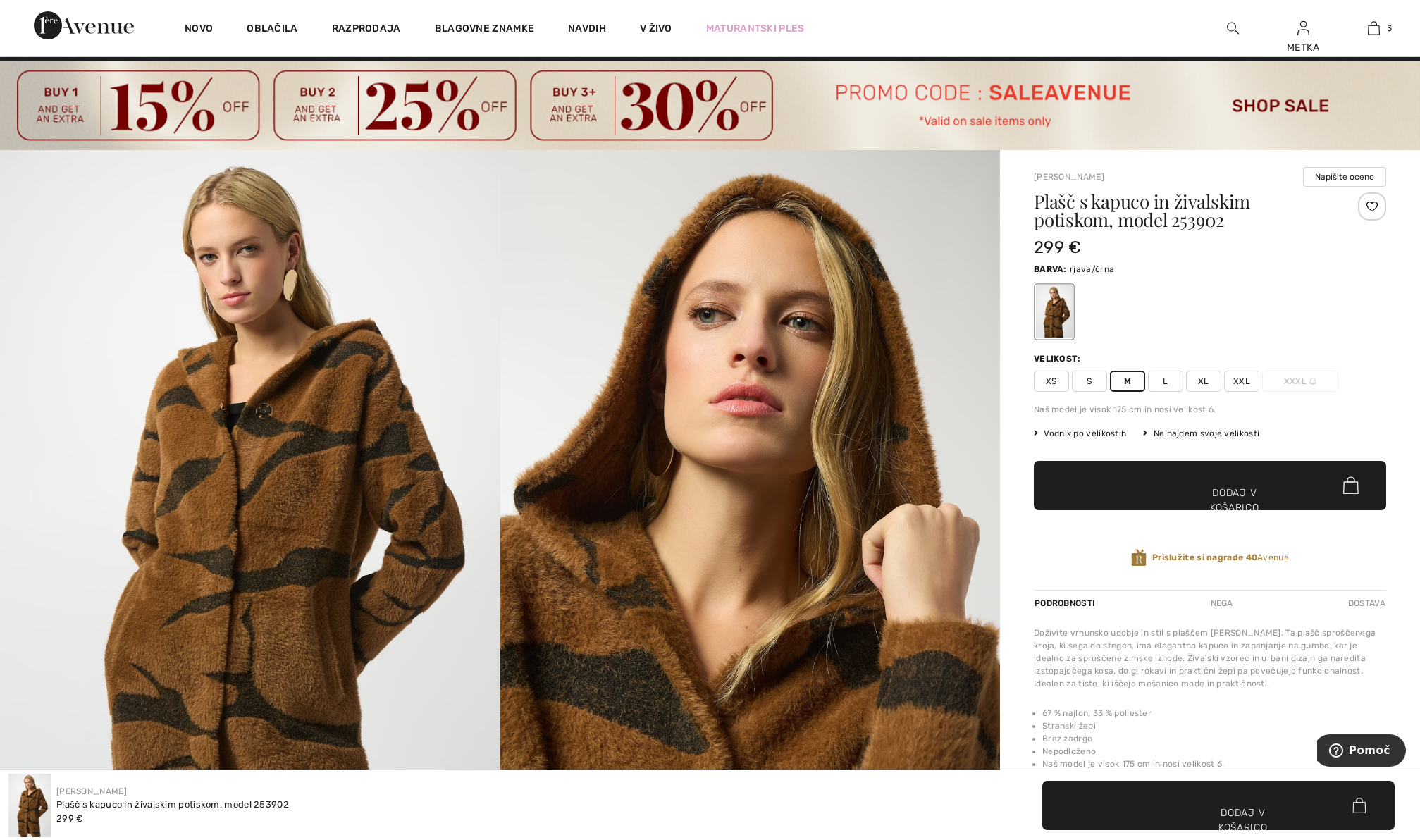
scroll to position [25, 0]
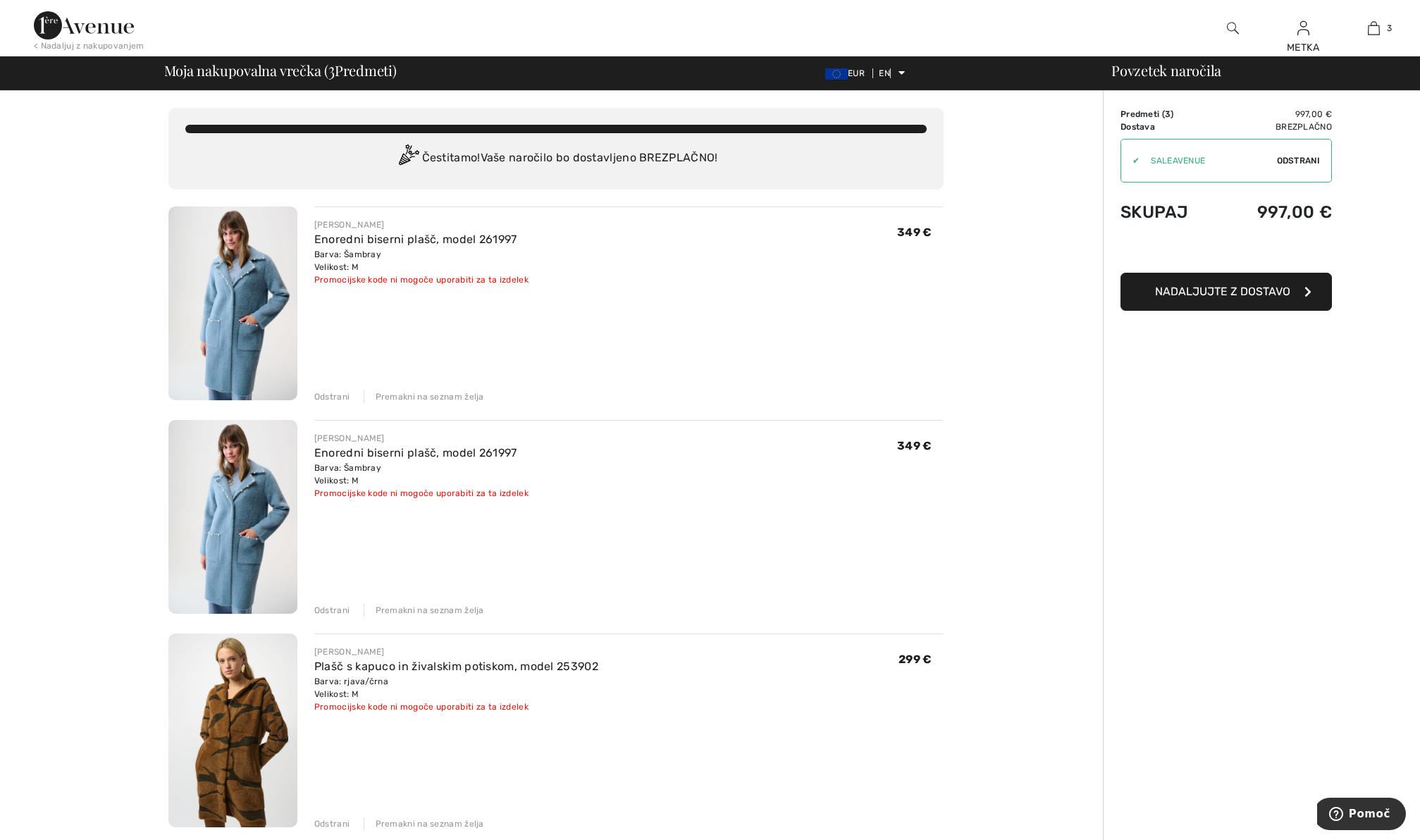
click at [328, 395] on font "Odstrani" at bounding box center [331, 397] width 35 height 10
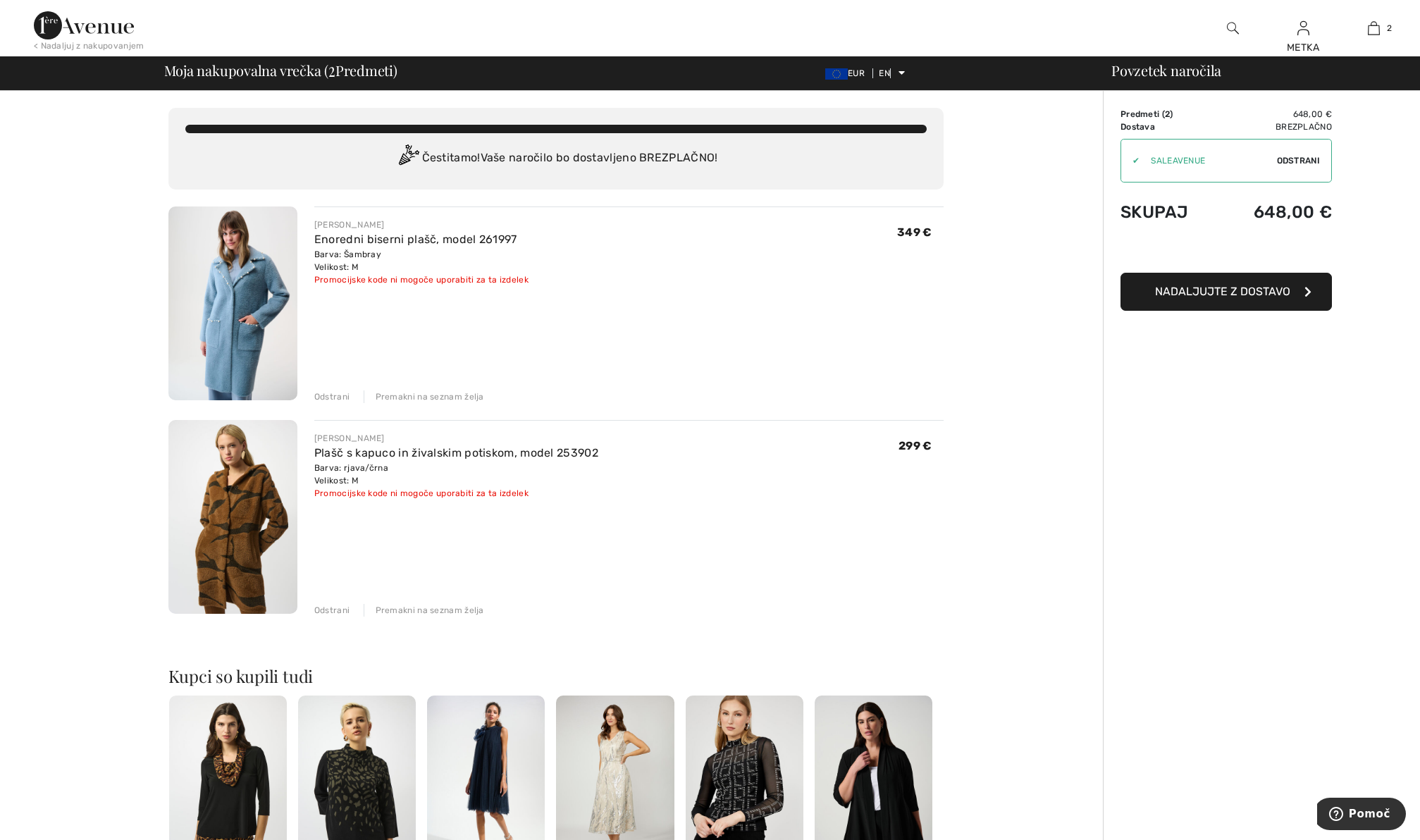
click at [1204, 288] on font "Nadaljujte z dostavo" at bounding box center [1222, 291] width 135 height 13
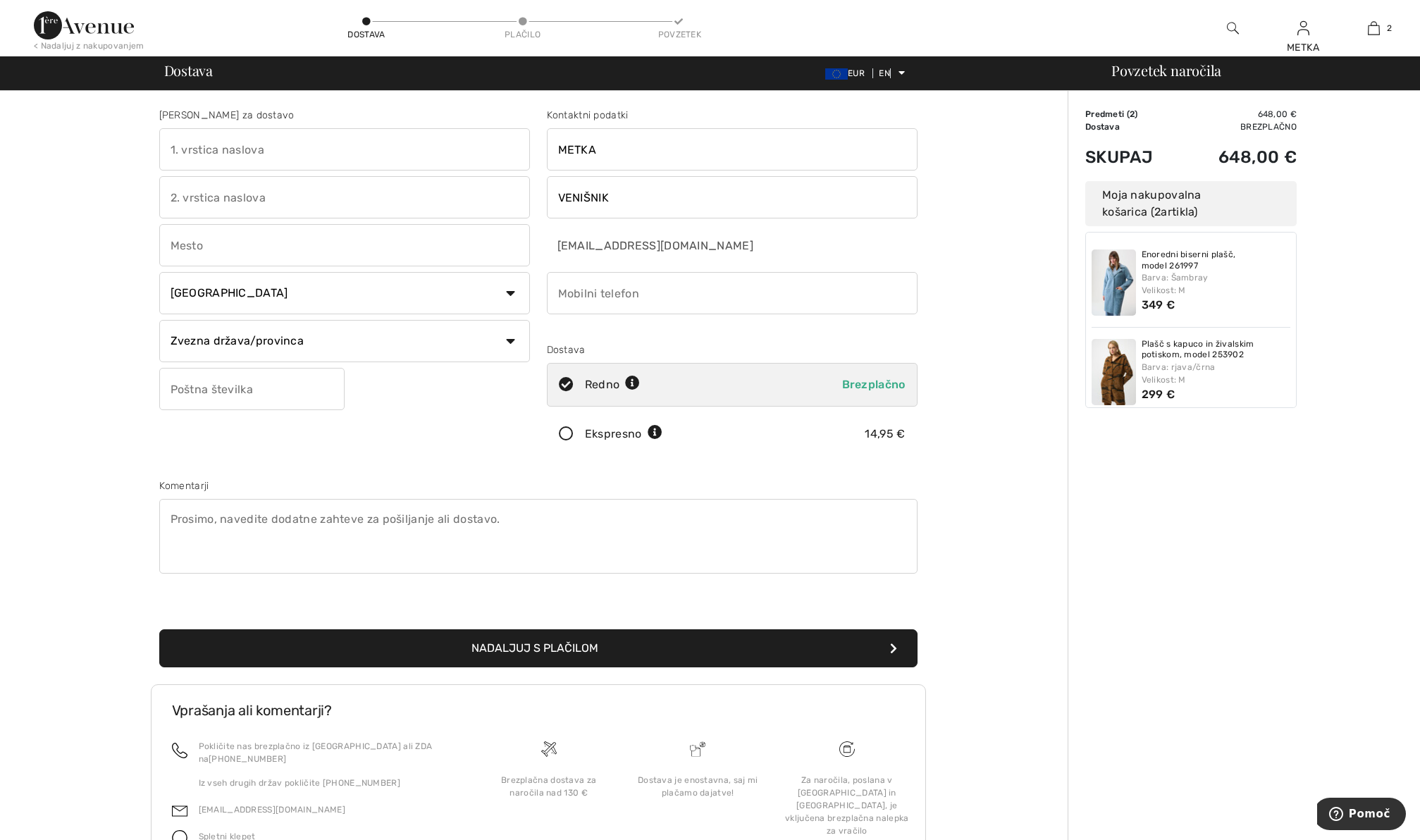
click at [391, 148] on input "text" at bounding box center [345, 149] width 371 height 43
type input "JURCKOVA CESTA"
type input "21 C"
type input "[GEOGRAPHIC_DATA]"
select select "SI"
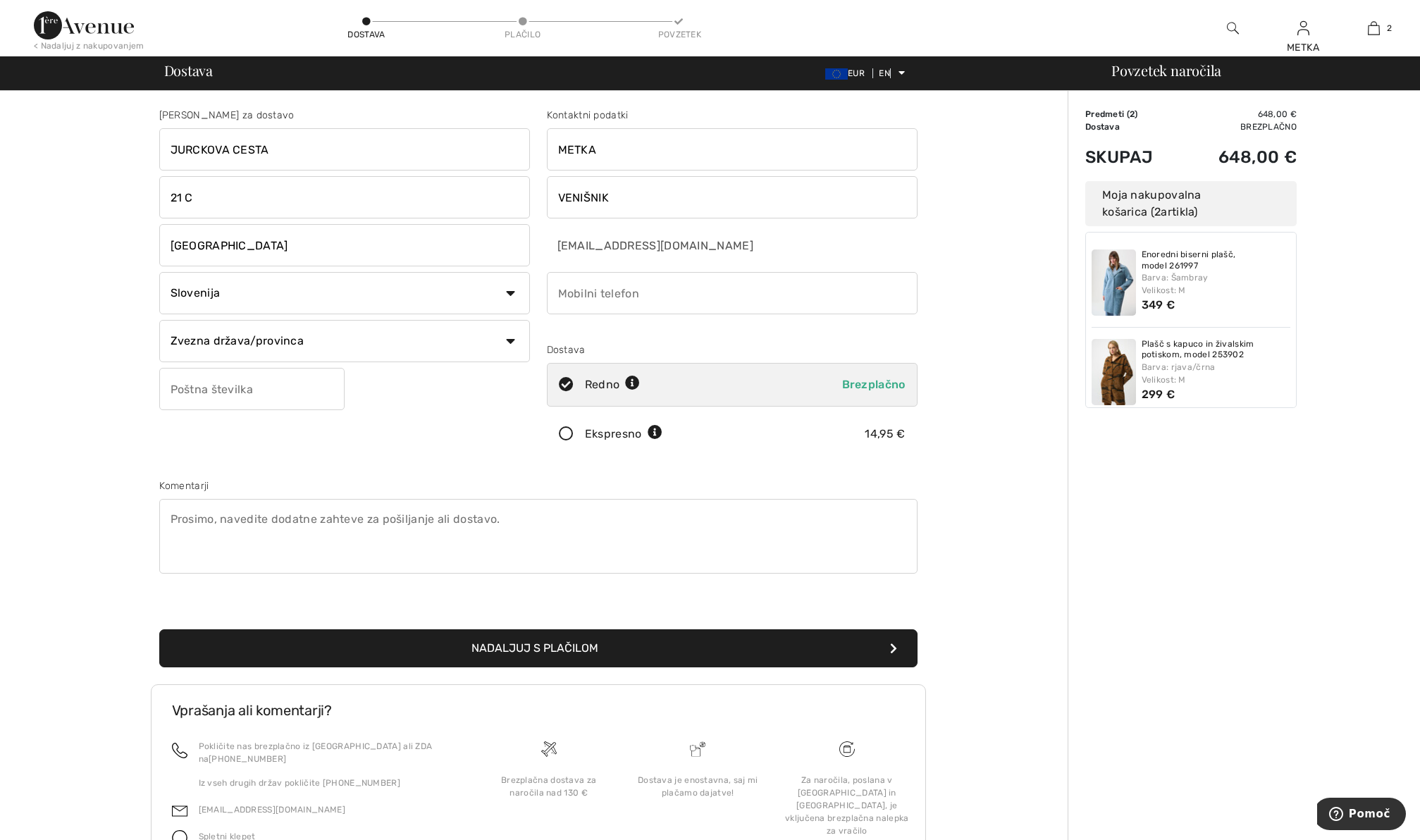
type input "1000"
type input "041684100"
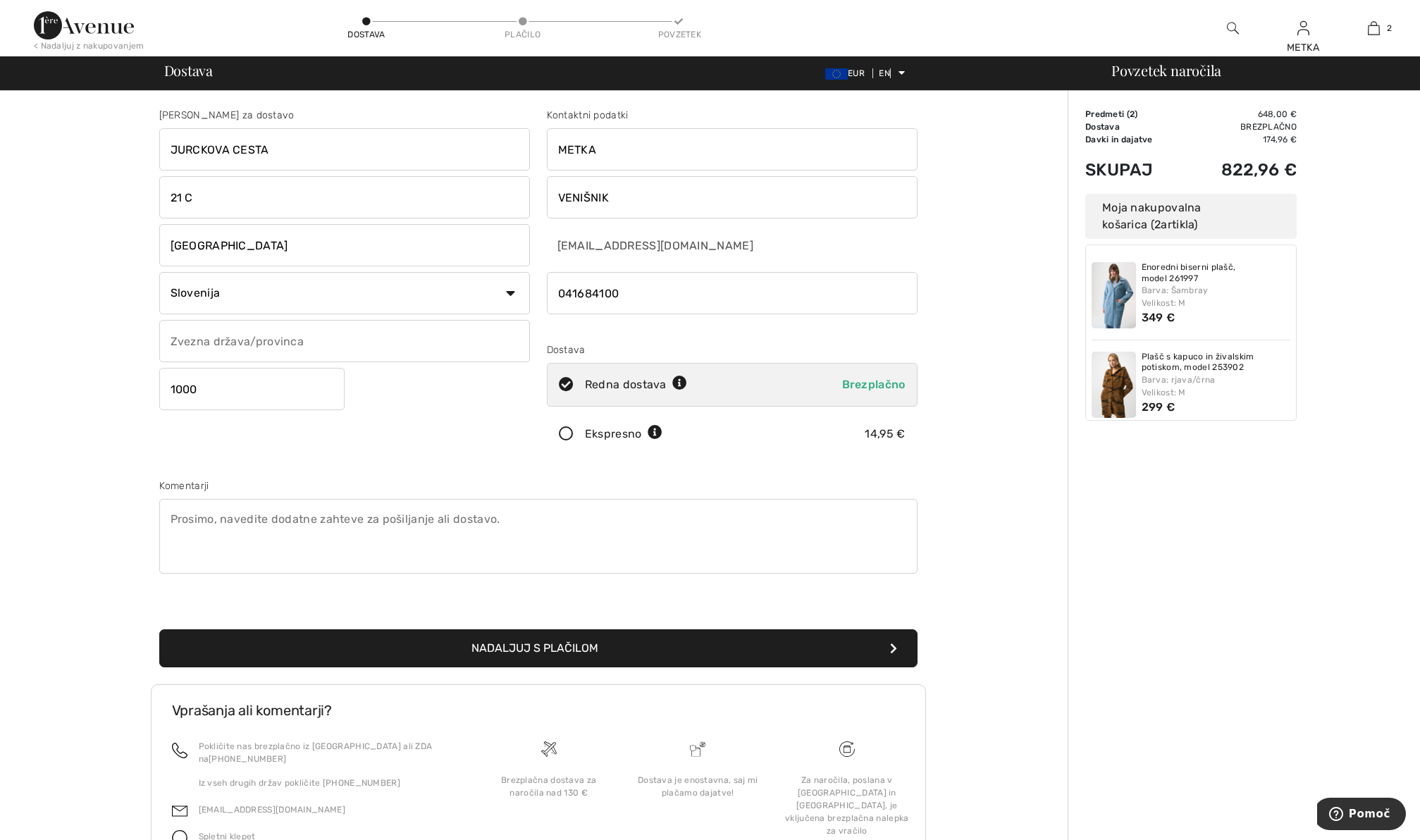
click at [512, 291] on select "Država Kanada Združene države Amerike Afganistan Ålandski otoki Albanija Alžiri…" at bounding box center [345, 294] width 371 height 43
click at [159, 272] on select "Država Kanada Združene države Amerike Afganistan Ålandski otoki Albanija Alžiri…" at bounding box center [345, 294] width 371 height 43
click at [500, 342] on input "text" at bounding box center [345, 341] width 371 height 43
click at [445, 433] on div "Naslov za dostavo JURCKOVA CESTA 21 C LJUBLJANA Država Kanada Združene države A…" at bounding box center [345, 284] width 388 height 354
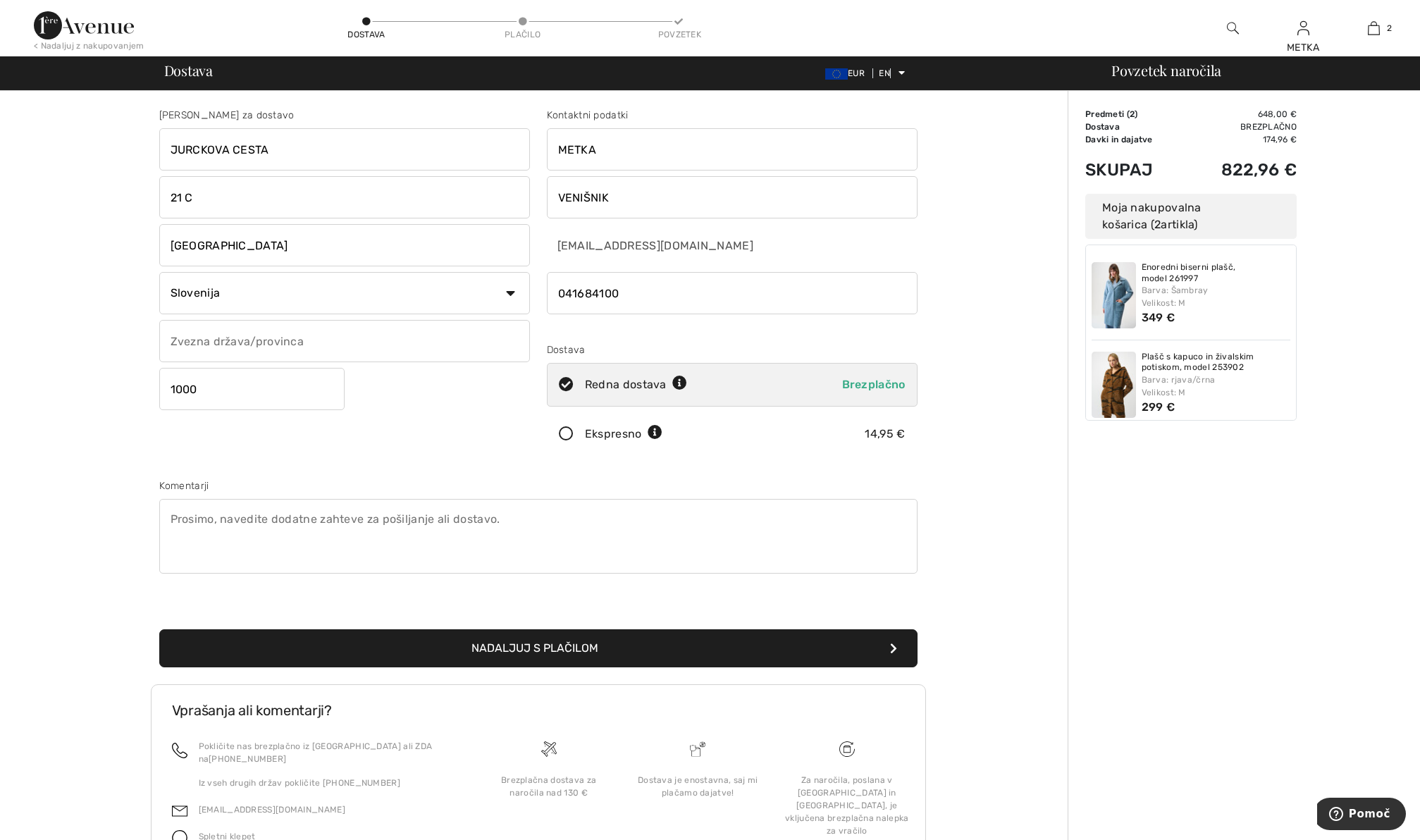
click at [453, 342] on input "text" at bounding box center [345, 341] width 371 height 43
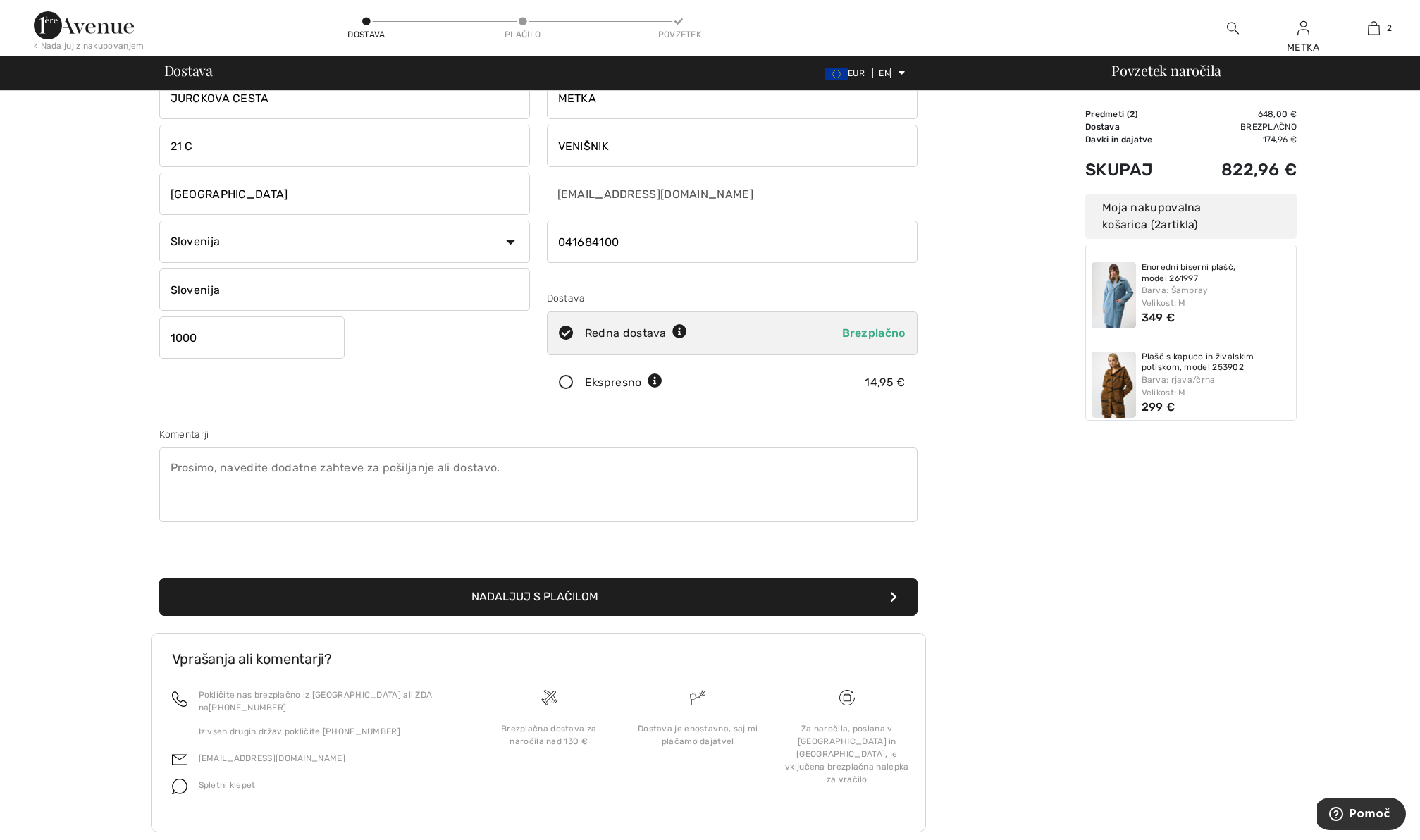
scroll to position [79, 0]
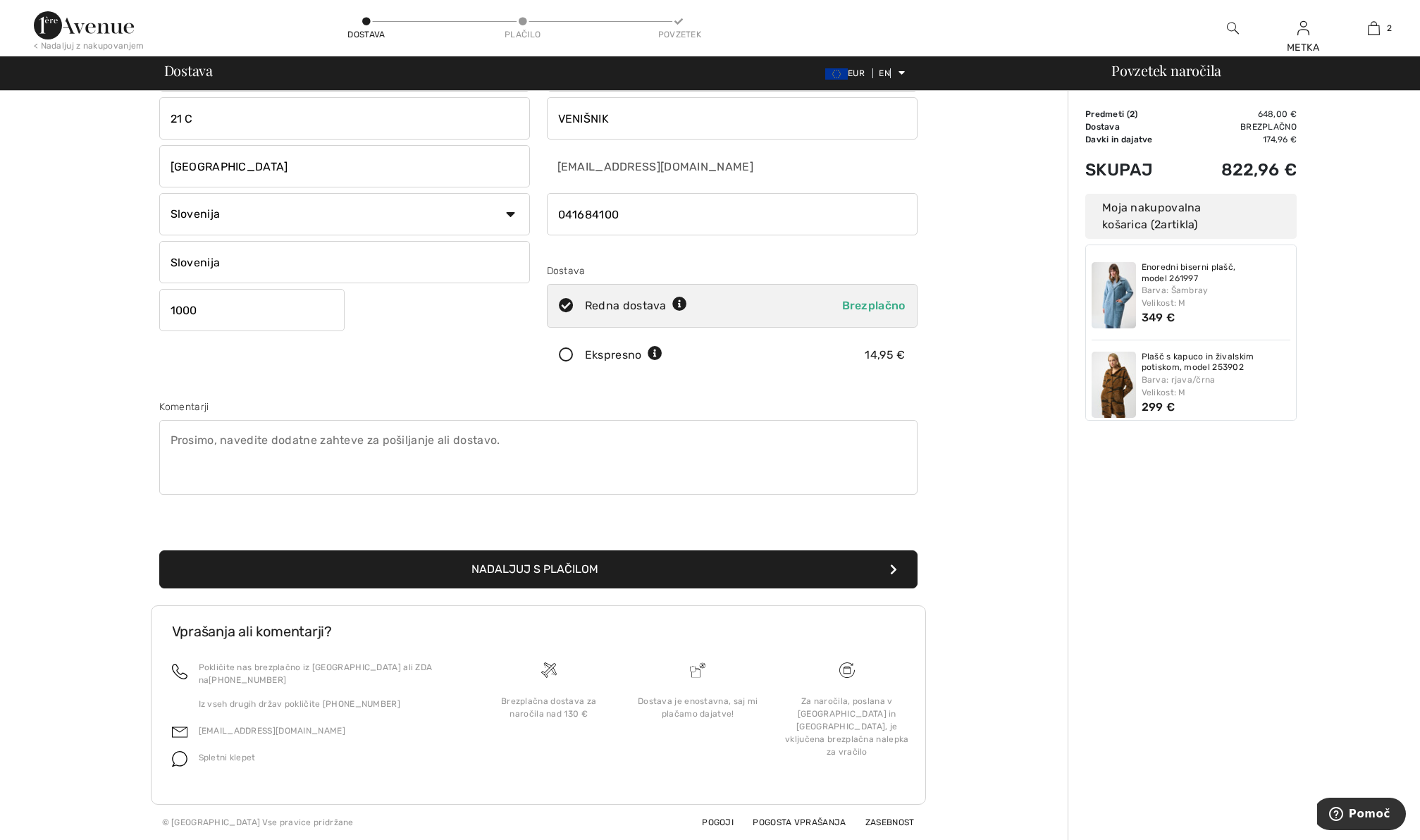
type input "Slovenija"
click at [653, 351] on icon at bounding box center [655, 354] width 15 height 15
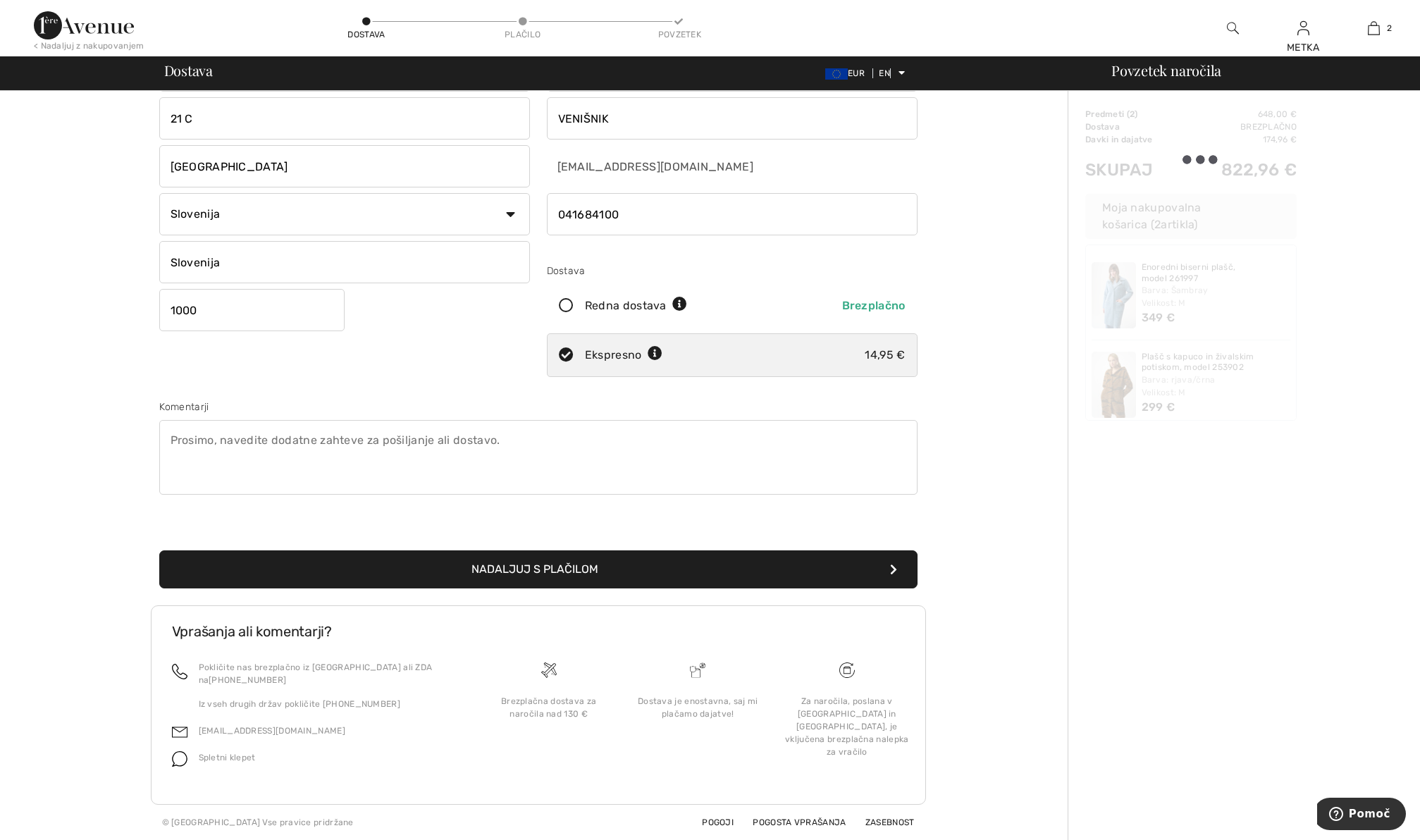
click at [653, 351] on icon at bounding box center [655, 354] width 15 height 15
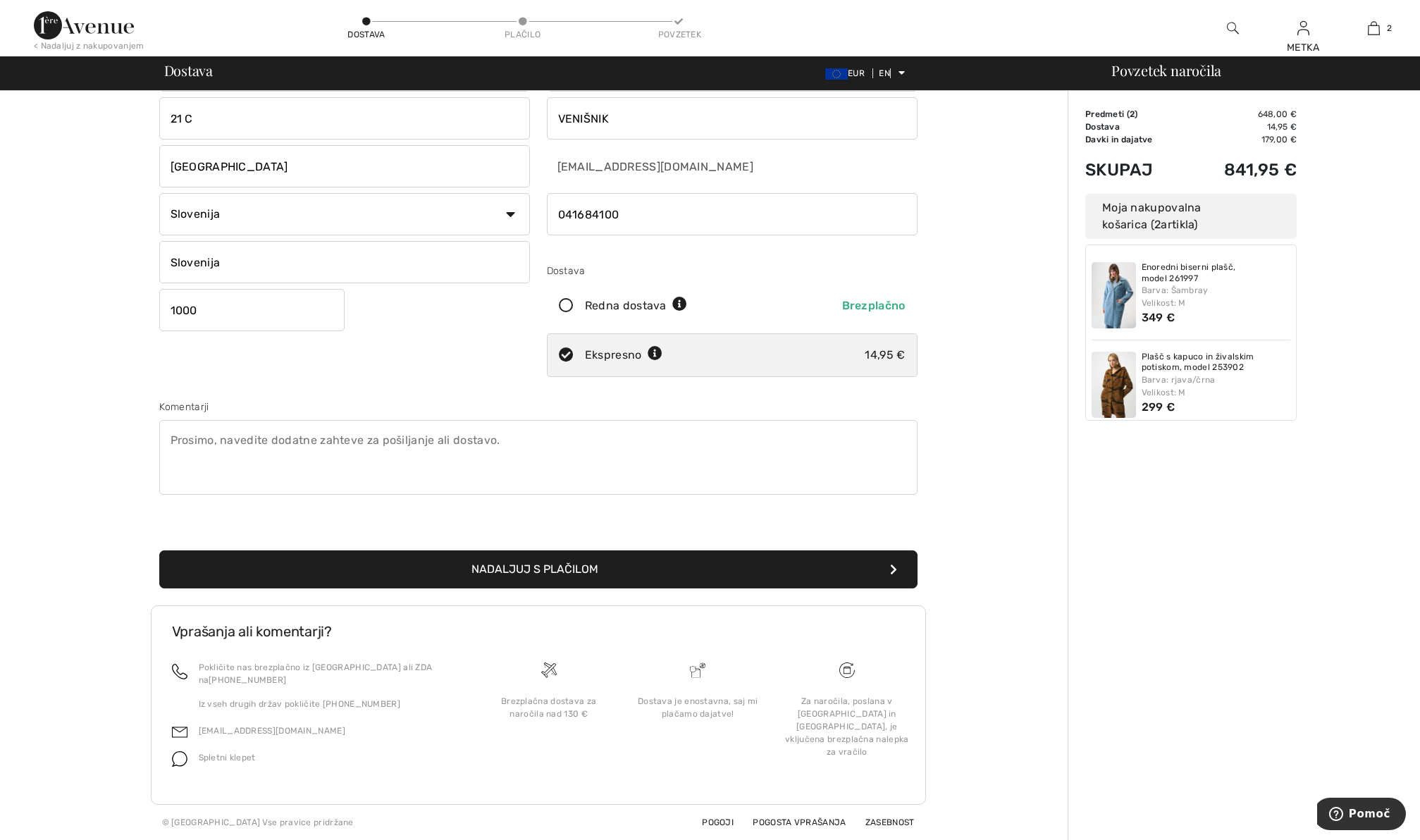
click at [658, 559] on button "Nadaljuj s plačilom" at bounding box center [538, 569] width 758 height 38
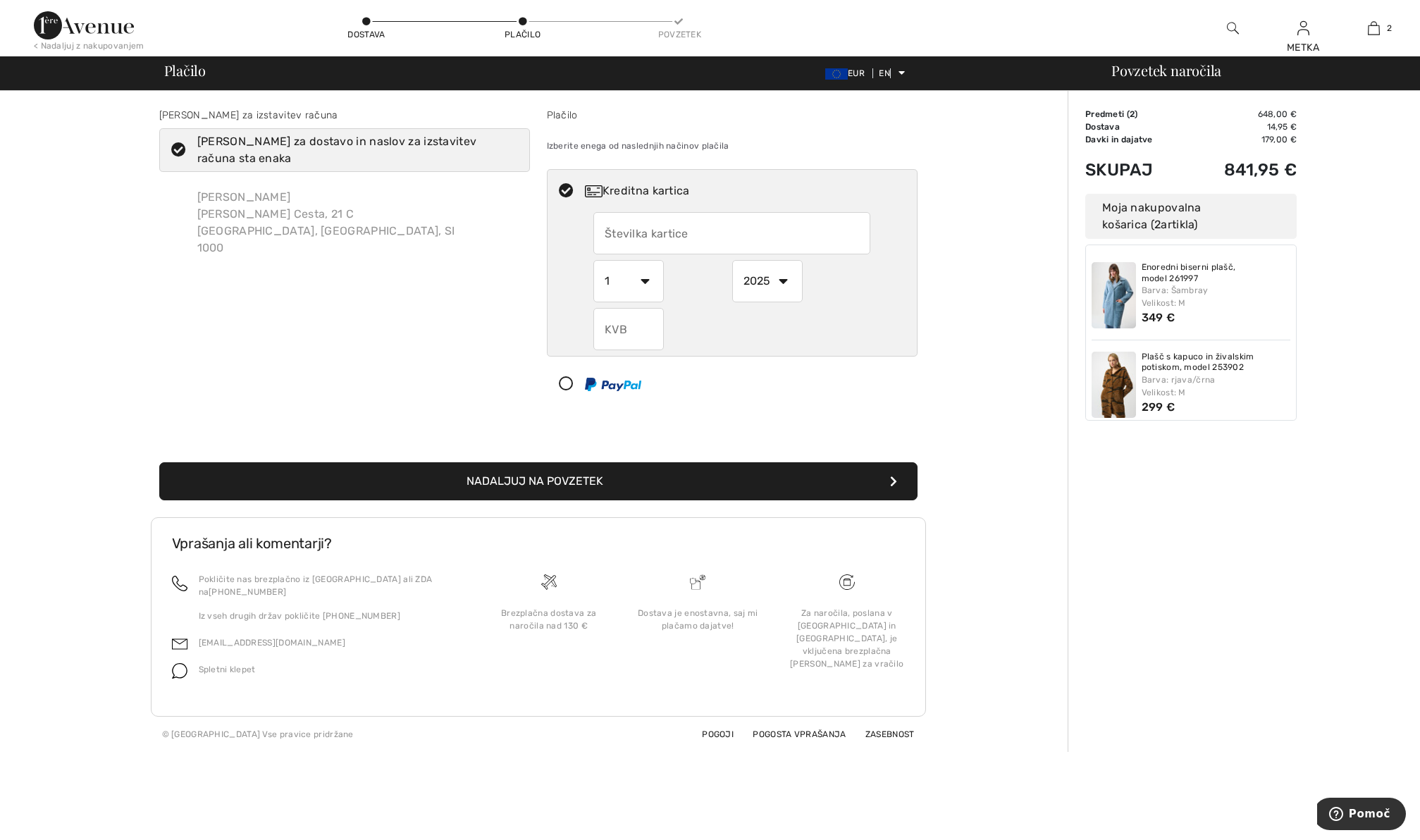
click at [713, 233] on input "text" at bounding box center [732, 234] width 277 height 43
radio input "true"
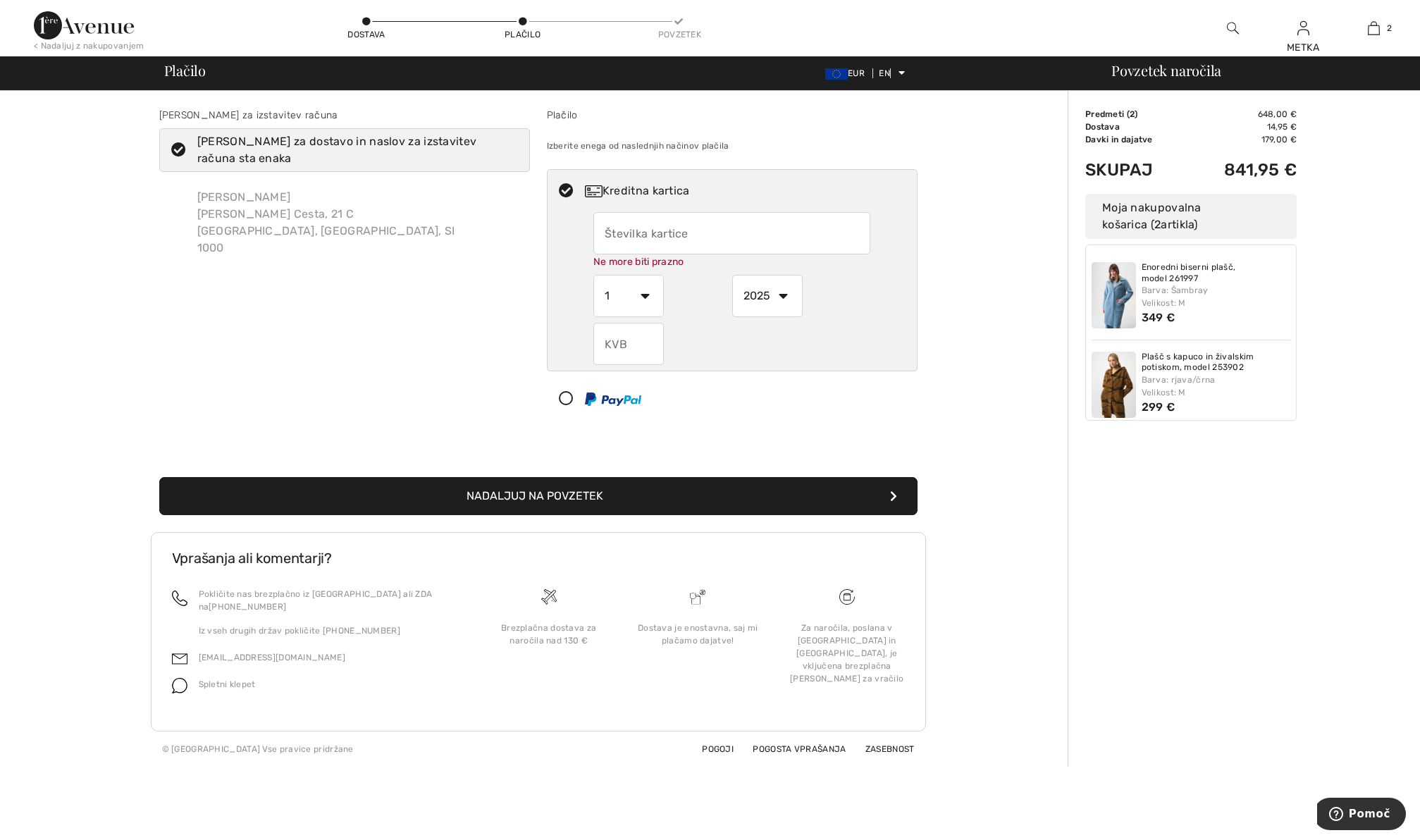
type input "[CREDIT_CARD_NUMBER]"
select select "11"
select select "2029"
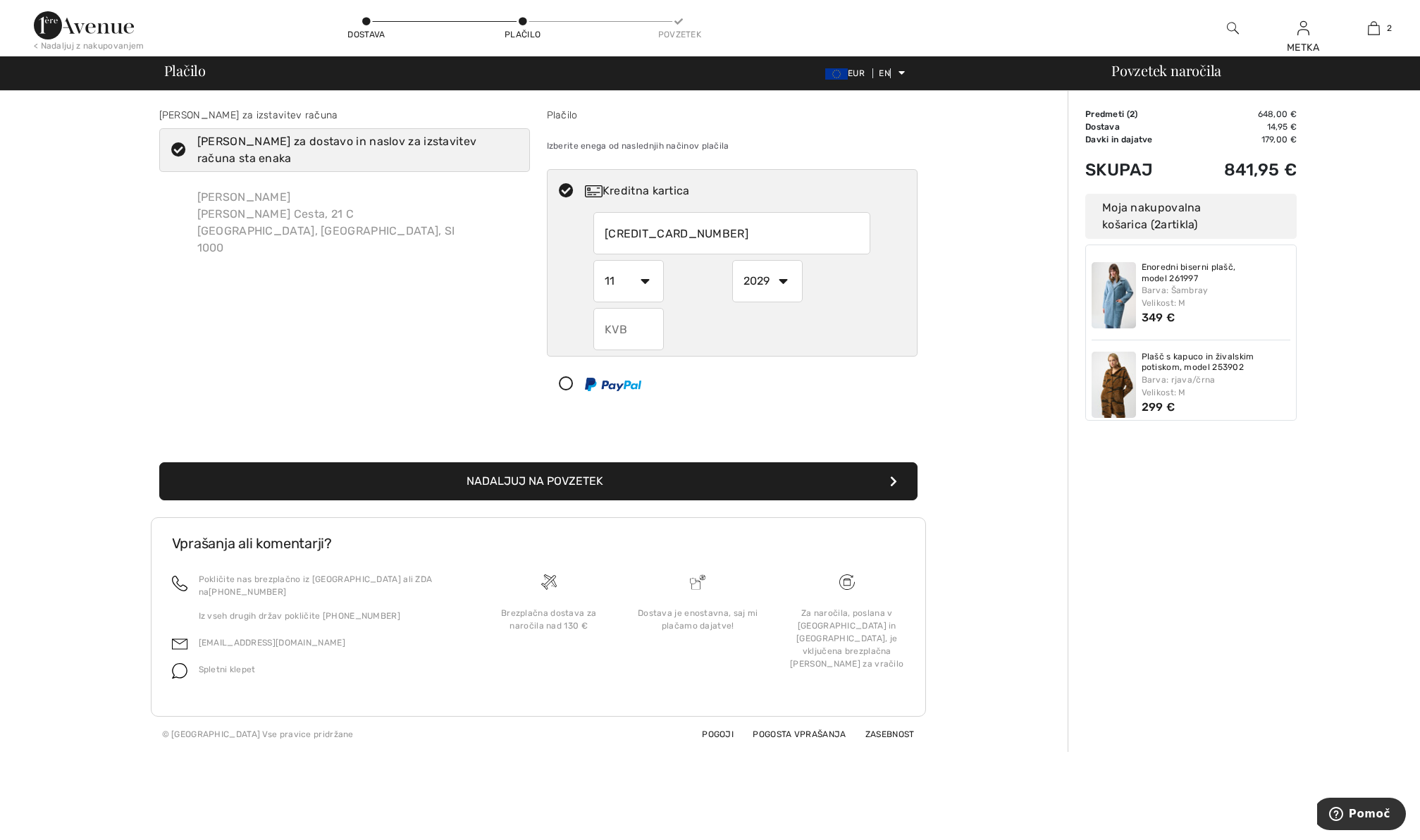
click at [643, 338] on input "text" at bounding box center [628, 329] width 71 height 43
radio input "true"
type input "877"
click at [683, 390] on div at bounding box center [727, 384] width 358 height 43
select select "1"
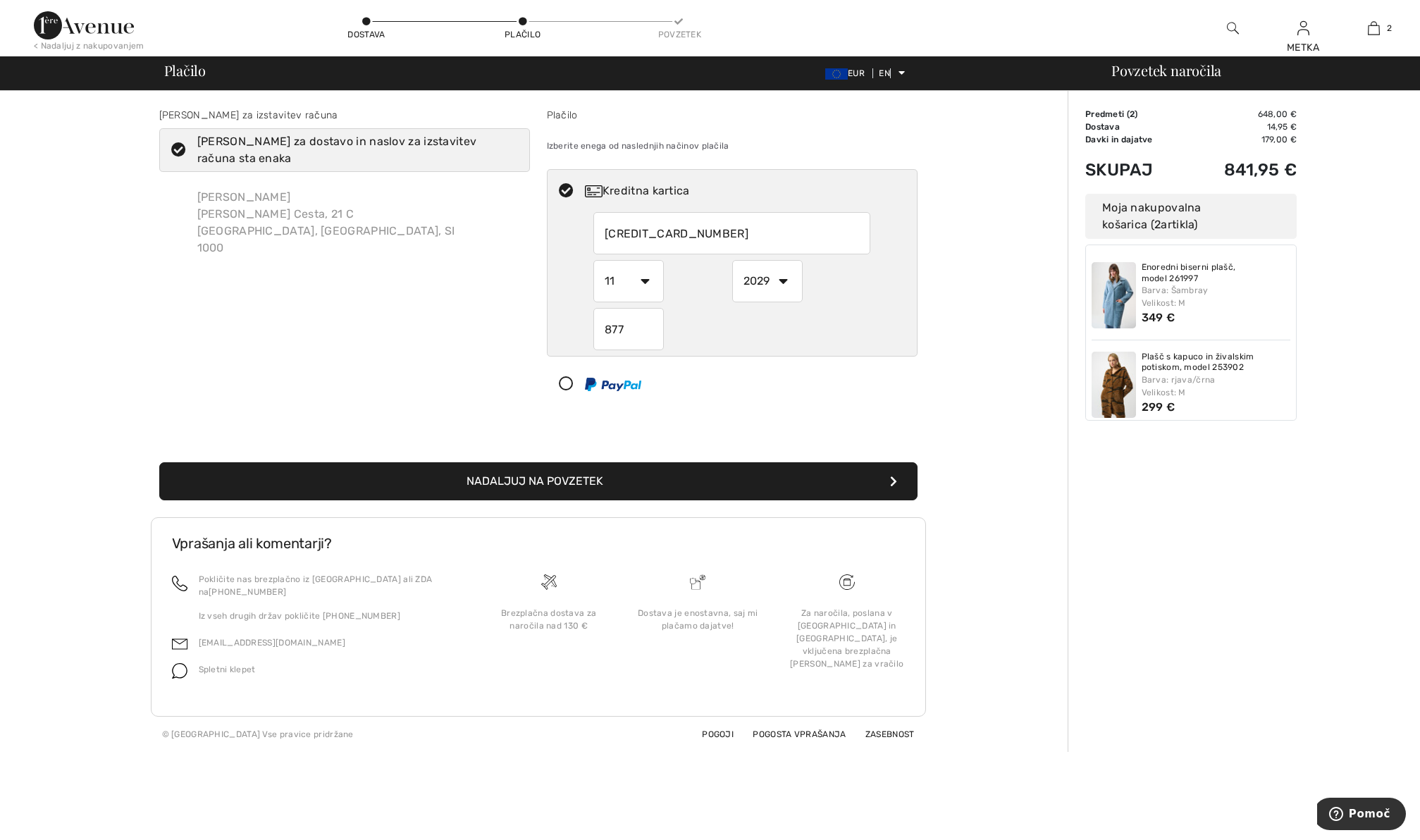
select select "2025"
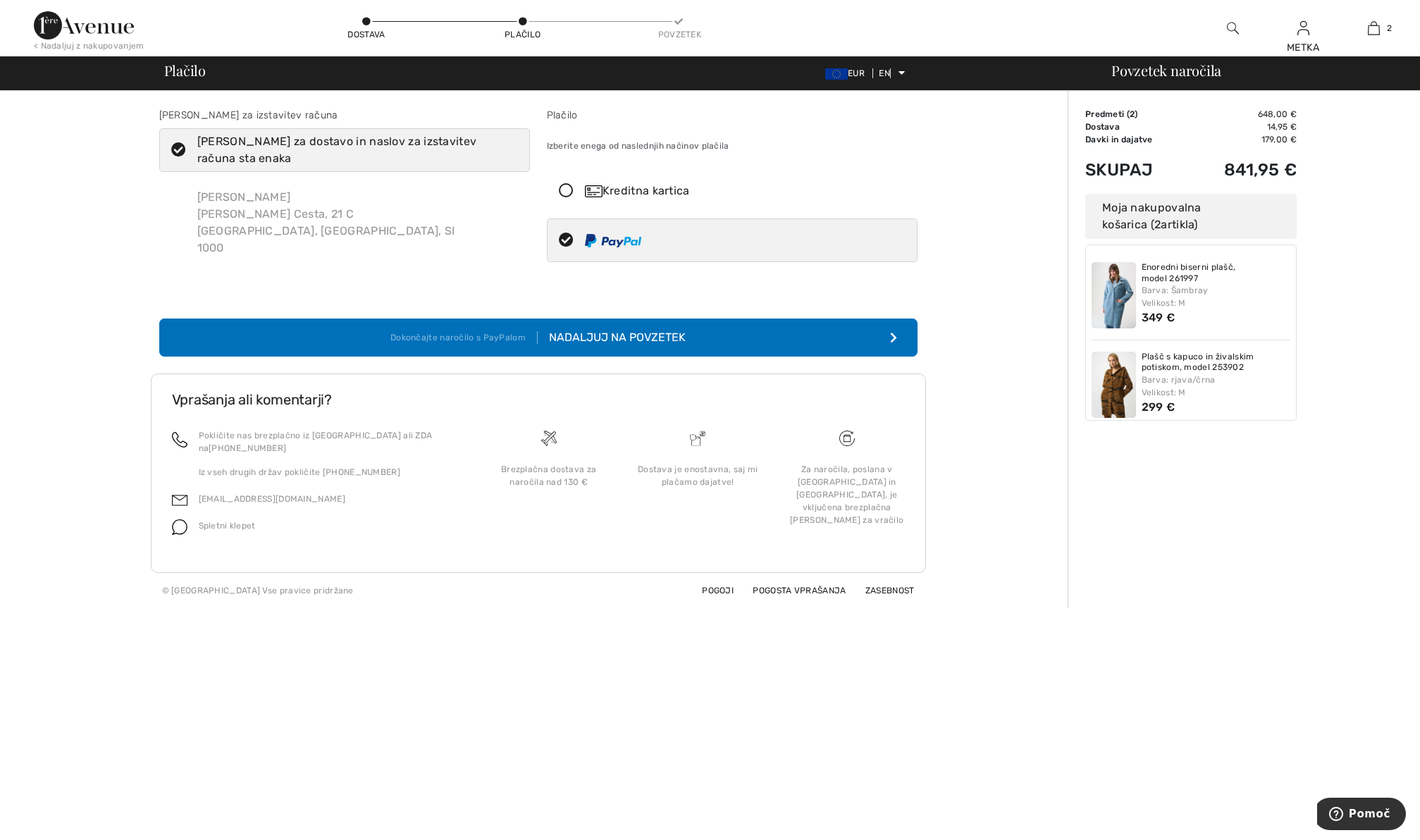
click at [567, 190] on icon at bounding box center [567, 191] width 38 height 15
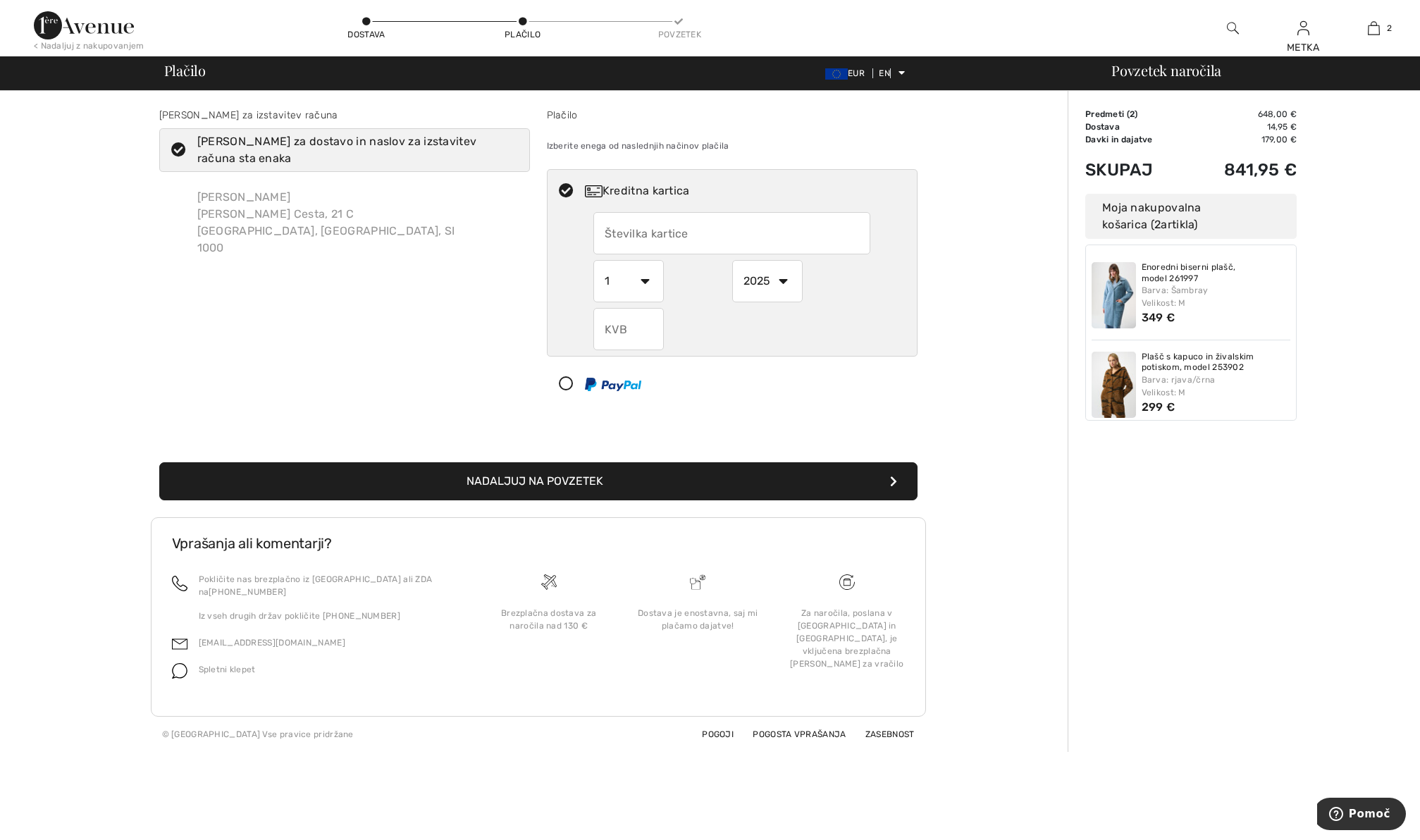
click at [693, 238] on input "text" at bounding box center [732, 234] width 277 height 43
radio input "true"
type input "[CREDIT_CARD_NUMBER]"
select select "11"
select select "2029"
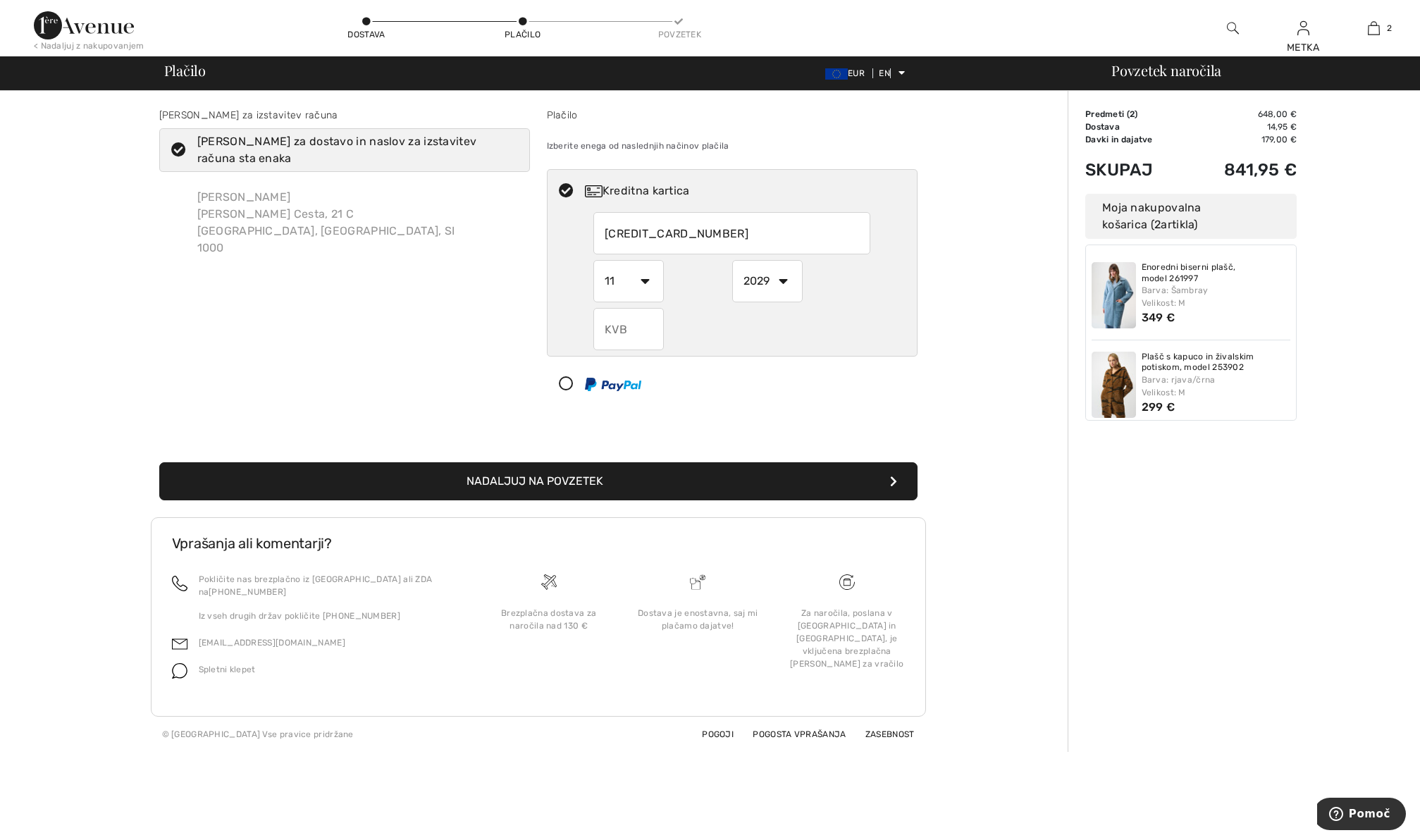
click at [655, 317] on input "text" at bounding box center [628, 329] width 71 height 43
radio input "true"
type input "877"
click at [632, 471] on button "Nadaljuj na povzetek" at bounding box center [538, 482] width 758 height 38
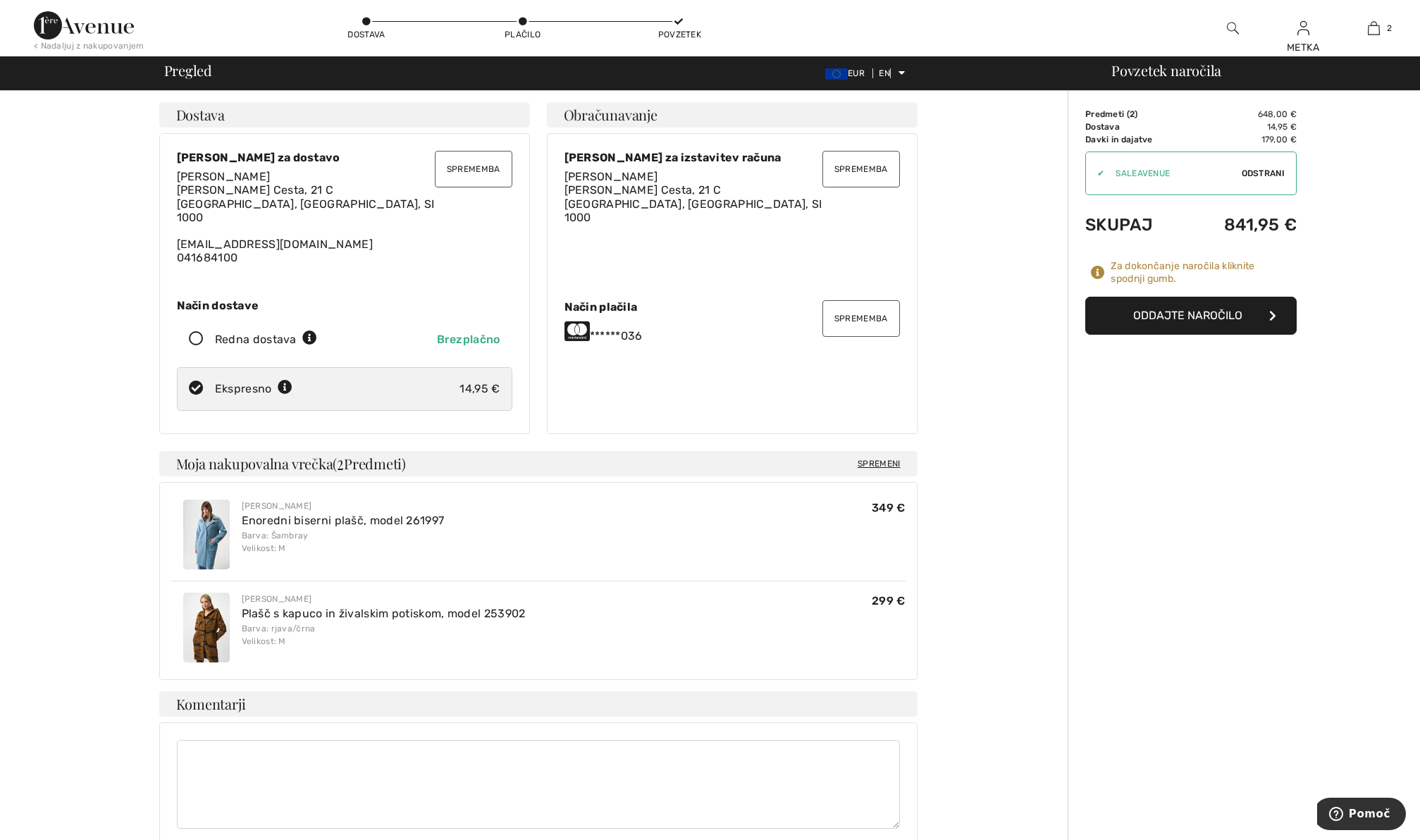
click at [1211, 313] on font "Oddajte naročilo" at bounding box center [1188, 315] width 109 height 13
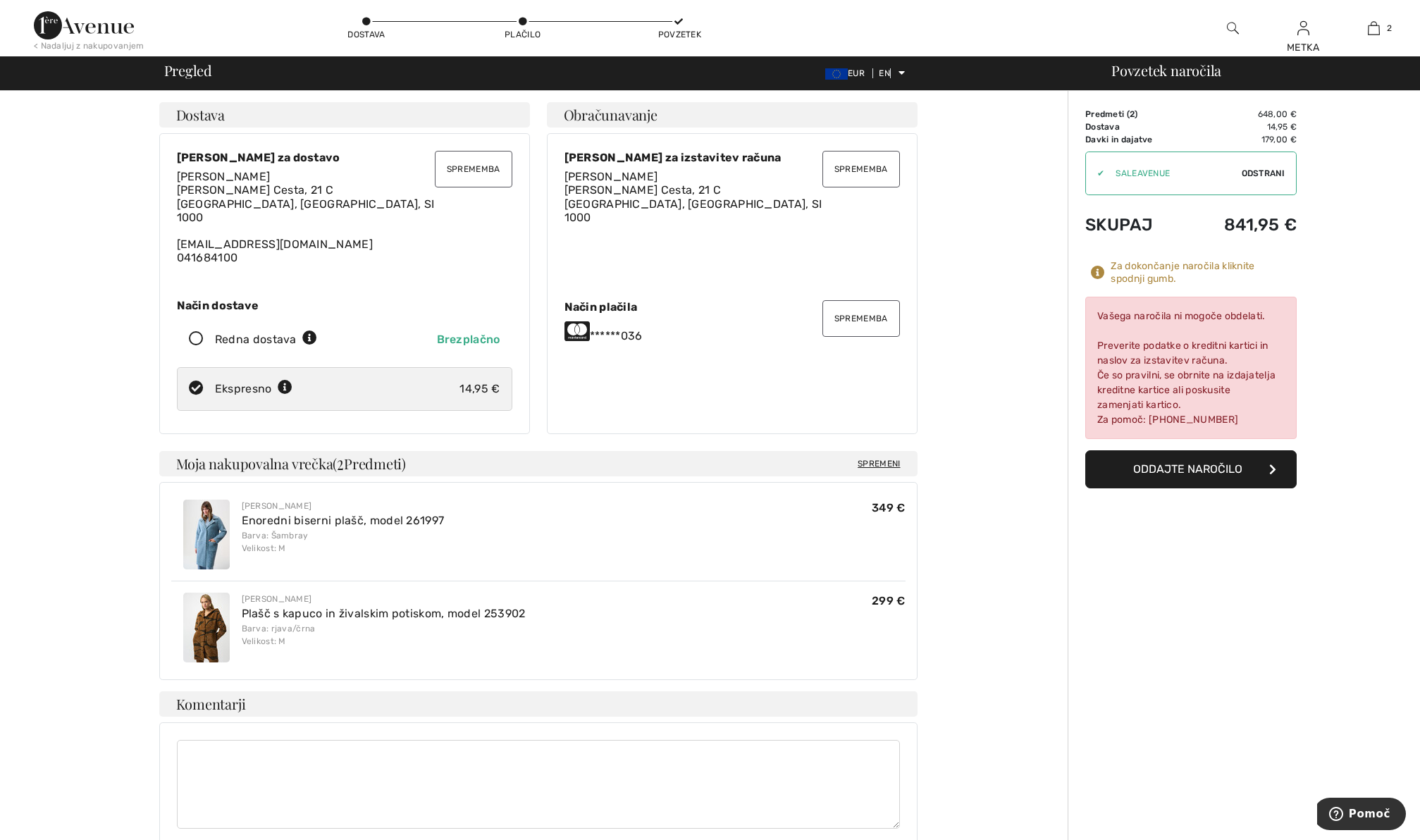
click at [879, 318] on font "Sprememba" at bounding box center [861, 318] width 53 height 10
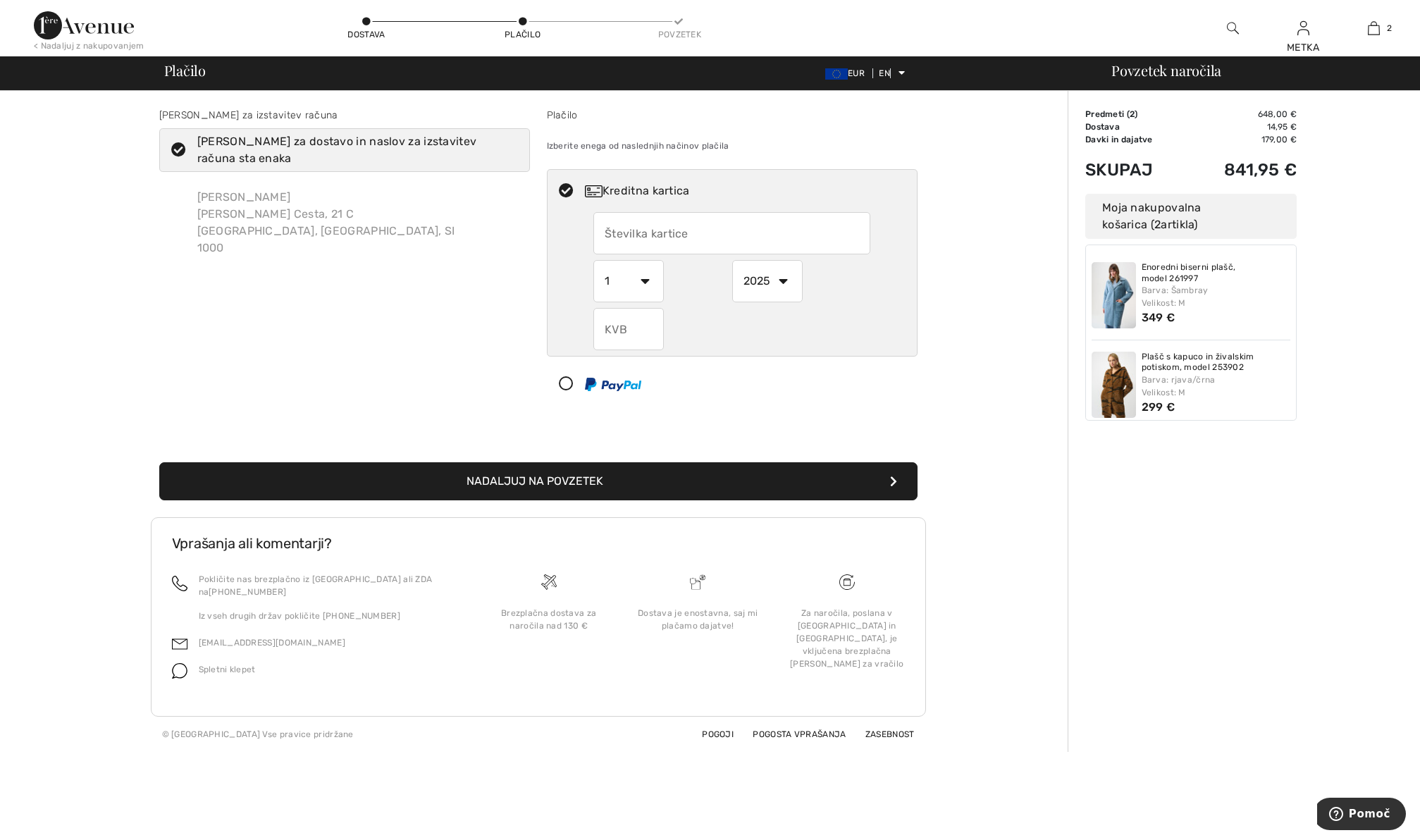
click at [692, 235] on input "text" at bounding box center [732, 234] width 277 height 43
radio input "true"
type input "[CREDIT_CARD_NUMBER]"
select select "2"
select select "2027"
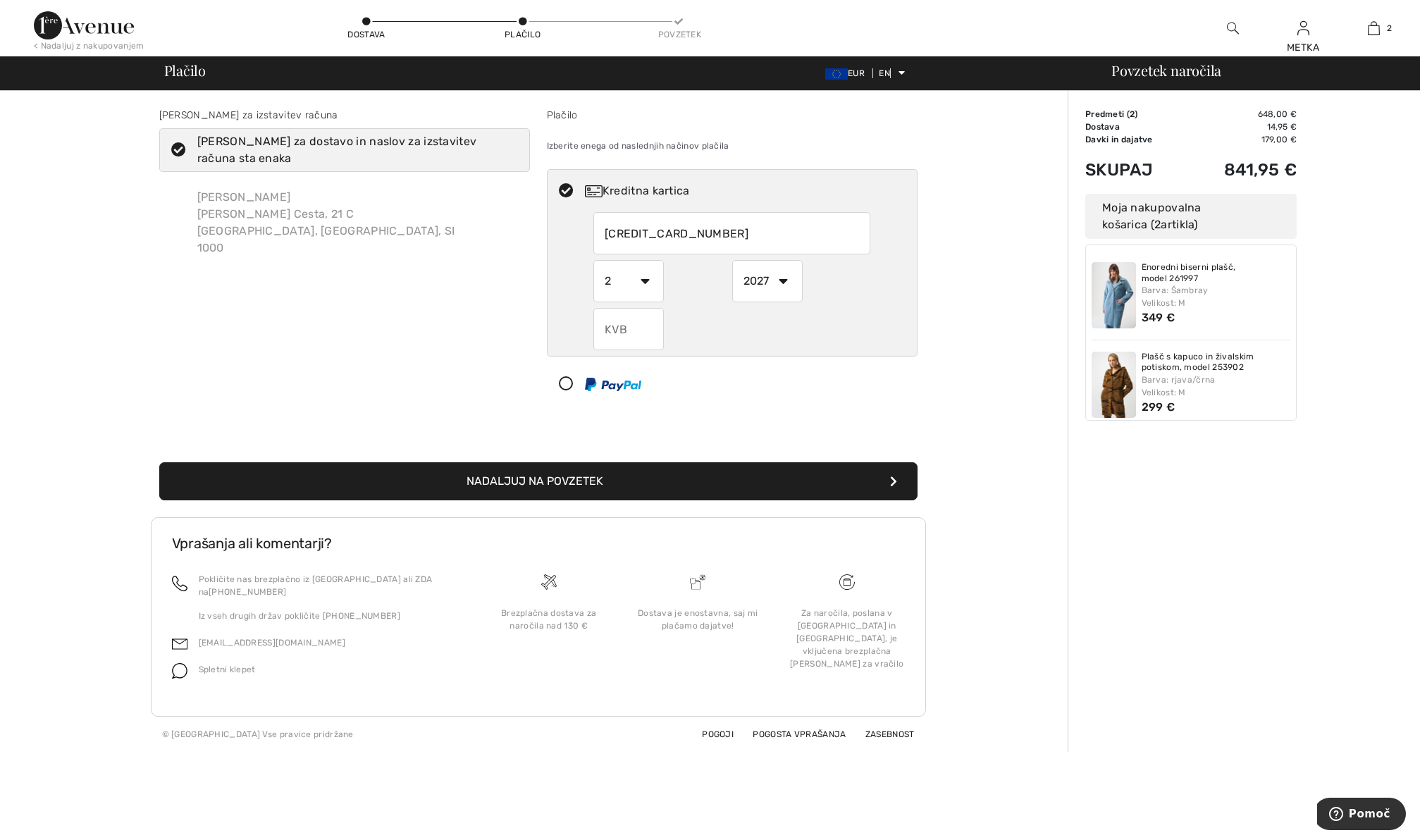
click at [633, 326] on input "text" at bounding box center [628, 329] width 71 height 43
radio input "true"
type input "852"
click at [726, 483] on button "Nadaljuj na povzetek" at bounding box center [538, 482] width 758 height 38
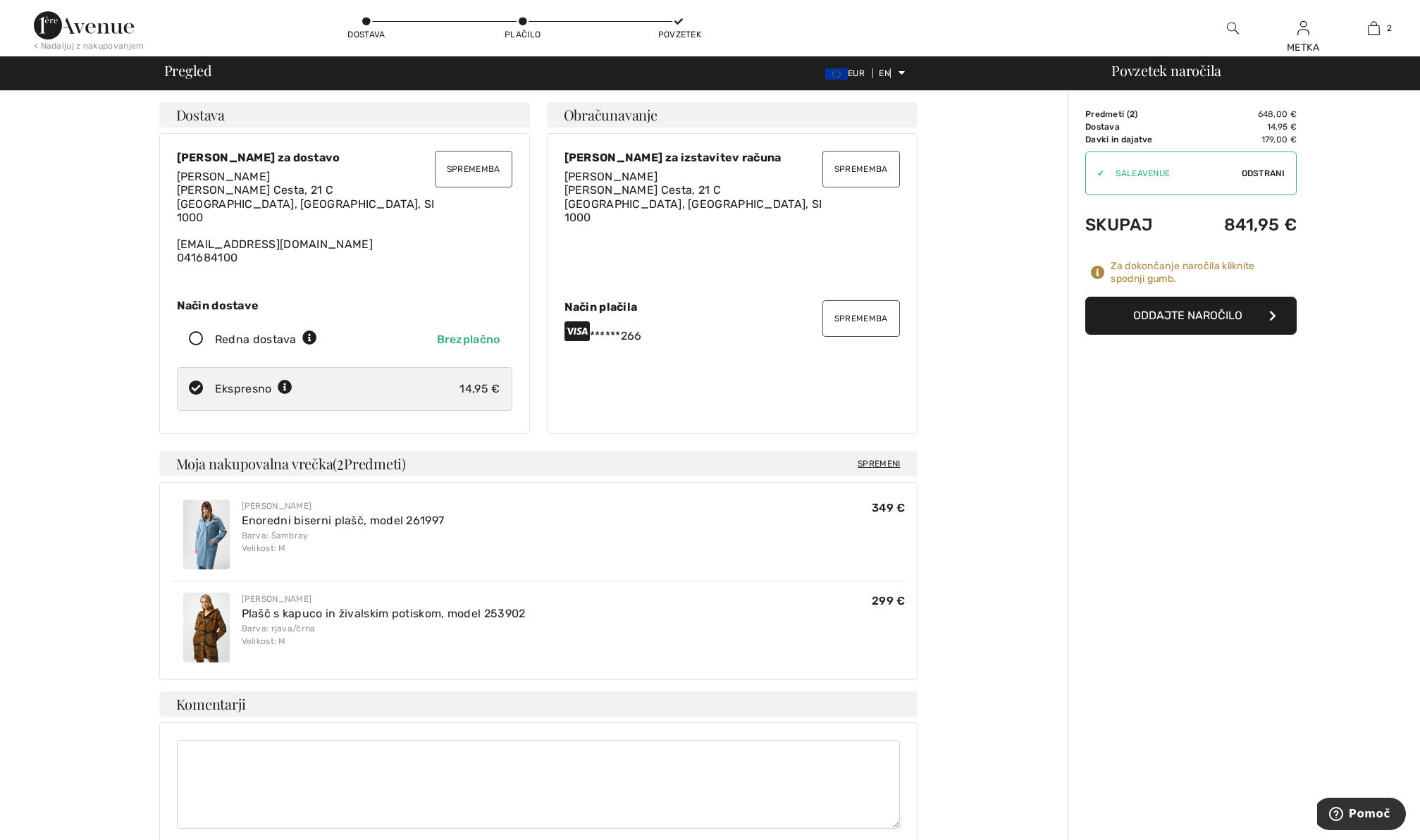
click at [1190, 317] on font "Oddajte naročilo" at bounding box center [1188, 315] width 109 height 13
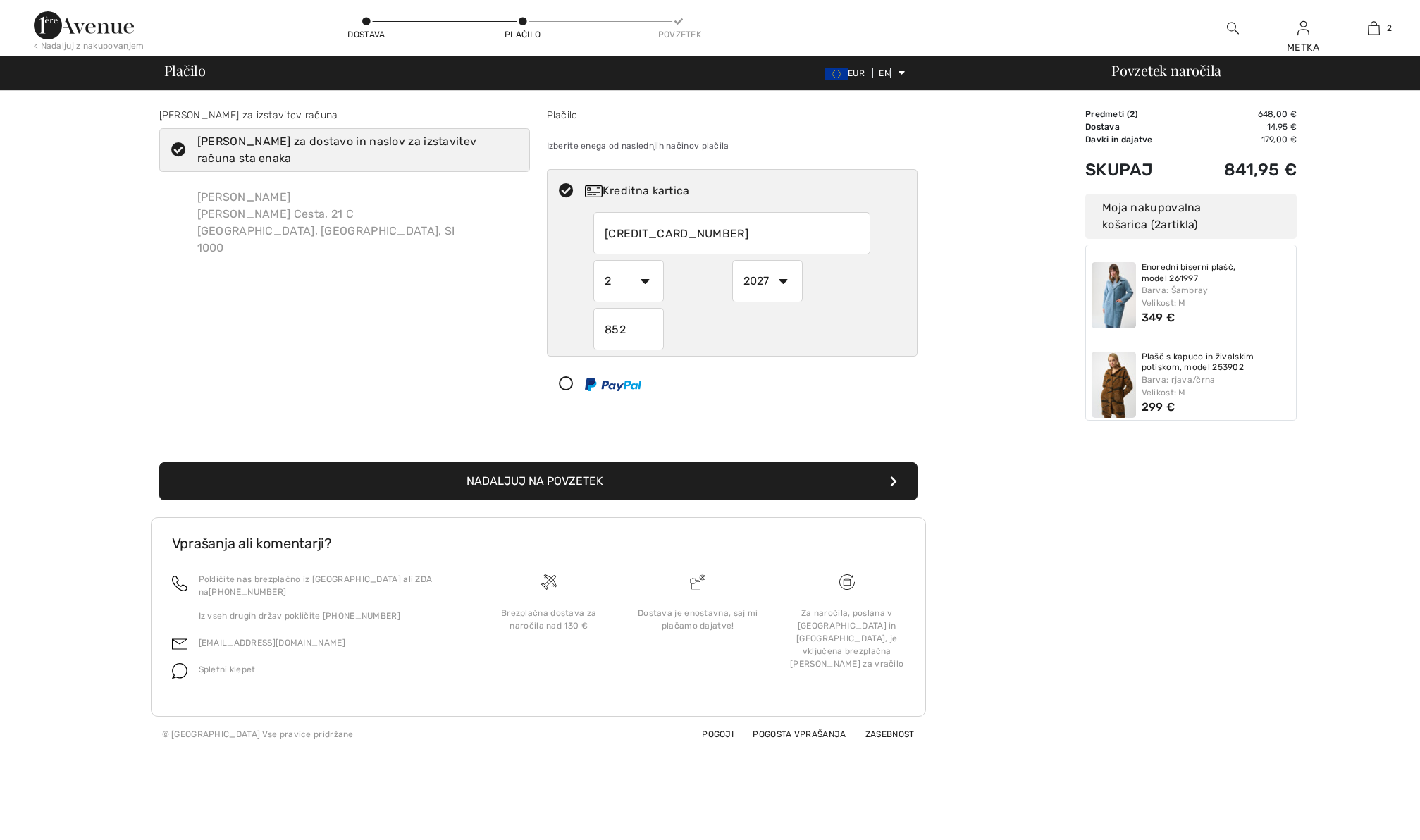
select select "2"
select select "2027"
click at [812, 732] on font "Pogosta vprašanja" at bounding box center [799, 734] width 93 height 10
select select "2"
select select "2027"
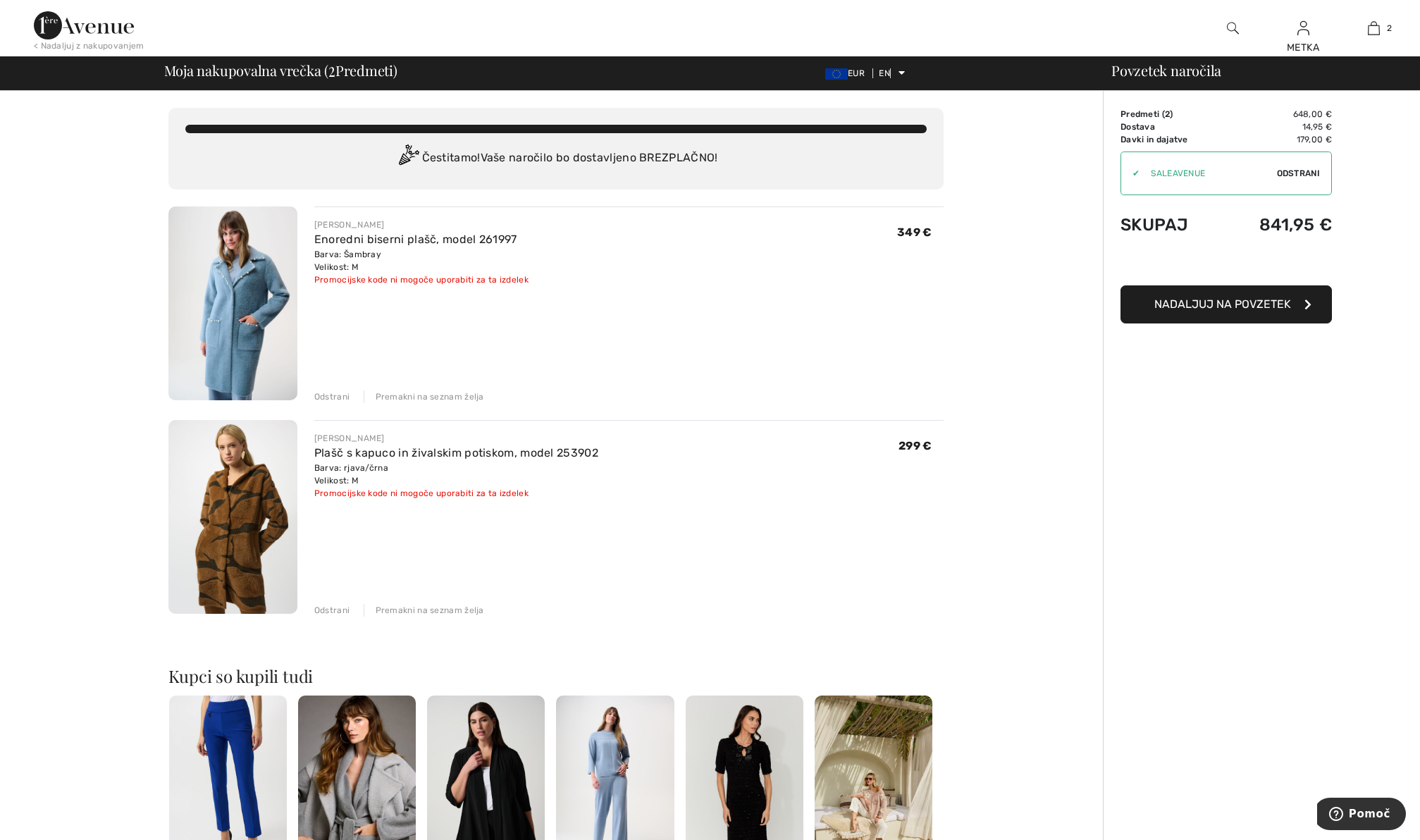
click at [1208, 308] on font "Nadaljuj na povzetek" at bounding box center [1222, 304] width 137 height 13
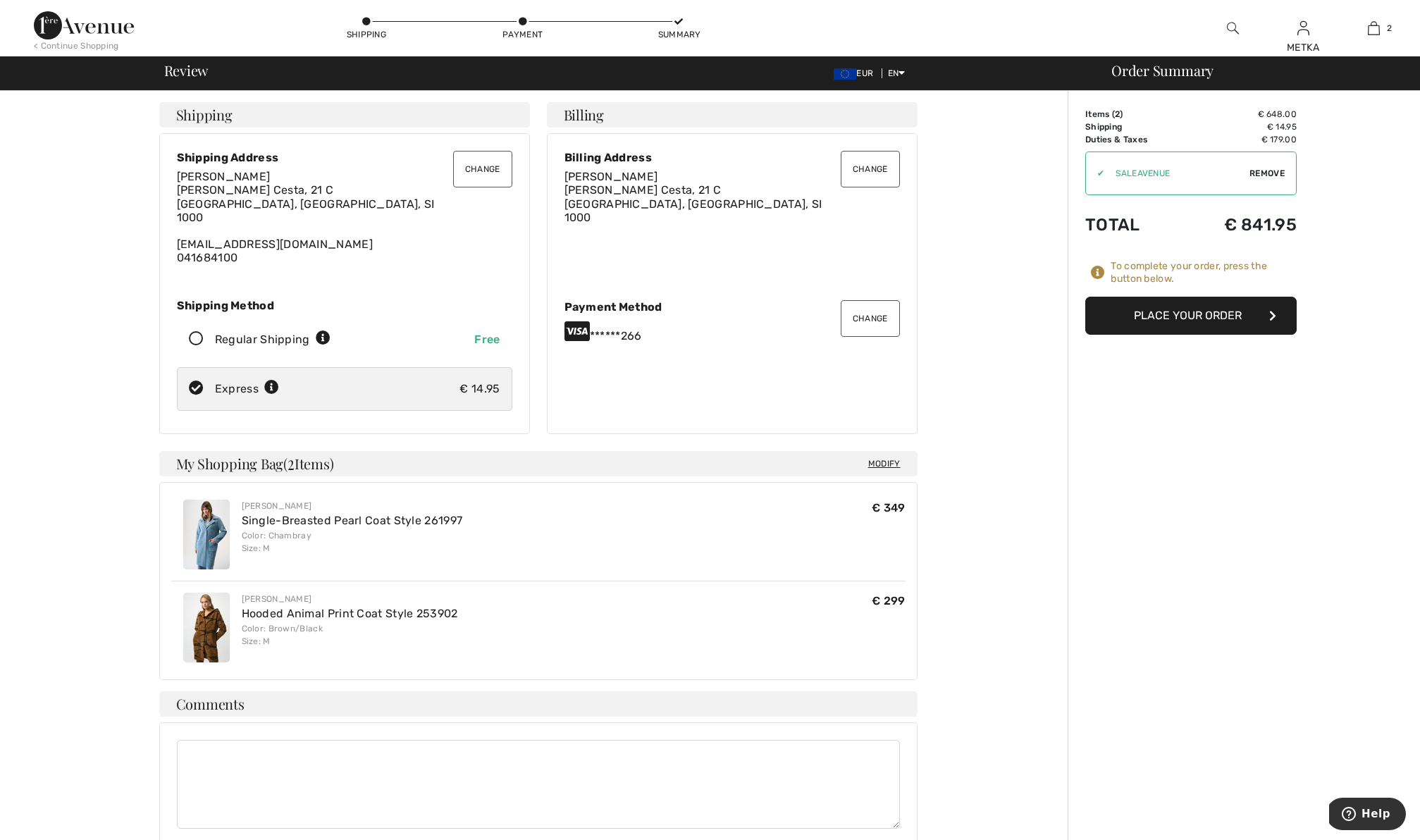
click at [1198, 317] on button "Place Your Order" at bounding box center [1191, 316] width 212 height 38
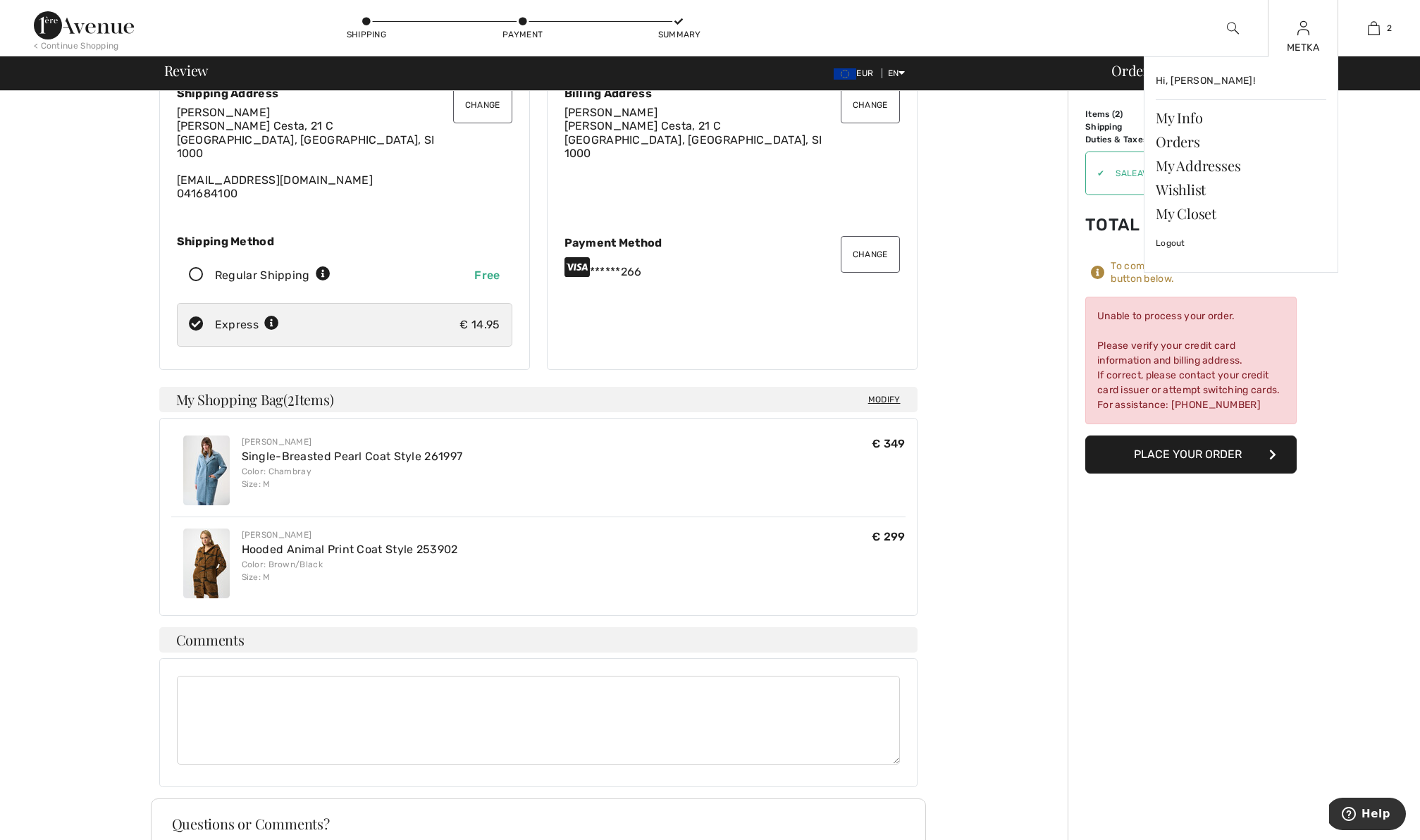
scroll to position [72, 0]
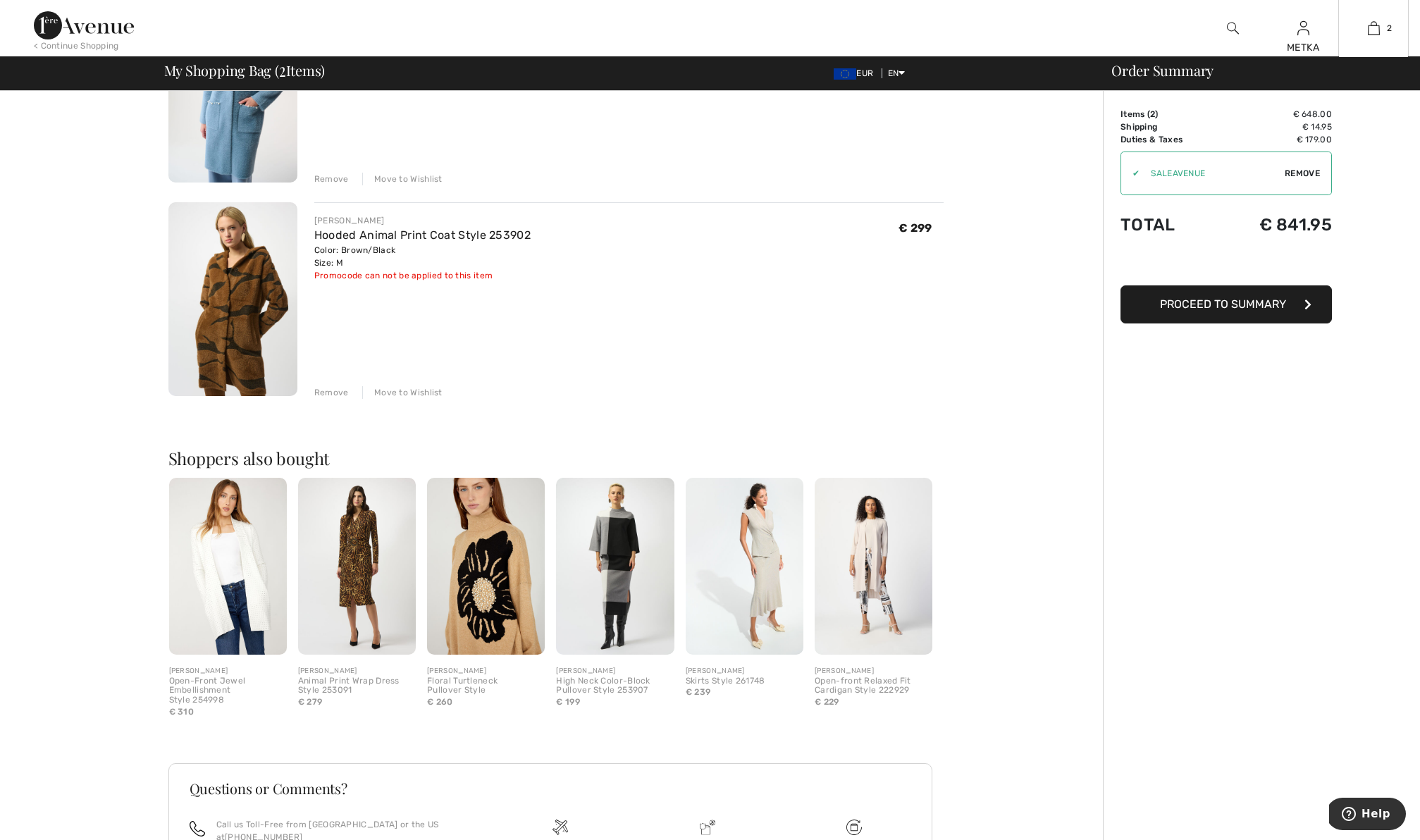
scroll to position [233, 0]
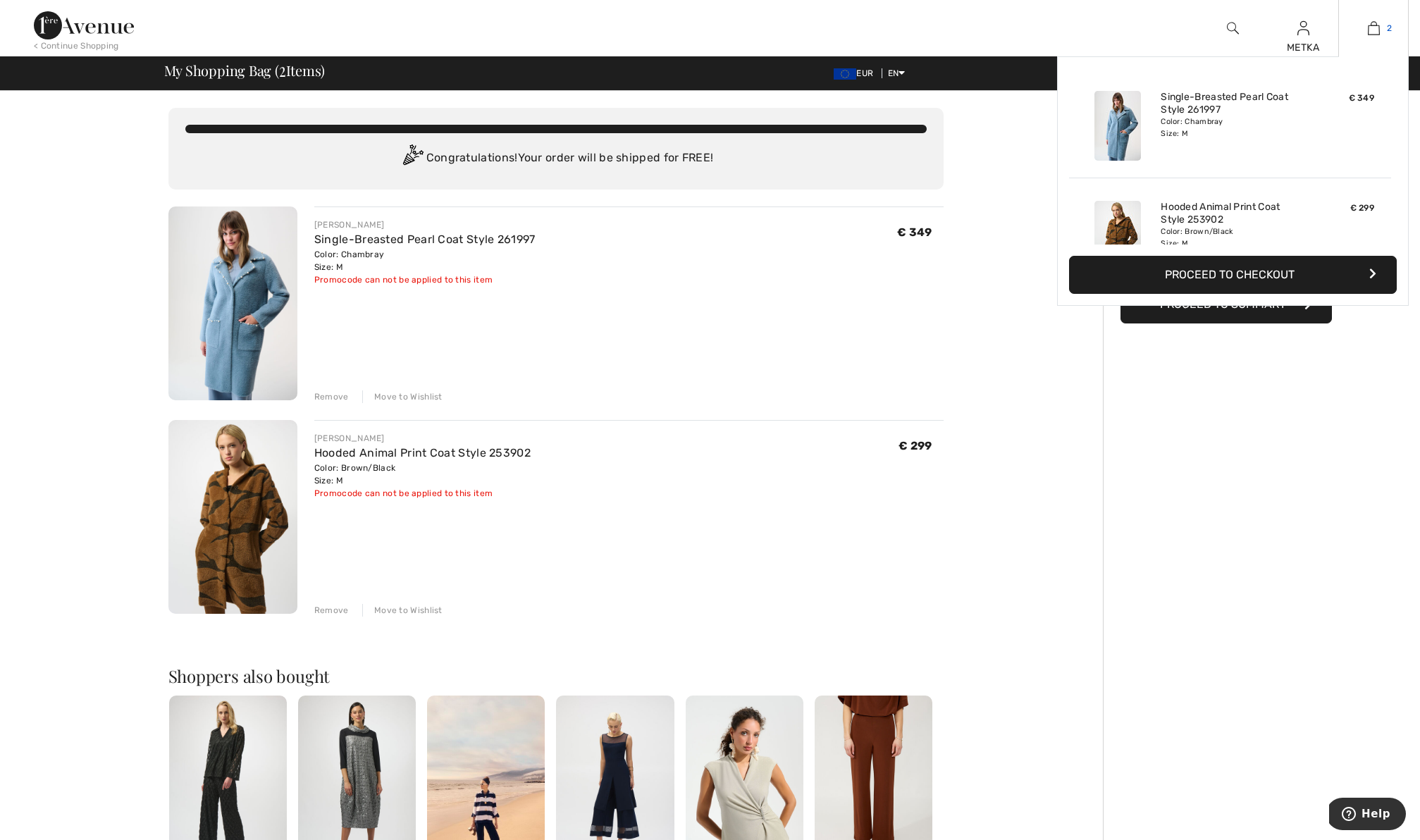
click at [1377, 28] on img at bounding box center [1374, 28] width 12 height 17
click at [1321, 262] on button "Proceed to Checkout" at bounding box center [1233, 275] width 328 height 38
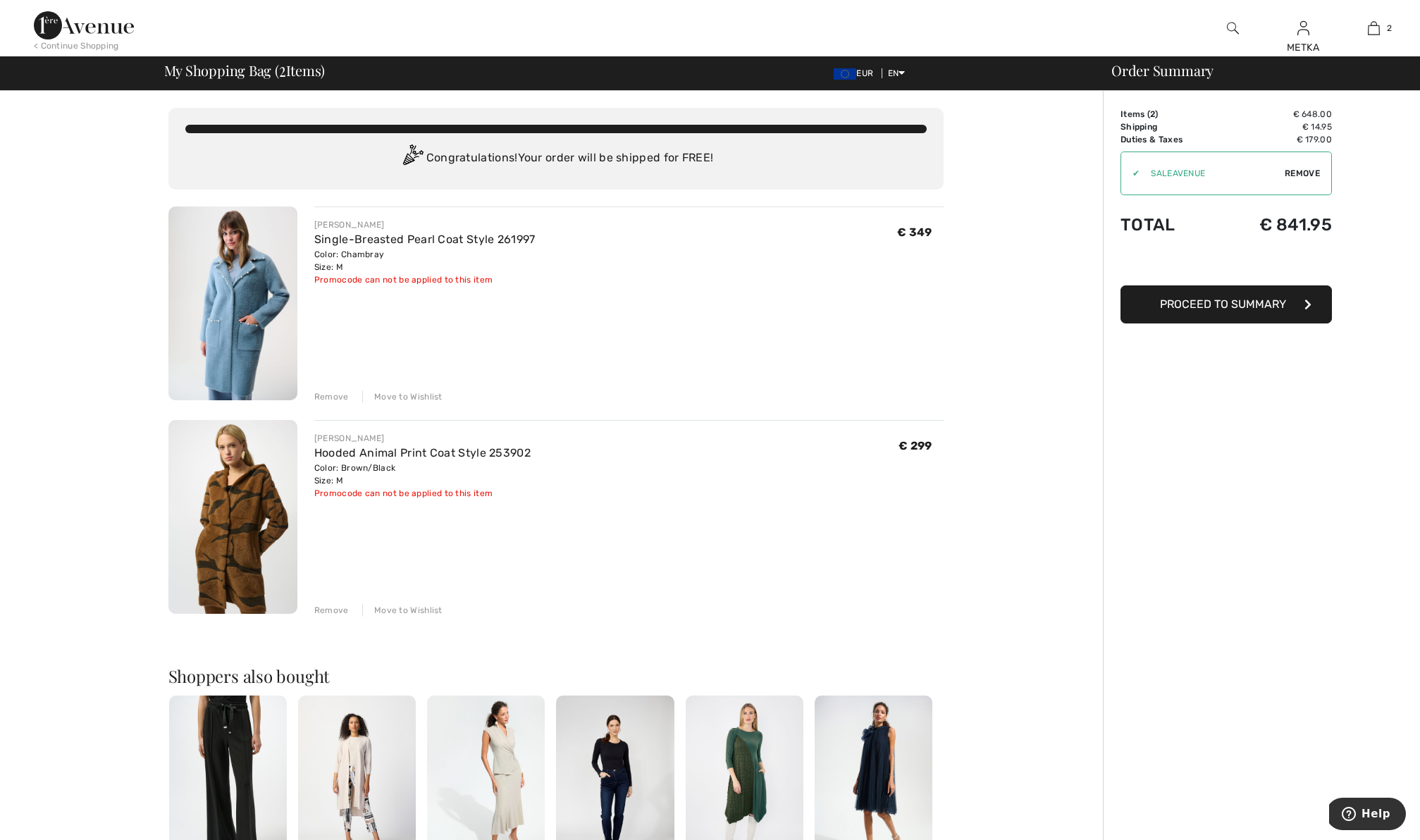
click at [1298, 299] on button "Proceed to Summary" at bounding box center [1226, 304] width 212 height 38
